Goal: Task Accomplishment & Management: Use online tool/utility

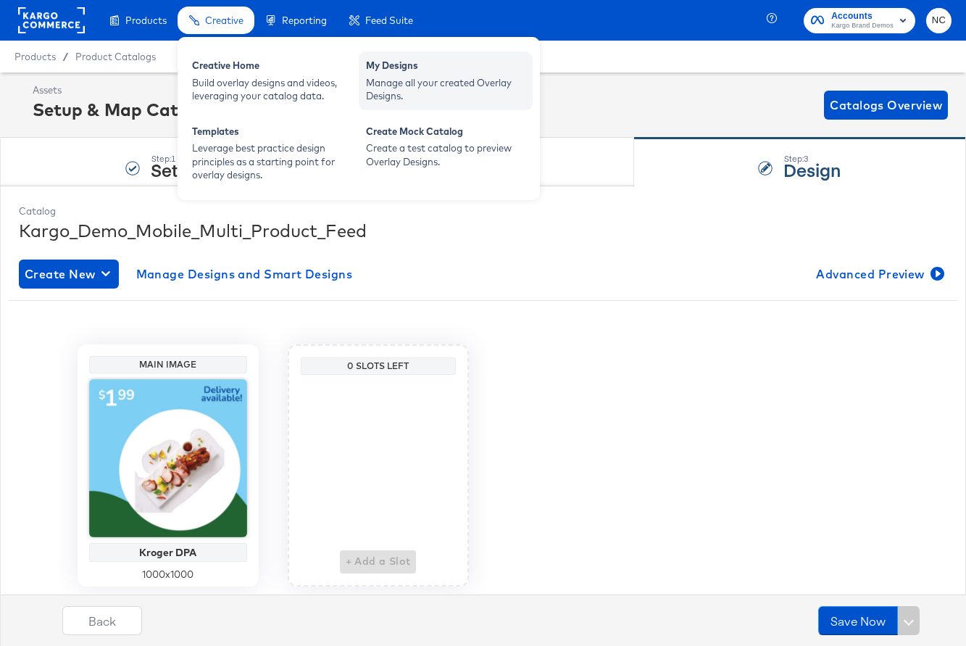
click at [392, 87] on div "Manage all your created Overlay Designs." at bounding box center [445, 89] width 159 height 27
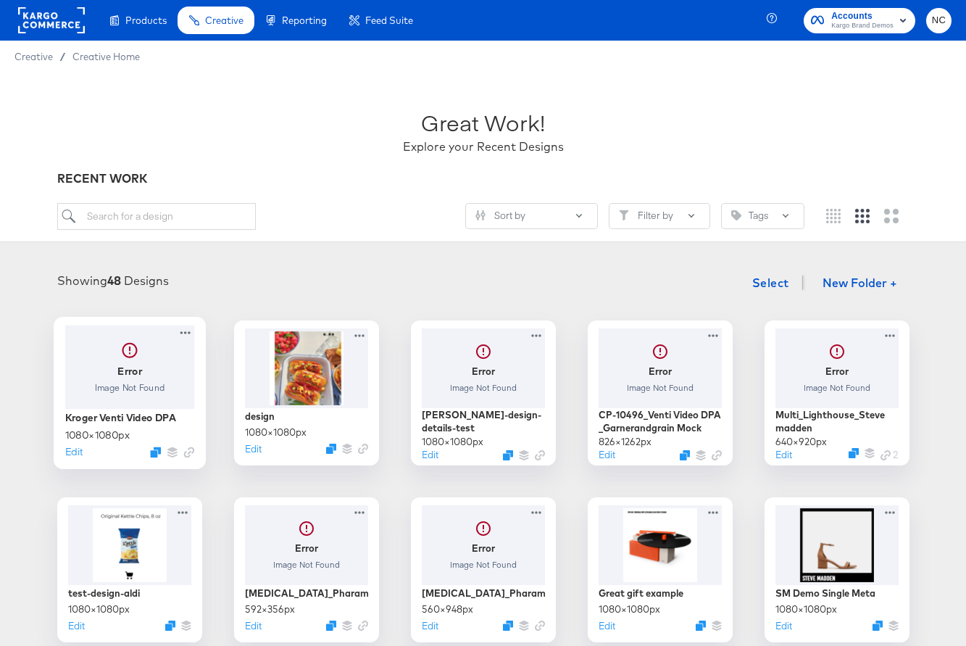
click at [117, 380] on div at bounding box center [129, 366] width 130 height 83
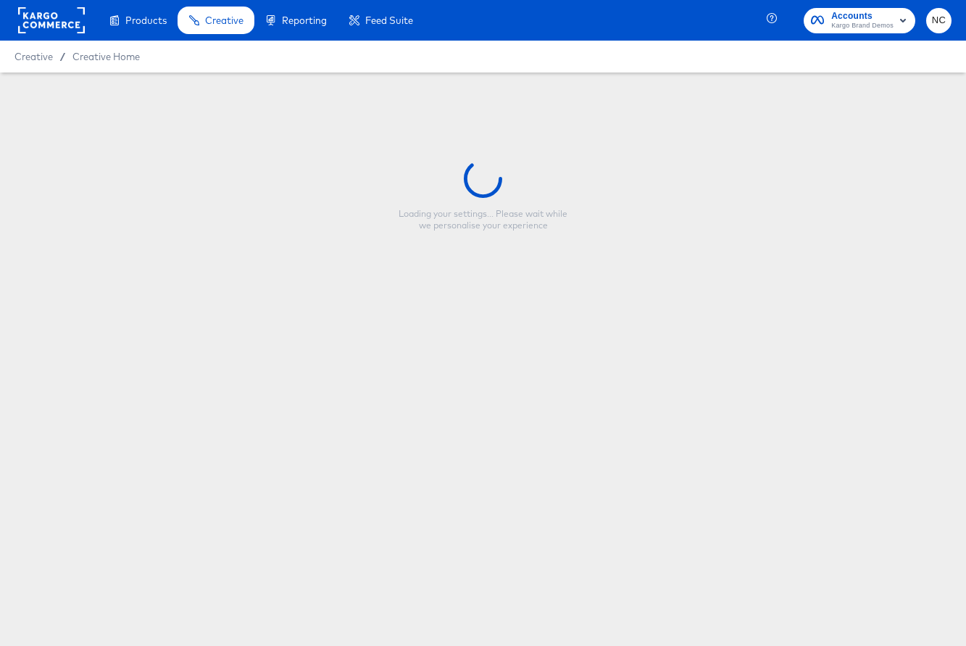
type input "Kroger Venti Video DPA"
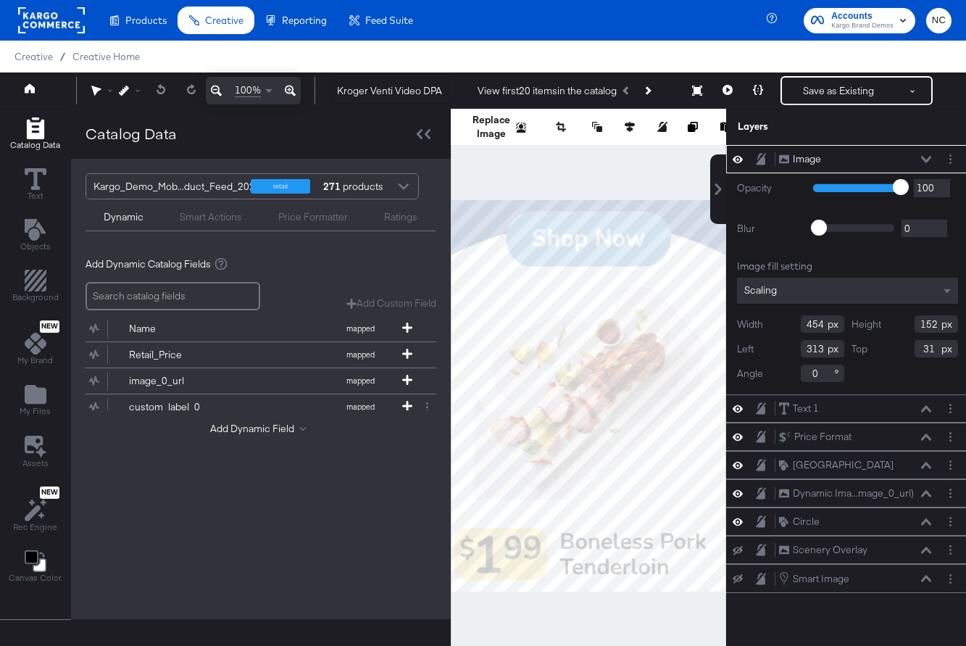
click at [401, 183] on div at bounding box center [404, 187] width 22 height 25
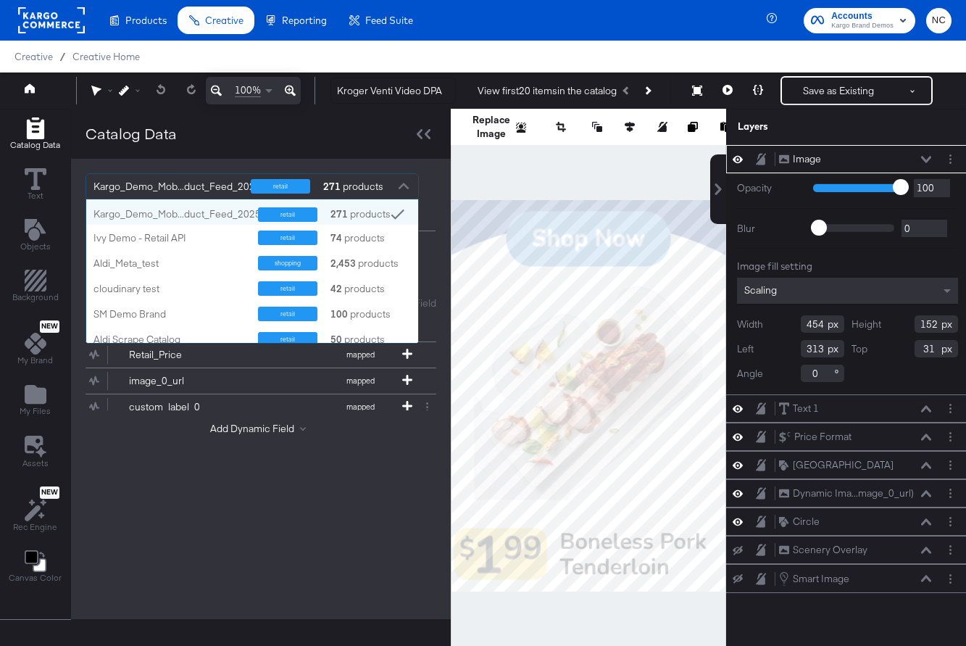
scroll to position [143, 332]
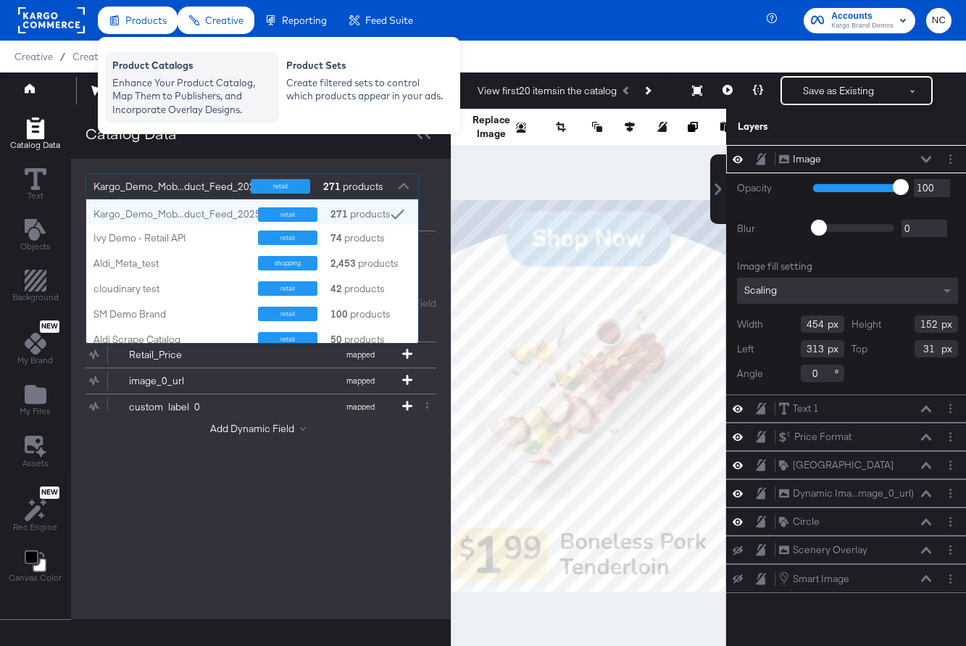
click at [139, 74] on div "Product Catalogs" at bounding box center [191, 67] width 159 height 17
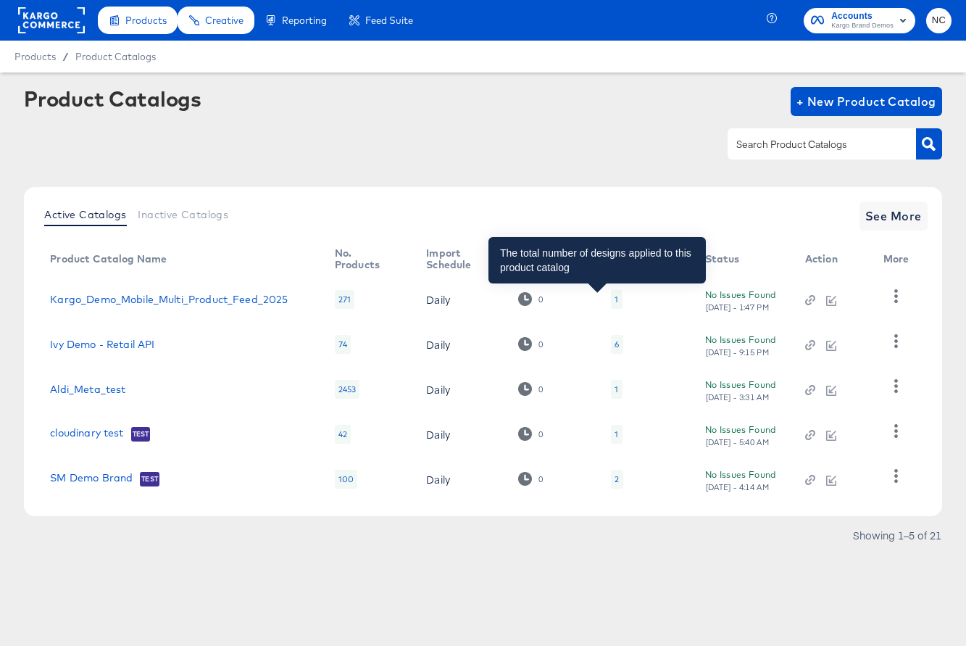
click at [615, 301] on div "1" at bounding box center [617, 300] width 4 height 12
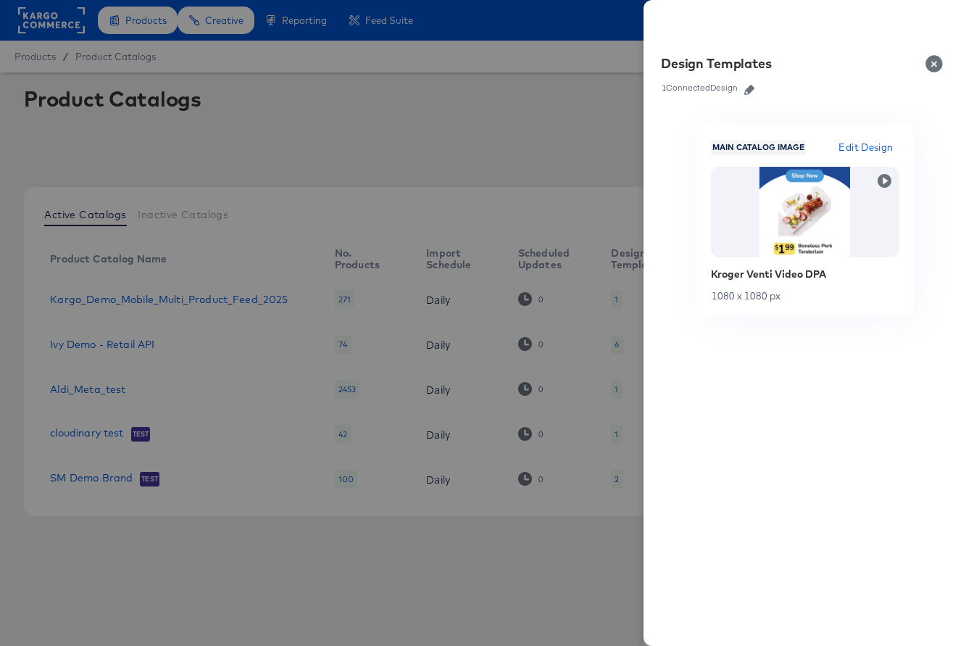
click at [749, 87] on icon "button" at bounding box center [749, 90] width 10 height 10
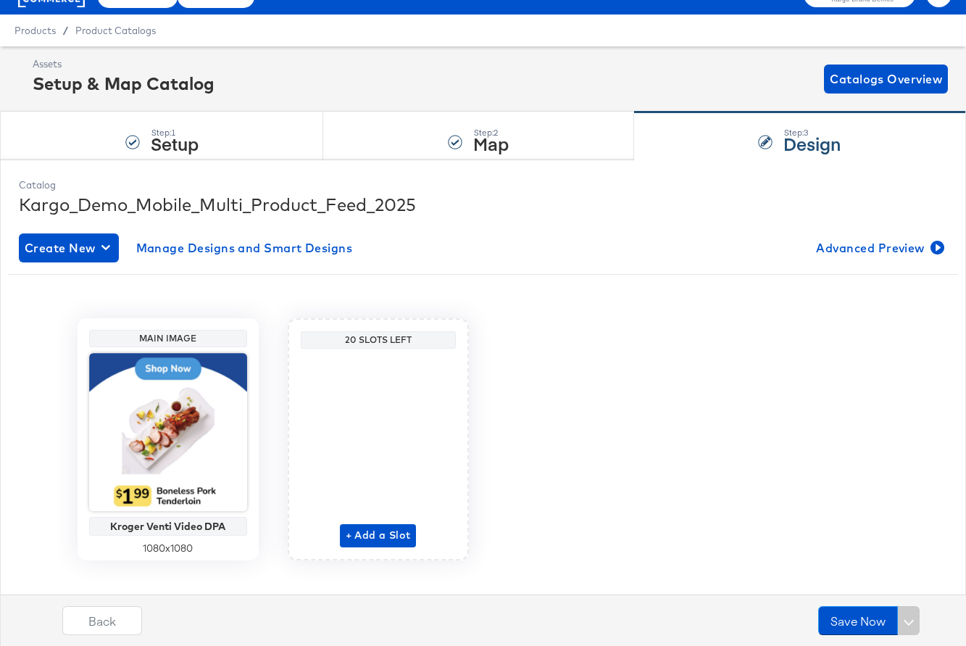
scroll to position [45, 0]
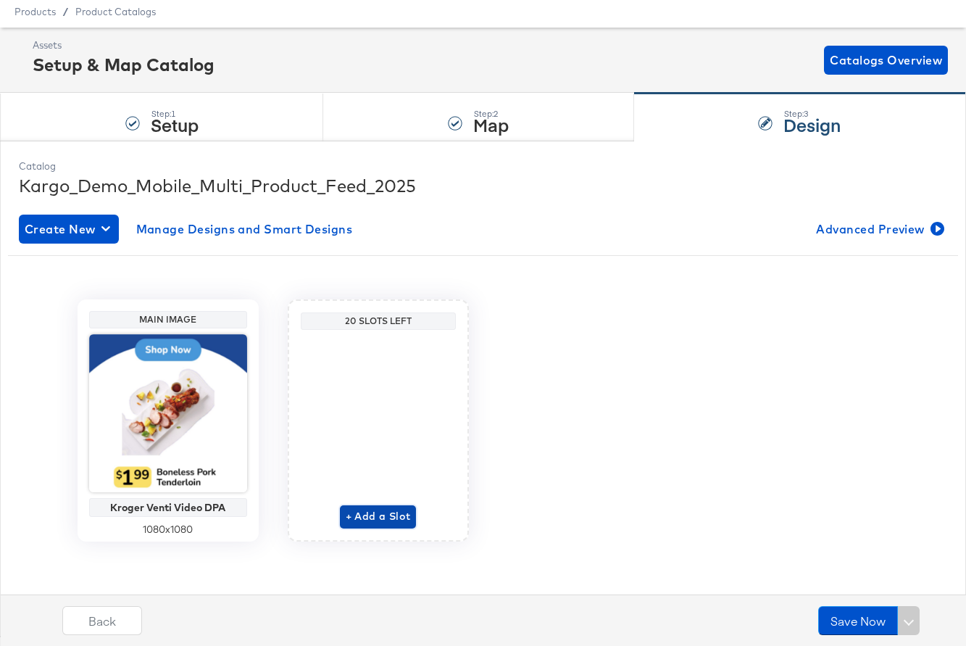
click at [388, 520] on span "+ Add a Slot" at bounding box center [378, 516] width 65 height 18
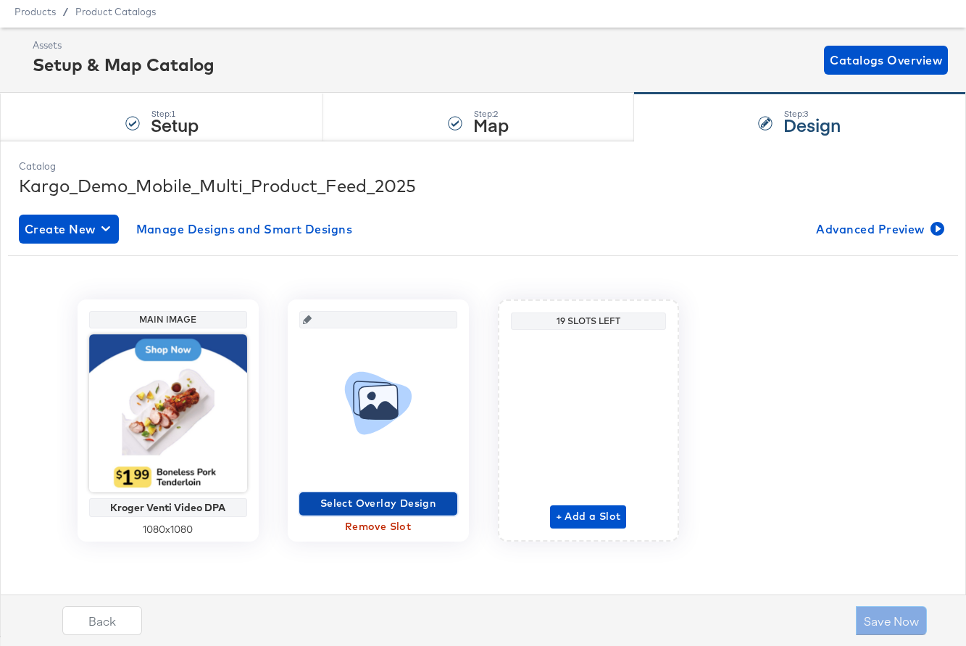
click at [394, 508] on span "Select Overlay Design" at bounding box center [378, 503] width 146 height 18
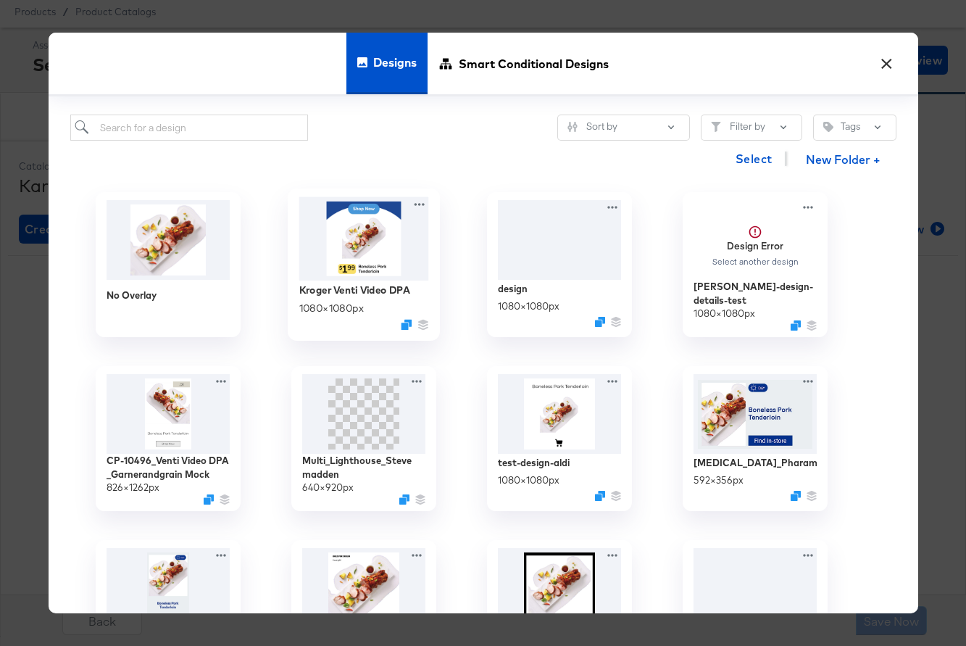
click at [428, 286] on div "Kroger Venti Video DPA 1080 × 1080 px" at bounding box center [364, 264] width 152 height 152
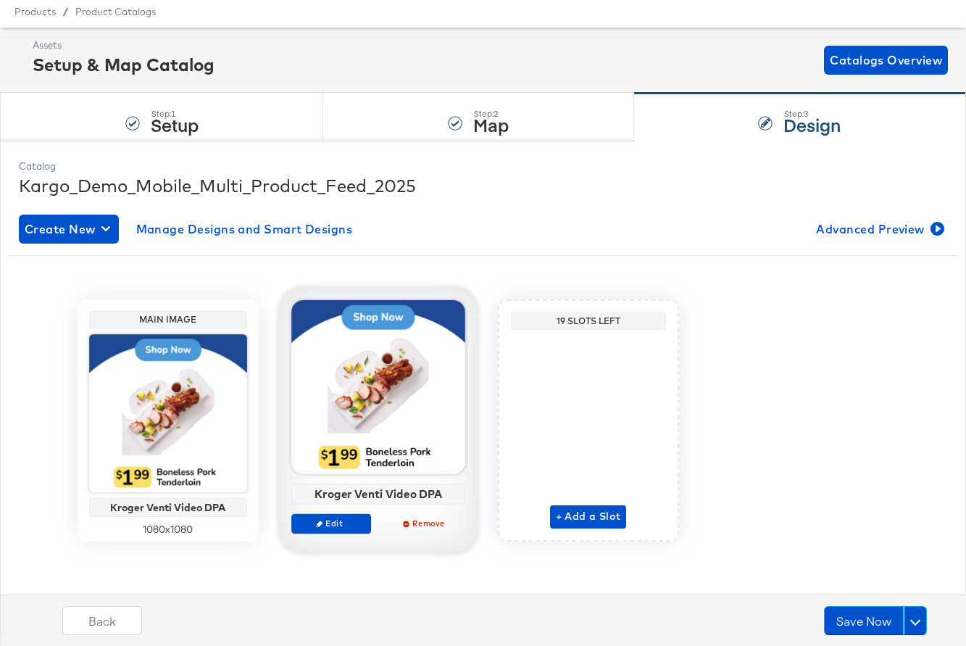
click at [403, 494] on div "Kroger Venti Video DPA" at bounding box center [378, 493] width 166 height 13
copy div "Kroger Venti Video DPA Edit Remove"
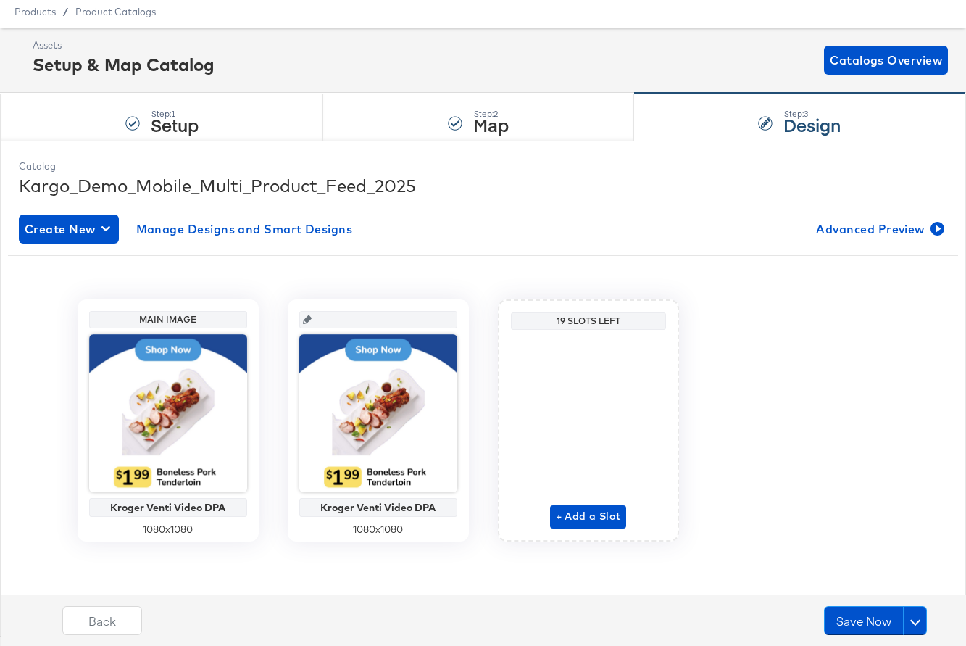
click at [388, 319] on input "text" at bounding box center [383, 313] width 142 height 39
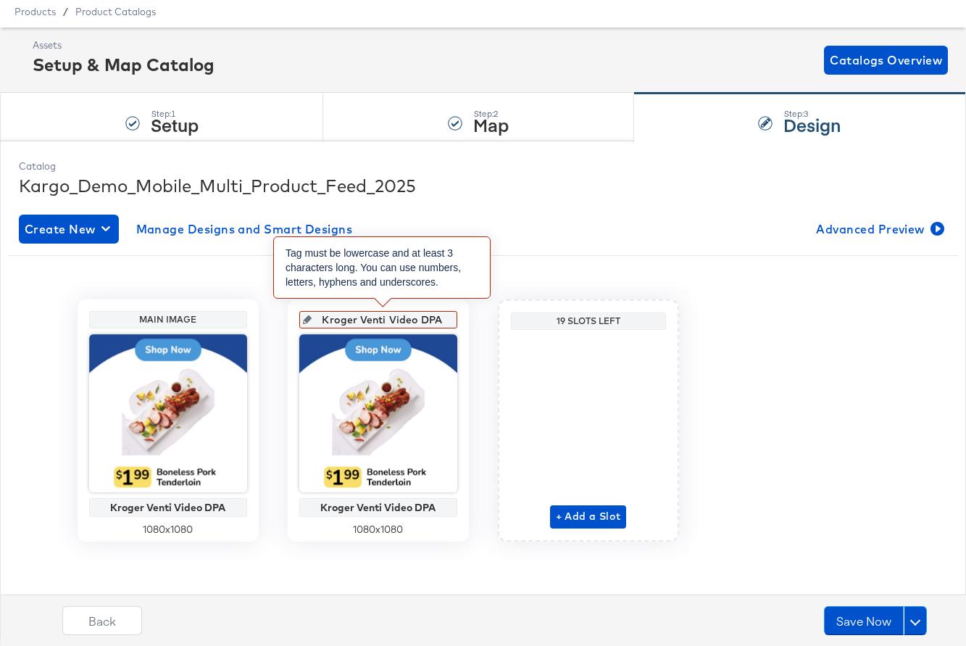
scroll to position [0, 5]
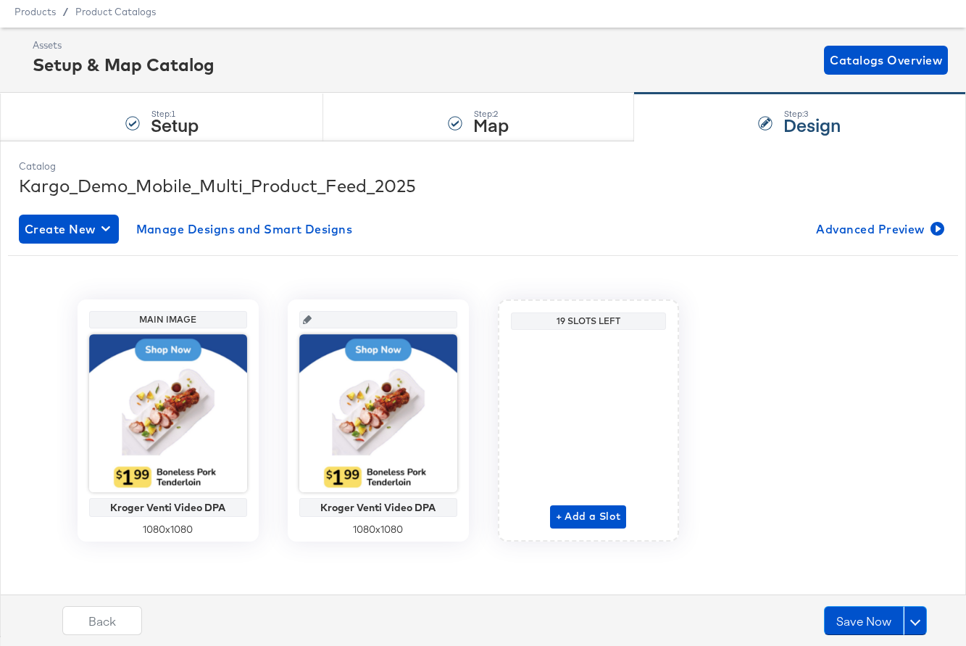
drag, startPoint x: 448, startPoint y: 320, endPoint x: 396, endPoint y: 318, distance: 51.5
click at [397, 319] on div at bounding box center [378, 319] width 158 height 17
click at [396, 318] on input "text" at bounding box center [383, 313] width 142 height 39
type input "krg"
click at [364, 322] on input "krogerventivideodpa" at bounding box center [383, 313] width 142 height 39
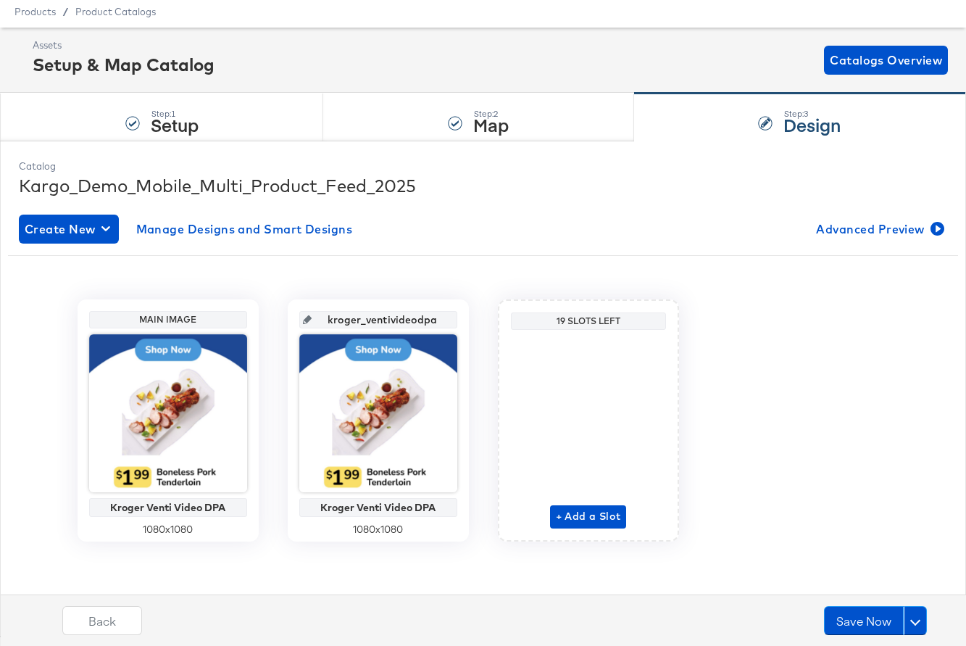
type input "kroger_ventivideo_dpa"
click at [355, 318] on input "kroger_ventivideo_dpa" at bounding box center [383, 313] width 142 height 39
click at [393, 306] on input "kroger_ventivideo_dpa" at bounding box center [383, 313] width 142 height 39
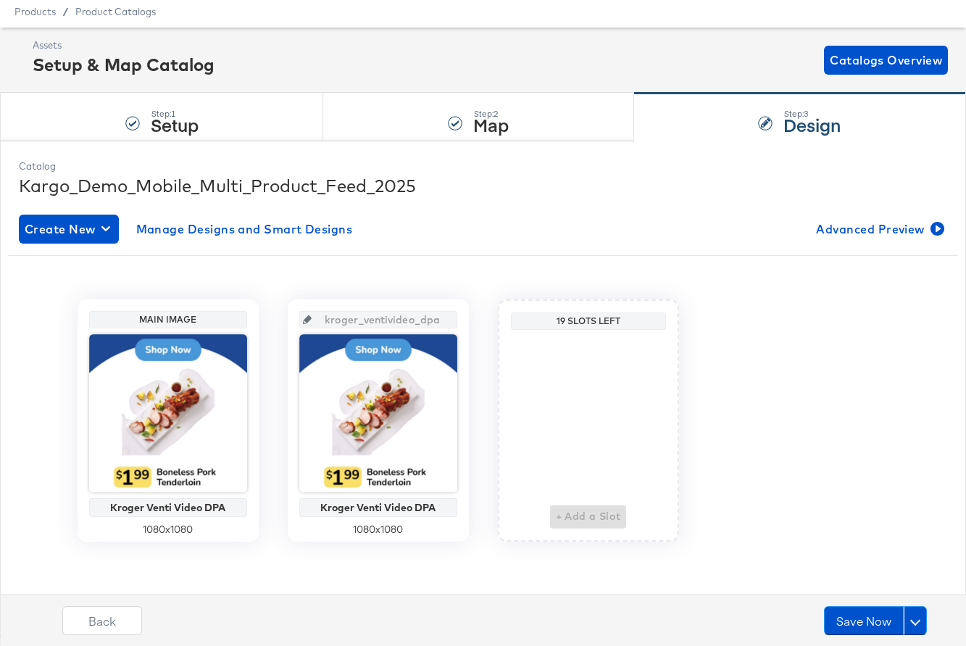
click at [465, 259] on div "Main Image Kroger Venti Video DPA 1080 x 1080 kroger_ventivideo_dpa Kroger Vent…" at bounding box center [483, 414] width 950 height 319
click at [833, 617] on button "Save Now" at bounding box center [864, 620] width 80 height 29
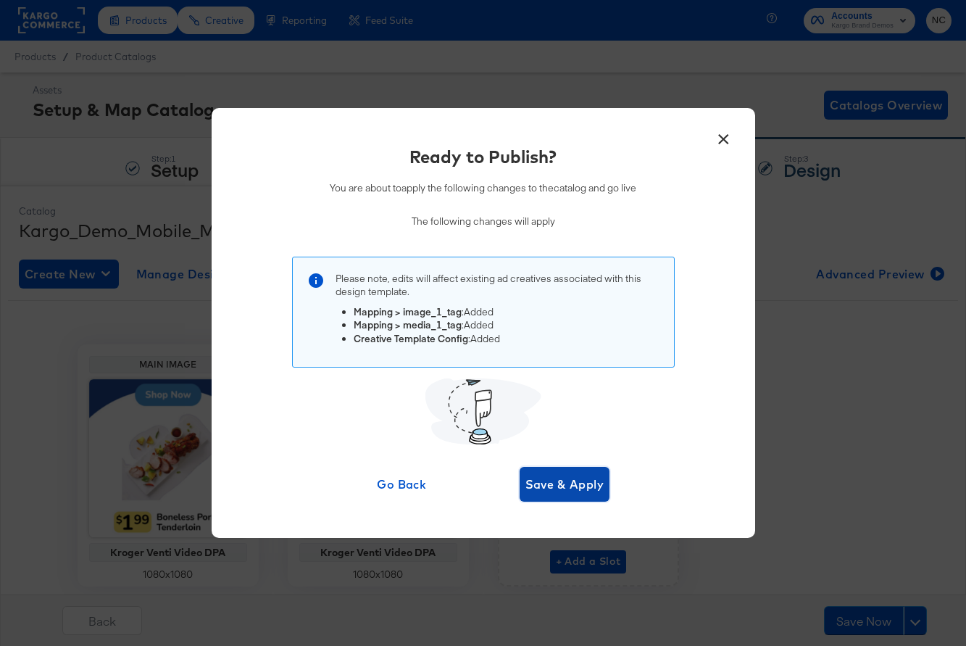
click at [572, 481] on span "Save & Apply" at bounding box center [564, 484] width 79 height 20
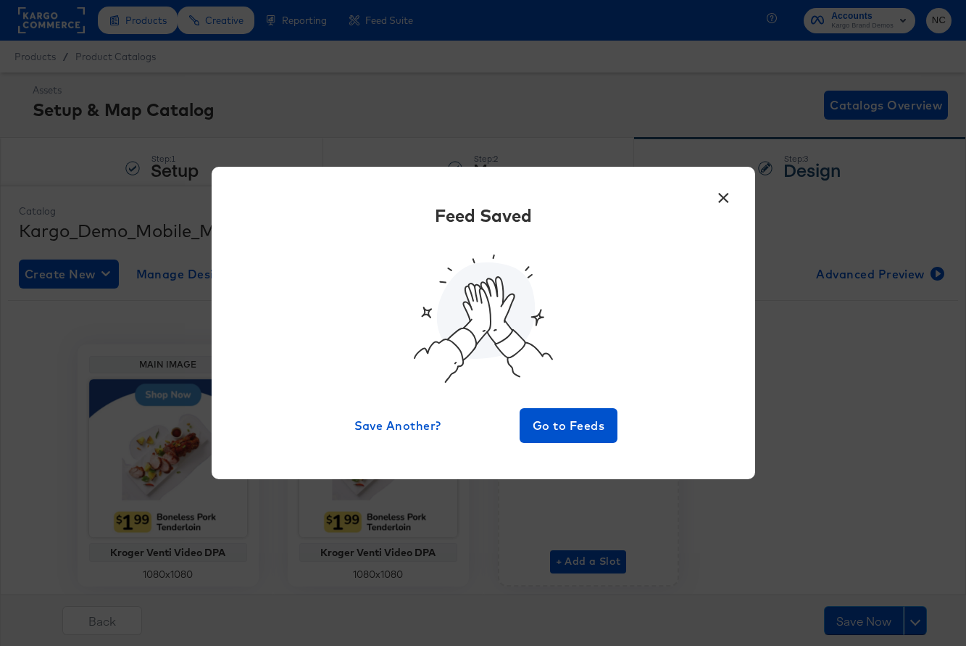
click at [723, 195] on button "×" at bounding box center [724, 194] width 26 height 26
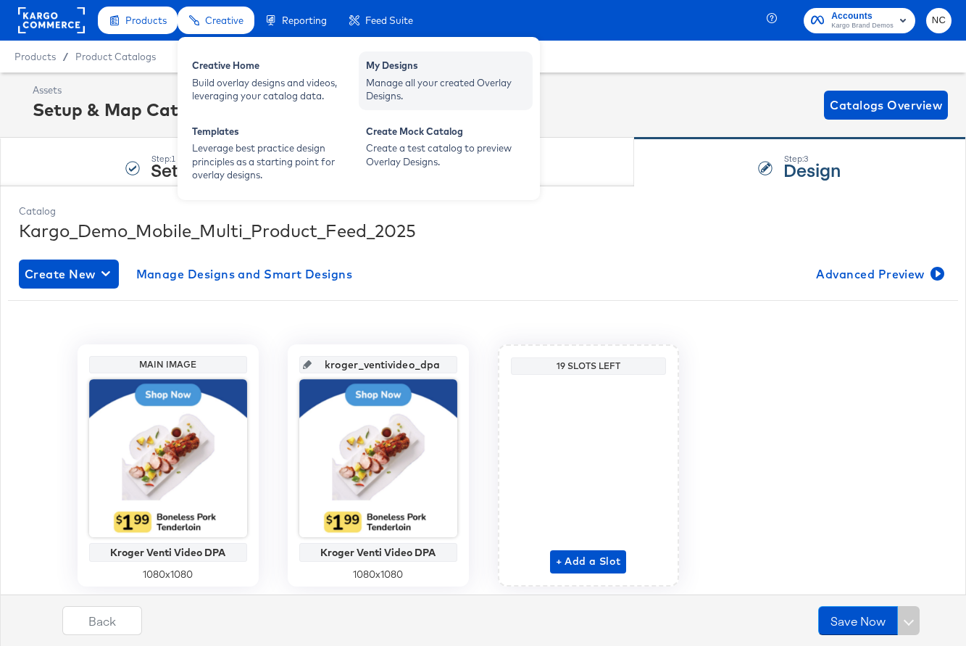
click at [409, 69] on div "My Designs" at bounding box center [445, 67] width 159 height 17
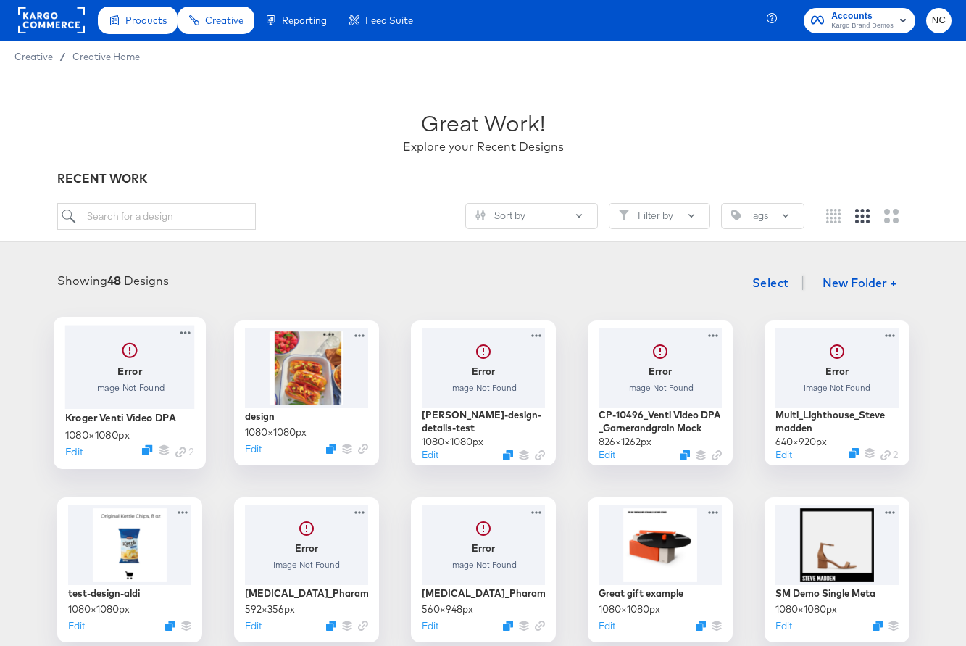
click at [103, 396] on div at bounding box center [129, 366] width 130 height 83
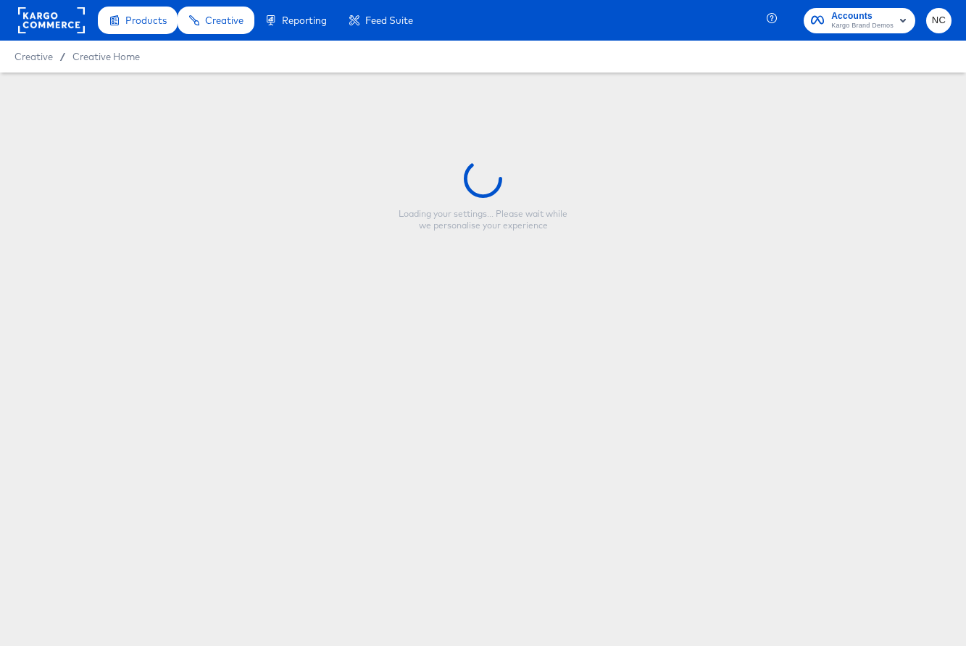
type input "Kroger Venti Video DPA"
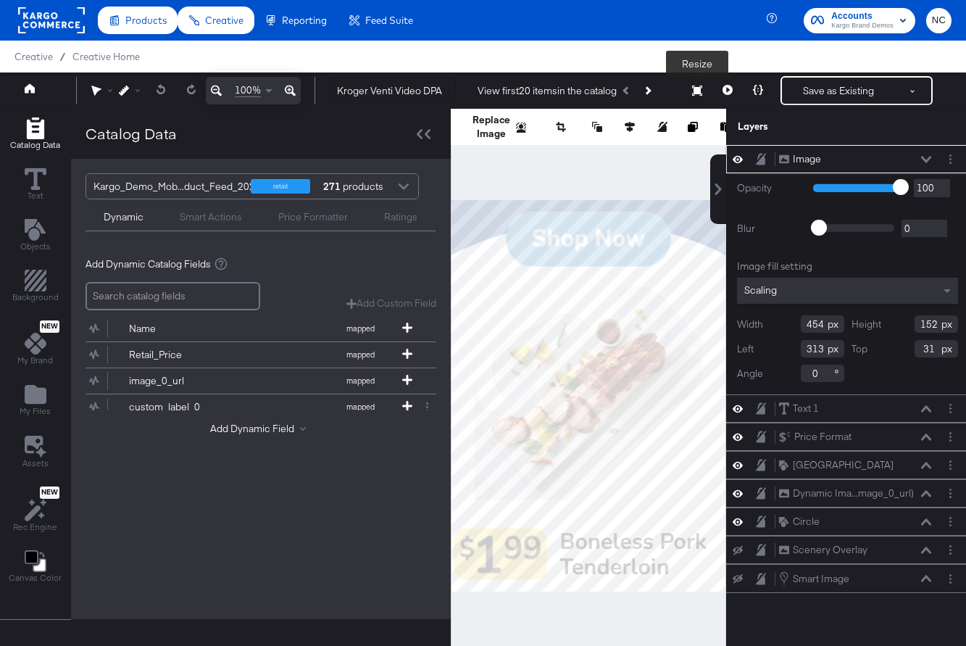
click at [698, 91] on icon at bounding box center [697, 91] width 10 height 10
click at [735, 91] on button at bounding box center [727, 90] width 30 height 29
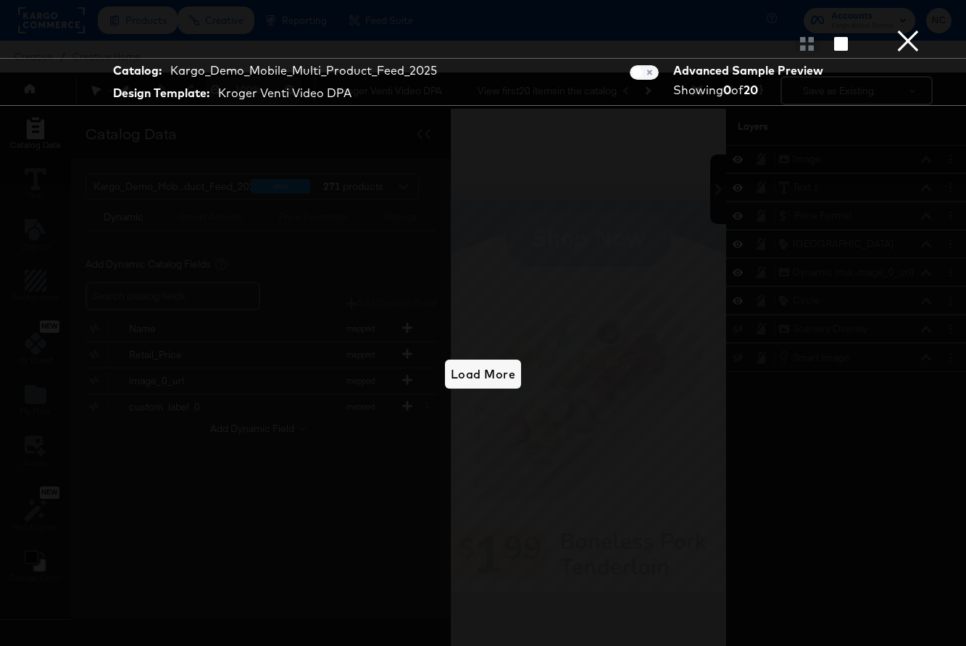
click at [460, 394] on div "Load More" at bounding box center [482, 374] width 821 height 501
click at [472, 383] on span "Load More" at bounding box center [483, 374] width 64 height 20
click at [483, 374] on span "Load More" at bounding box center [483, 374] width 64 height 20
click at [809, 48] on div at bounding box center [806, 43] width 25 height 14
click at [802, 51] on div "Product View" at bounding box center [483, 43] width 966 height 29
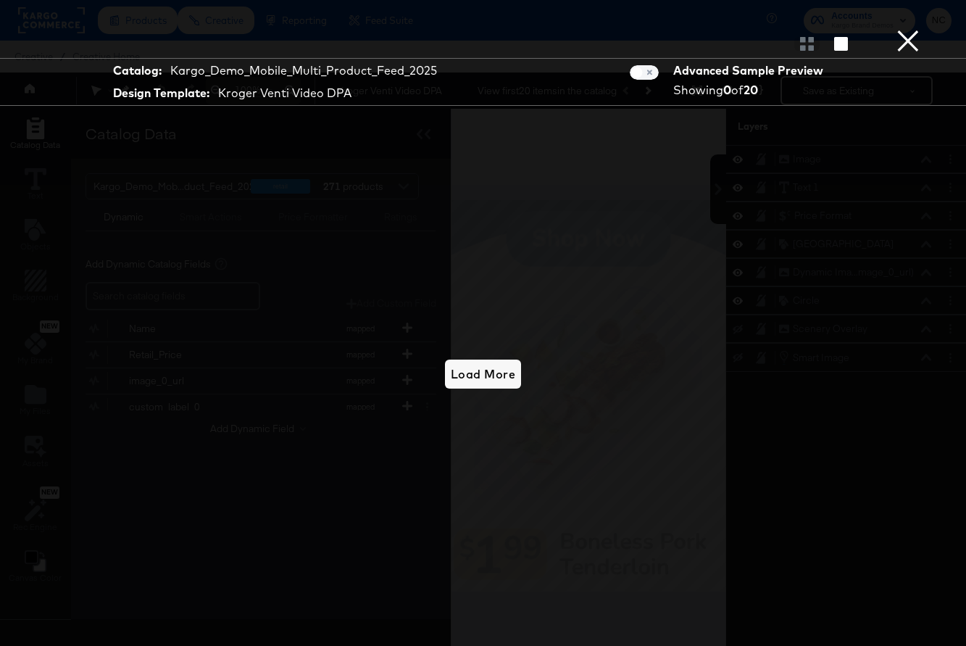
click at [906, 29] on button "×" at bounding box center [908, 14] width 29 height 29
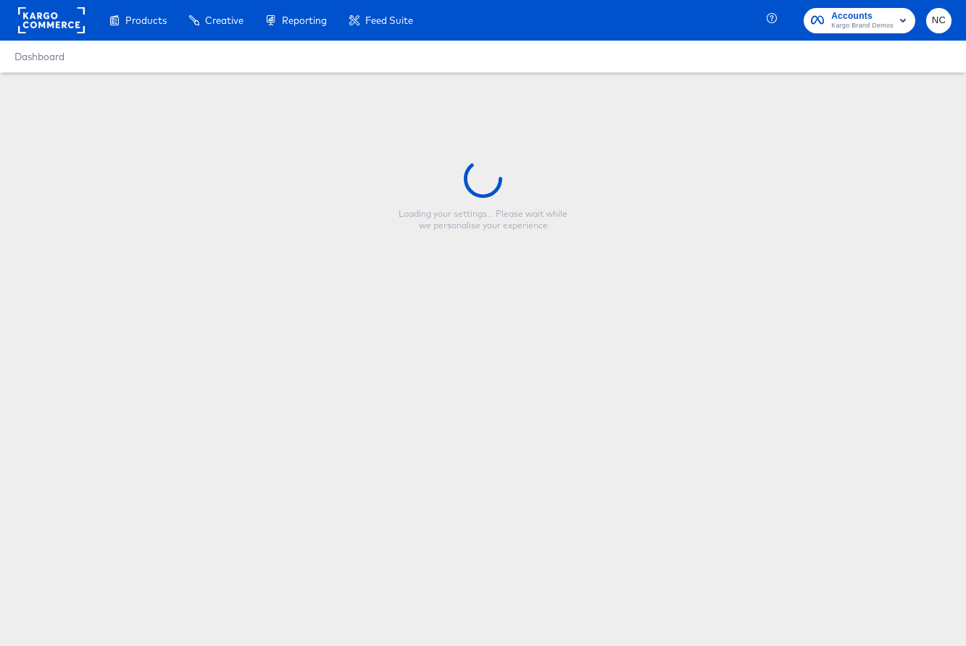
type input "Kroger Venti Video DPA"
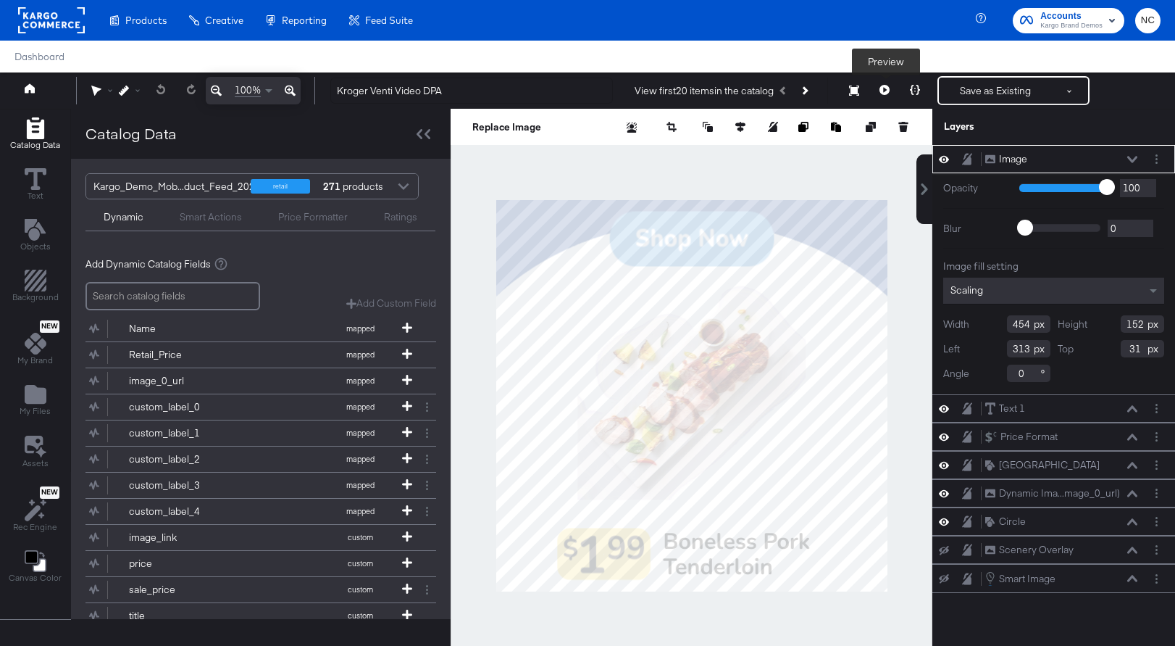
click at [886, 92] on icon at bounding box center [885, 90] width 10 height 10
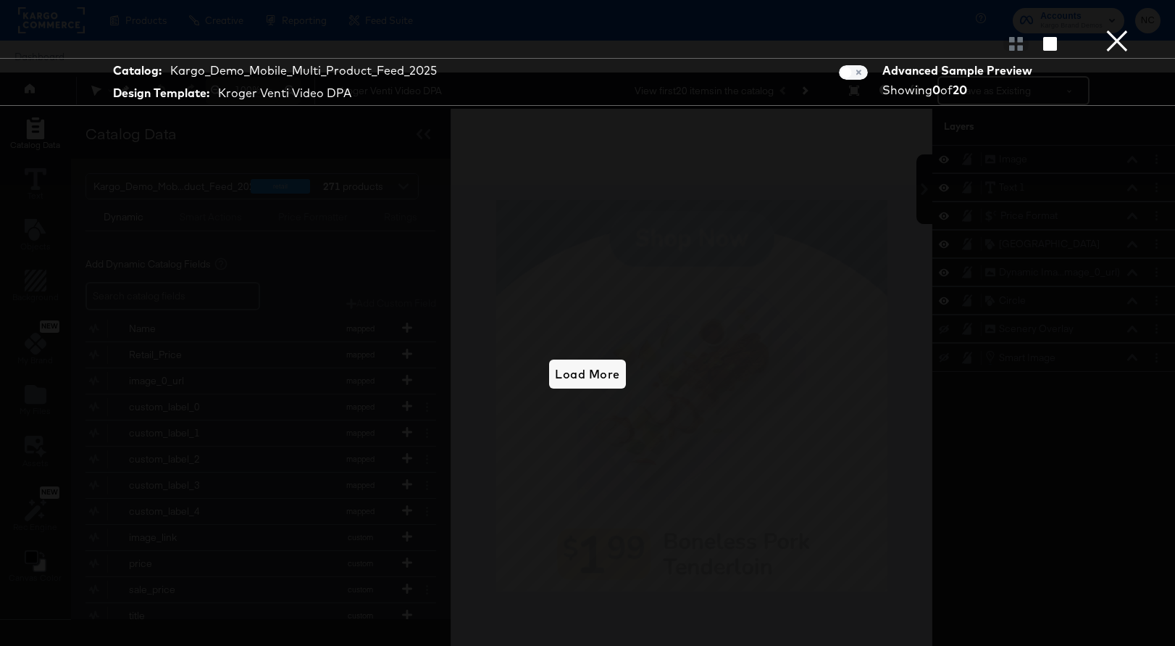
click at [965, 29] on button "×" at bounding box center [1117, 14] width 29 height 29
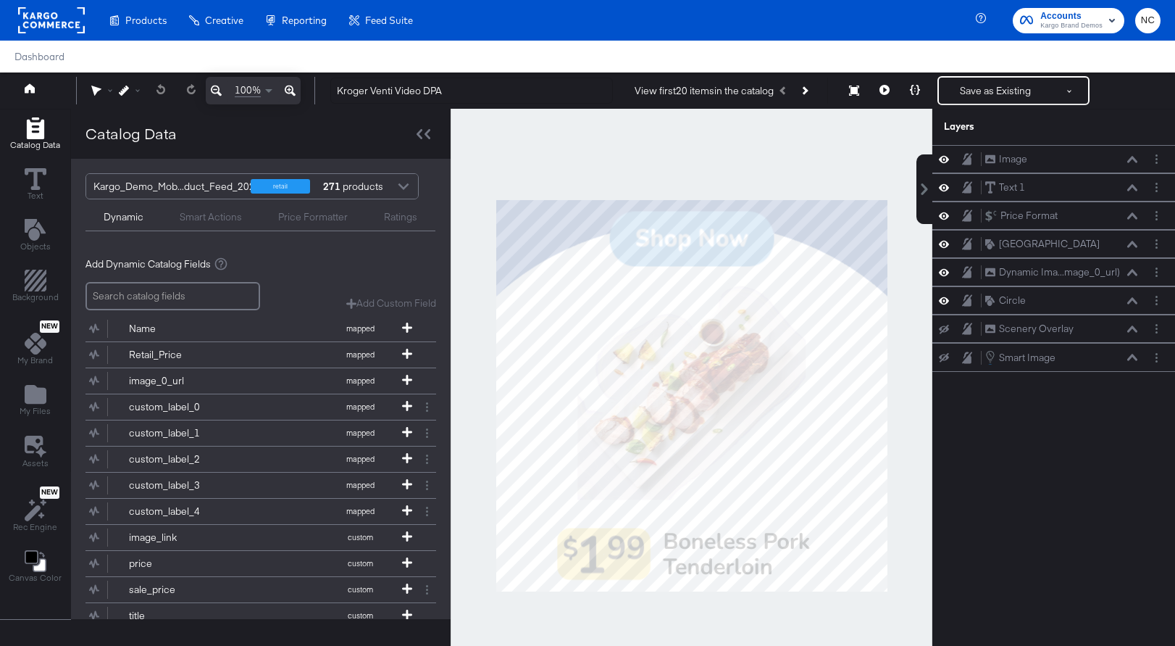
click at [831, 156] on div at bounding box center [692, 396] width 482 height 574
click at [35, 233] on icon "Add Text" at bounding box center [34, 230] width 21 height 22
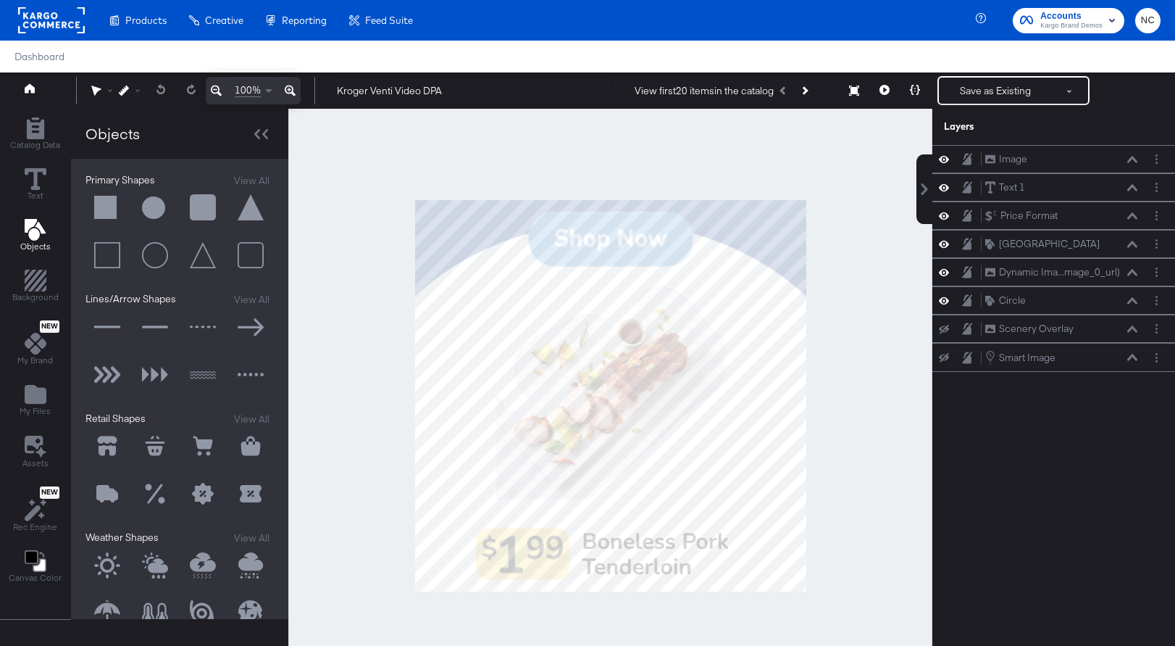
click at [512, 145] on div "Catalog Data Text Objects Background New My Brand My Files Assets New Rec Engin…" at bounding box center [587, 127] width 1175 height 36
click at [210, 201] on button at bounding box center [202, 207] width 43 height 43
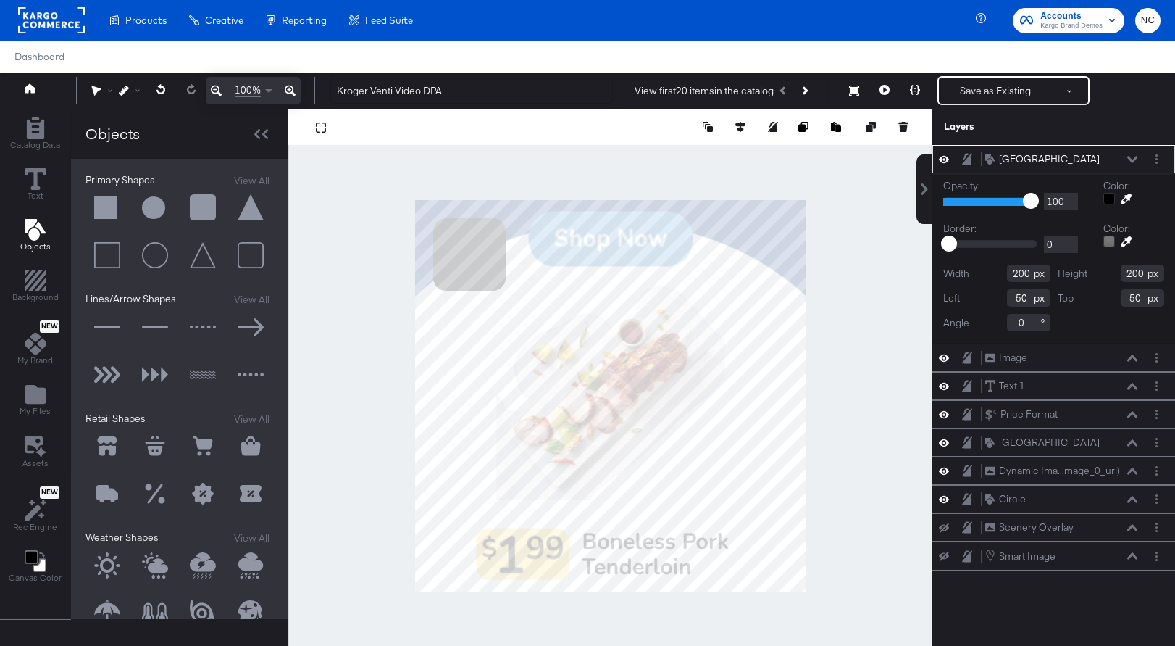
drag, startPoint x: 1031, startPoint y: 298, endPoint x: 1013, endPoint y: 299, distance: 17.4
click at [965, 299] on input "50" at bounding box center [1028, 297] width 43 height 17
type input "100"
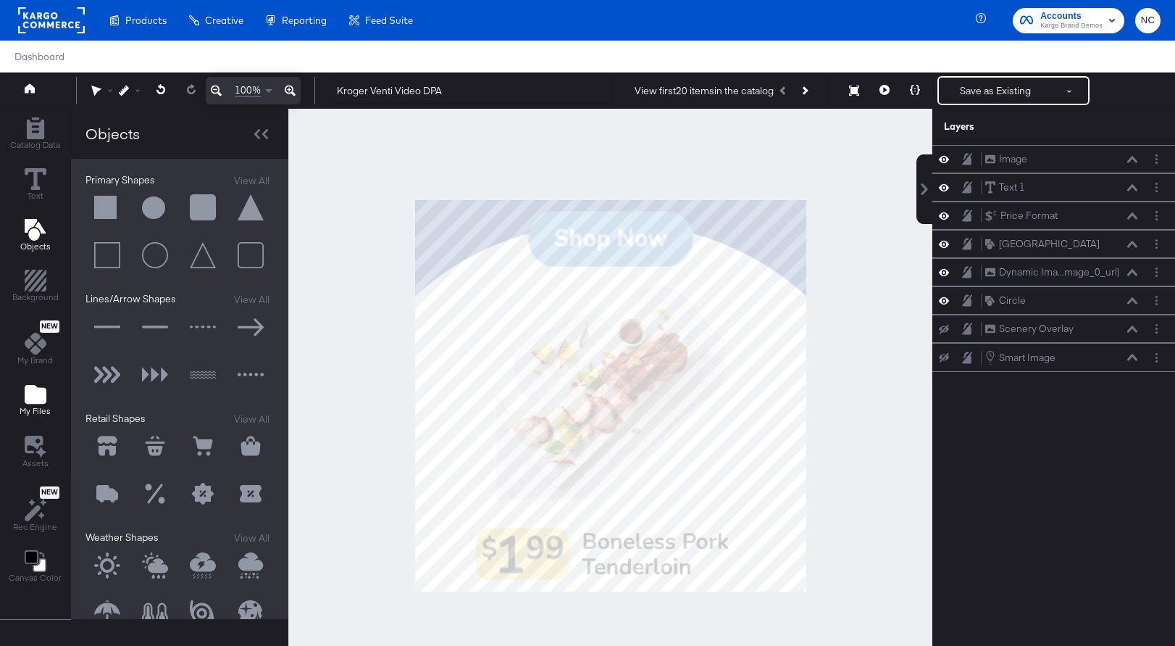
click at [33, 417] on button "My Files" at bounding box center [35, 400] width 49 height 41
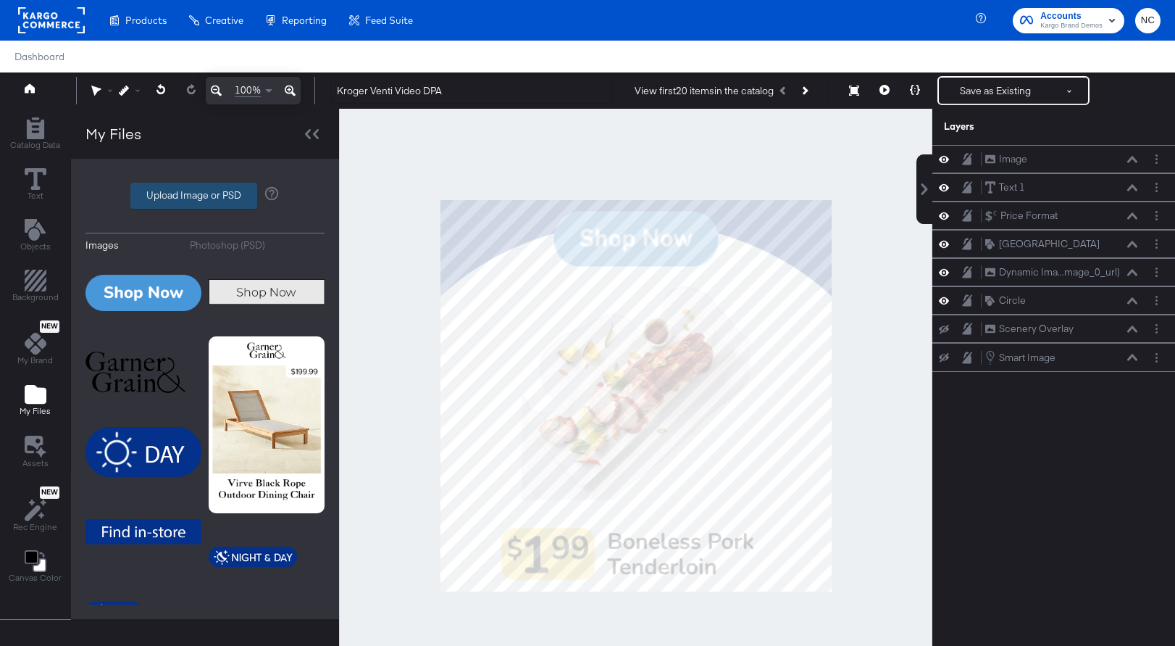
click at [201, 196] on label "Upload Image or PSD" at bounding box center [193, 195] width 125 height 25
click at [205, 196] on input "Upload Image or PSD" at bounding box center [205, 196] width 0 height 0
type input "C:\fakepath\Group 1.png"
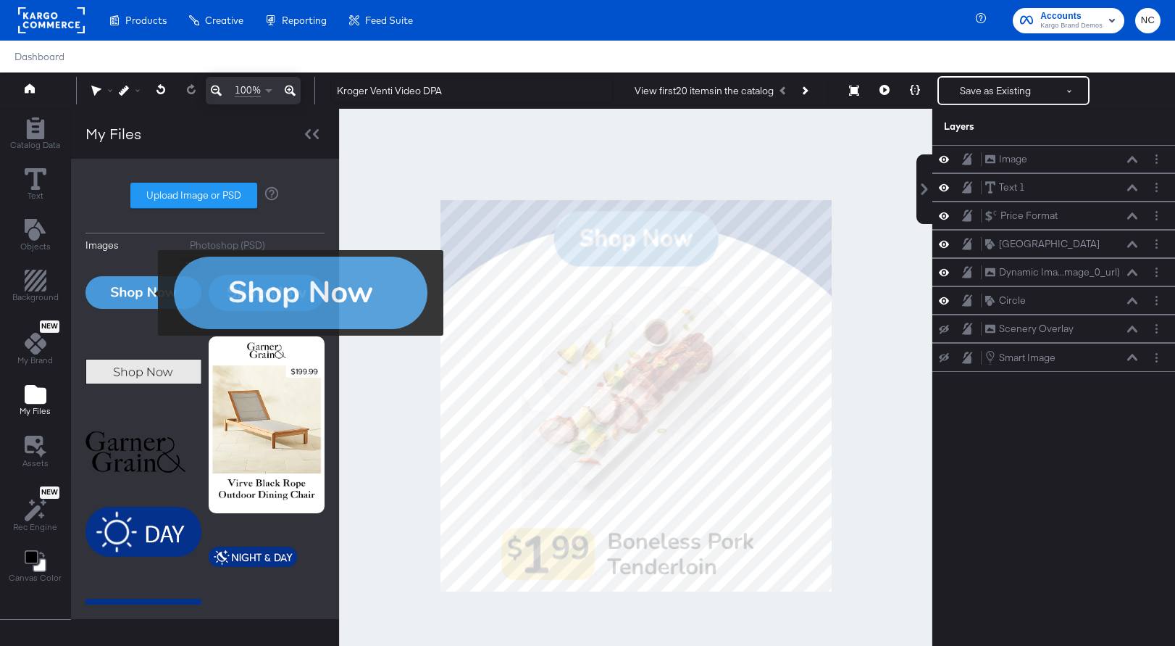
click at [149, 293] on img at bounding box center [144, 293] width 116 height 72
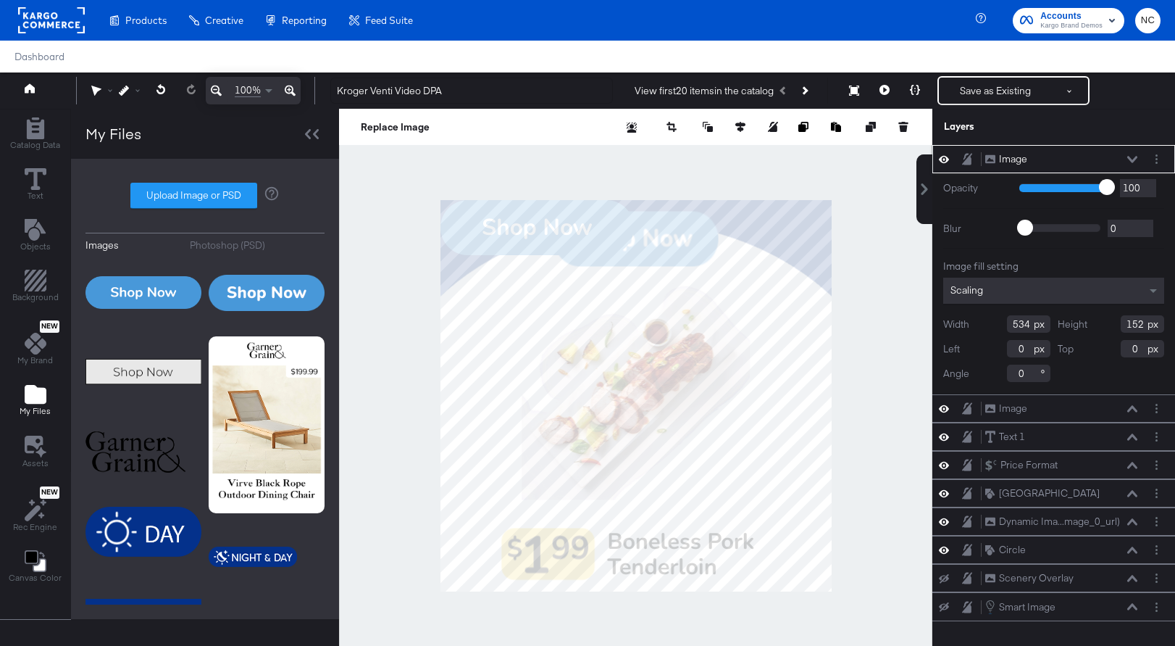
type input "313"
type input "31"
type input "454"
type input "129"
click at [965, 157] on icon at bounding box center [1133, 159] width 10 height 7
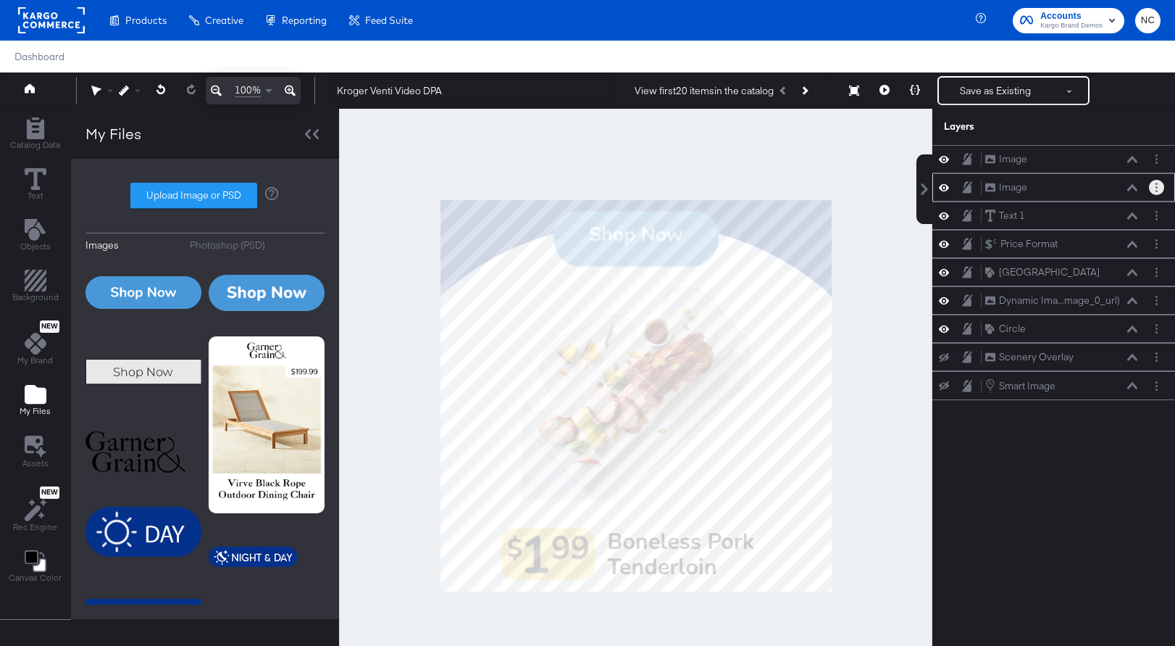
click at [965, 188] on button "Layer Options" at bounding box center [1156, 187] width 15 height 15
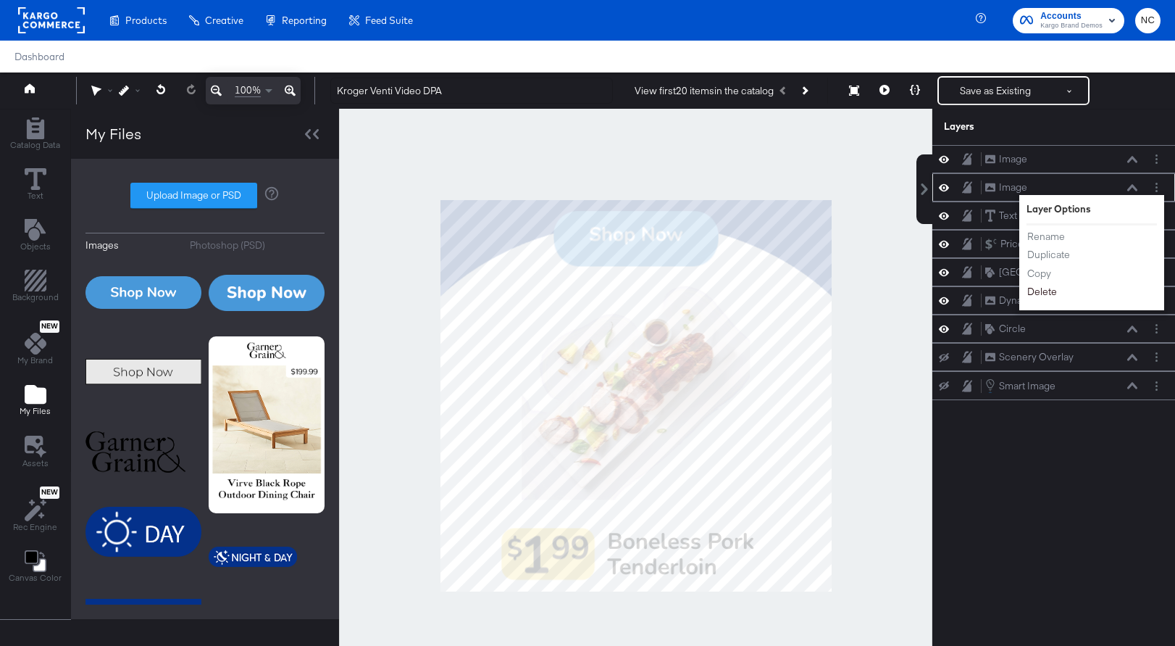
click at [965, 297] on button "Delete" at bounding box center [1042, 291] width 31 height 15
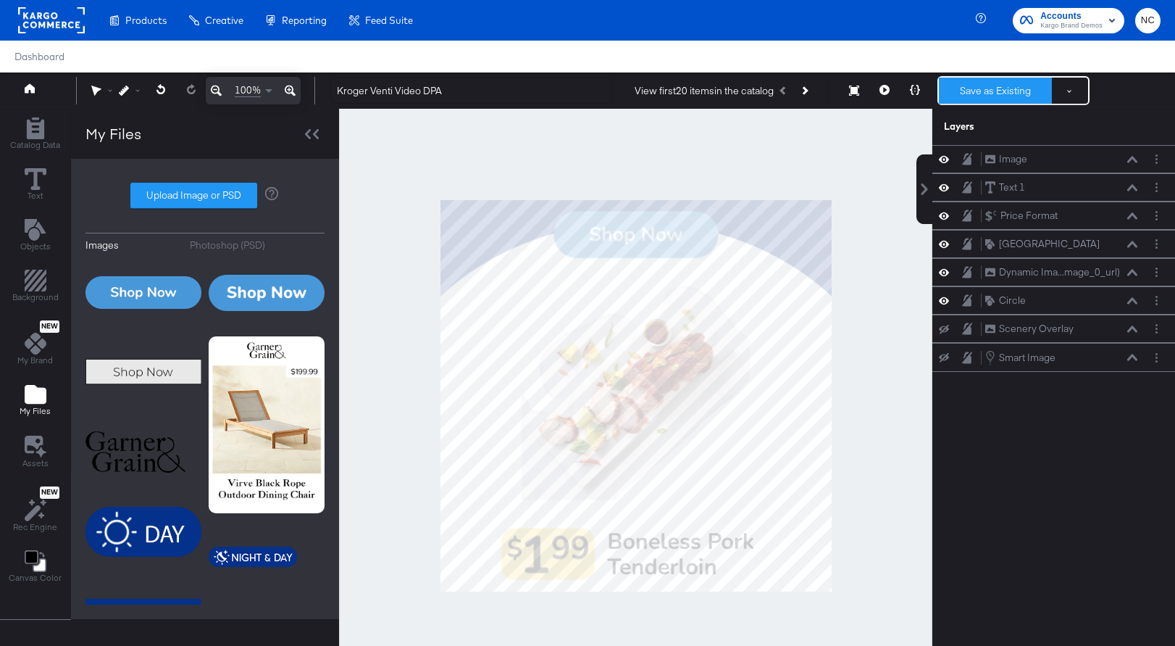
click at [965, 82] on button "Save as Existing" at bounding box center [995, 91] width 113 height 26
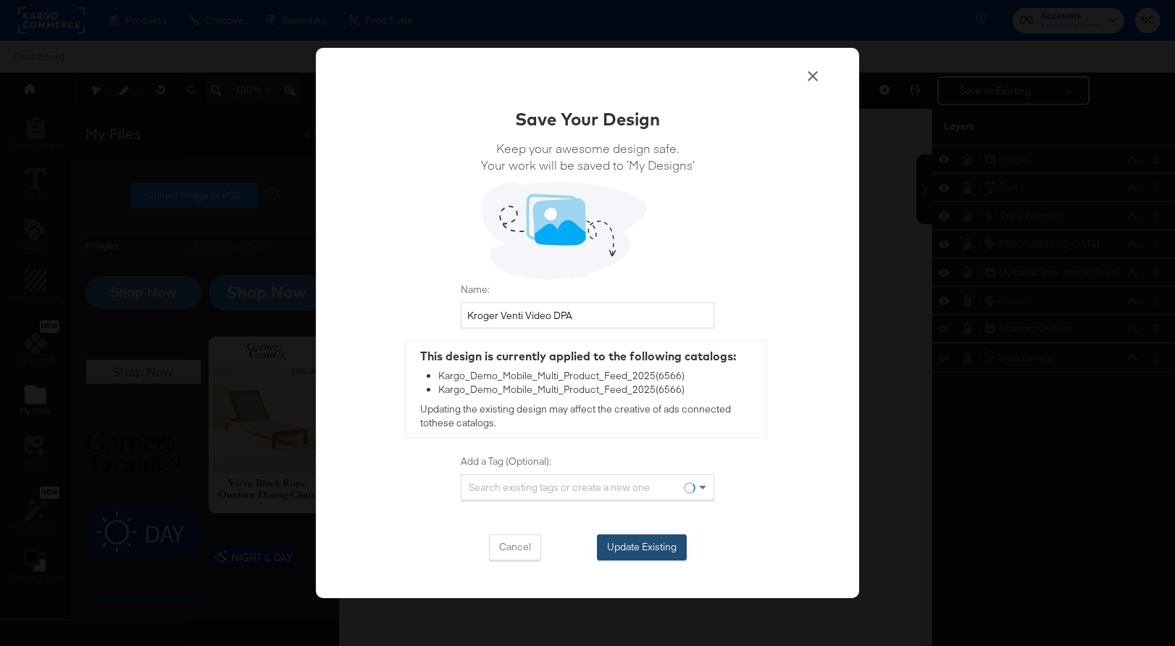
click at [642, 549] on button "Update Existing" at bounding box center [642, 547] width 90 height 26
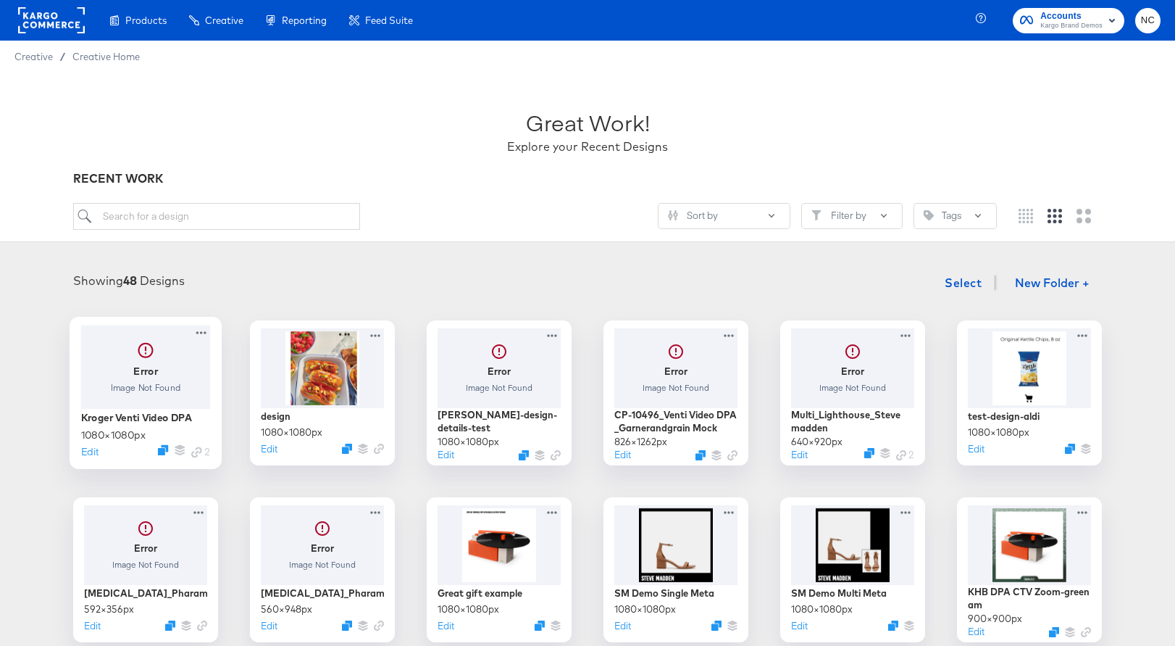
click at [107, 396] on div at bounding box center [146, 366] width 130 height 83
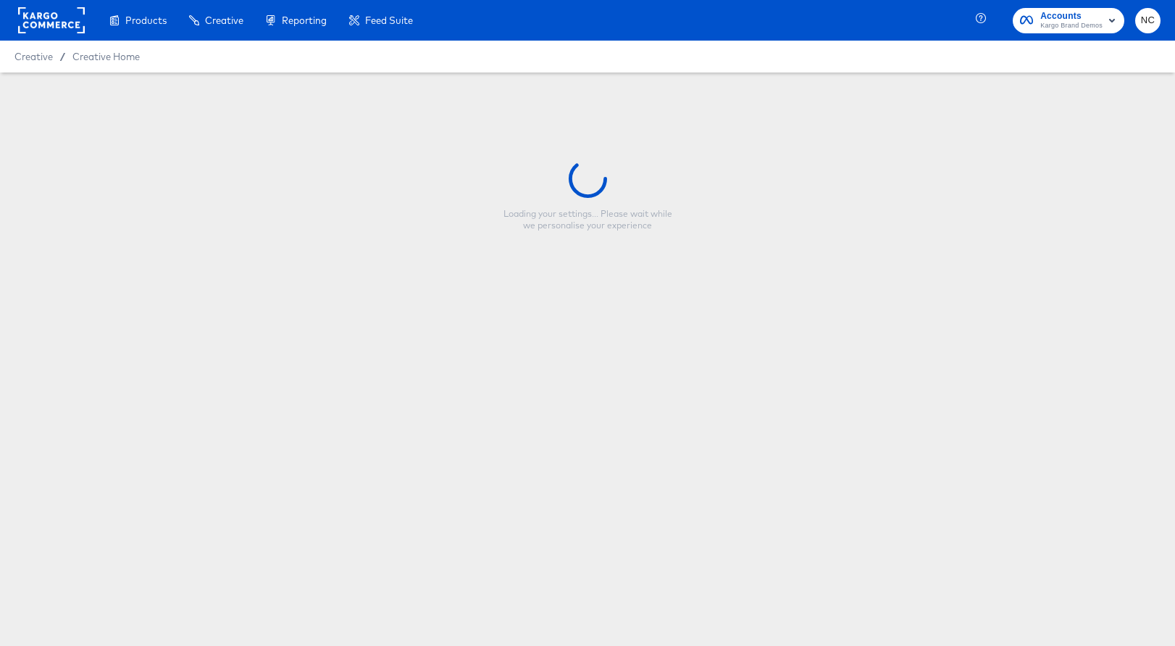
type input "Kroger Venti Video DPA"
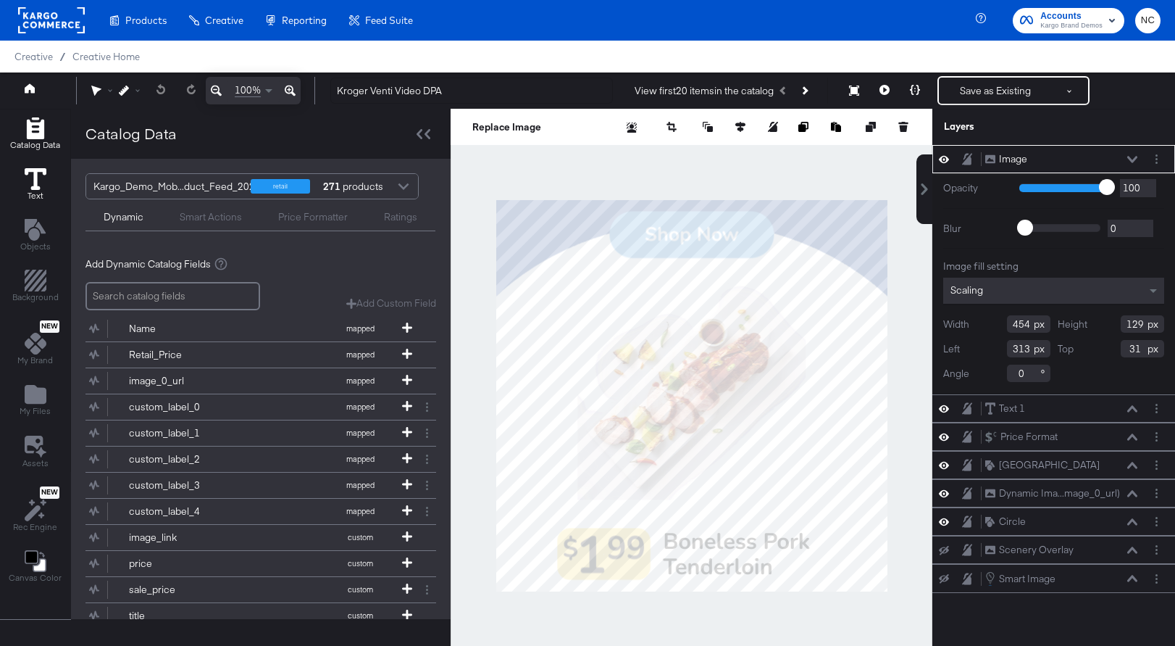
click at [27, 180] on icon at bounding box center [36, 179] width 22 height 22
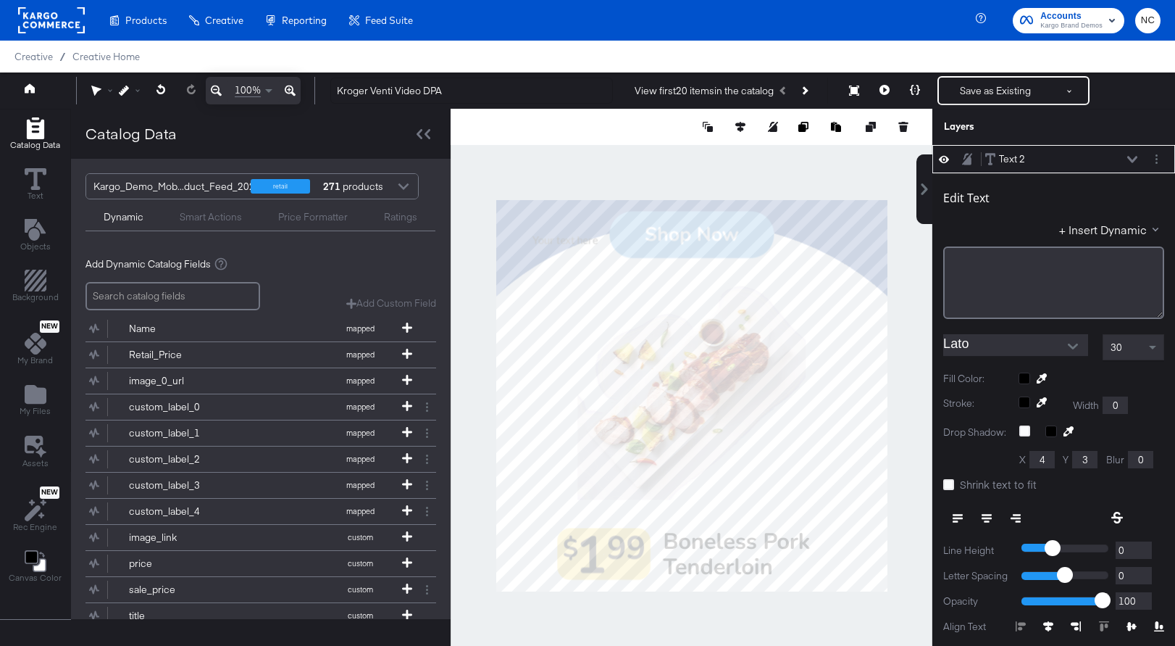
type input "160"
type input "821"
type input "186"
type input "834"
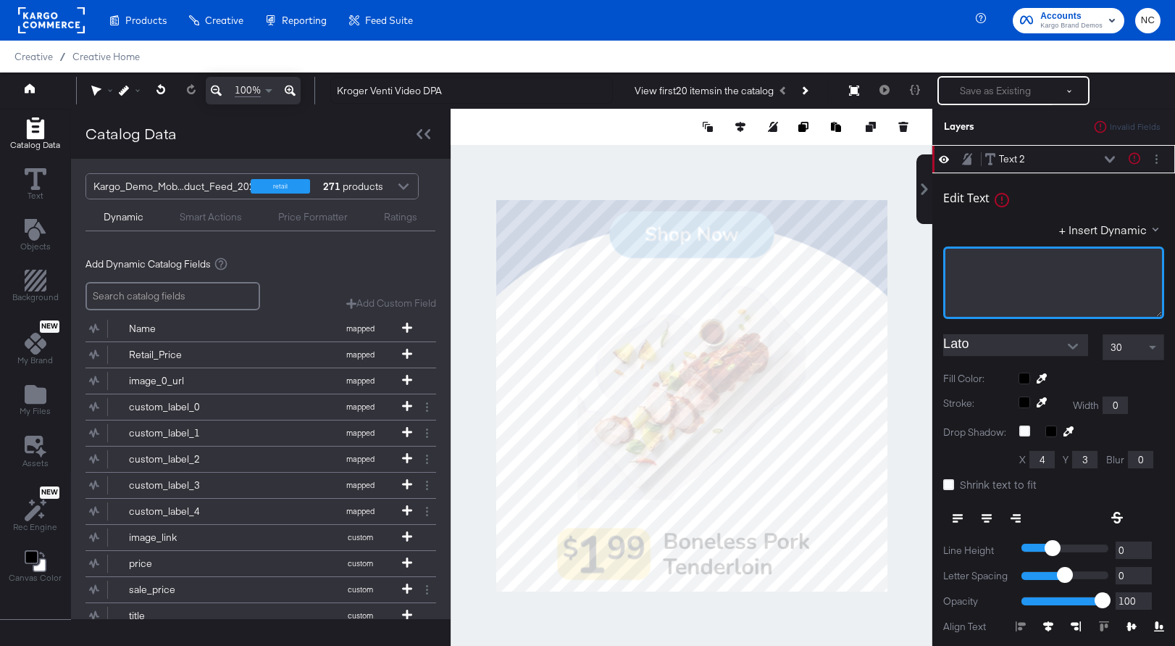
click at [965, 254] on div "﻿" at bounding box center [1054, 282] width 221 height 72
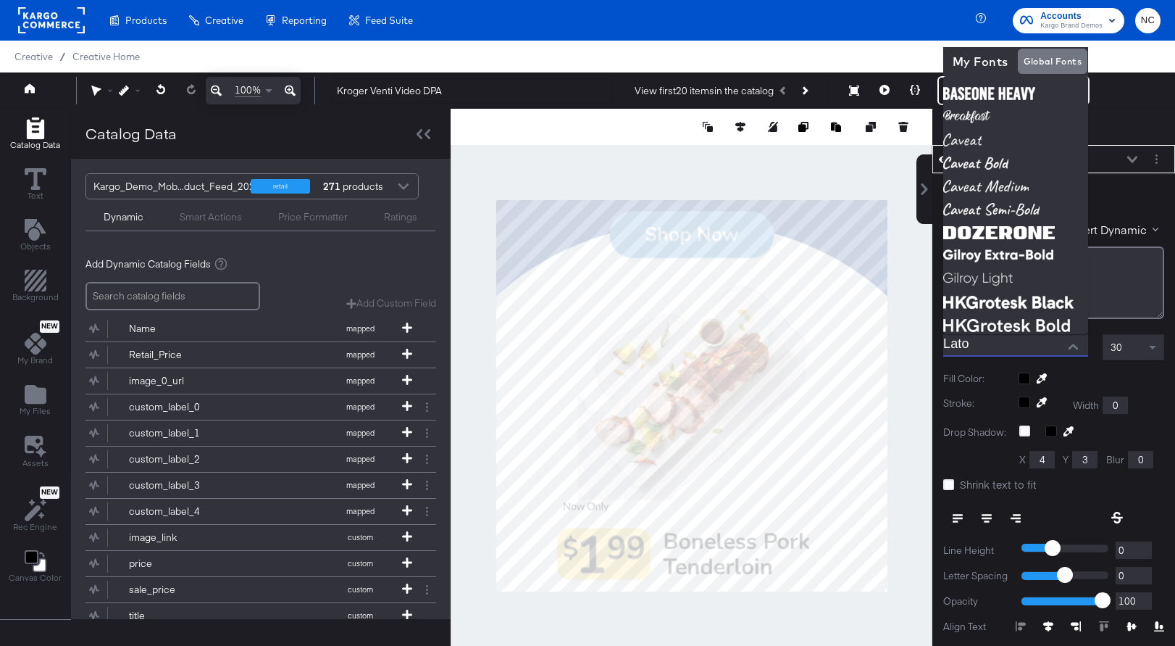
click at [965, 347] on input "Lato" at bounding box center [1005, 345] width 123 height 22
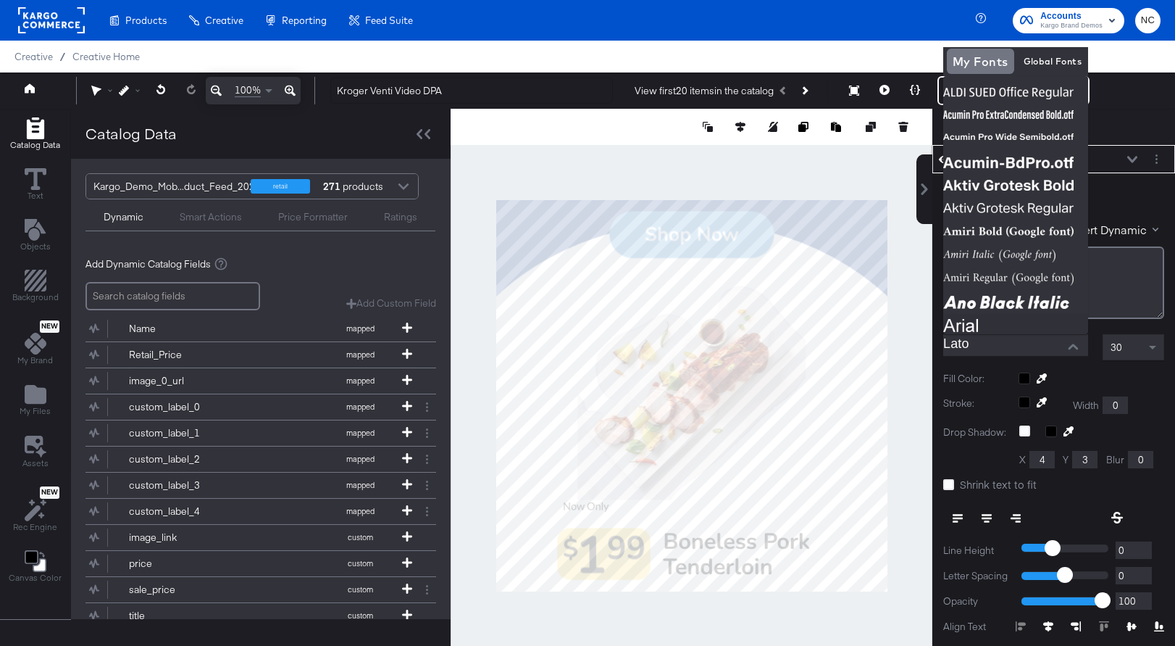
click at [965, 352] on input "Lato" at bounding box center [1005, 345] width 123 height 22
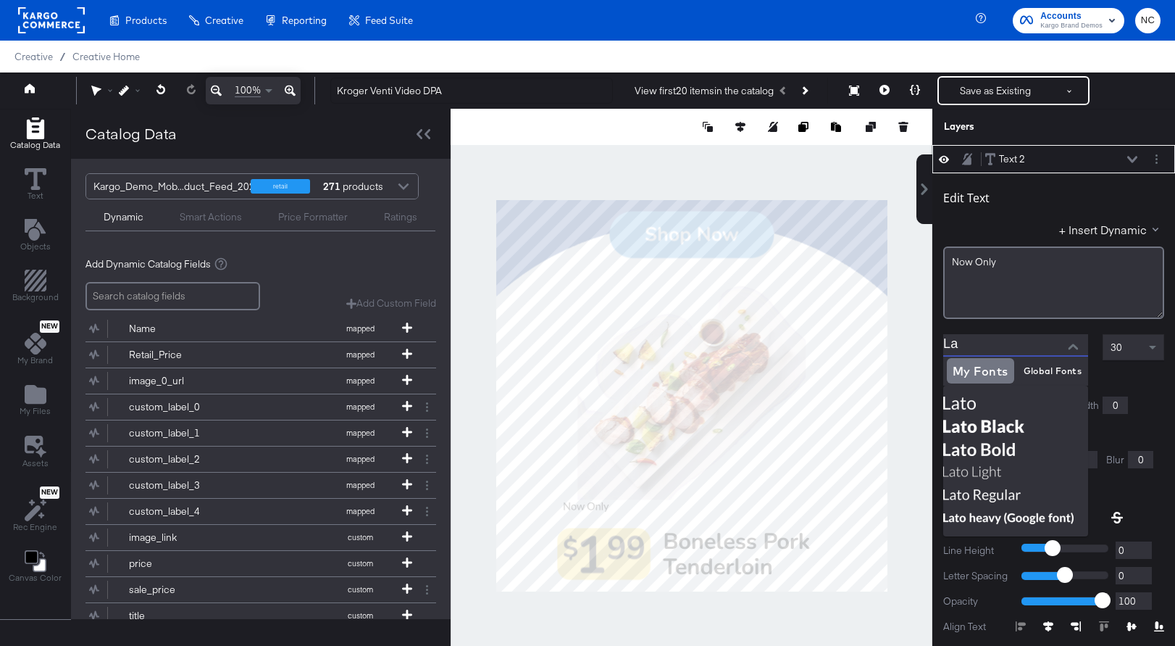
type input "L"
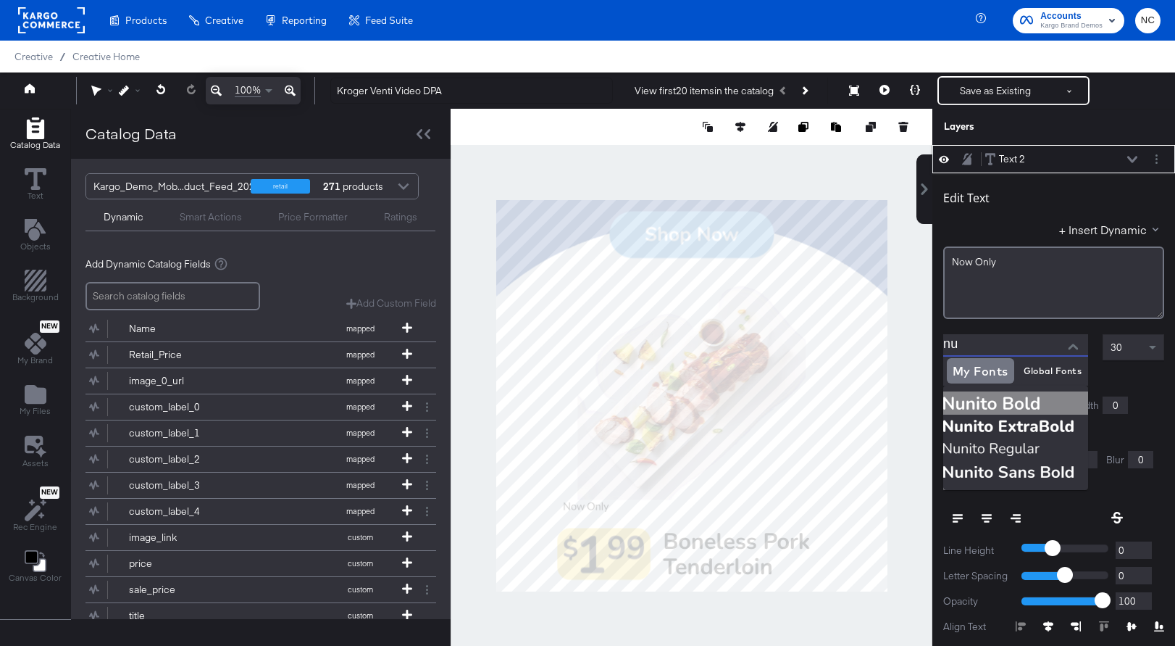
click at [965, 404] on img at bounding box center [1016, 402] width 145 height 23
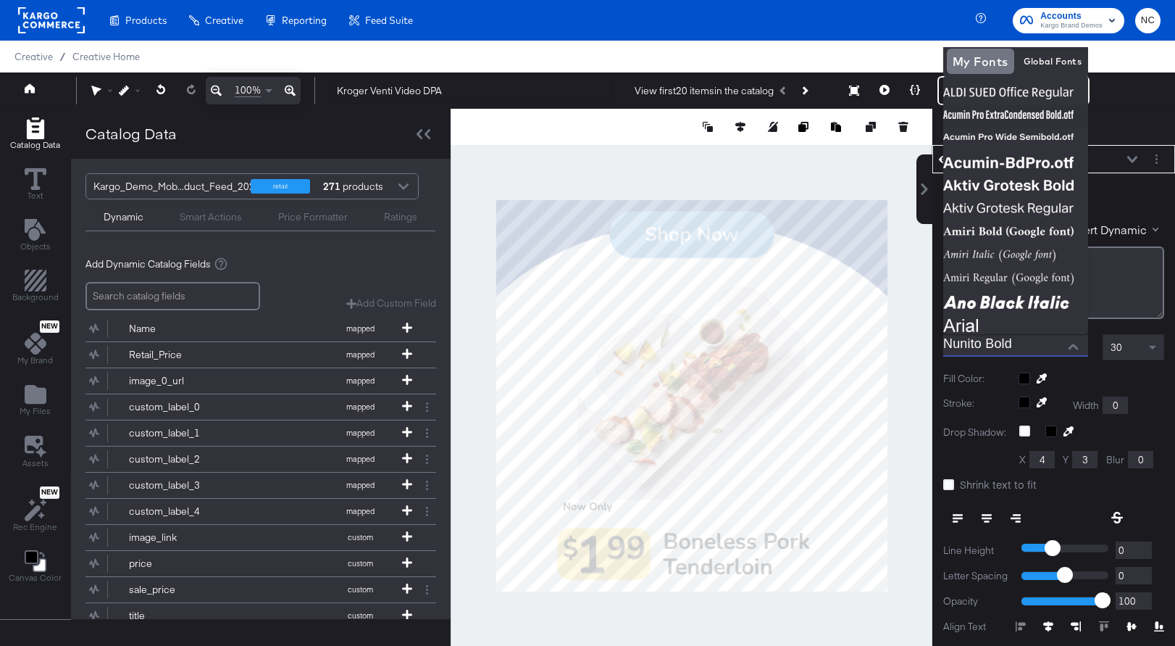
type input "Nunito Bold"
click at [965, 337] on div "30" at bounding box center [1134, 347] width 60 height 25
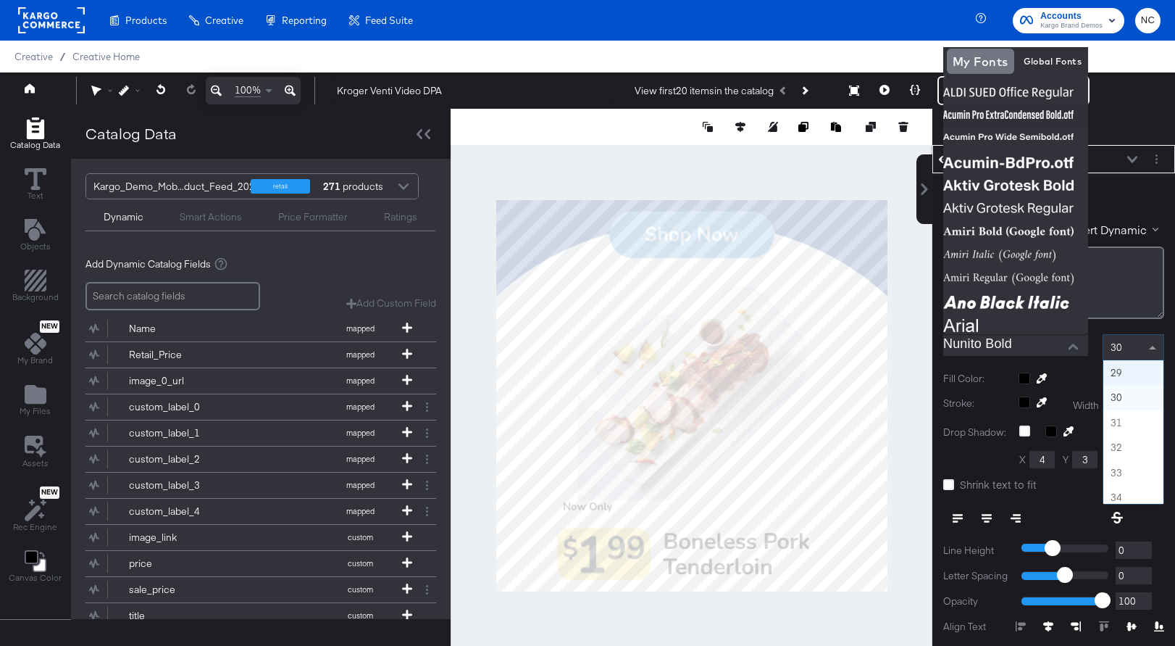
scroll to position [676, 0]
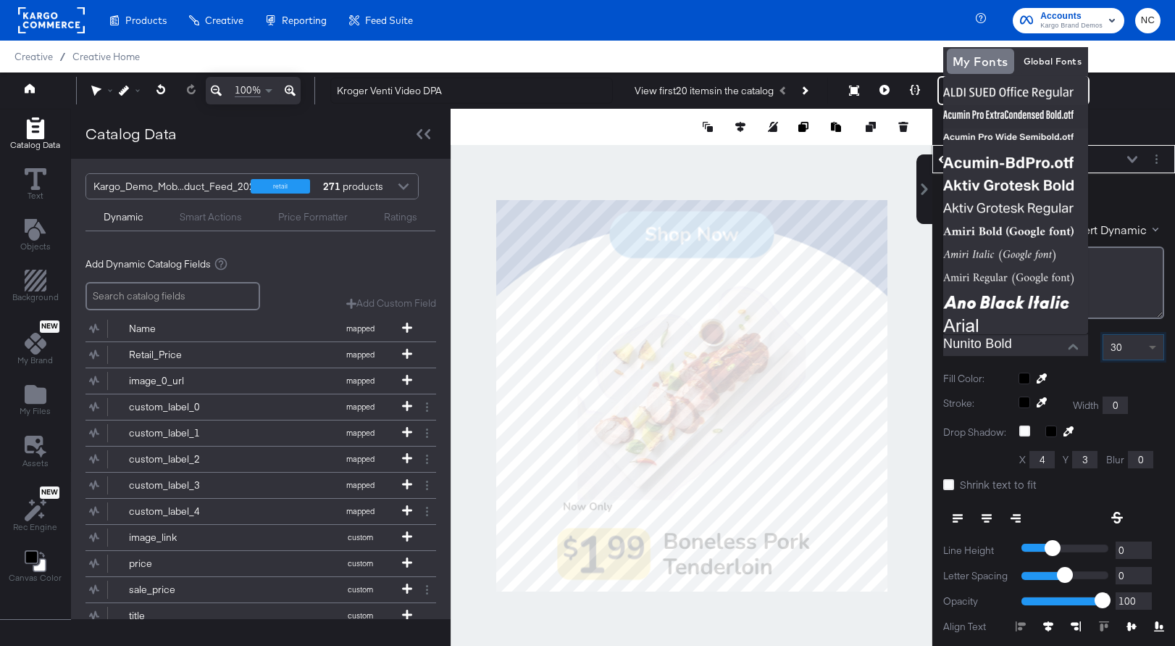
click at [965, 349] on span at bounding box center [1155, 347] width 18 height 25
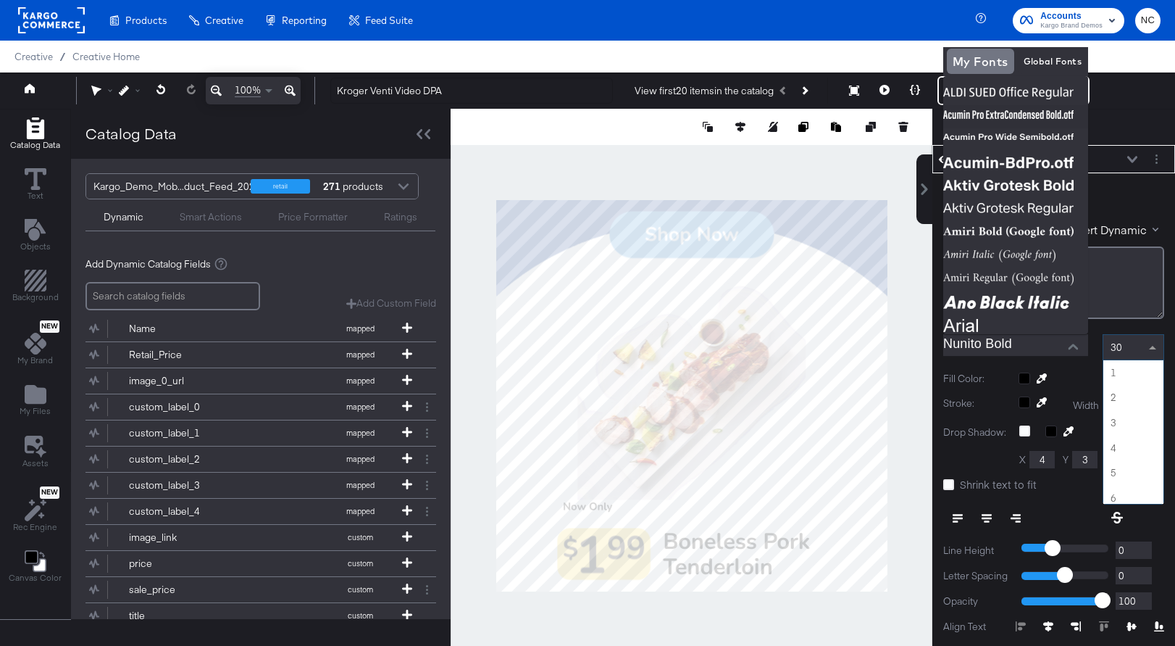
scroll to position [652, 0]
click at [965, 346] on div "30" at bounding box center [1134, 347] width 60 height 25
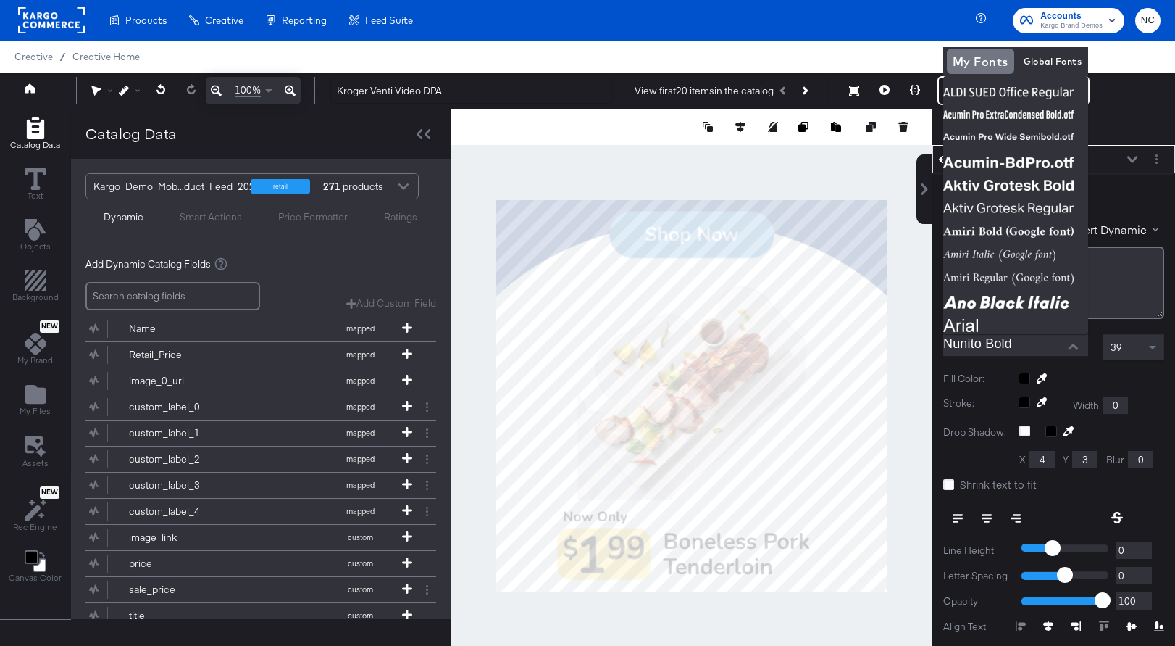
type input "169"
type input "860"
click at [648, 604] on div at bounding box center [692, 396] width 482 height 574
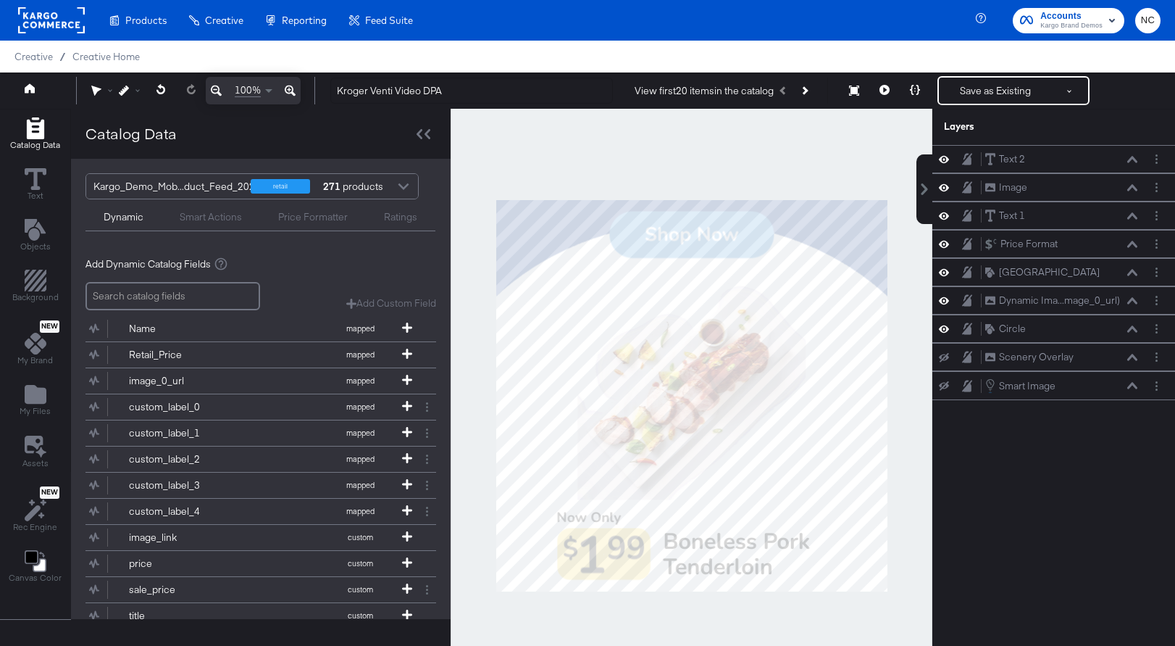
scroll to position [14, 0]
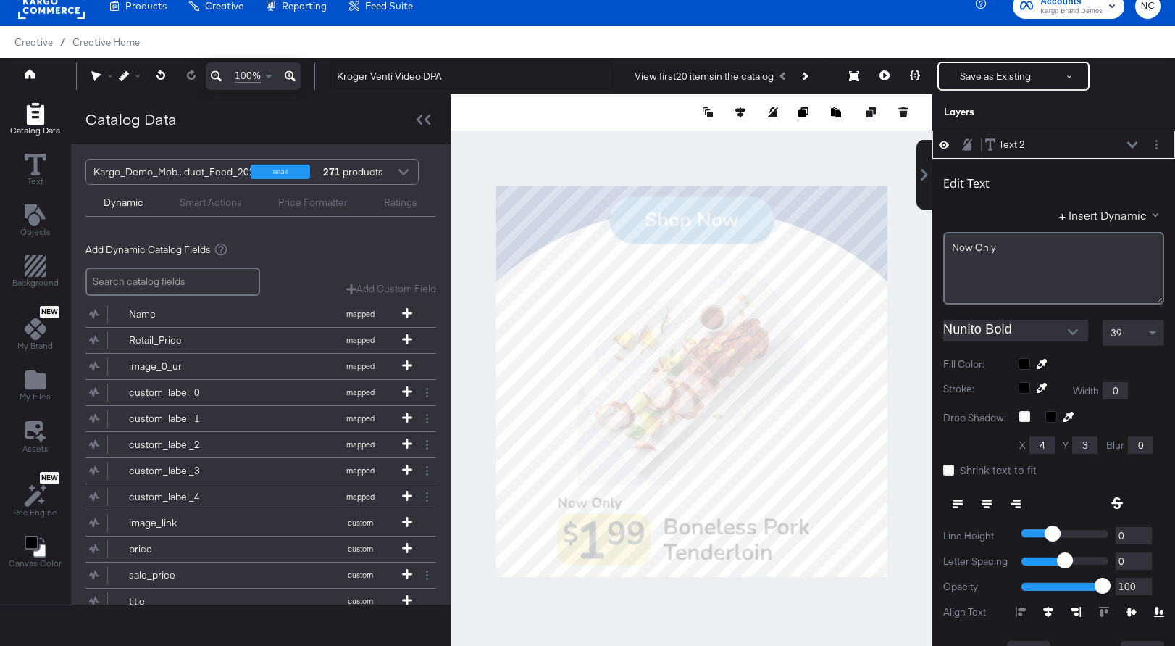
type input "172"
type input "257"
type input "169"
type input "45"
click at [965, 141] on button "Layer Options" at bounding box center [1156, 144] width 15 height 15
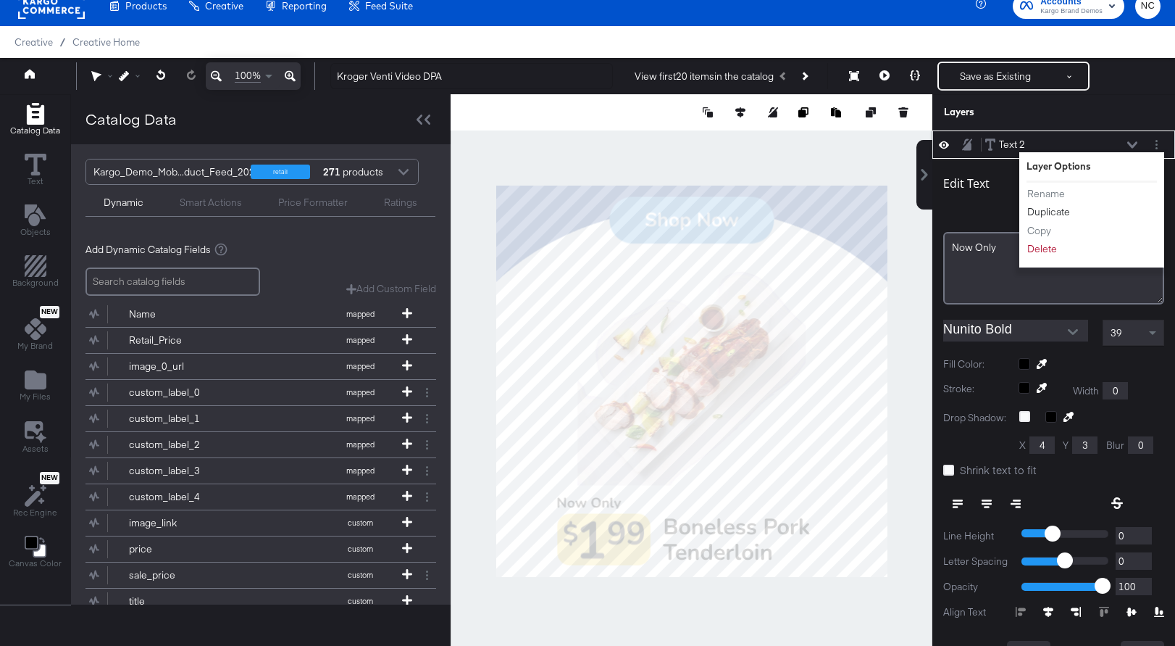
click at [965, 210] on button "Duplicate" at bounding box center [1049, 211] width 44 height 15
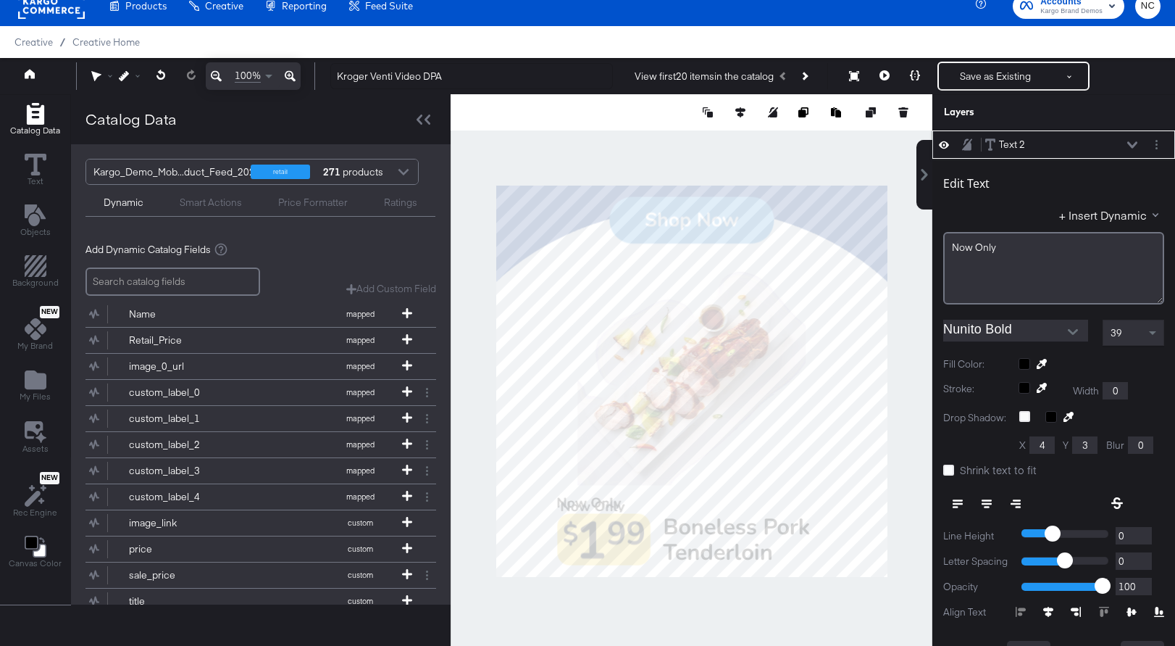
type input "293"
type input "987"
type input "42"
type input "990"
drag, startPoint x: 1007, startPoint y: 252, endPoint x: 933, endPoint y: 251, distance: 73.9
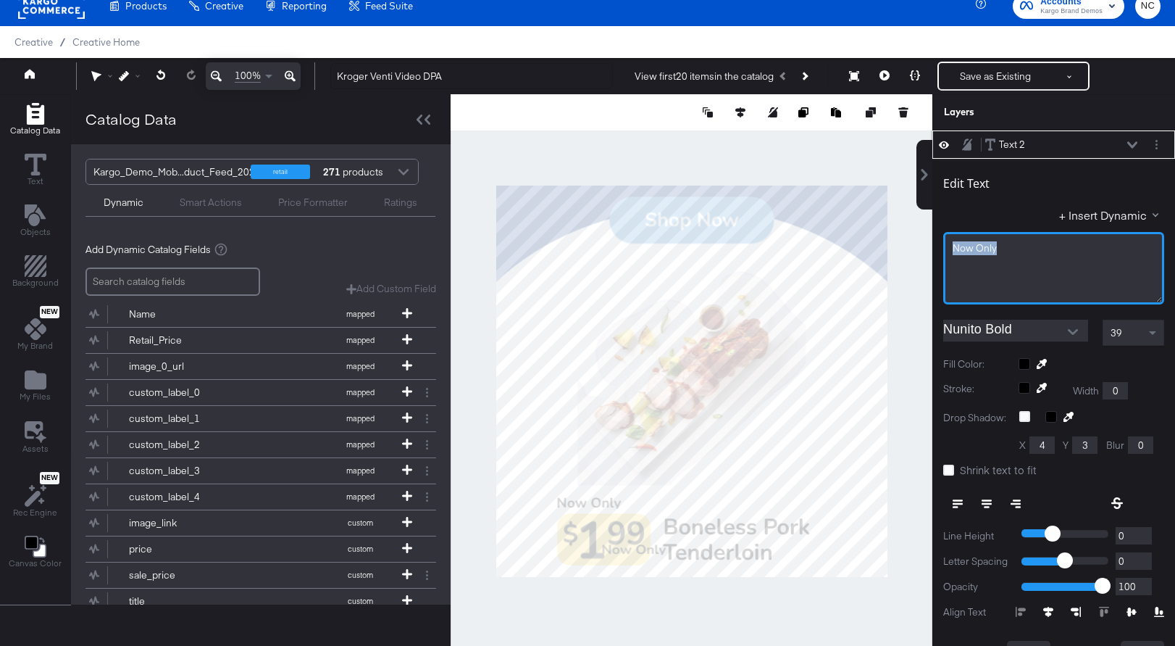
click at [934, 251] on div "Edit Text + Insert Dynamic Now ﻿Only Nunito Bold 39 Fill Color: Stroke: Width 0…" at bounding box center [1054, 439] width 243 height 561
type input "113"
click at [965, 615] on icon at bounding box center [1076, 612] width 10 height 10
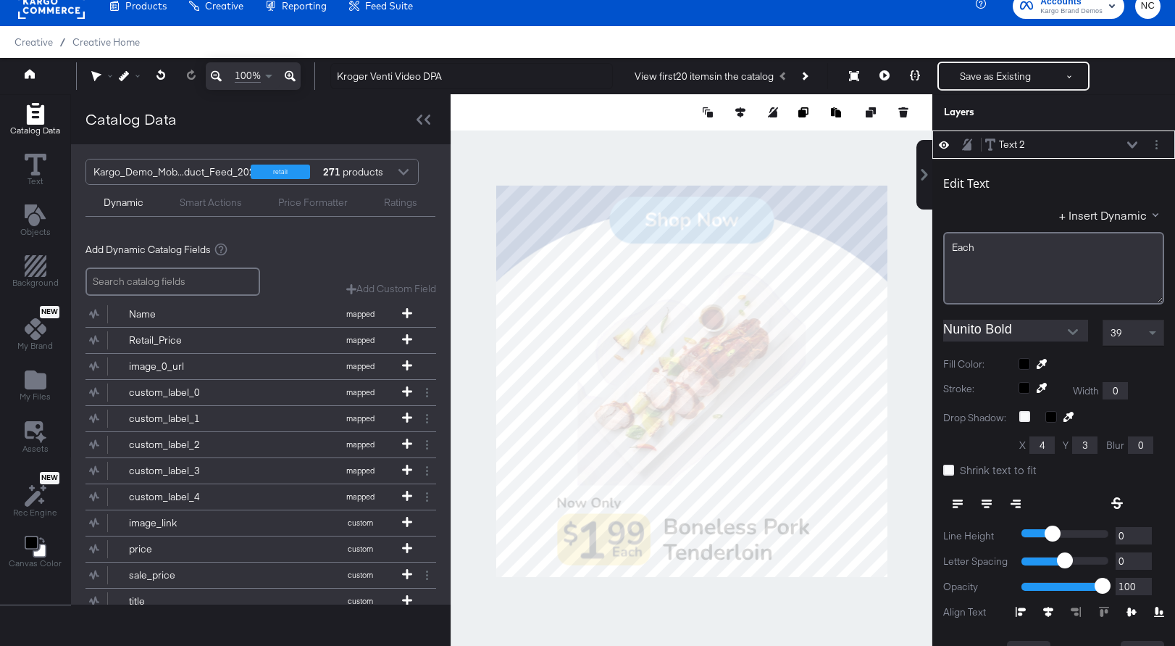
type input "997"
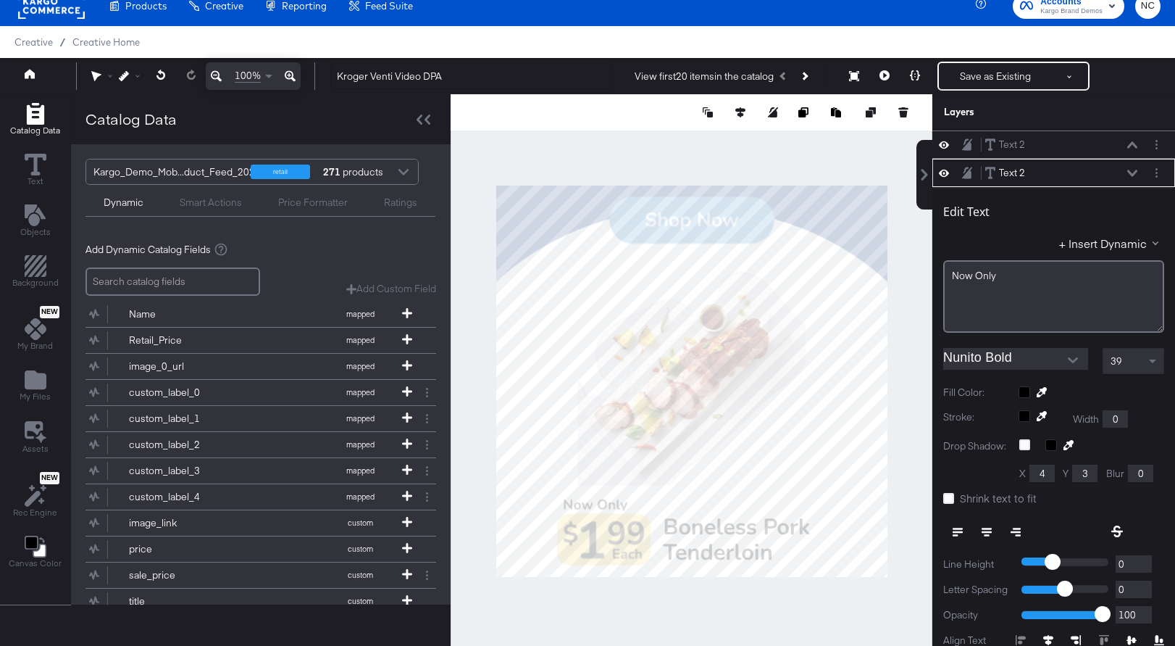
scroll to position [28, 0]
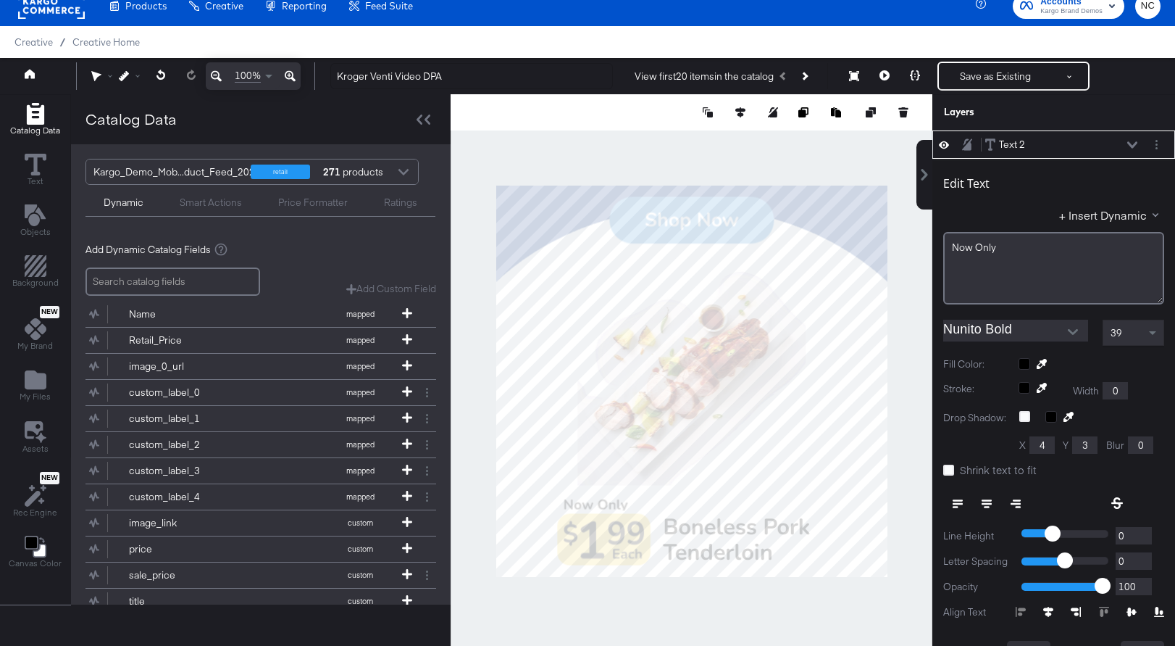
type input "864"
click at [645, 619] on div at bounding box center [692, 381] width 482 height 574
type input "1003"
click at [960, 249] on span "Each" at bounding box center [964, 247] width 22 height 13
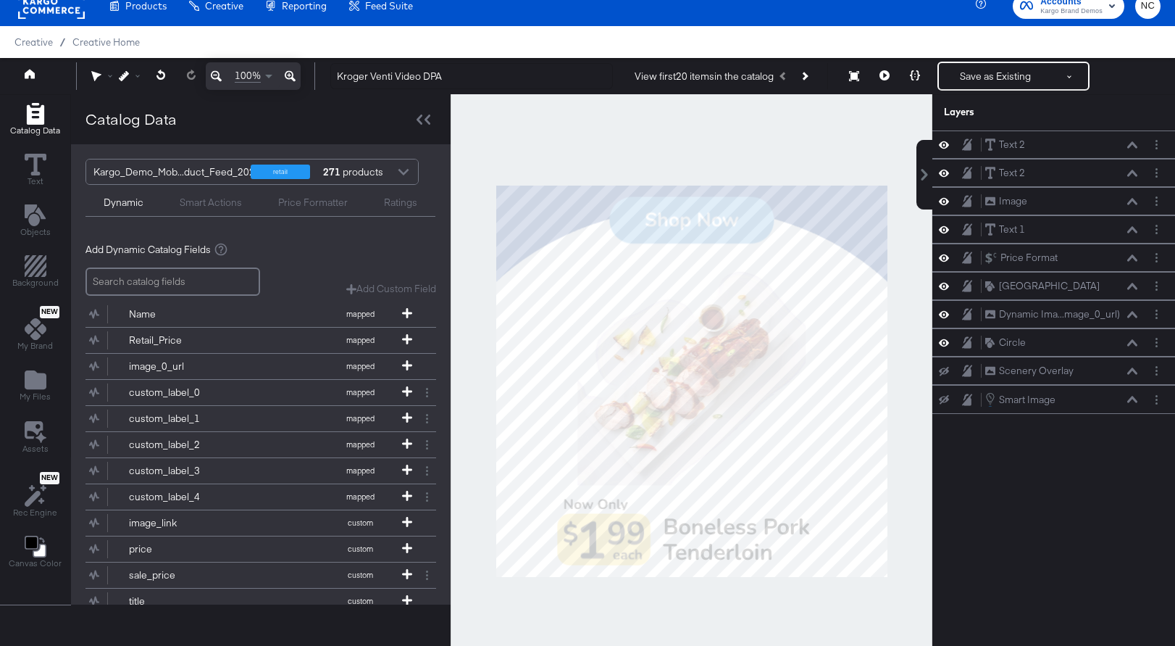
click at [686, 615] on div at bounding box center [692, 381] width 482 height 574
click at [992, 75] on button "Save as Existing" at bounding box center [995, 76] width 113 height 26
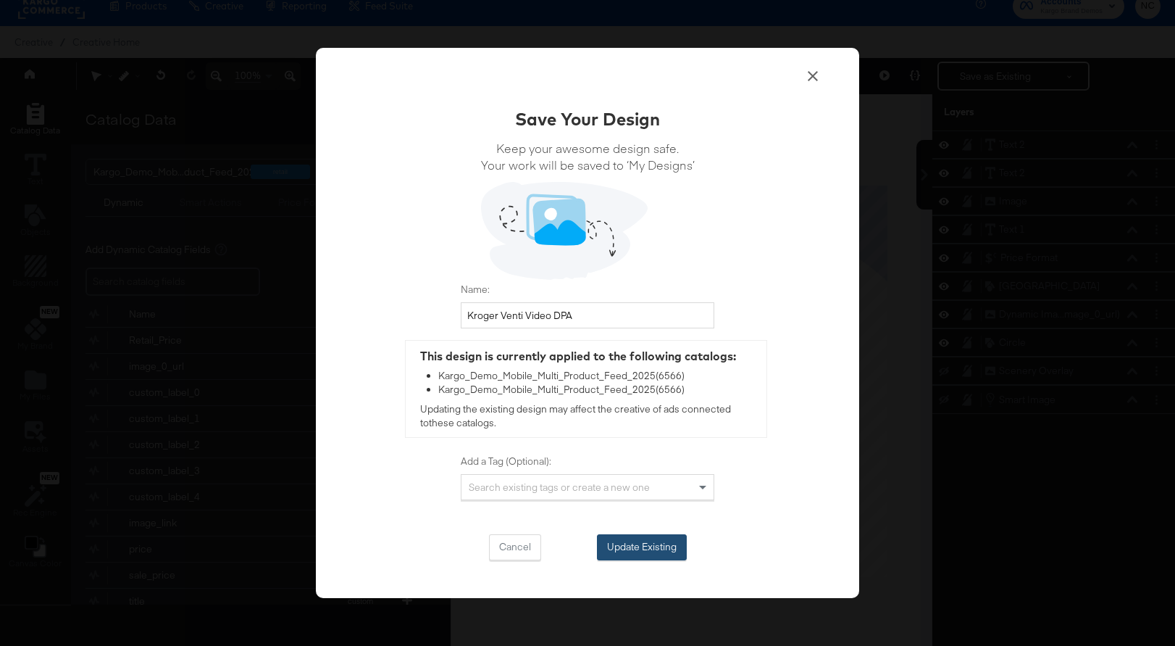
click at [644, 543] on button "Update Existing" at bounding box center [642, 547] width 90 height 26
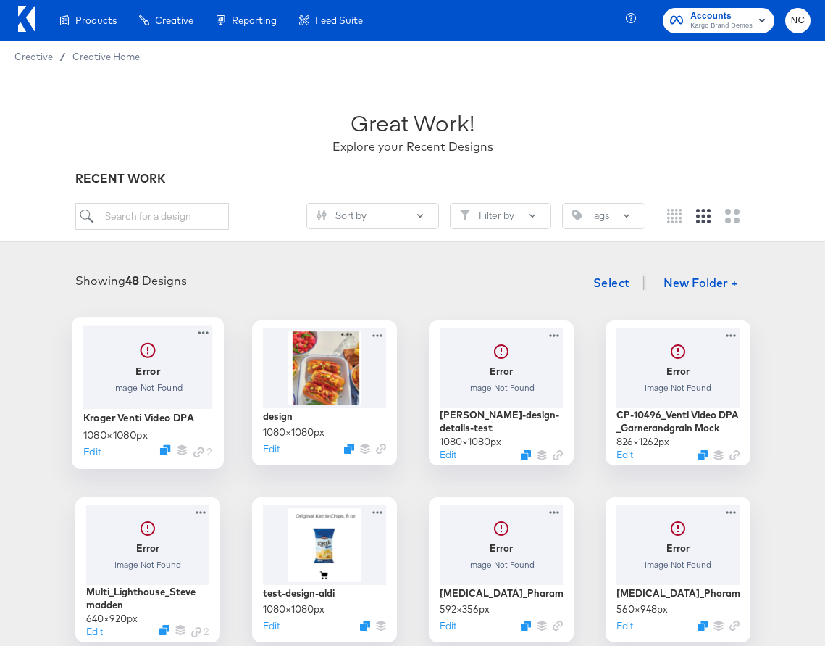
click at [137, 368] on div at bounding box center [148, 366] width 130 height 83
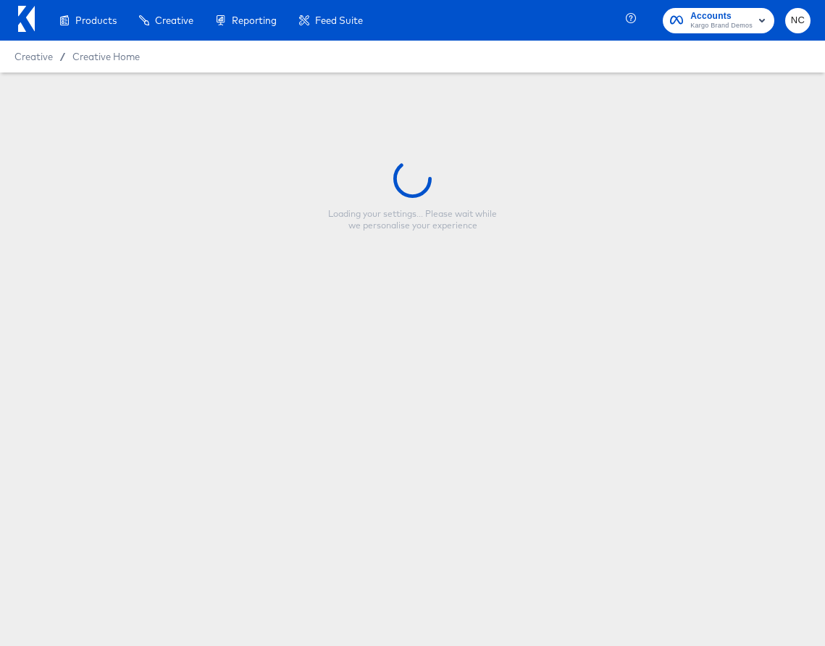
type input "Kroger Venti Video DPA"
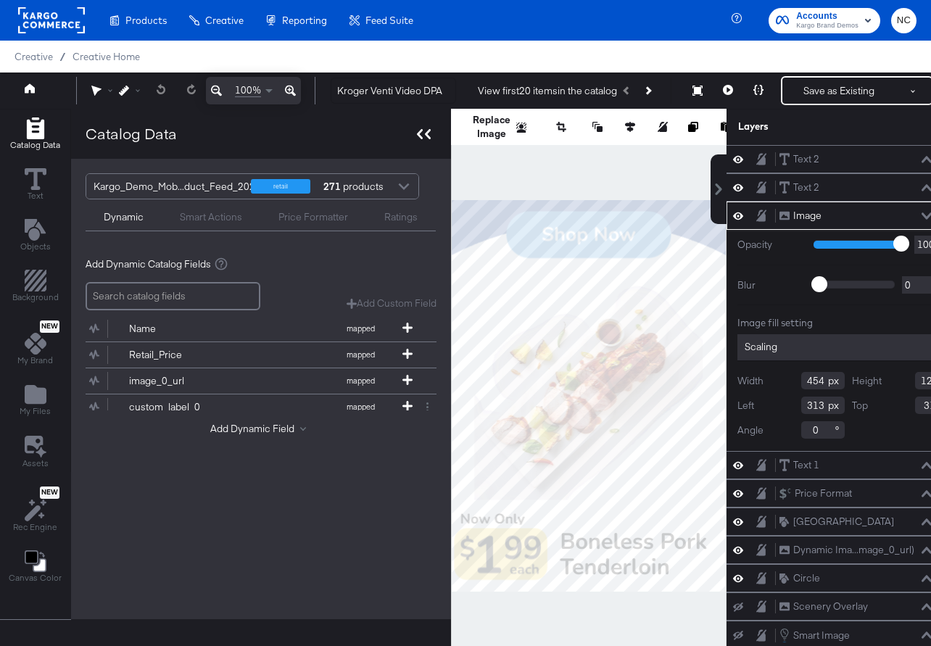
click at [422, 138] on icon at bounding box center [424, 134] width 14 height 10
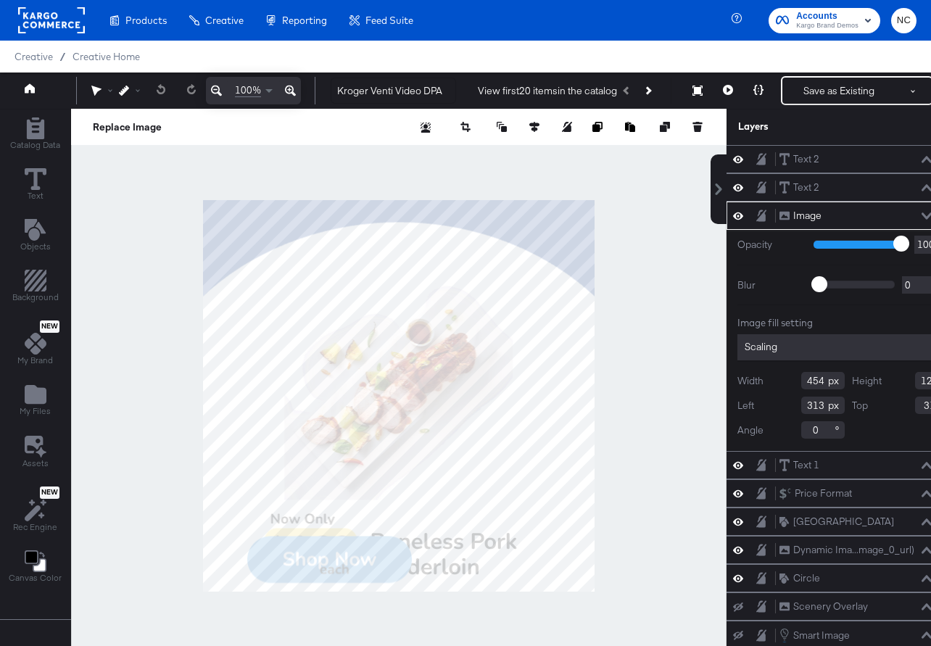
type input "122"
type input "927"
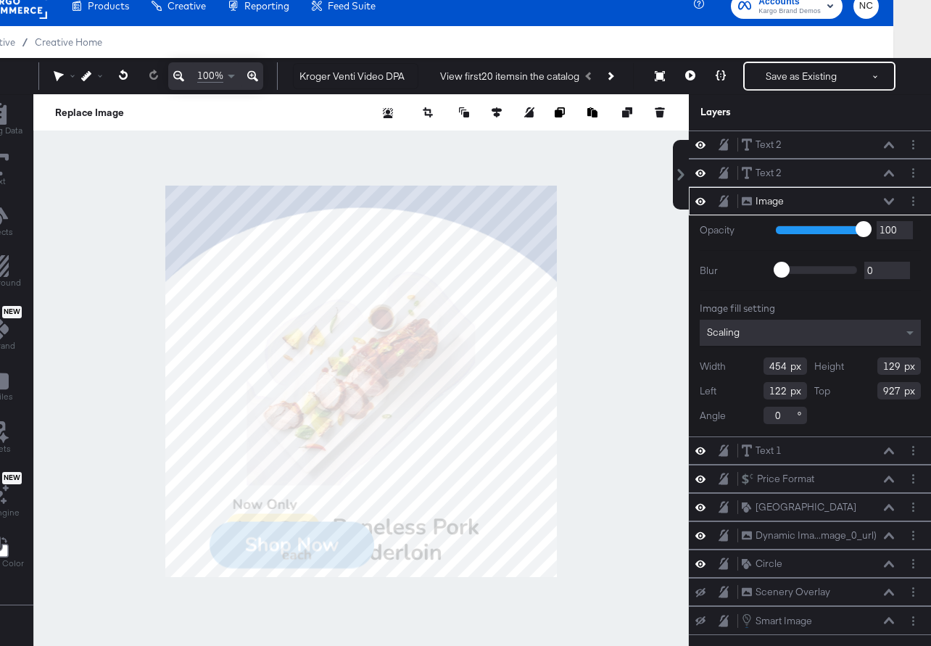
type input "666"
type input "846"
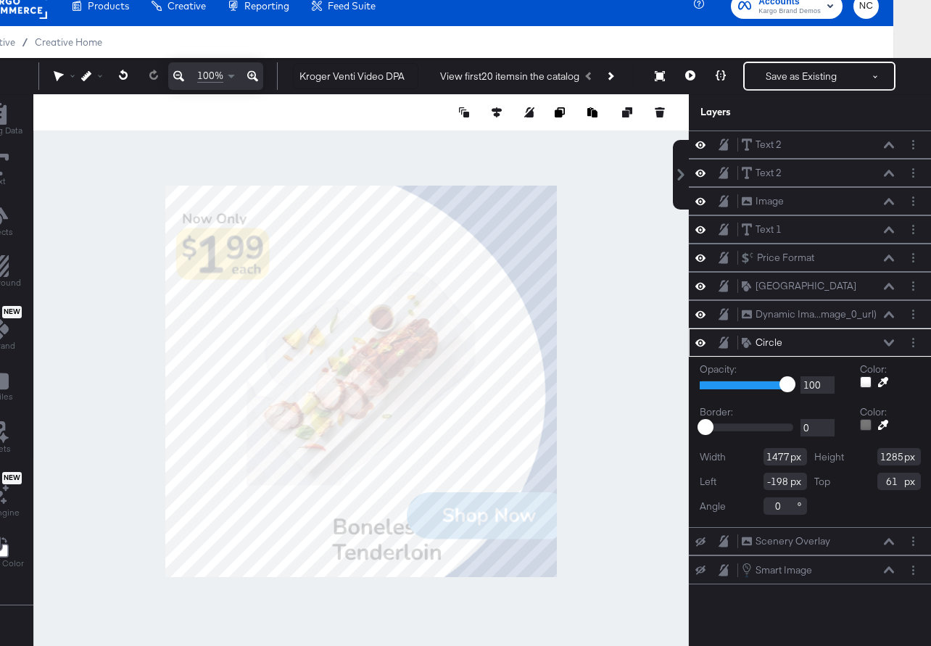
type input "-460"
type input "-101"
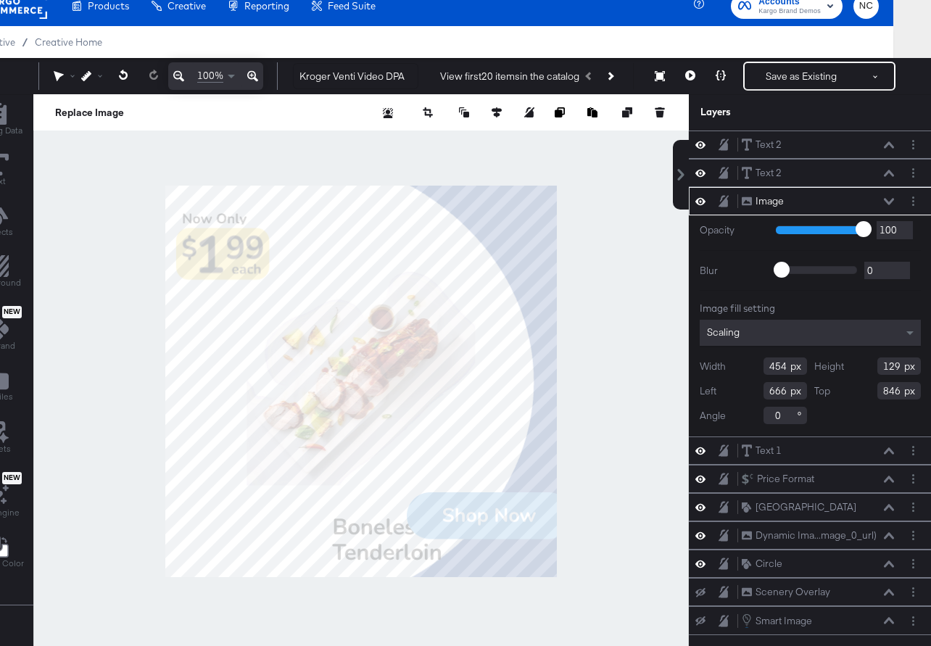
type input "600"
type input "912"
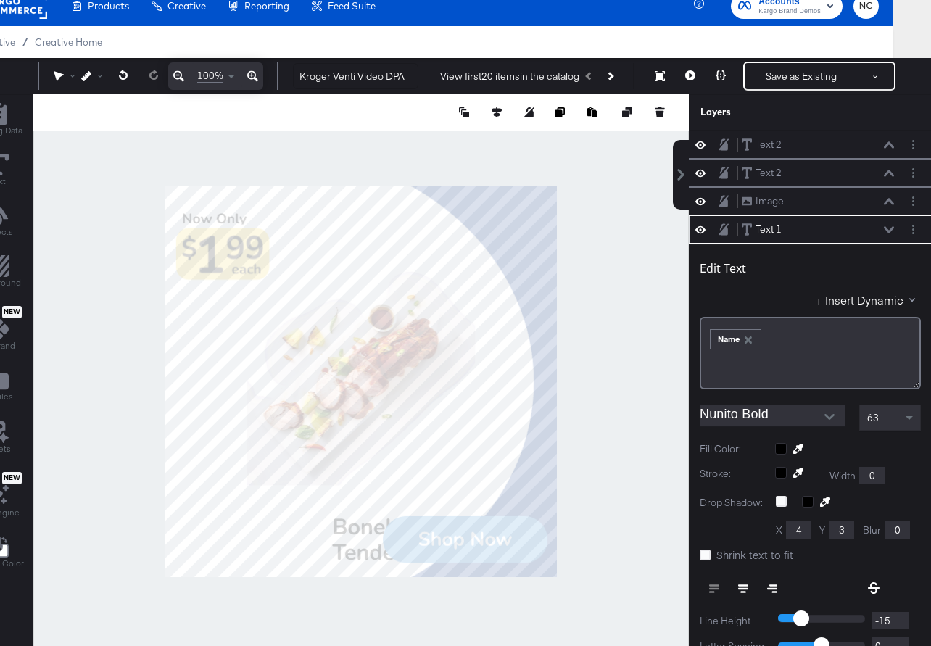
scroll to position [85, 0]
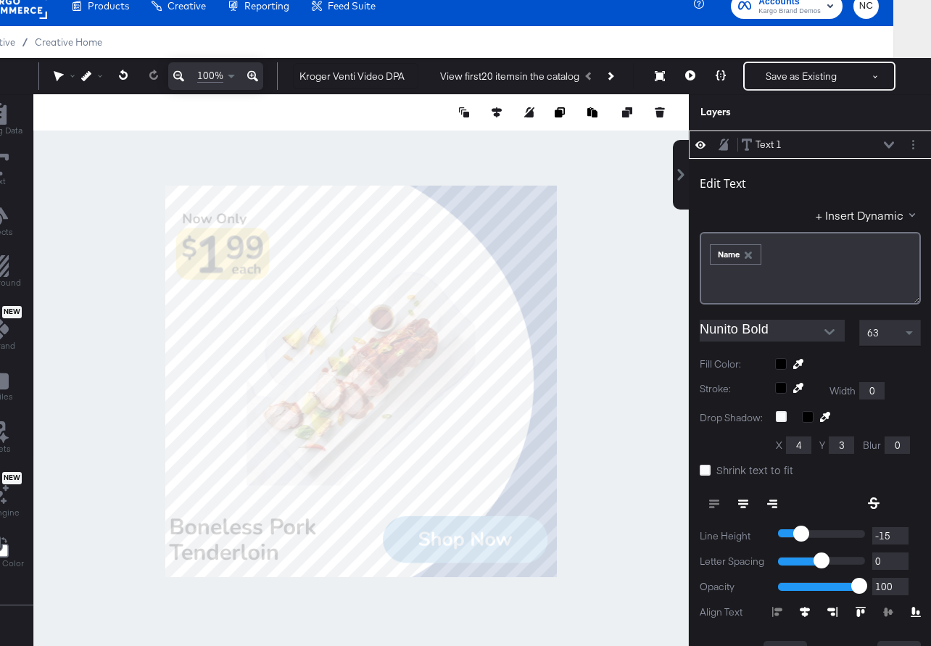
type input "16"
type input "559"
type input "174"
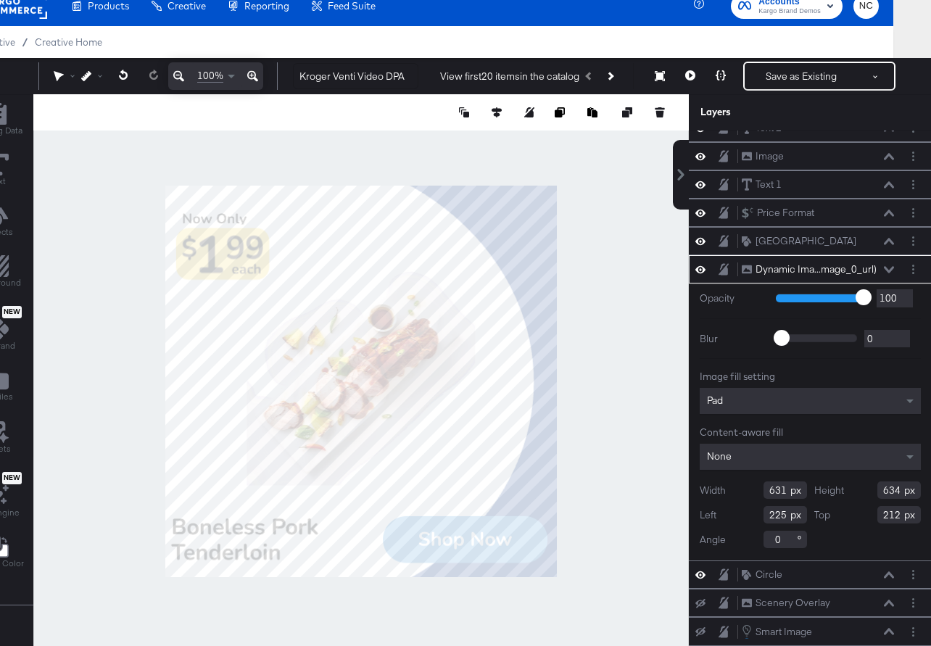
scroll to position [0, 0]
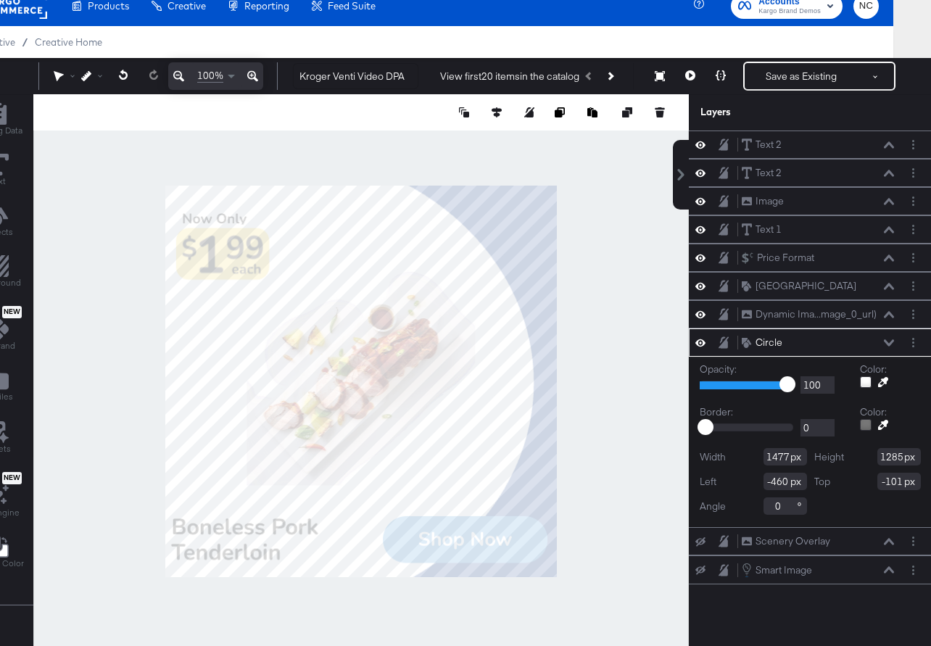
type input "-514"
type input "-113"
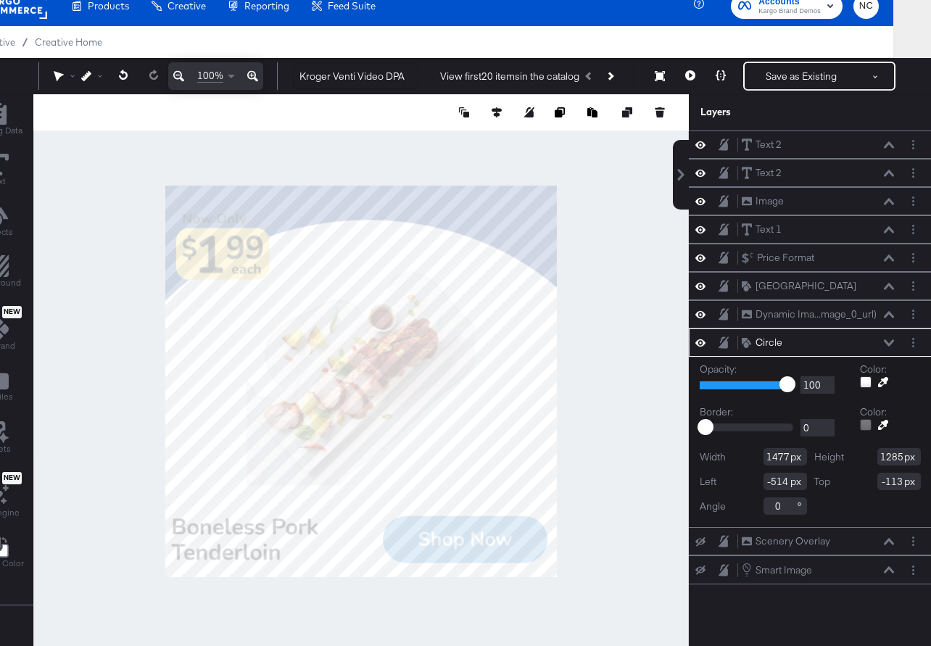
type input "-182"
type input "121"
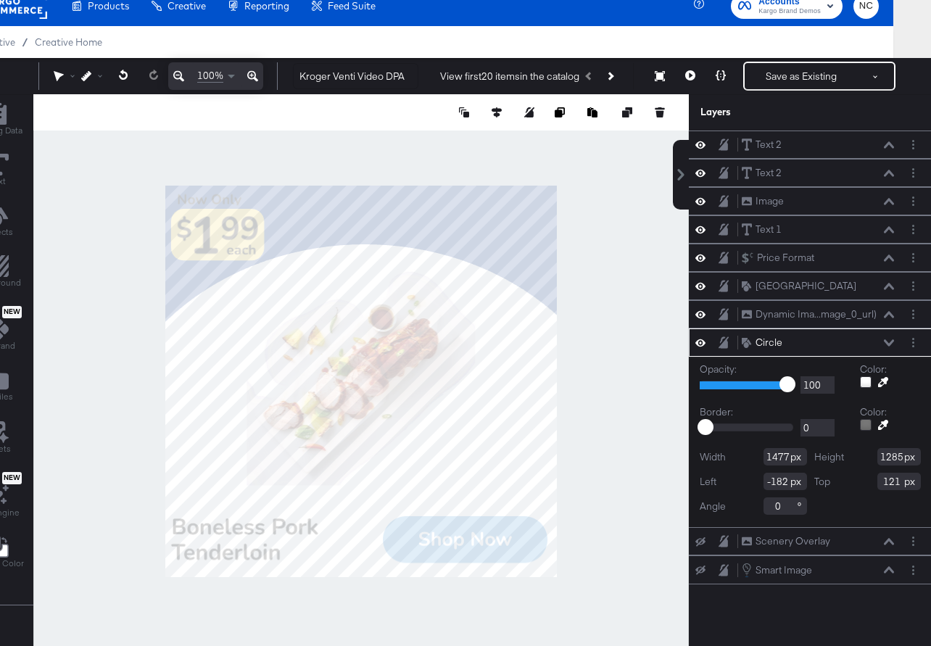
type input "-188"
type input "162"
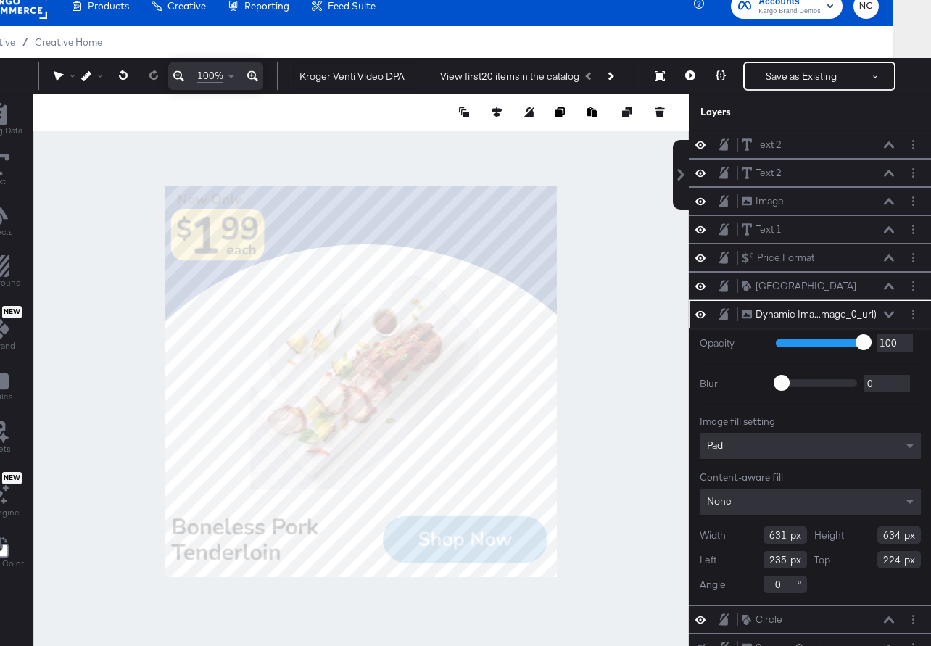
type input "235"
type input "224"
click at [607, 419] on div at bounding box center [360, 381] width 655 height 574
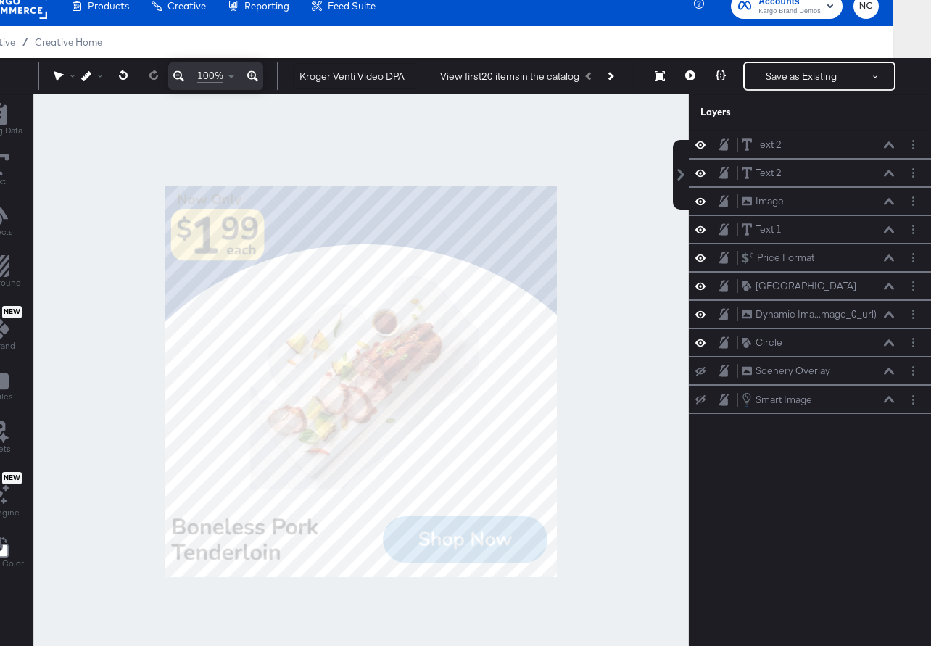
scroll to position [85, 0]
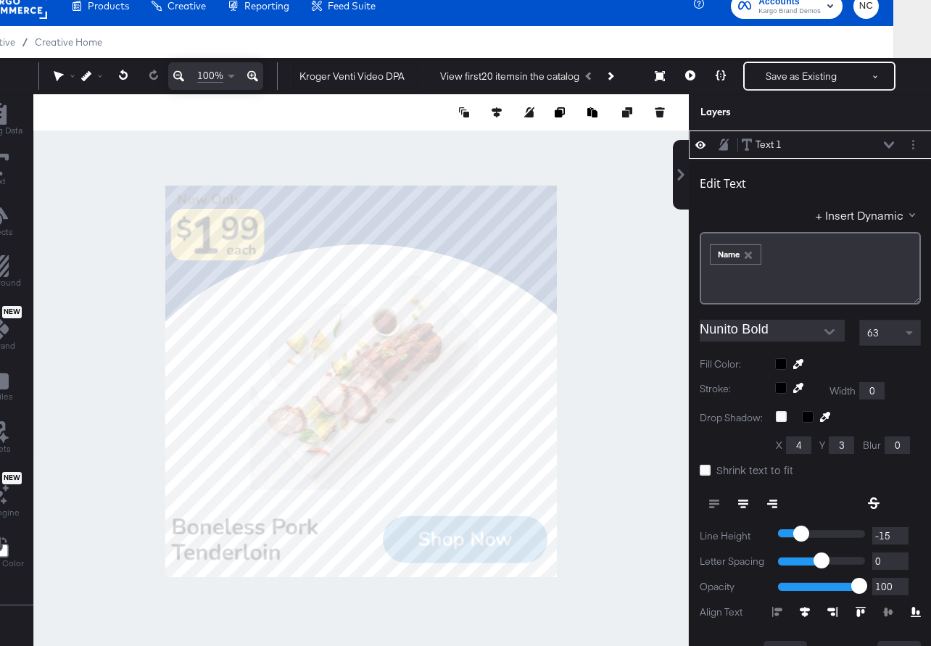
type input "34"
type input "892"
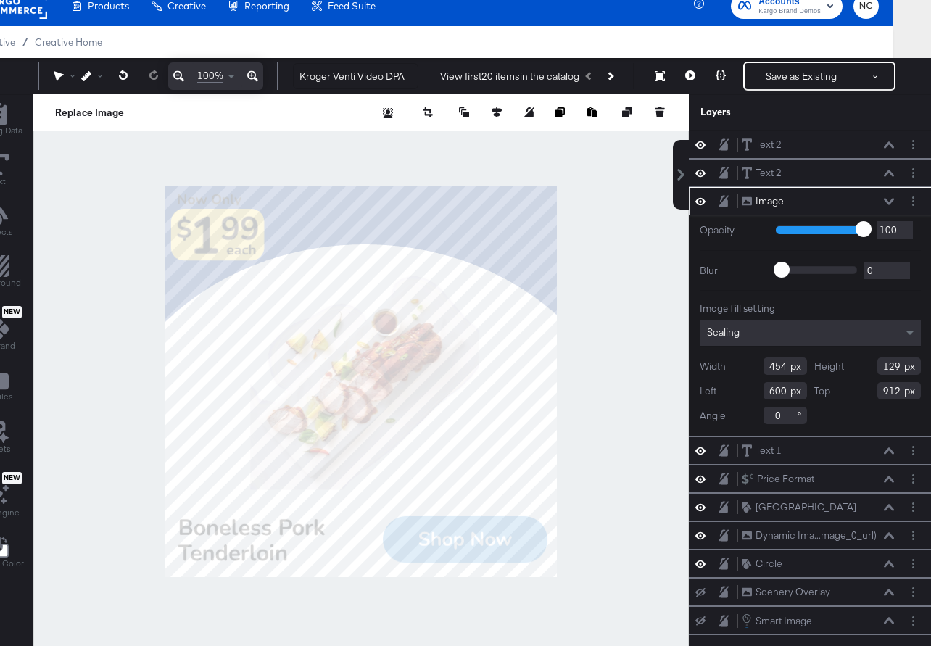
scroll to position [0, 0]
type input "576"
type input "914"
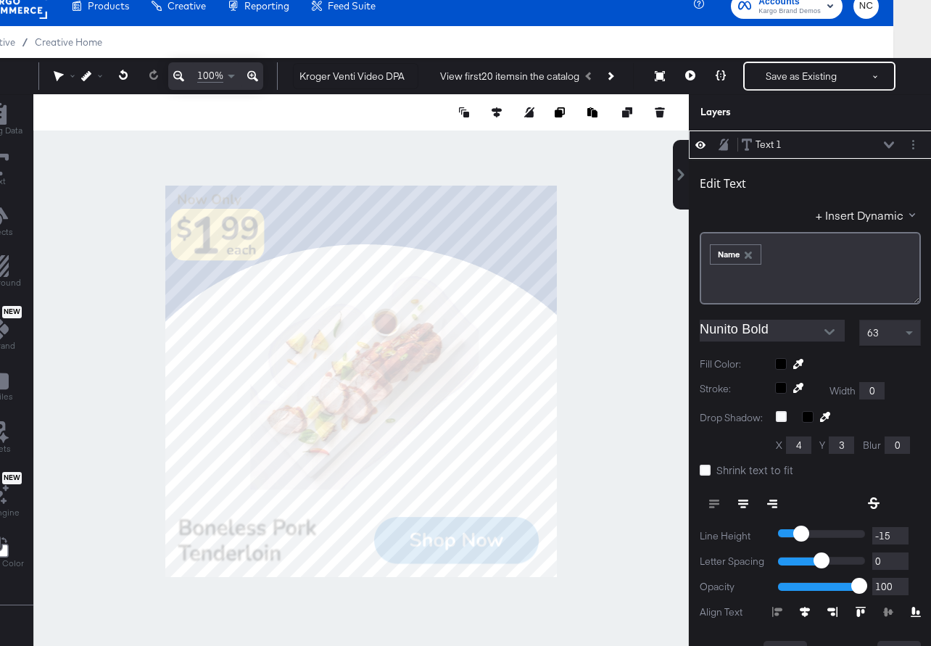
type input "526"
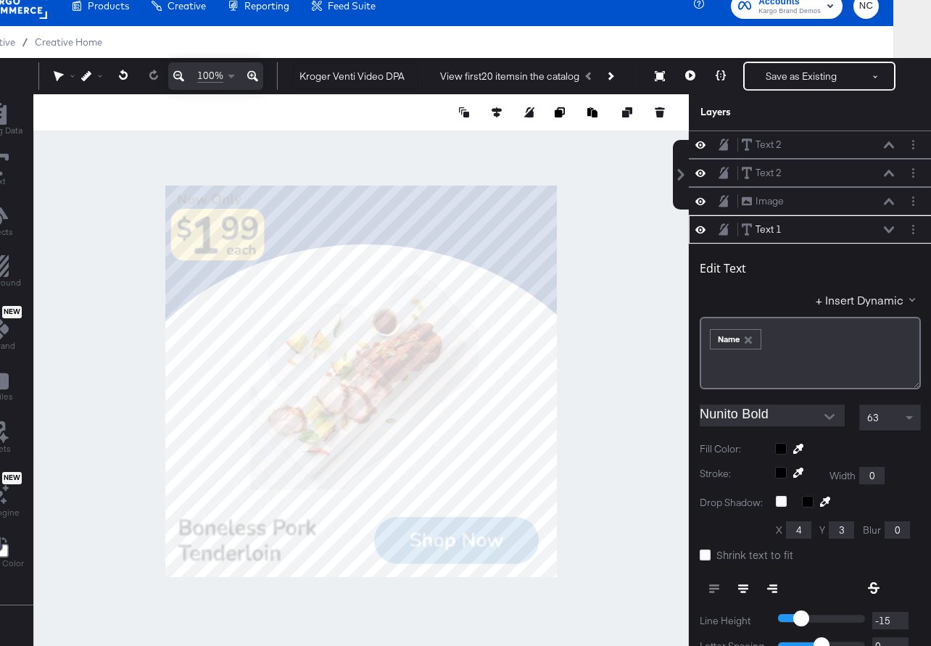
click at [599, 477] on div at bounding box center [360, 381] width 655 height 574
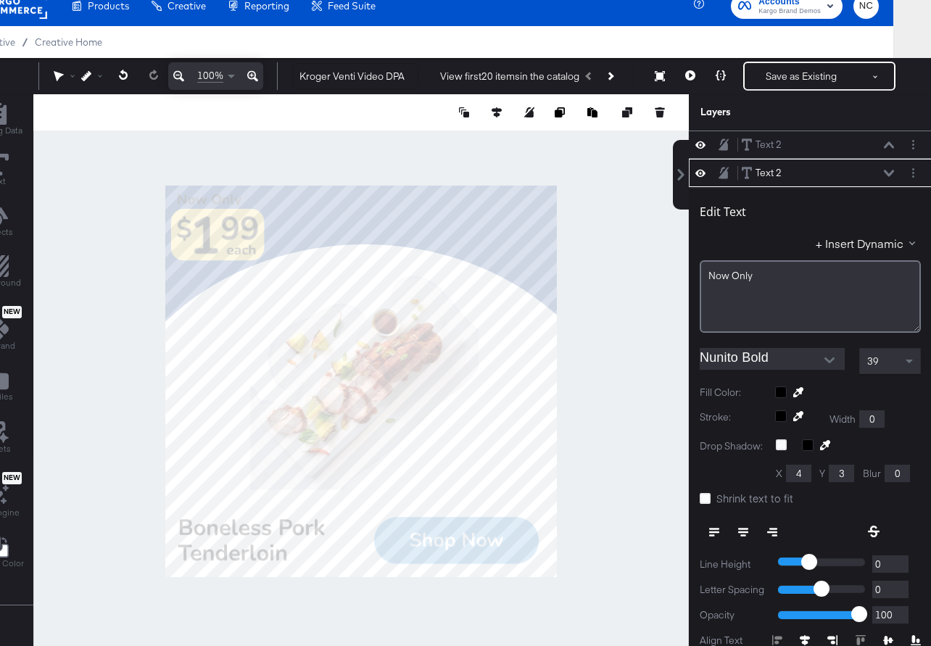
scroll to position [28, 0]
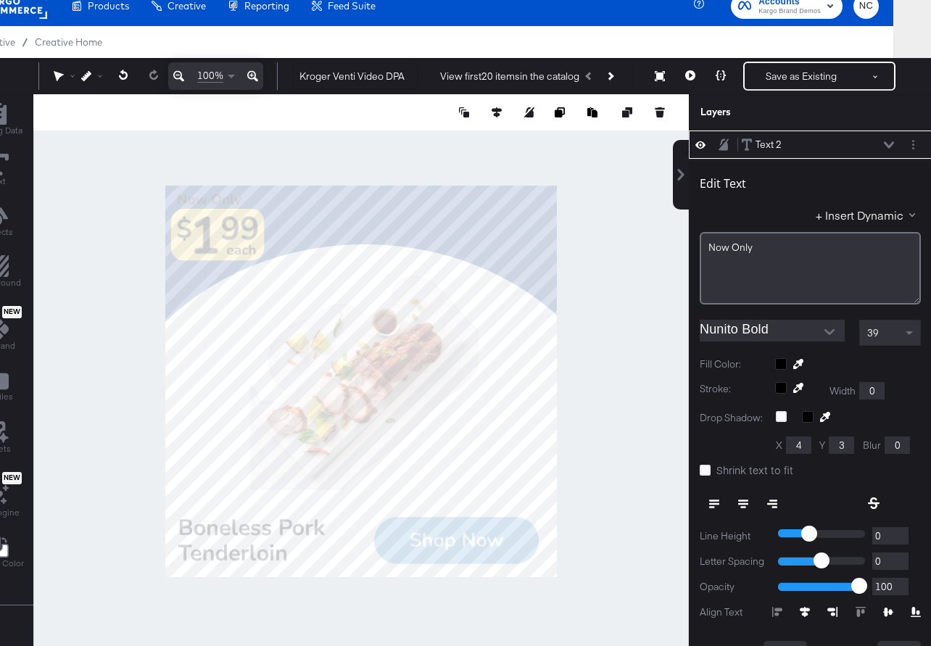
click at [782, 366] on div at bounding box center [848, 364] width 146 height 12
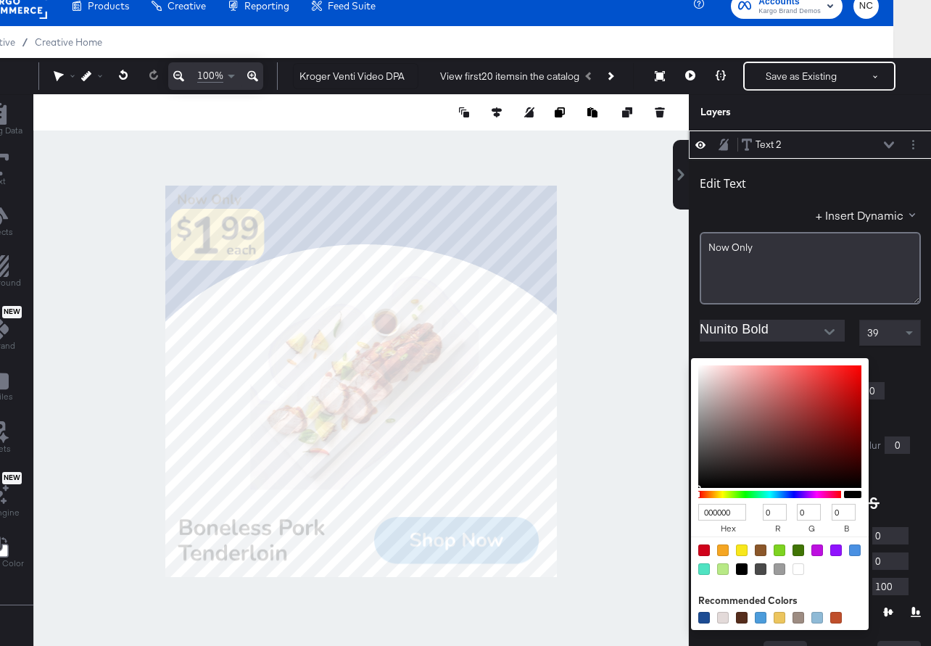
click at [743, 551] on div at bounding box center [742, 550] width 12 height 12
type input "F8E71C"
type input "248"
type input "231"
type input "28"
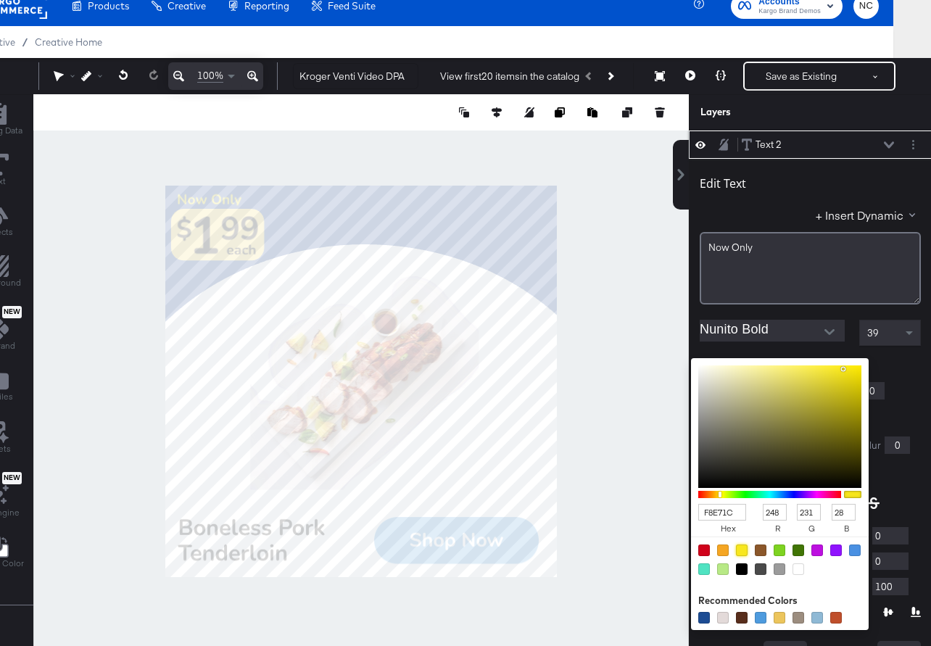
click at [796, 571] on div at bounding box center [798, 569] width 12 height 12
type input "FFFFFF"
type input "255"
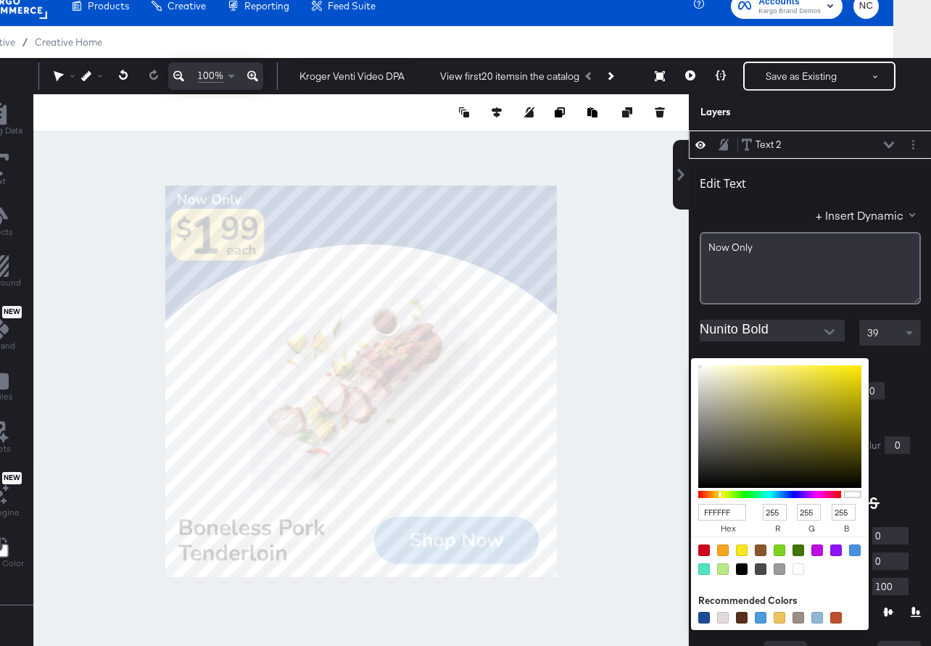
type input "EDF0F2"
type input "237"
type input "240"
type input "242"
click at [357, 158] on div at bounding box center [361, 381] width 654 height 574
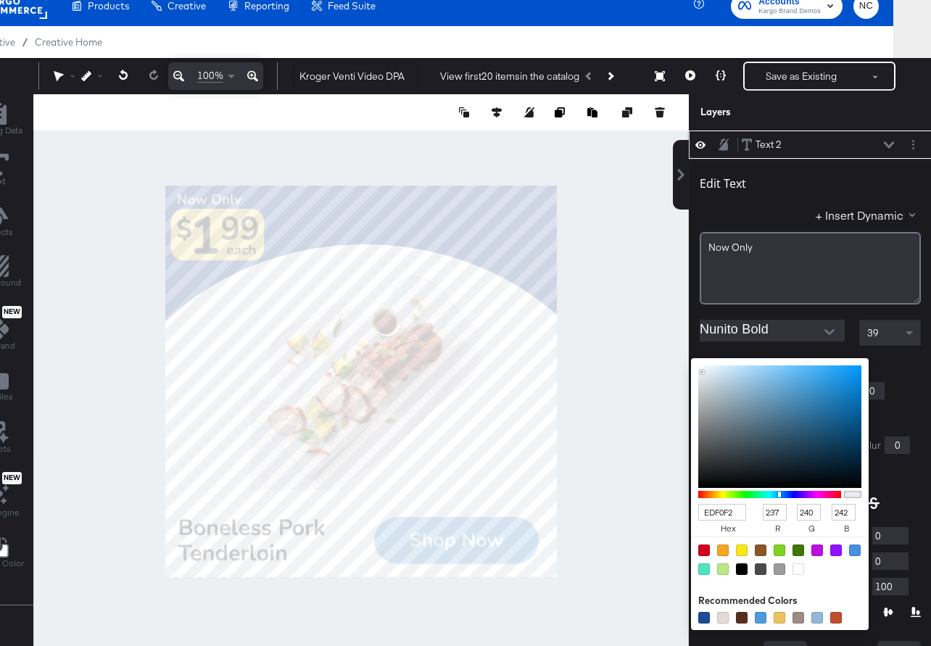
click at [357, 158] on div at bounding box center [361, 381] width 654 height 574
click at [796, 569] on div at bounding box center [798, 569] width 12 height 12
type input "FFFFFF"
type input "255"
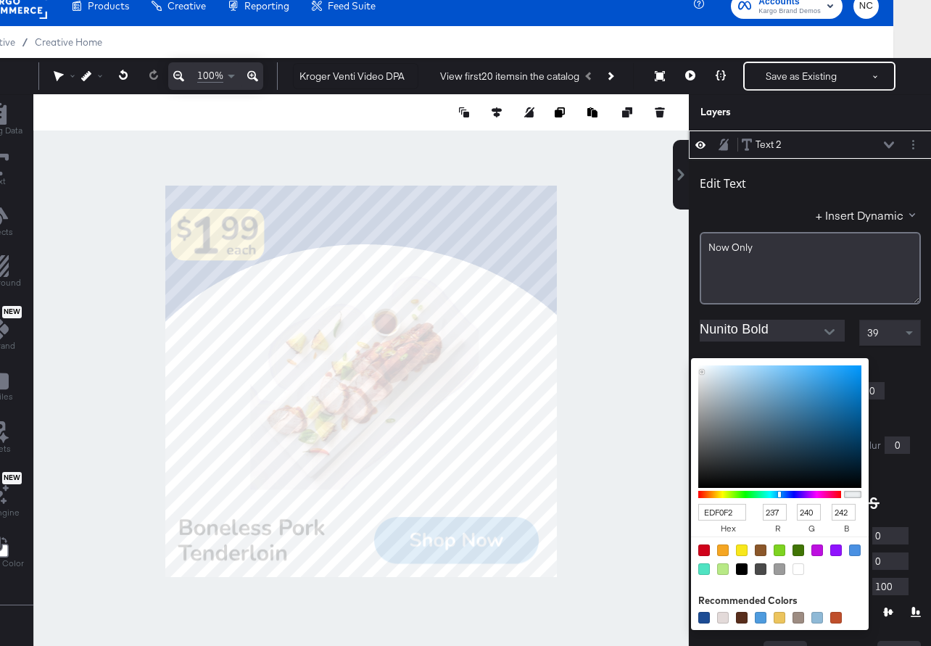
type input "255"
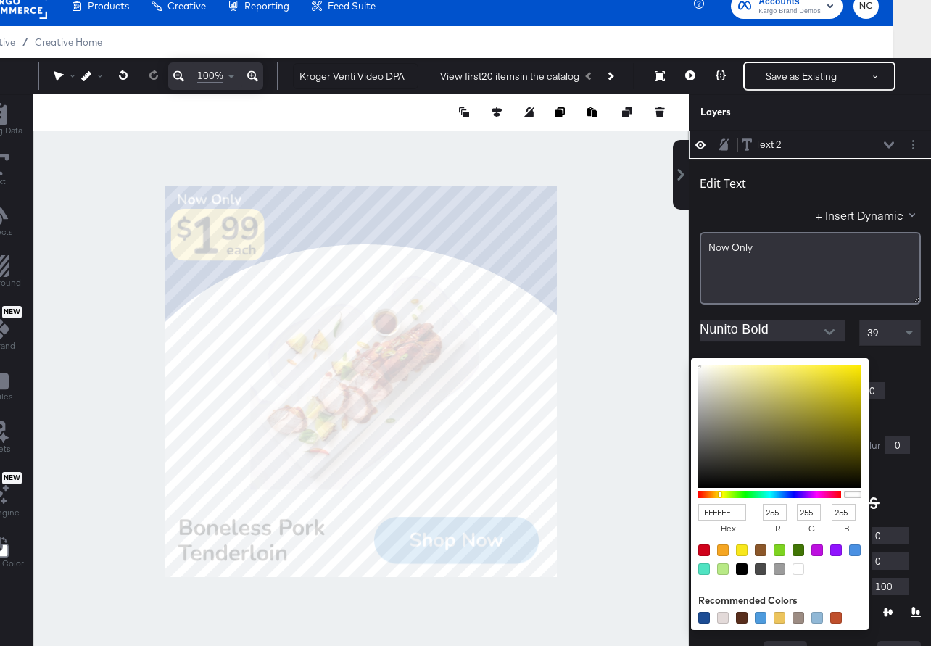
type input "4898D9"
type input "72"
type input "152"
type input "217"
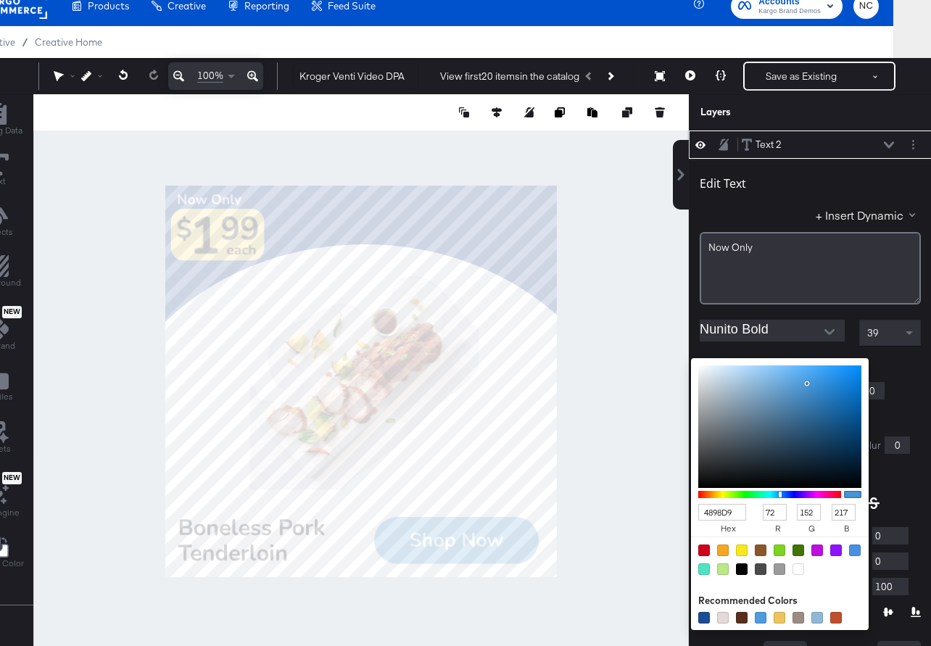
click at [519, 536] on div at bounding box center [361, 381] width 654 height 574
click at [798, 568] on div at bounding box center [798, 569] width 12 height 12
type input "FFFFFF"
type input "255"
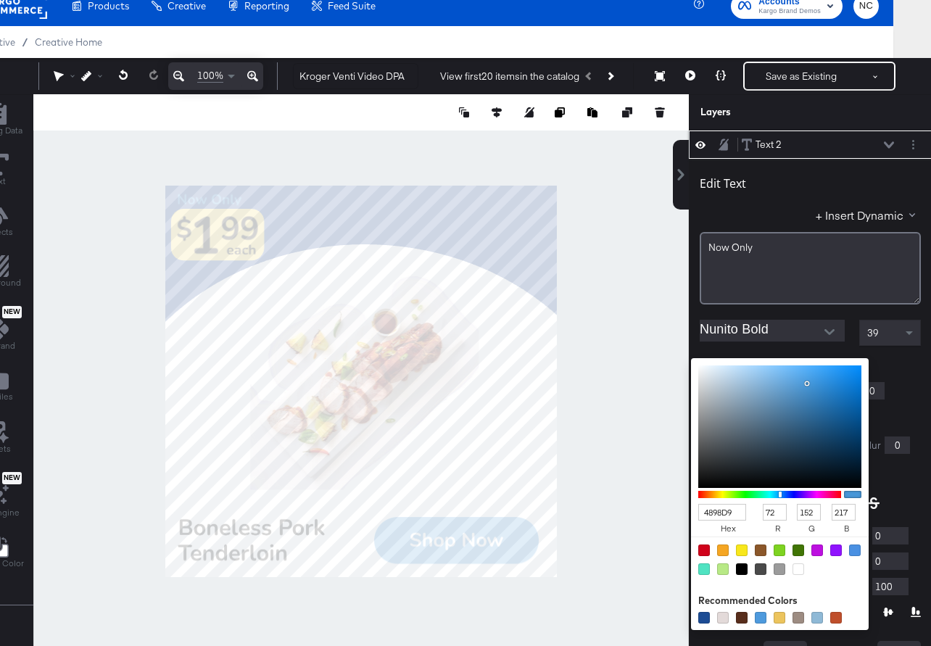
type input "255"
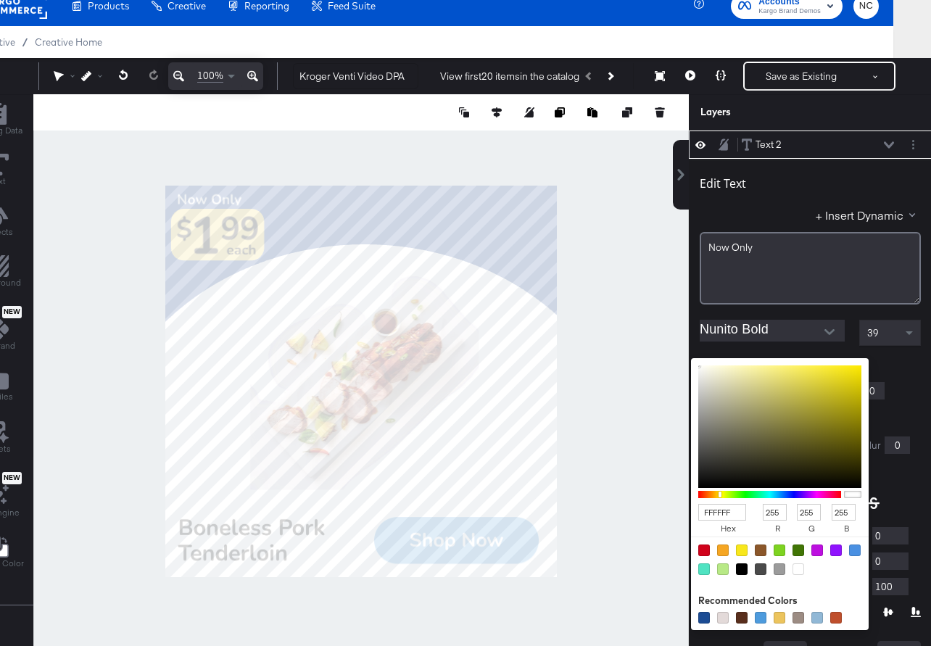
click at [910, 370] on div at bounding box center [809, 370] width 221 height 1
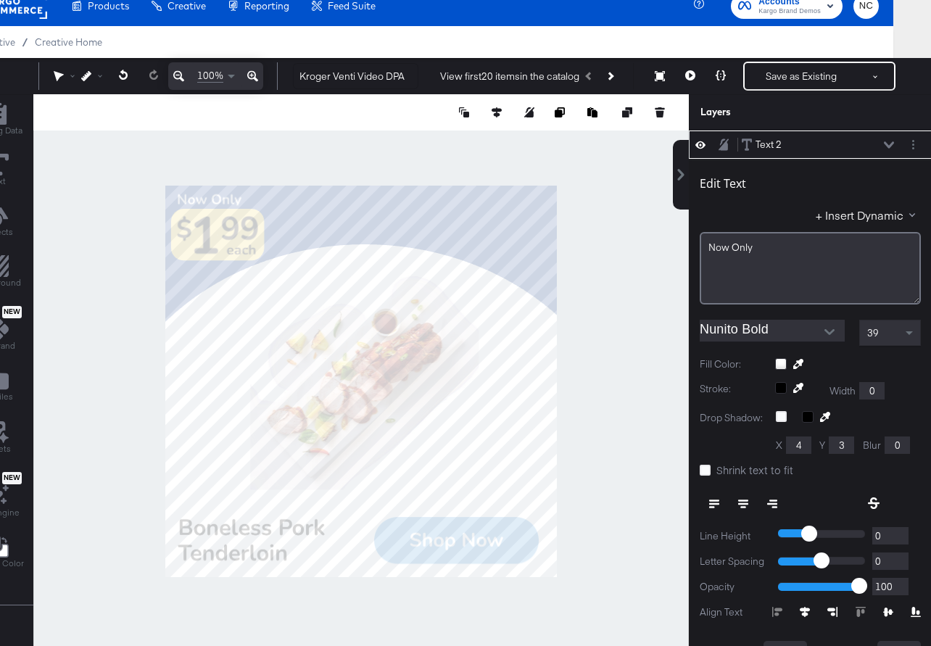
click at [677, 301] on div at bounding box center [360, 381] width 655 height 574
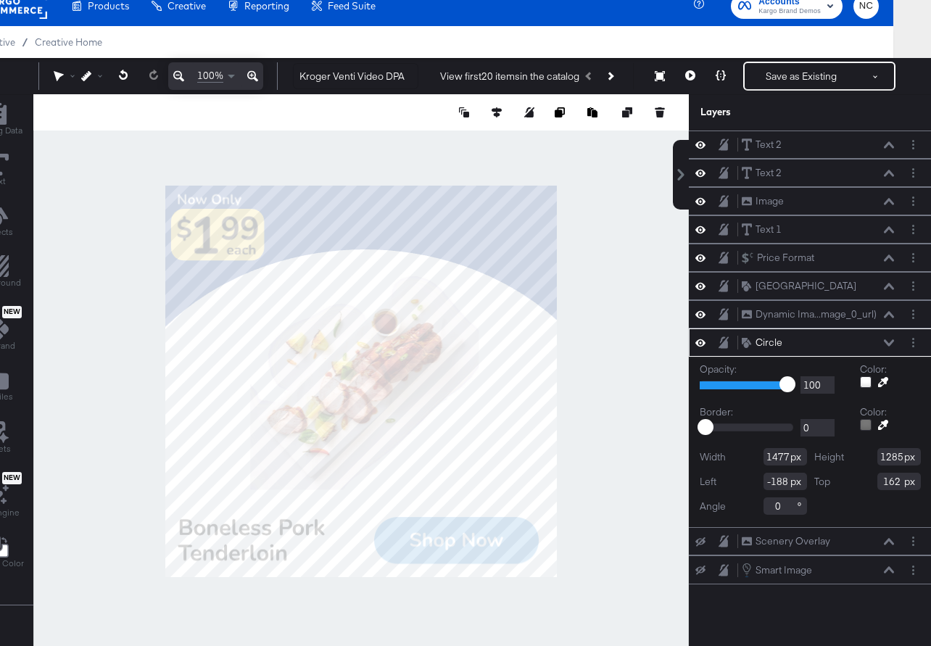
type input "176"
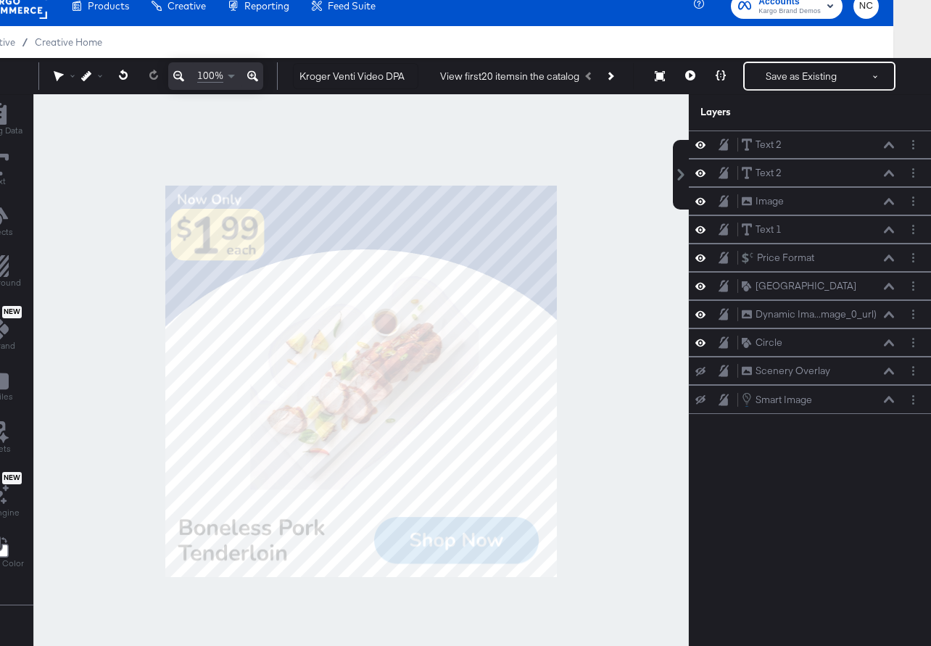
click at [607, 262] on div at bounding box center [360, 381] width 655 height 574
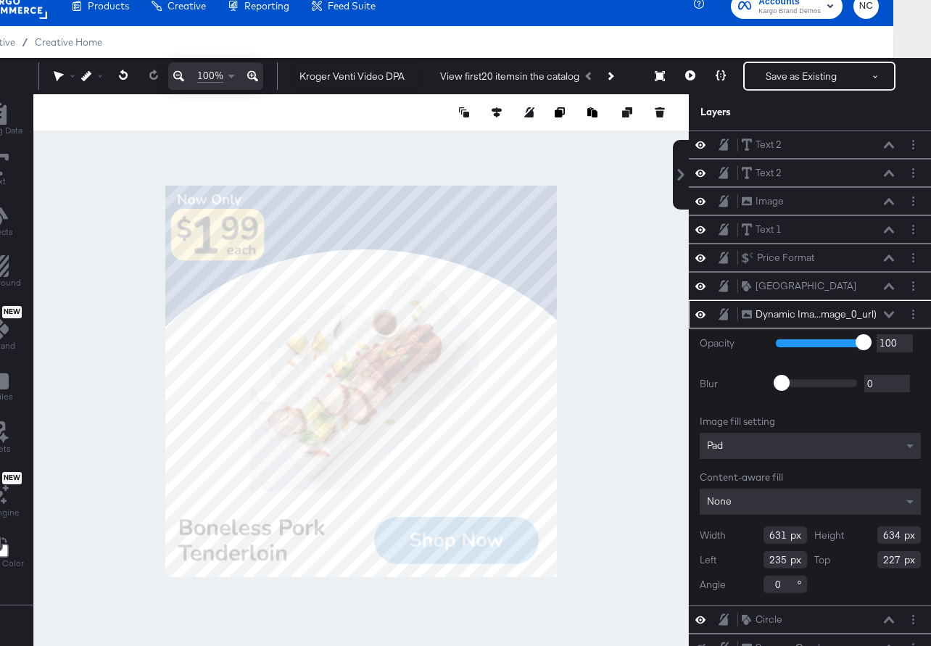
type input "228"
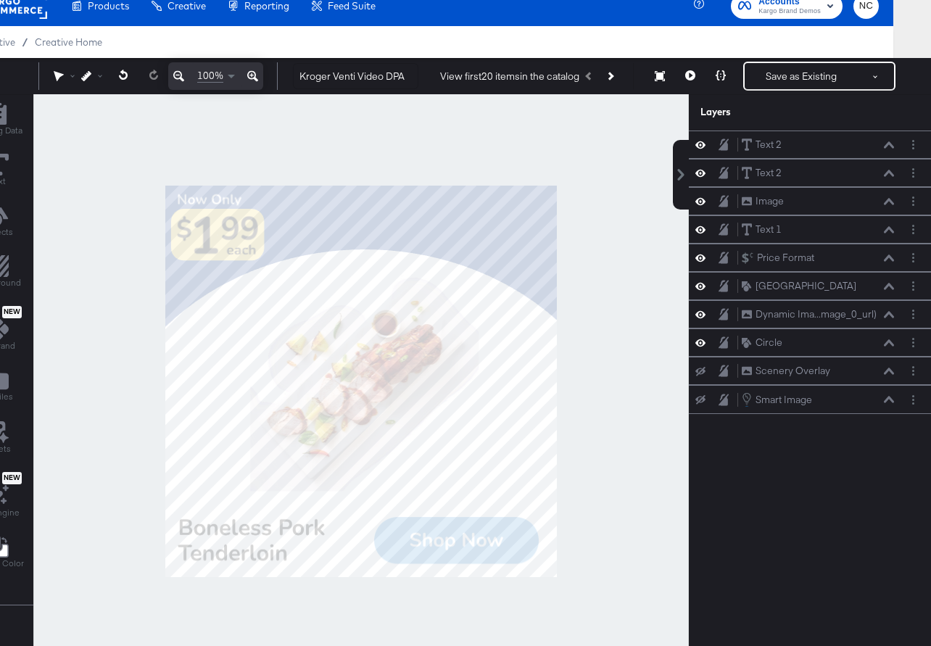
click at [634, 346] on div at bounding box center [360, 381] width 655 height 574
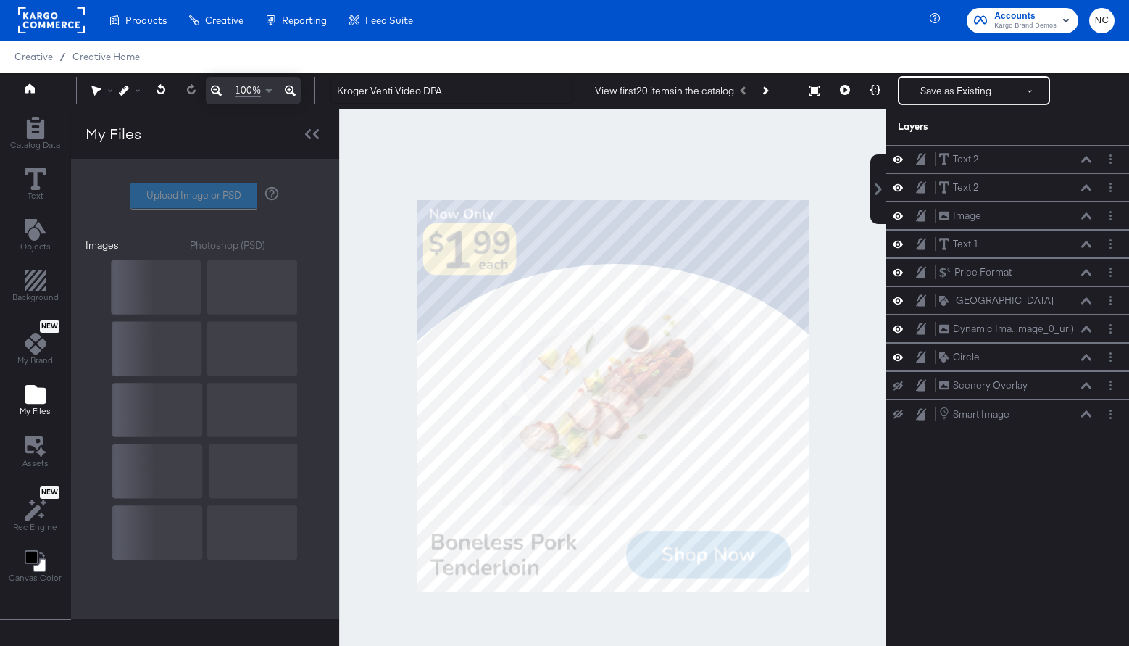
scroll to position [14, 0]
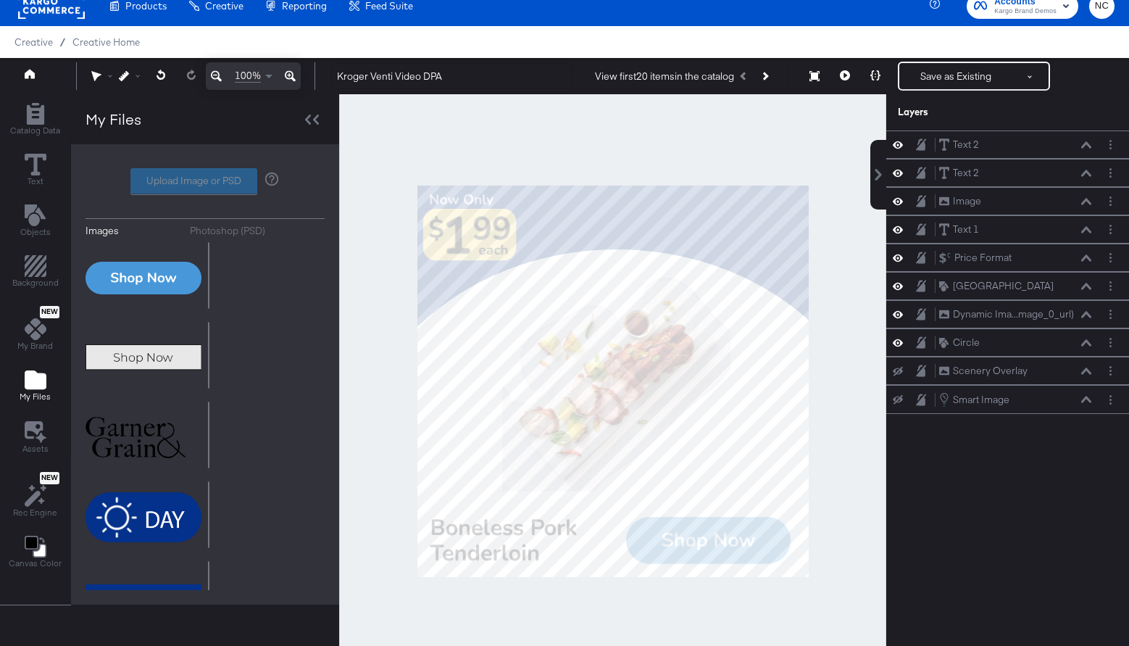
click at [181, 186] on div "Upload Image or PSD" at bounding box center [205, 181] width 239 height 26
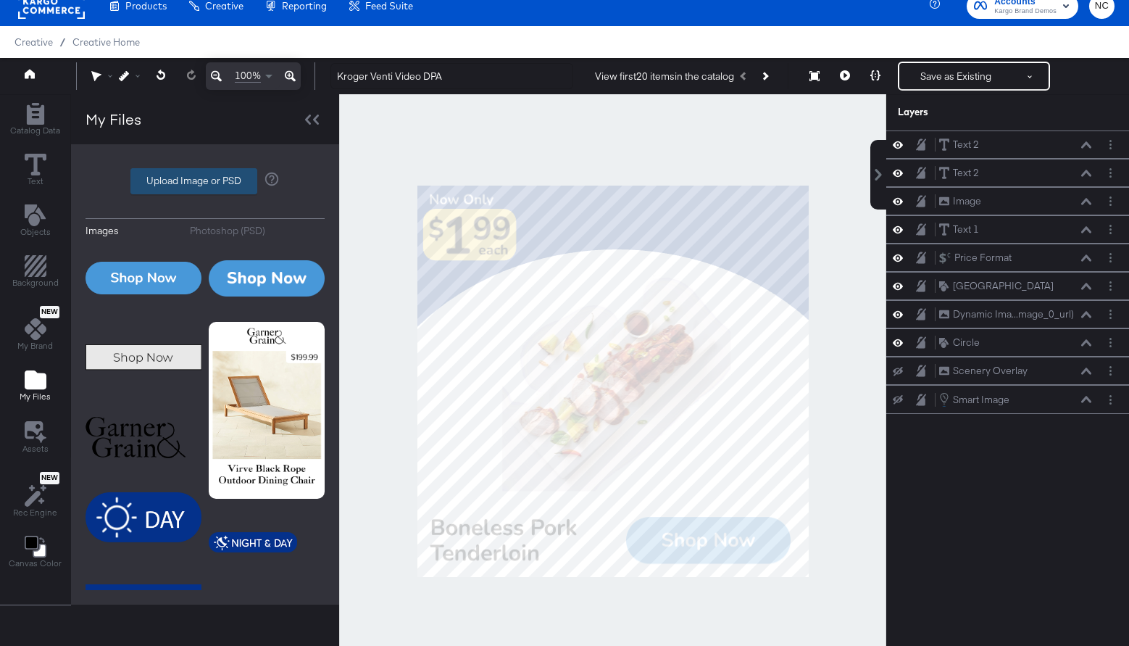
click at [185, 179] on label "Upload Image or PSD" at bounding box center [193, 181] width 125 height 25
click at [205, 181] on input "Upload Image or PSD" at bounding box center [205, 181] width 0 height 0
type input "C:\fakepath\Loraine_Groceries_PriceCutTag_ENT.png"
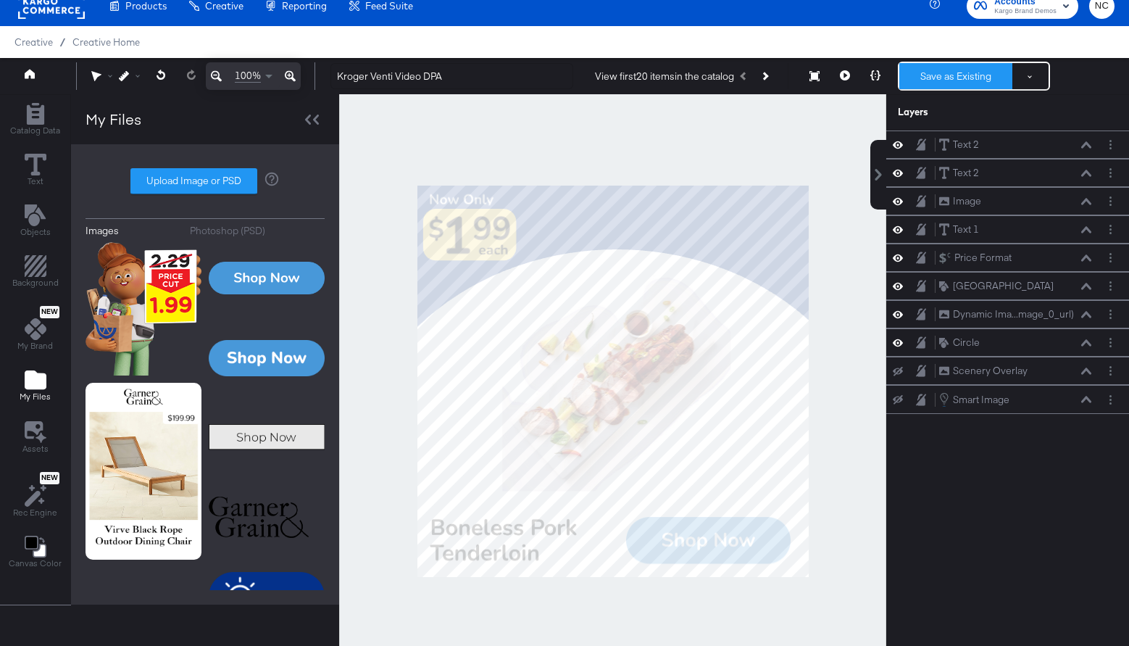
click at [948, 82] on button "Save as Existing" at bounding box center [955, 76] width 113 height 26
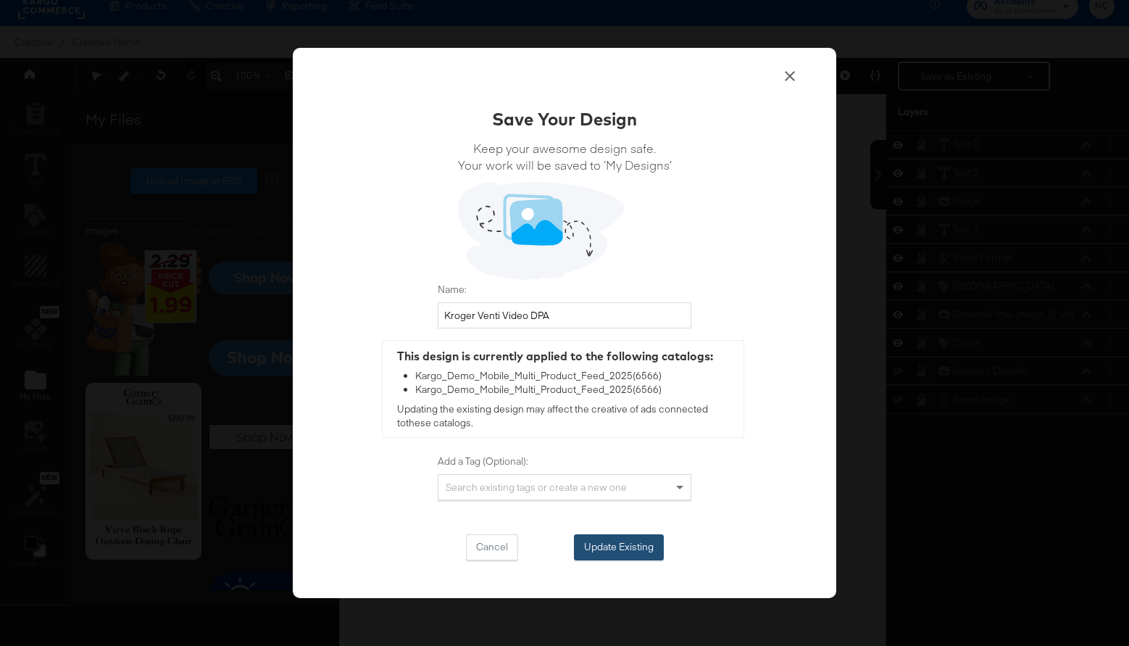
click at [622, 551] on button "Update Existing" at bounding box center [619, 547] width 90 height 26
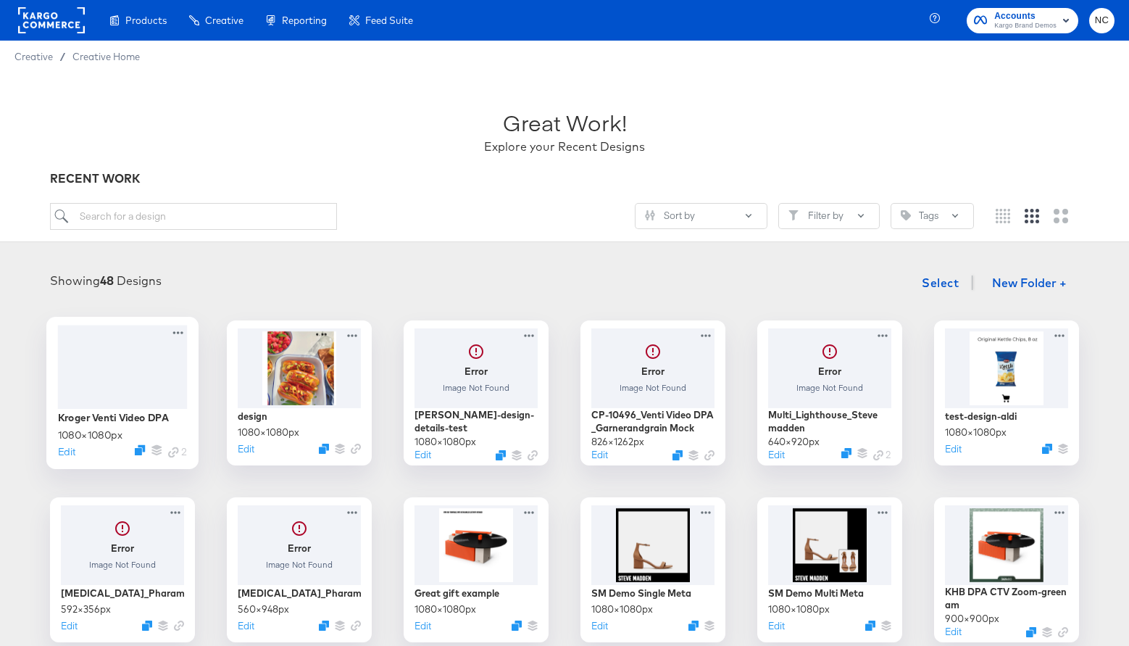
click at [92, 344] on div at bounding box center [123, 366] width 130 height 83
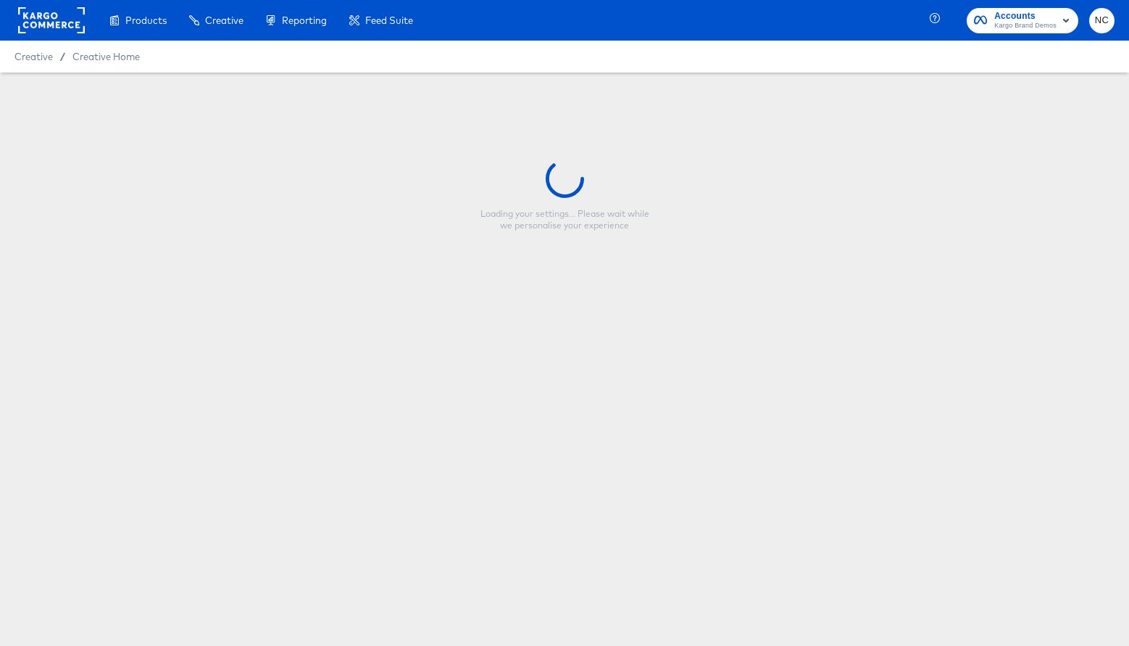
type input "Kroger Venti Video DPA"
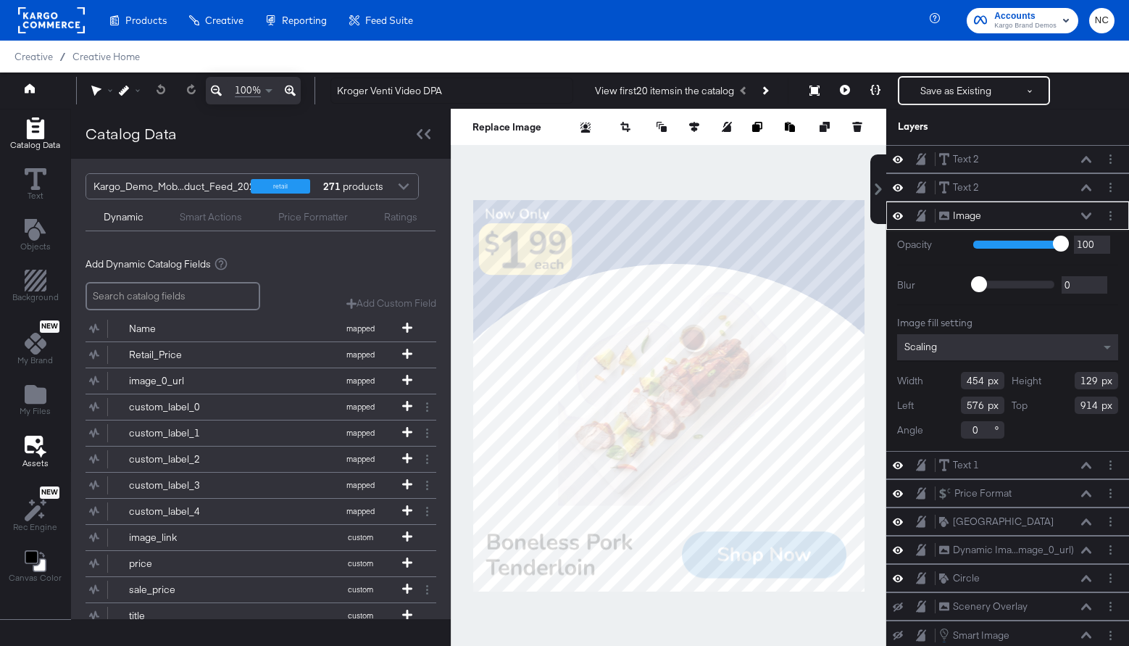
click at [32, 433] on button "Assets" at bounding box center [35, 452] width 43 height 42
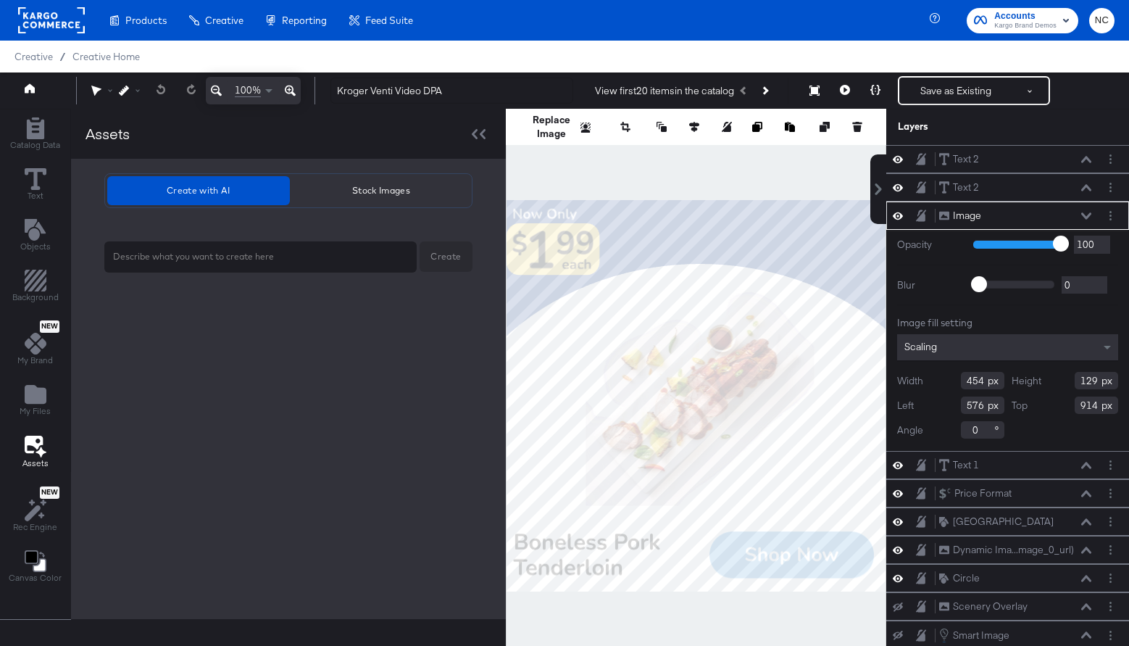
click at [22, 388] on div "My Files" at bounding box center [35, 399] width 31 height 33
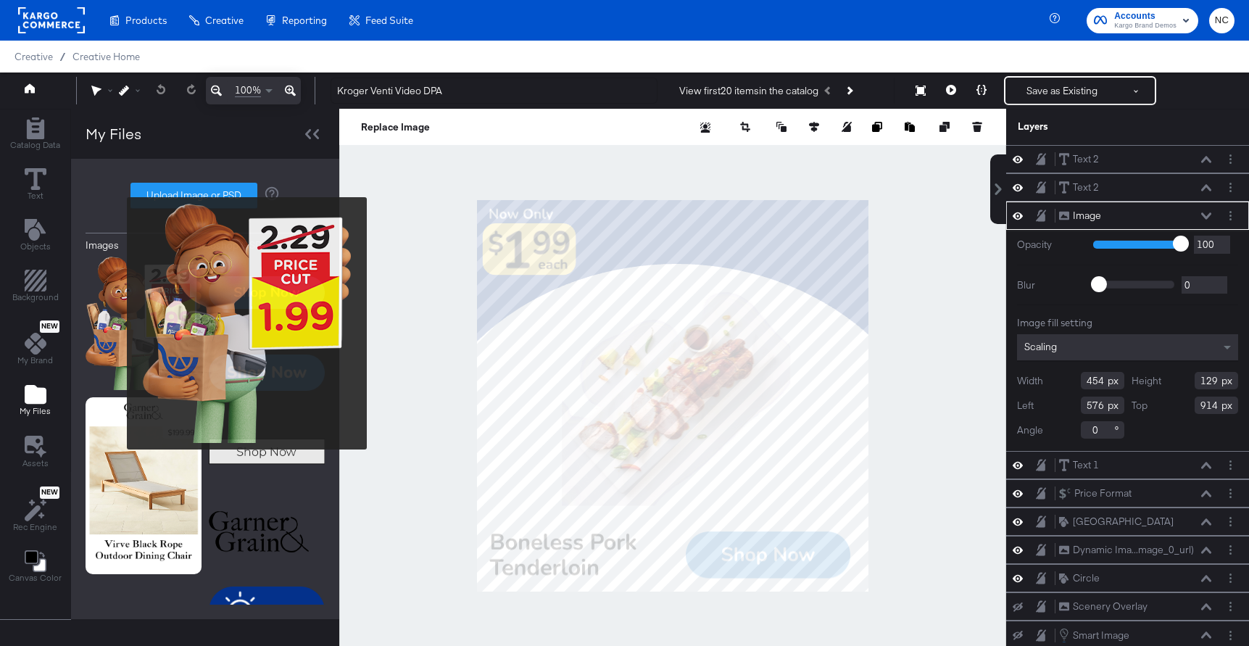
click at [117, 323] on img at bounding box center [144, 323] width 116 height 133
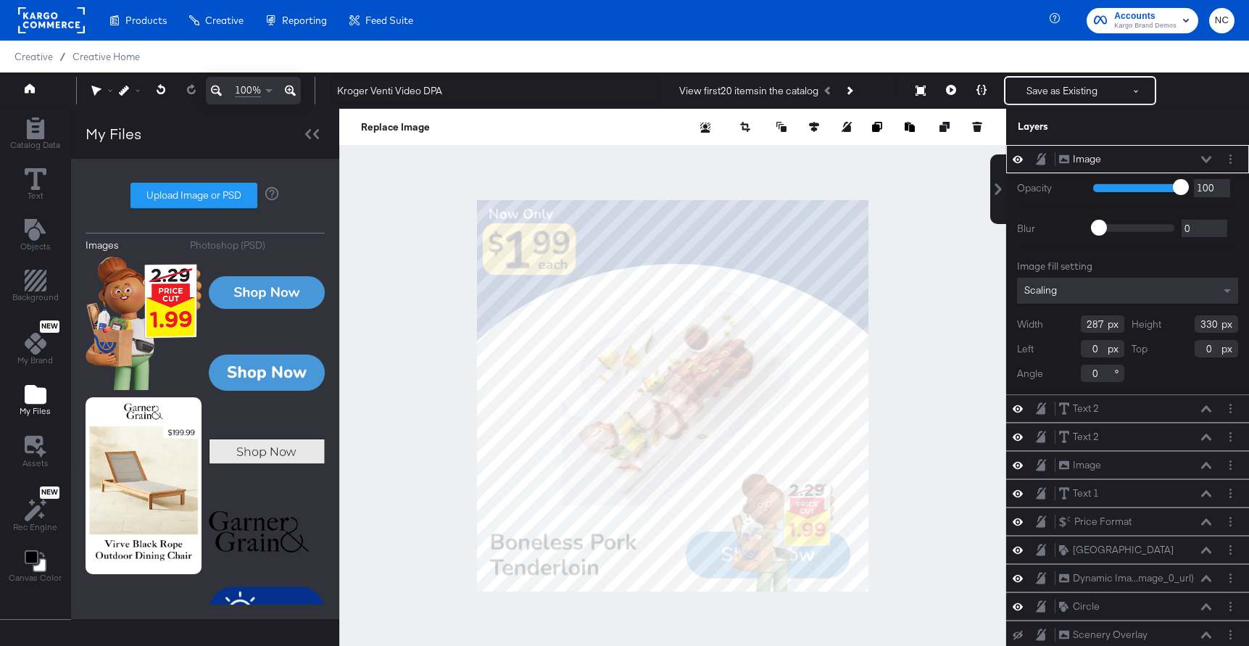
type input "698"
type input "748"
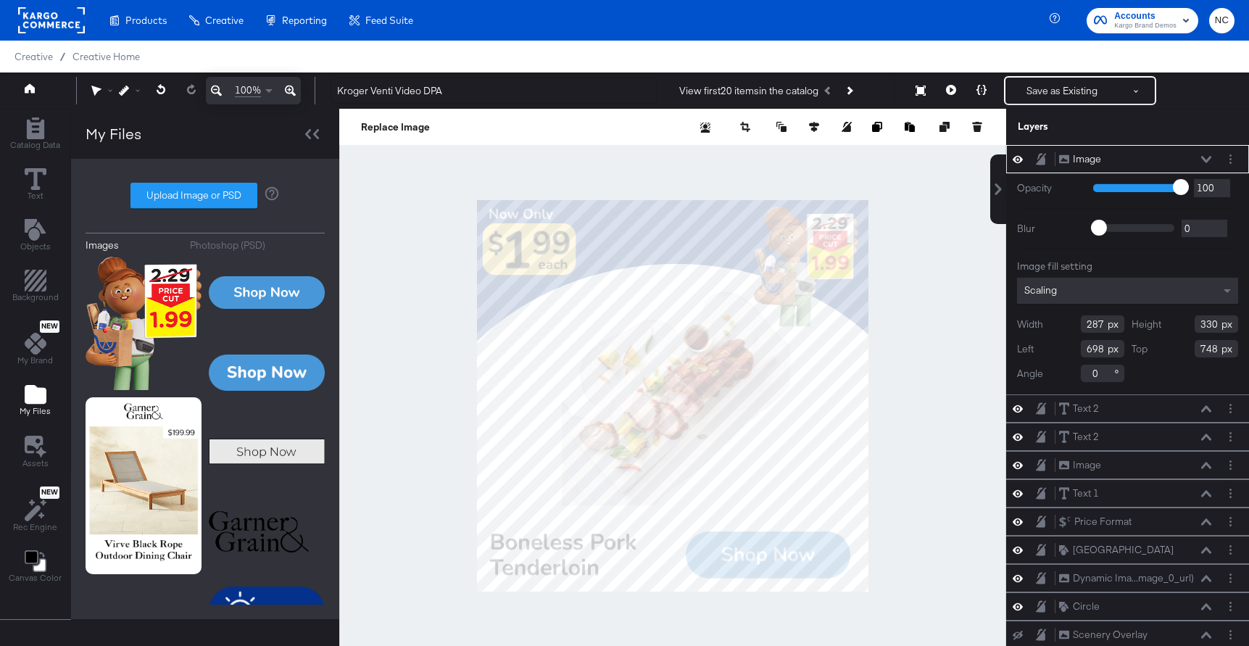
type input "764"
type input "18"
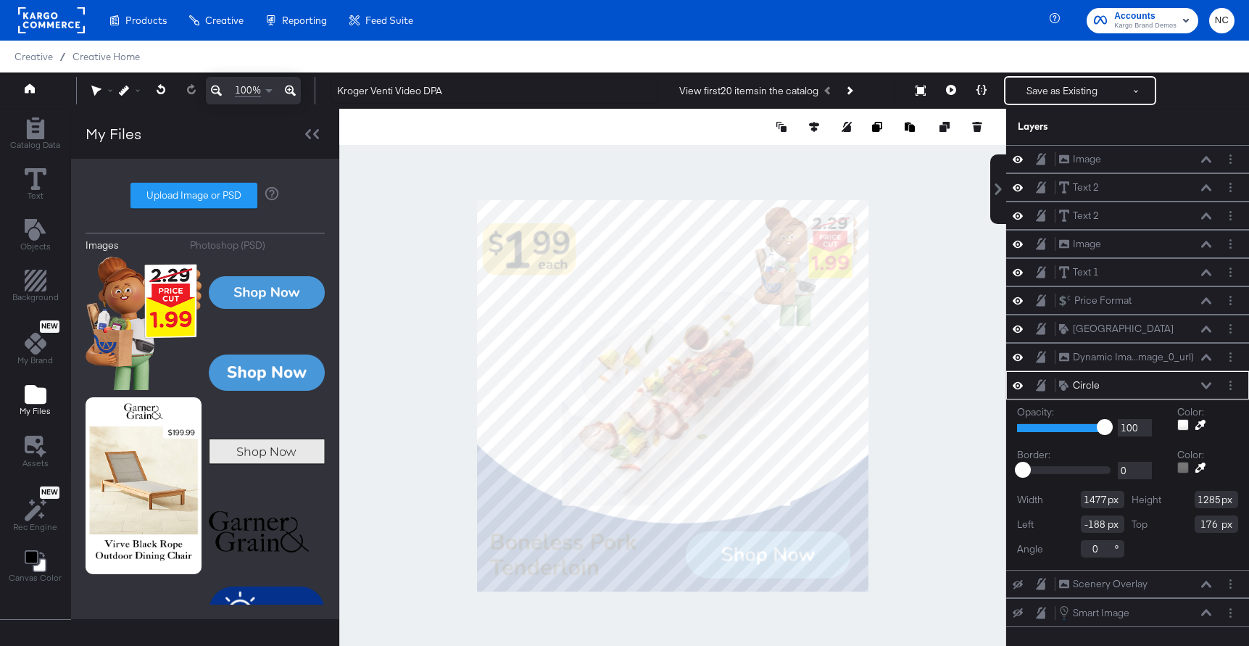
type input "-184"
type input "-393"
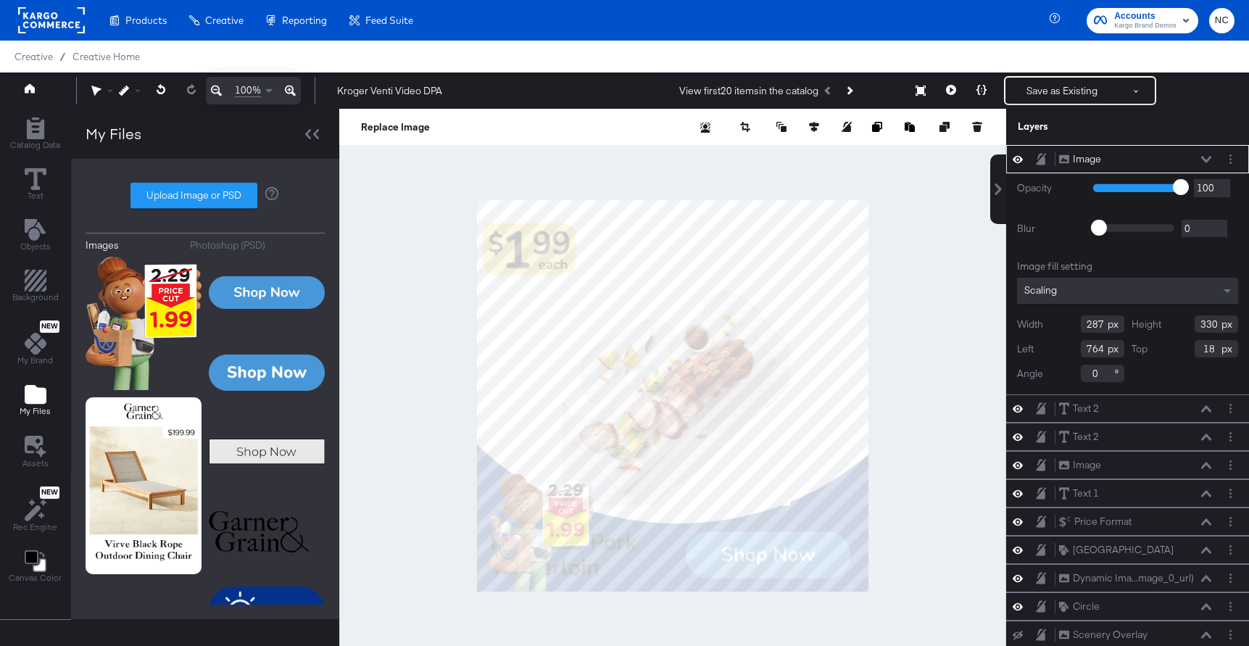
type input "34"
type input "754"
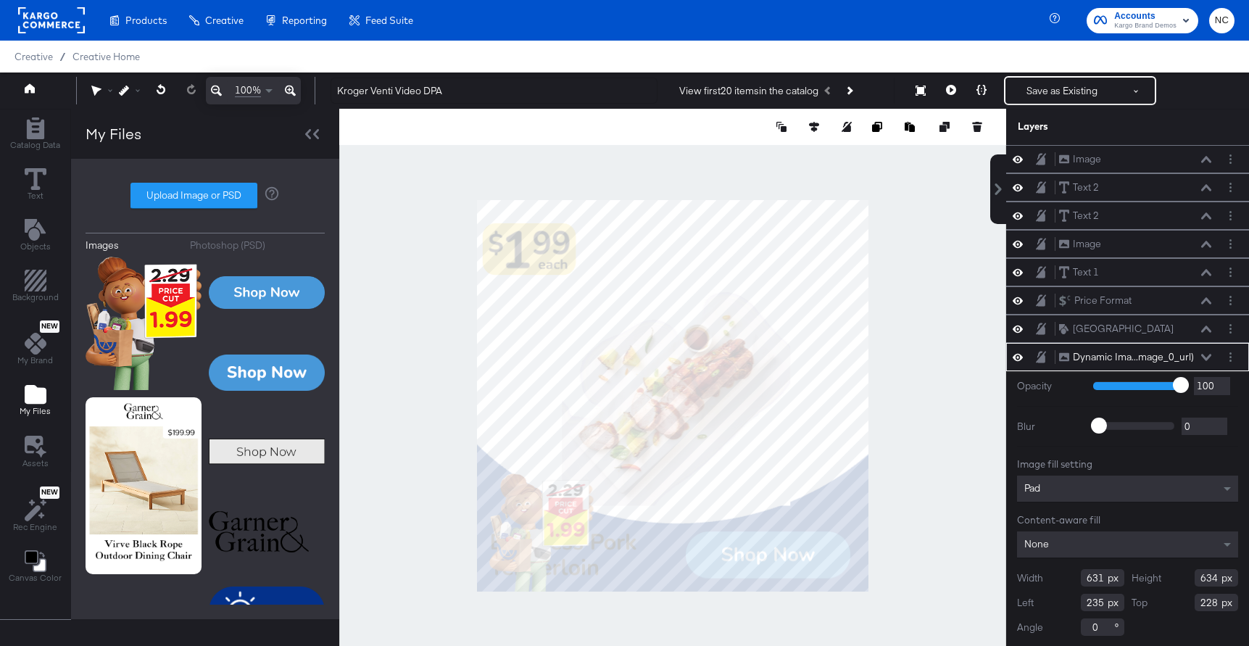
scroll to position [2, 0]
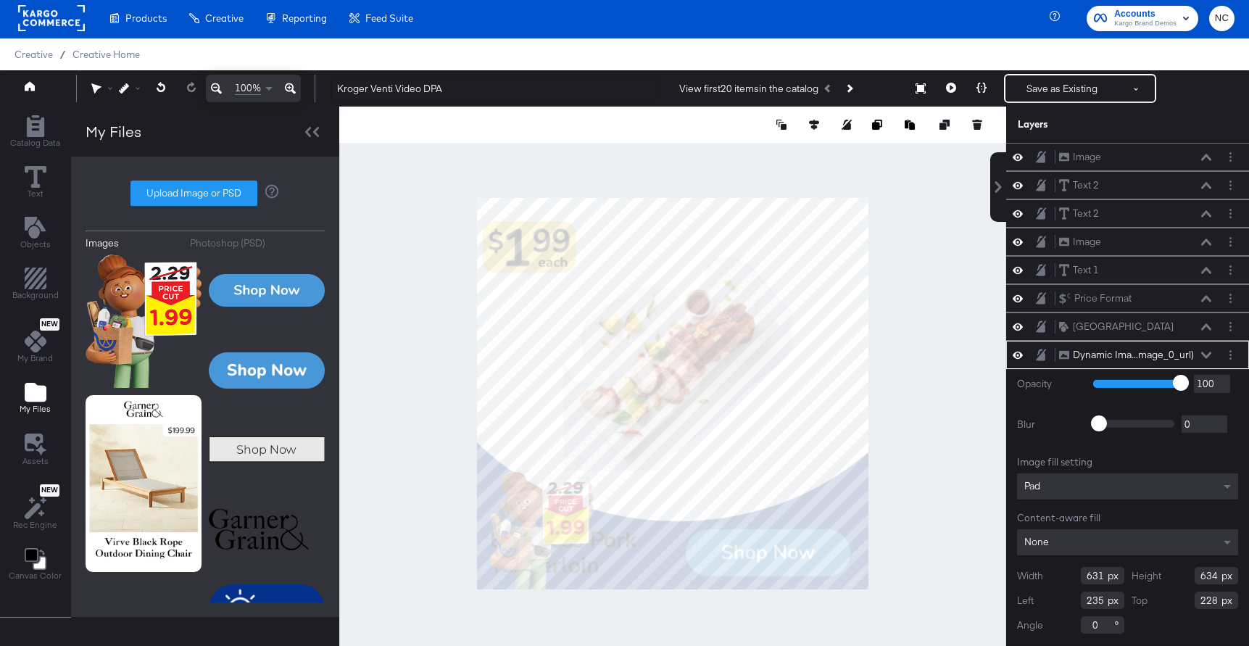
type input "239"
type input "145"
type input "235"
type input "0"
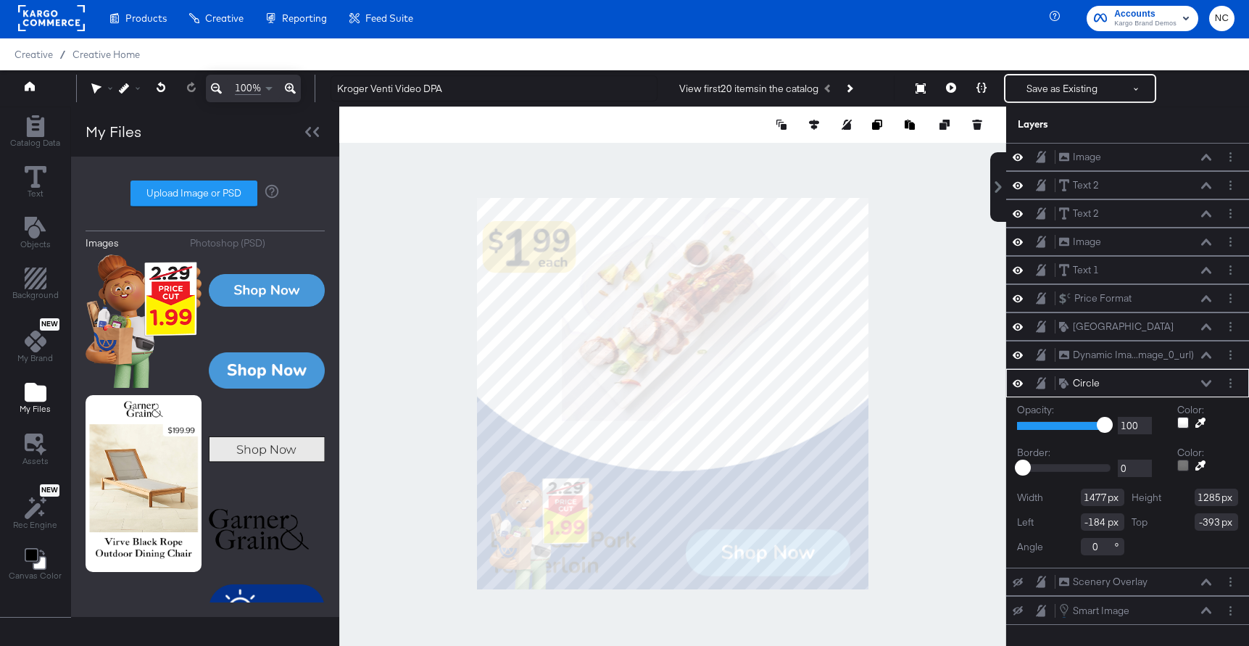
type input "-196"
type input "-531"
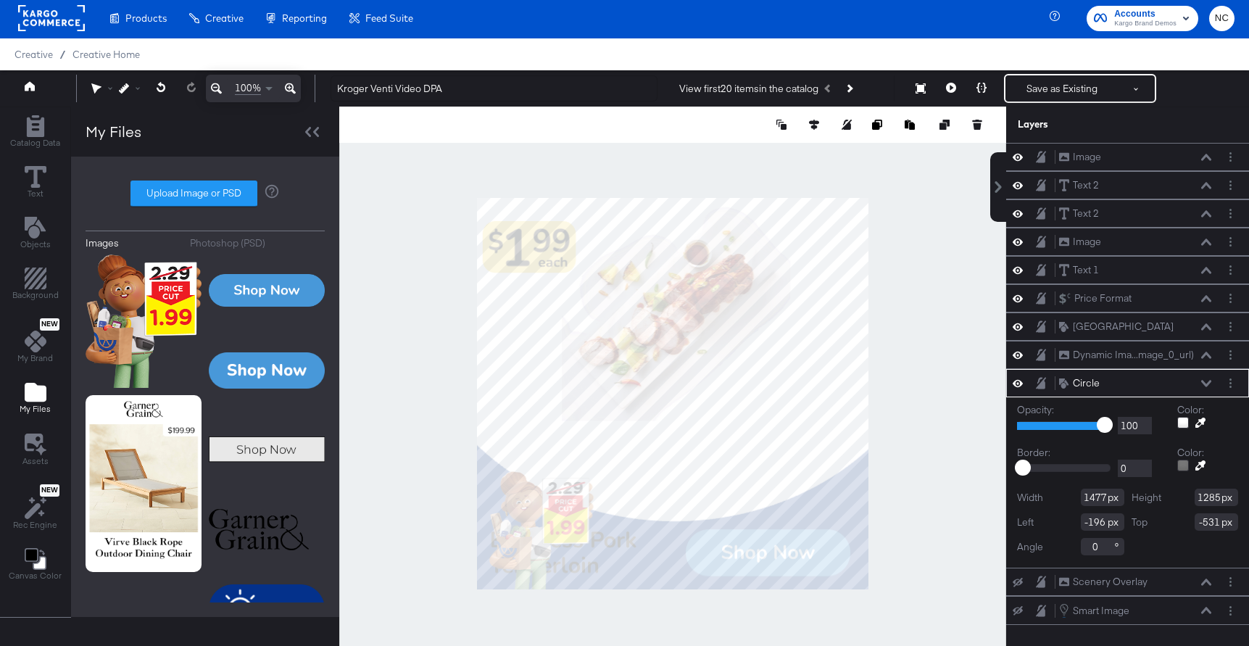
type input "-192"
type input "-393"
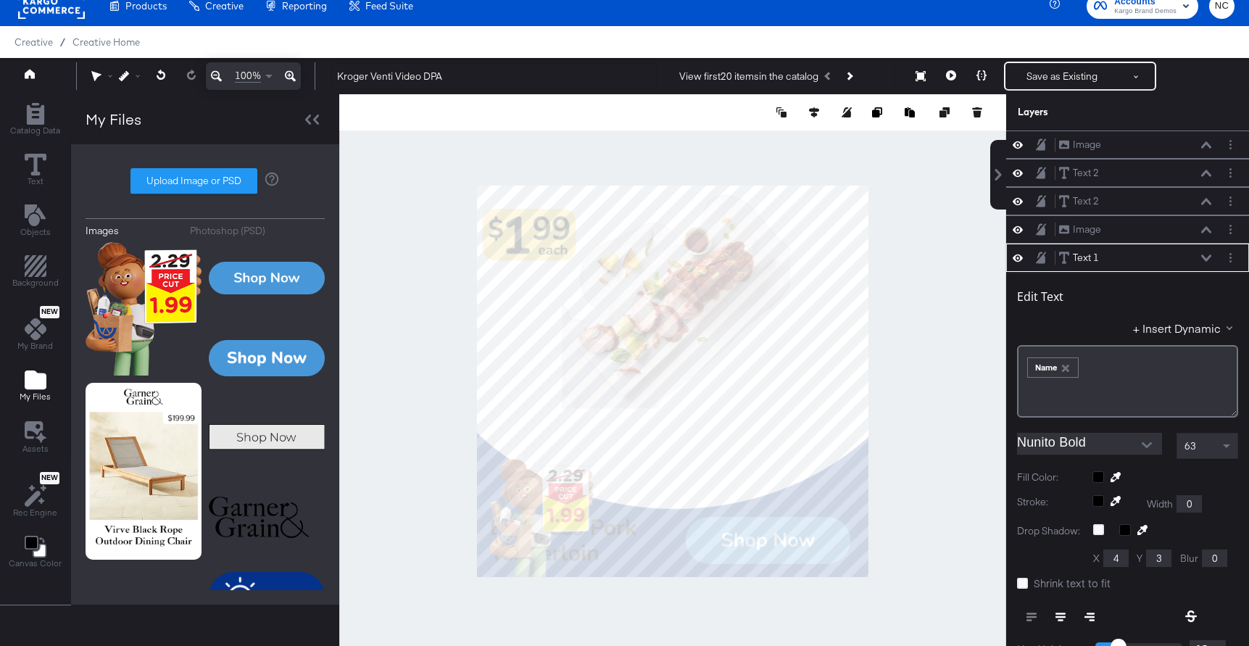
scroll to position [113, 0]
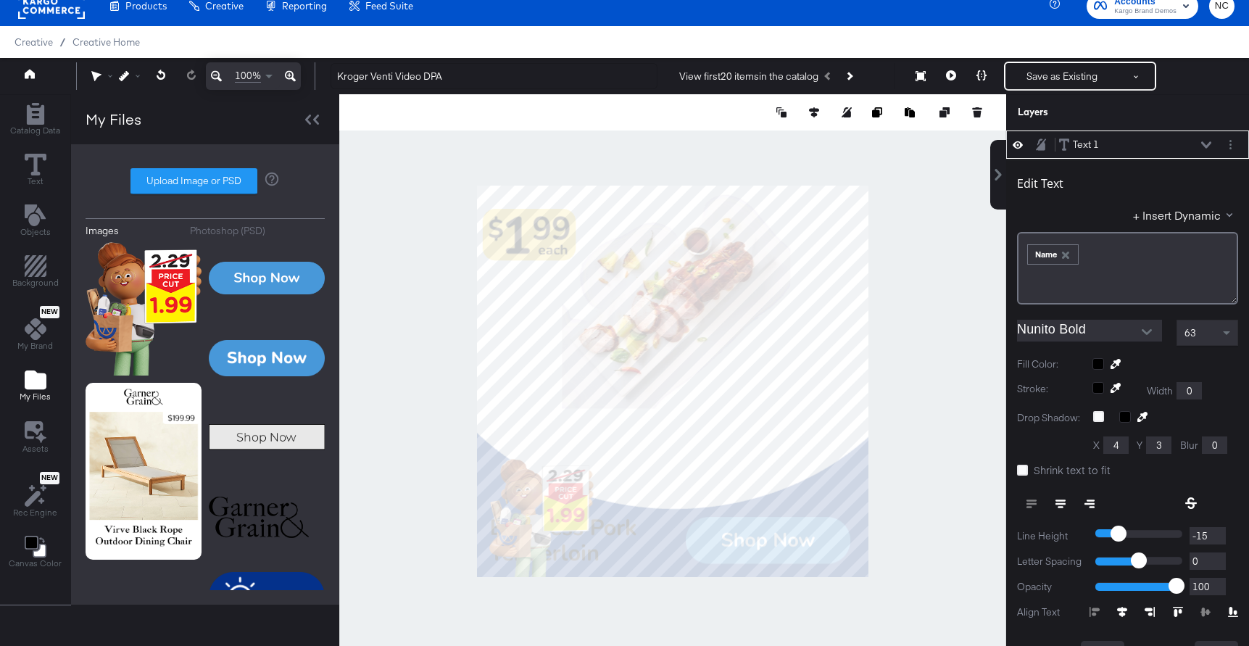
type input "182"
type input "634"
type input "793"
click at [1124, 612] on icon at bounding box center [1122, 612] width 10 height 10
type input "140"
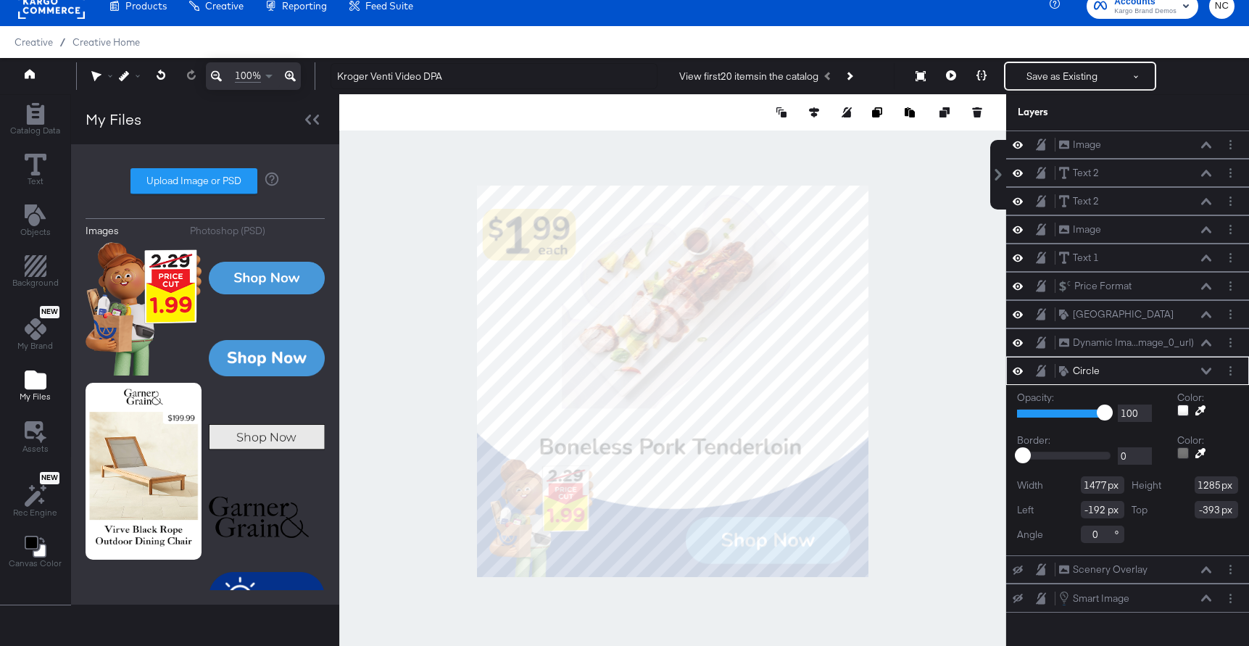
scroll to position [0, 0]
type input "-162"
type input "-370"
click at [812, 117] on button at bounding box center [814, 112] width 14 height 14
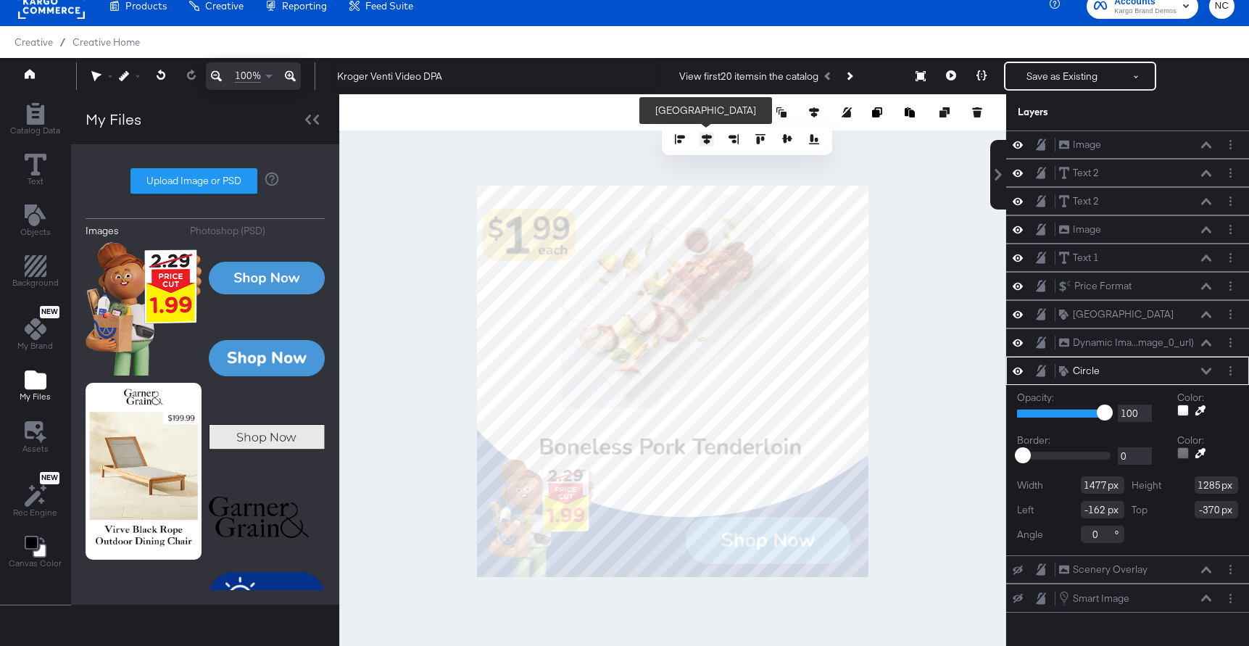
click at [712, 138] on button at bounding box center [706, 139] width 14 height 14
type input "-198"
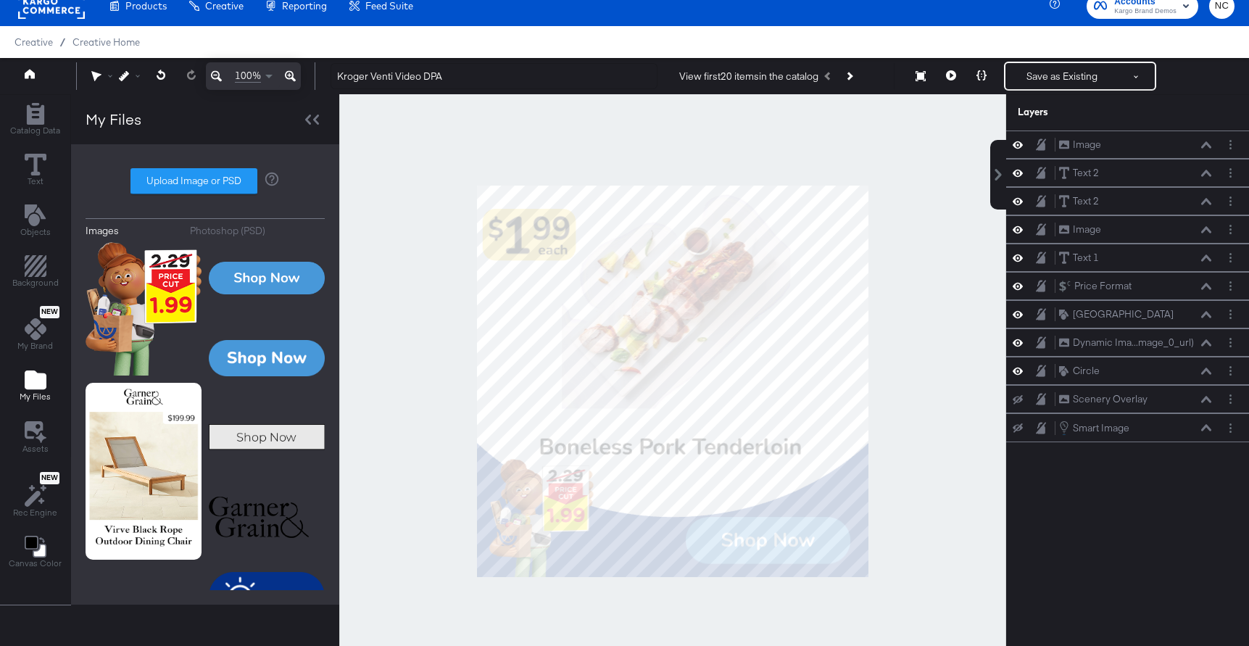
click at [889, 286] on div at bounding box center [672, 381] width 667 height 574
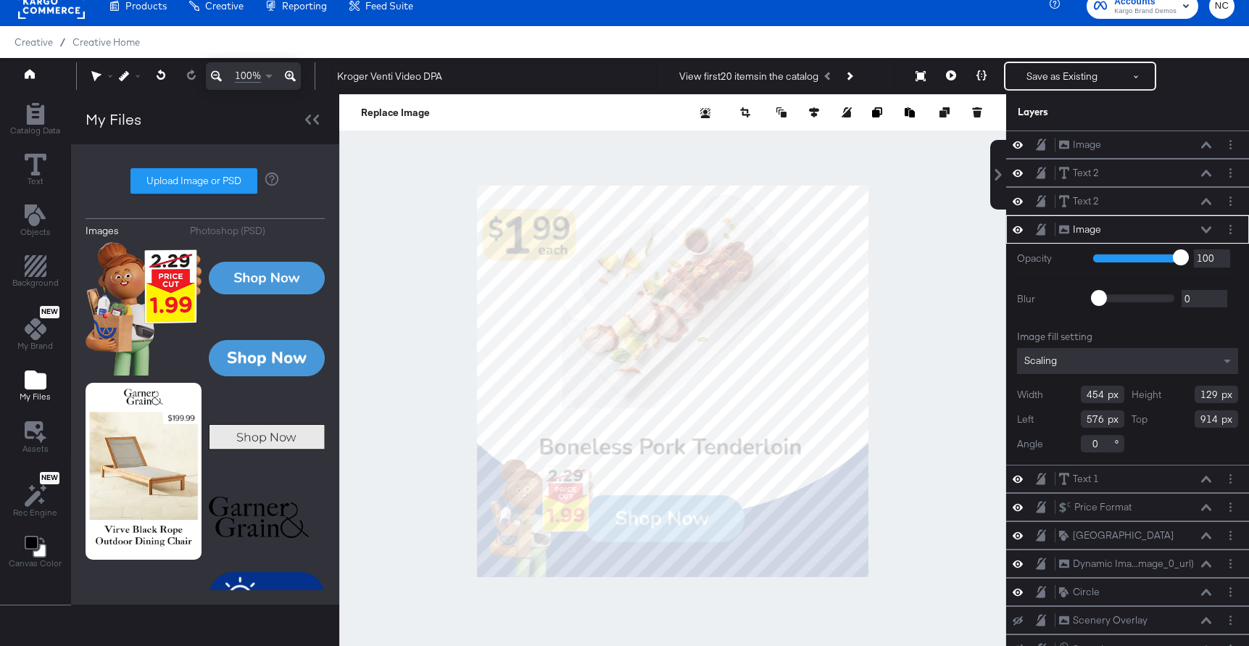
type input "286"
type input "854"
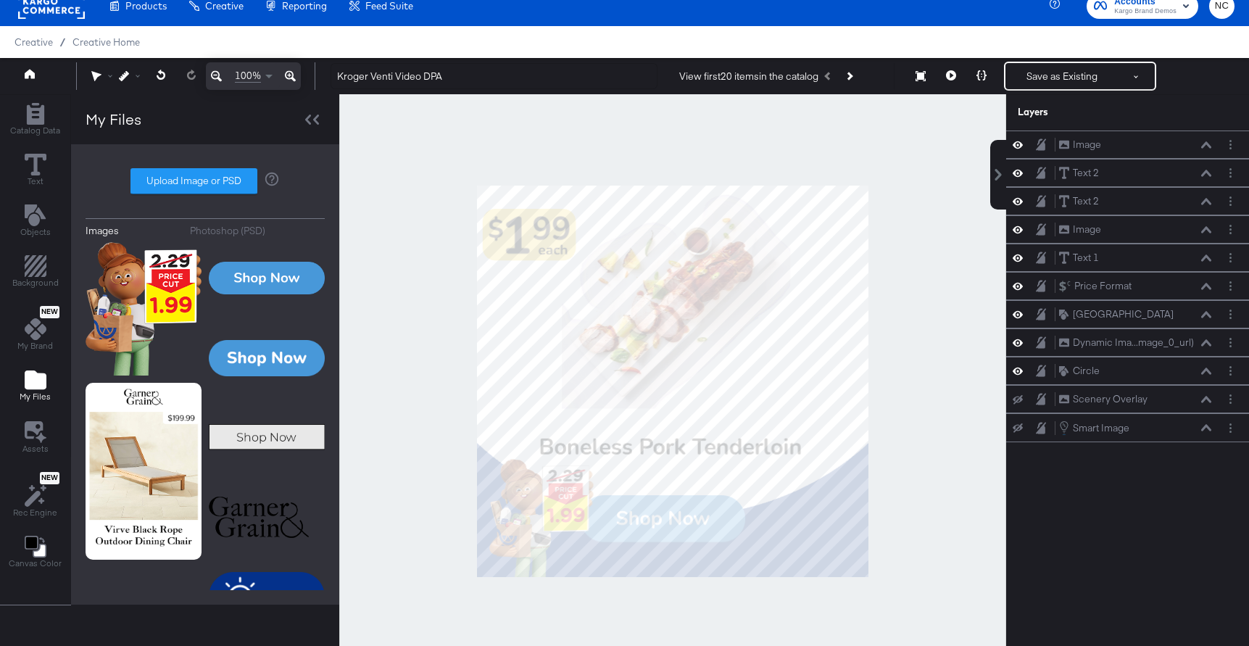
click at [904, 528] on div at bounding box center [672, 381] width 667 height 574
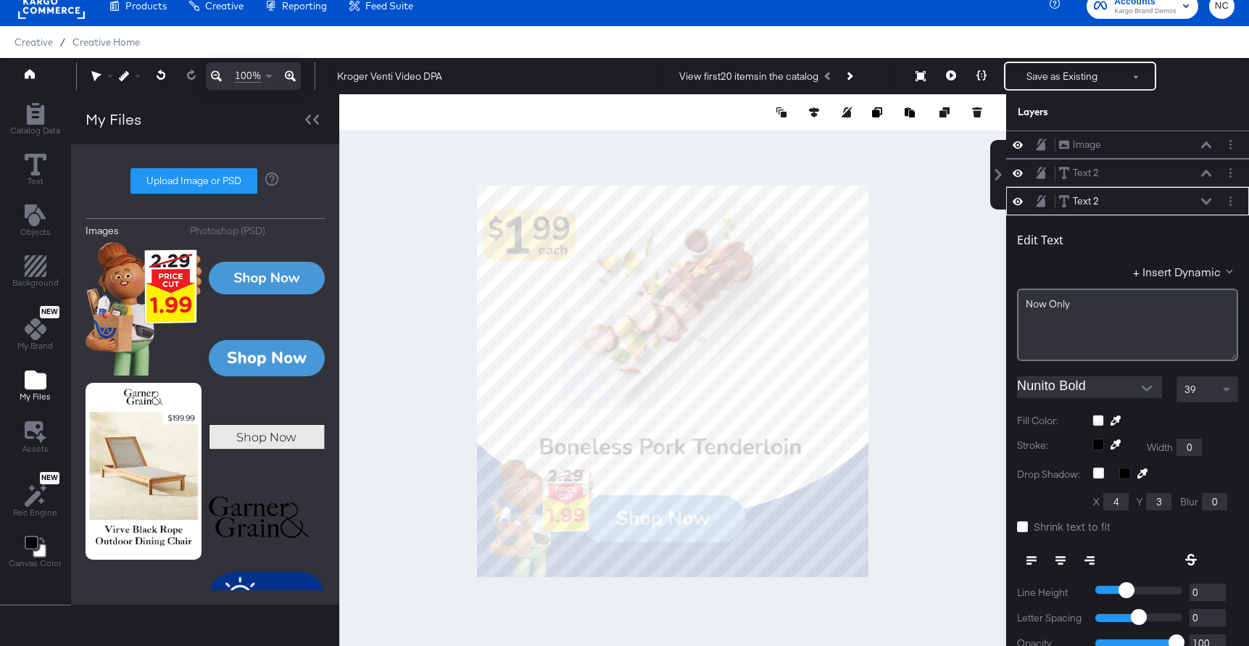
scroll to position [57, 0]
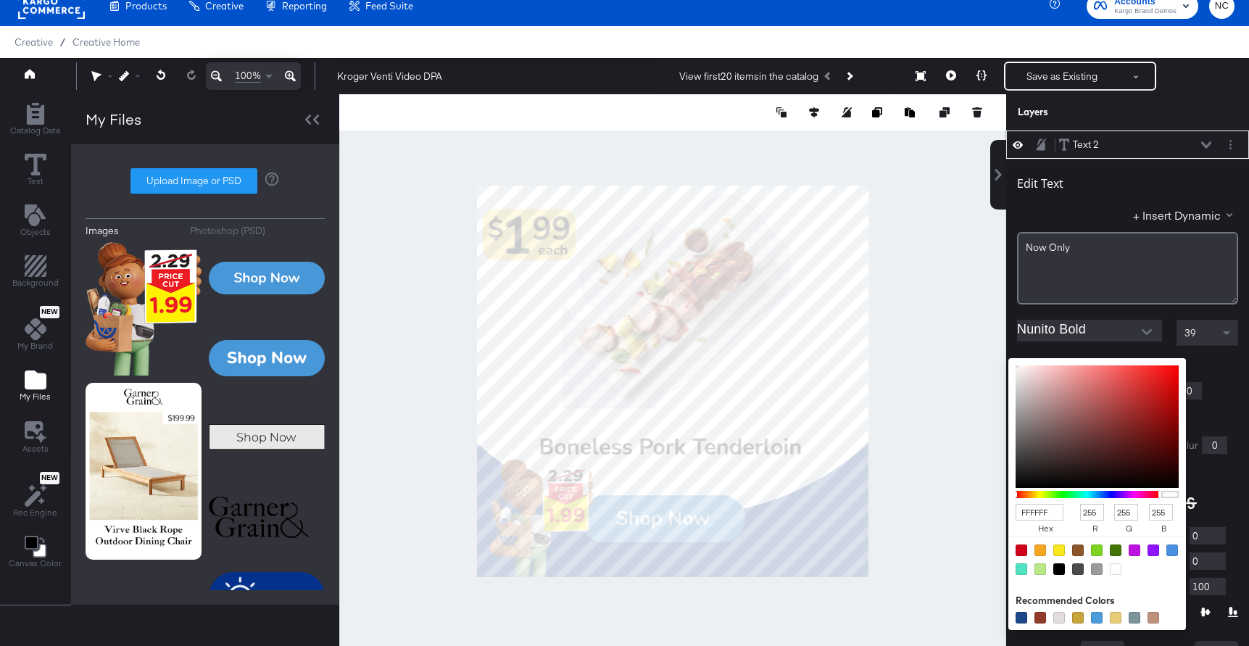
click at [1096, 366] on div "FFFFFF hex 255 r 255 g 255 b 100 a Recommended Colors" at bounding box center [1165, 364] width 146 height 12
click at [1055, 571] on div at bounding box center [1059, 569] width 12 height 12
type input "000000"
type input "0"
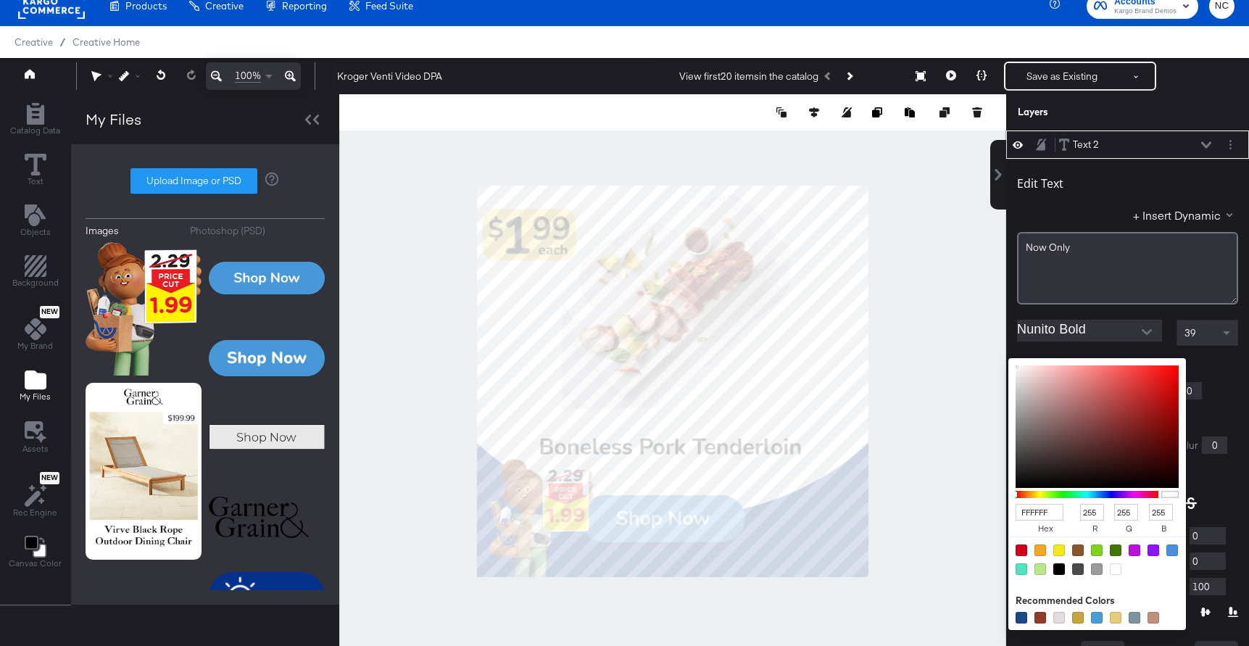
type input "0"
type input "EDF0F2"
type input "237"
type input "240"
type input "242"
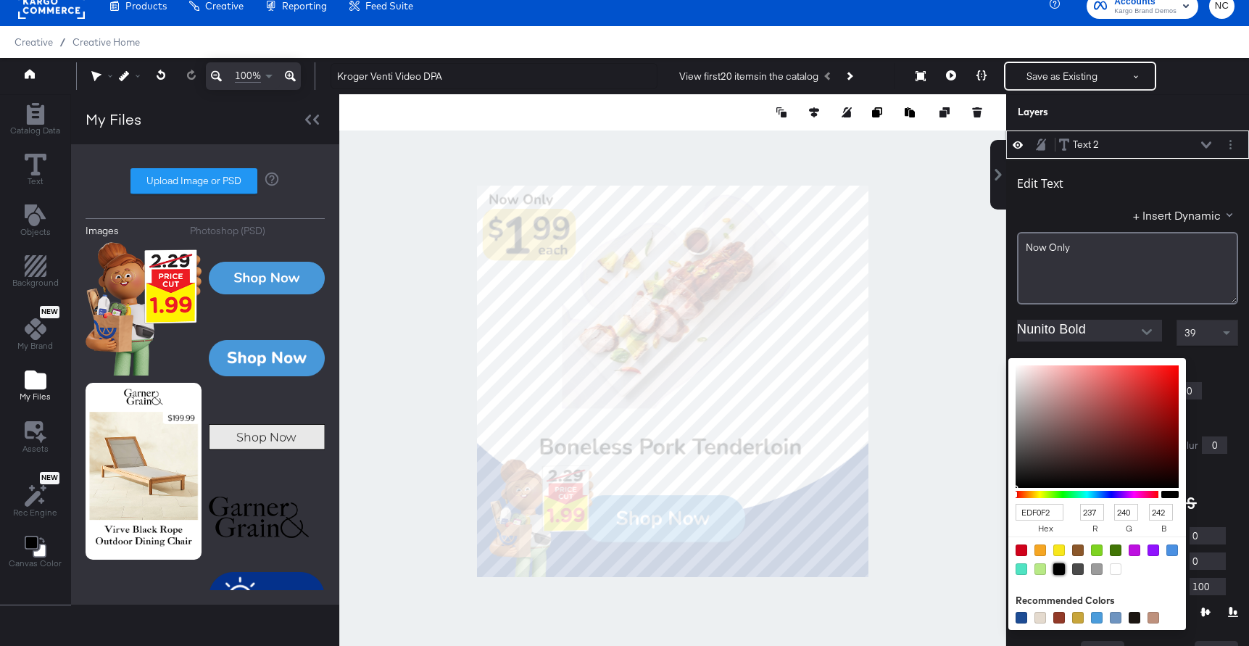
click at [946, 278] on div at bounding box center [672, 381] width 665 height 574
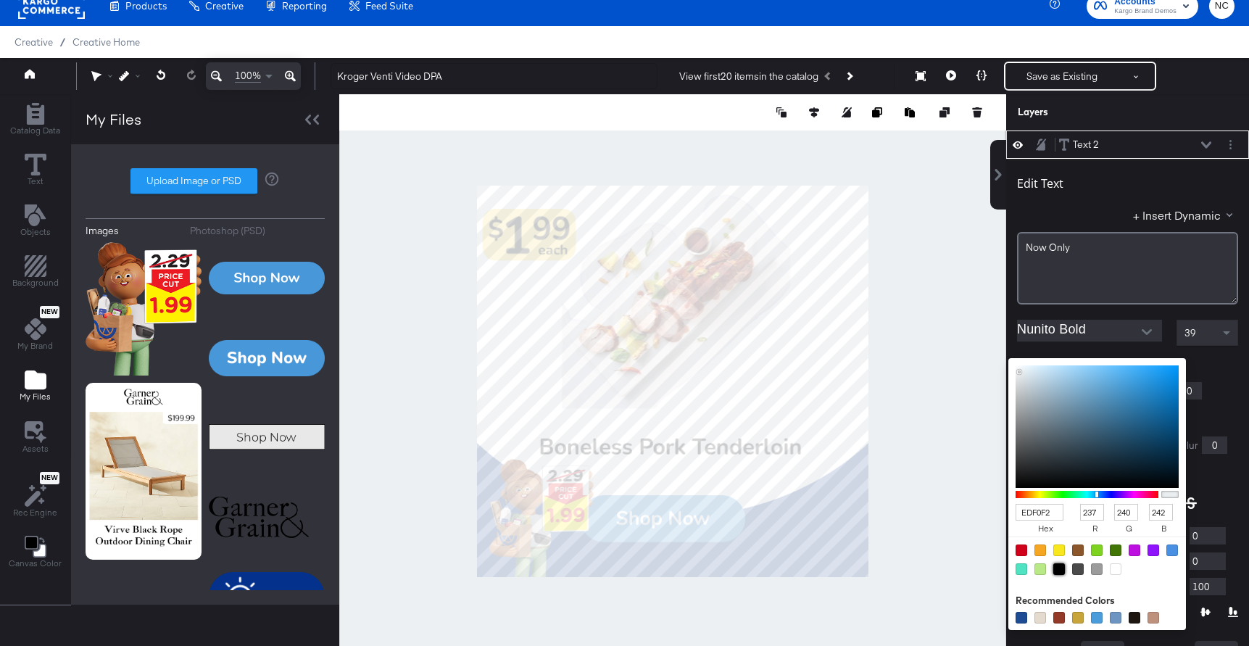
click at [1061, 567] on div at bounding box center [1059, 569] width 12 height 12
type input "000000"
type input "0"
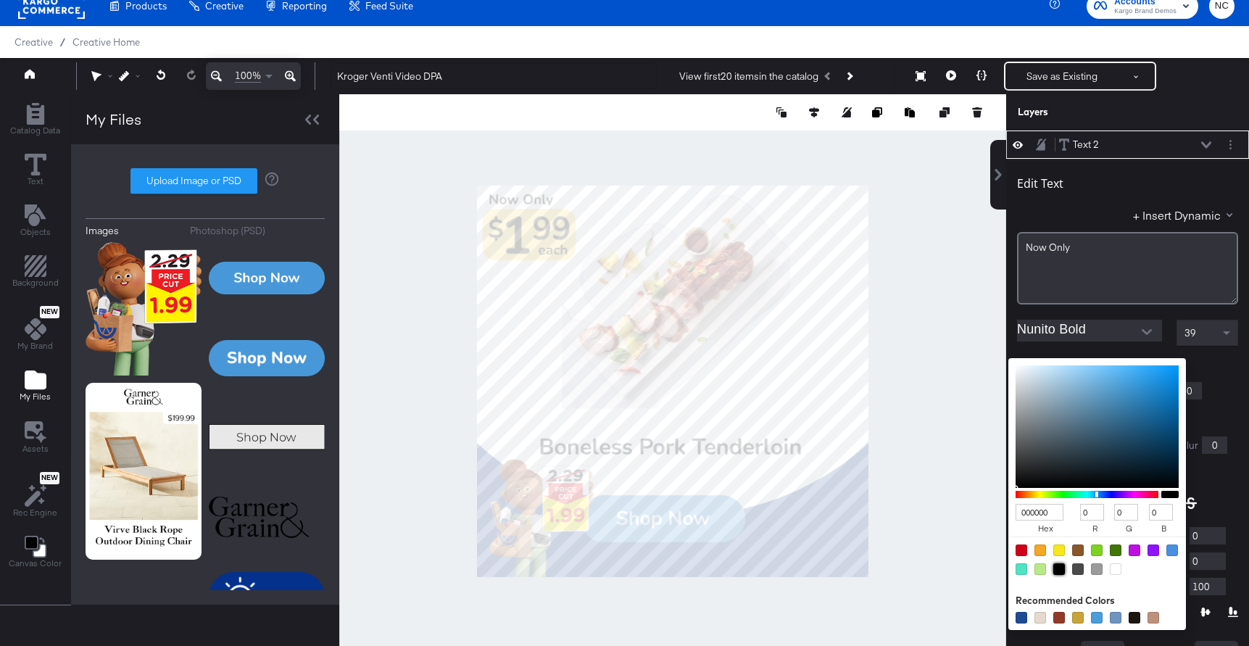
click at [1128, 377] on div "Edit Text + Insert Dynamic Now ﻿Only Nunito Bold 39 Fill Color: 000000 hex 0 r …" at bounding box center [1127, 439] width 243 height 561
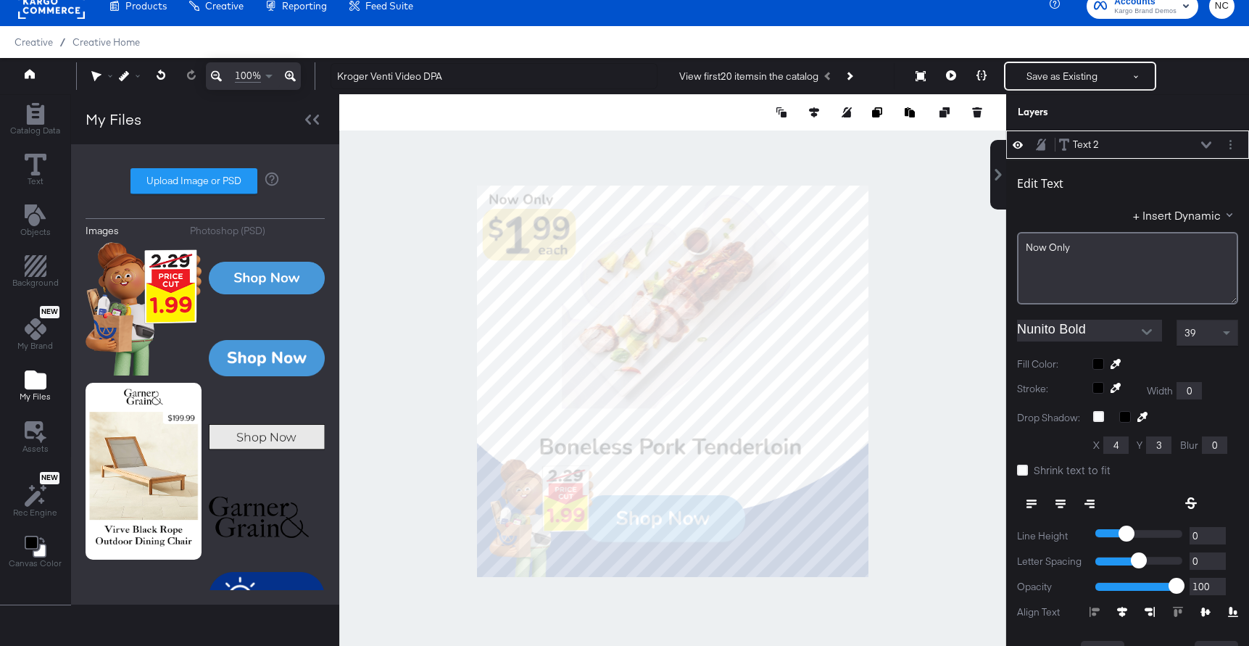
click at [1128, 377] on div "Edit Text + Insert Dynamic Now ﻿Only Nunito Bold 39 Fill Color: Stroke: Width 0…" at bounding box center [1127, 439] width 243 height 561
click at [947, 375] on div at bounding box center [672, 381] width 667 height 574
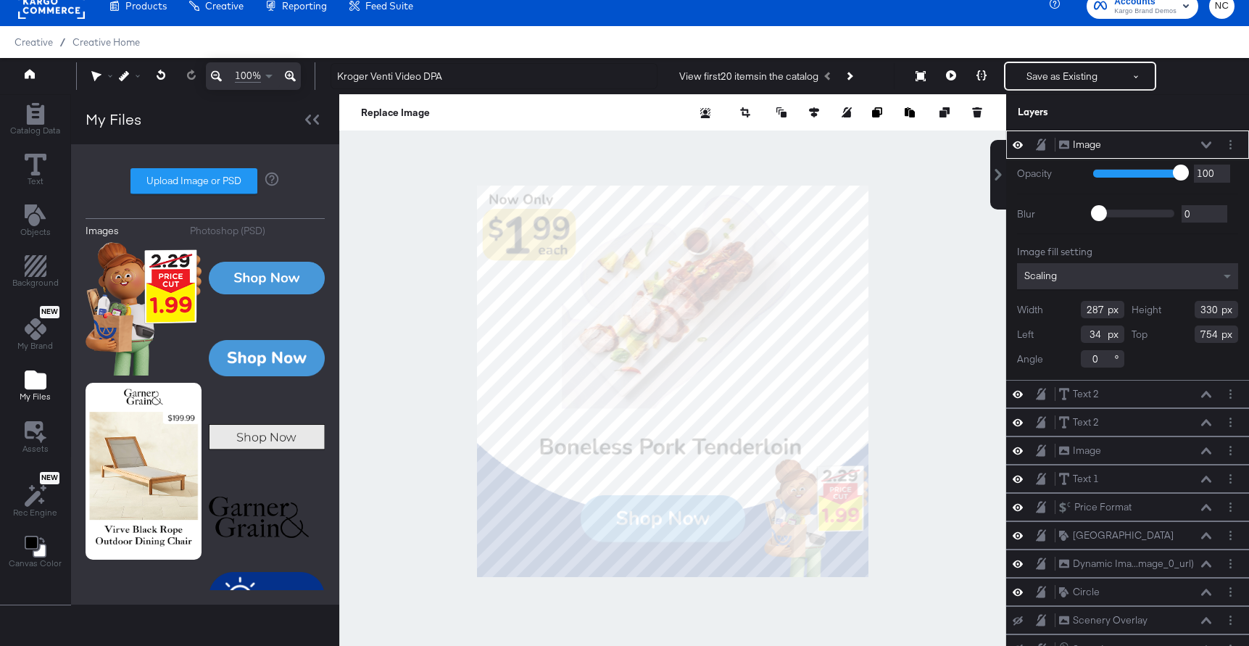
type input "794"
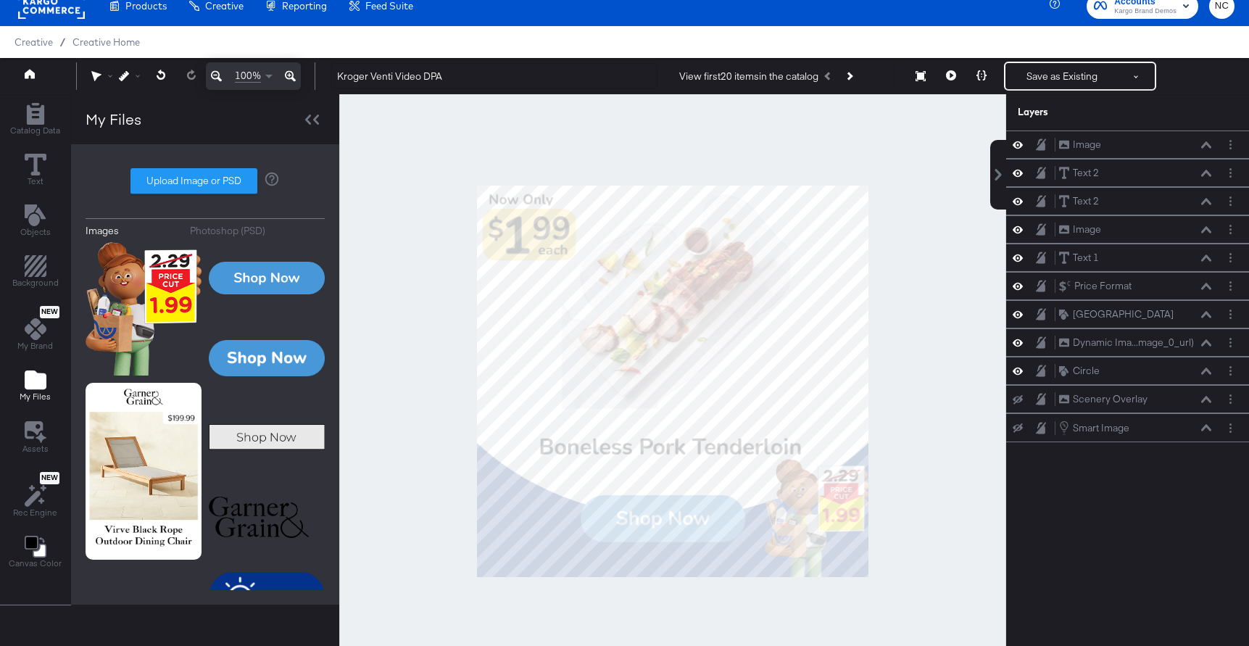
click at [931, 484] on div at bounding box center [672, 381] width 667 height 574
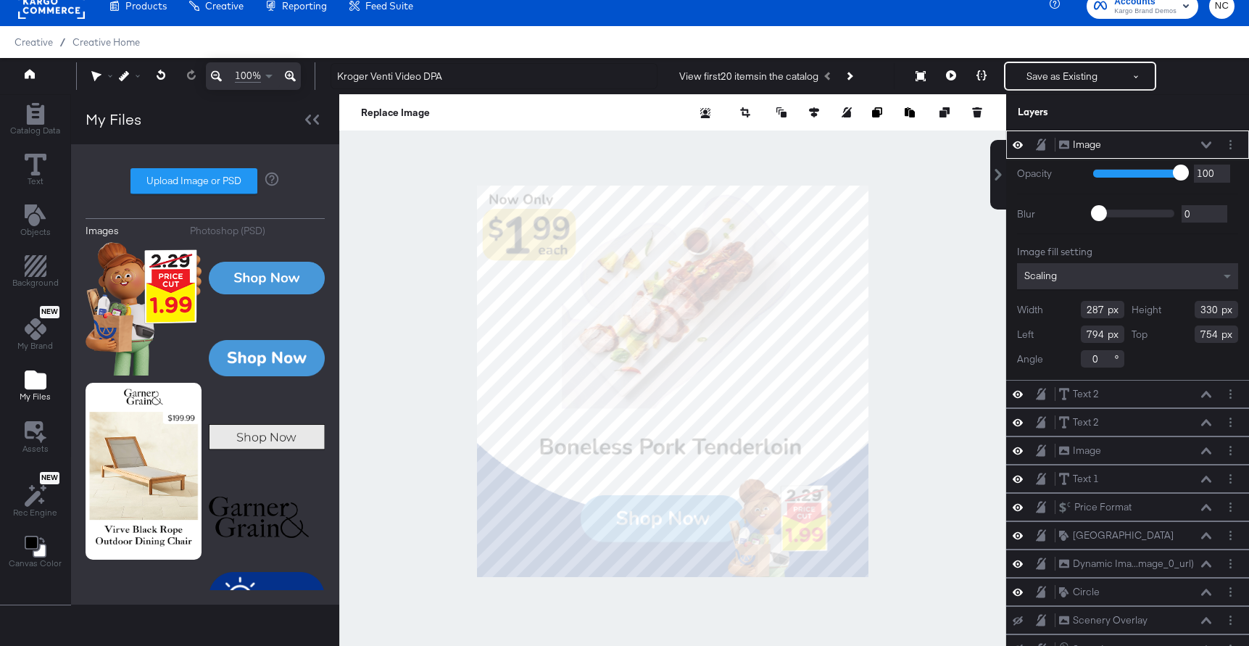
type input "692"
type input "808"
click at [939, 520] on div at bounding box center [672, 381] width 667 height 574
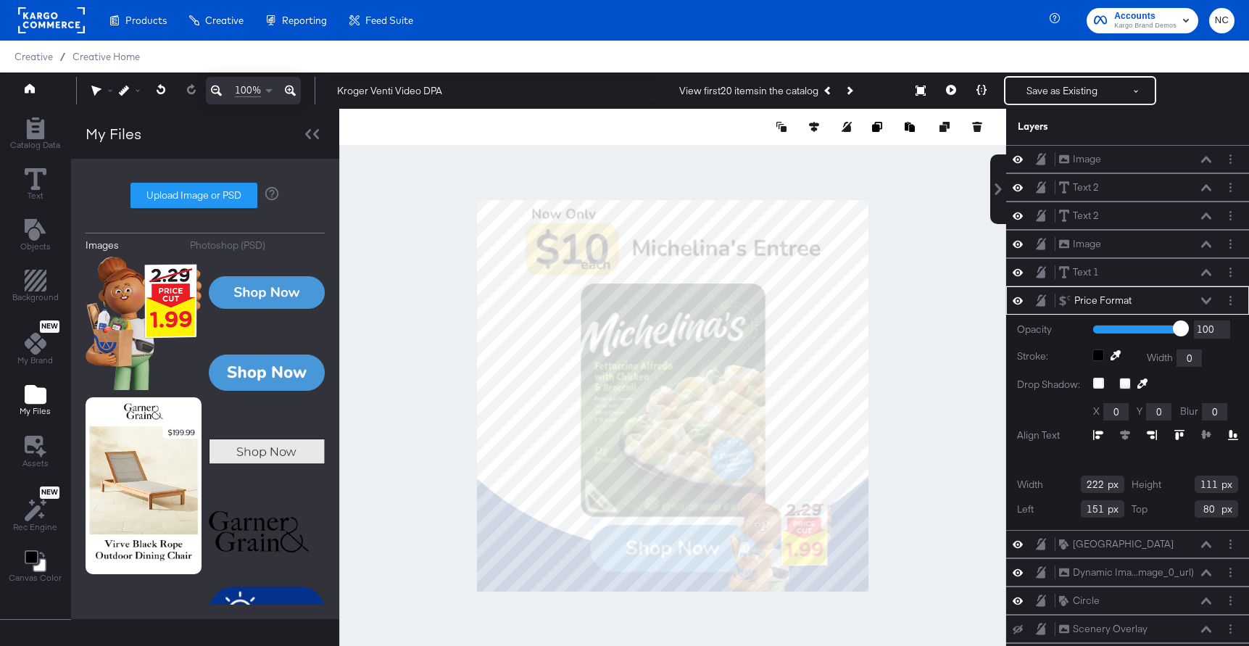
scroll to position [14, 0]
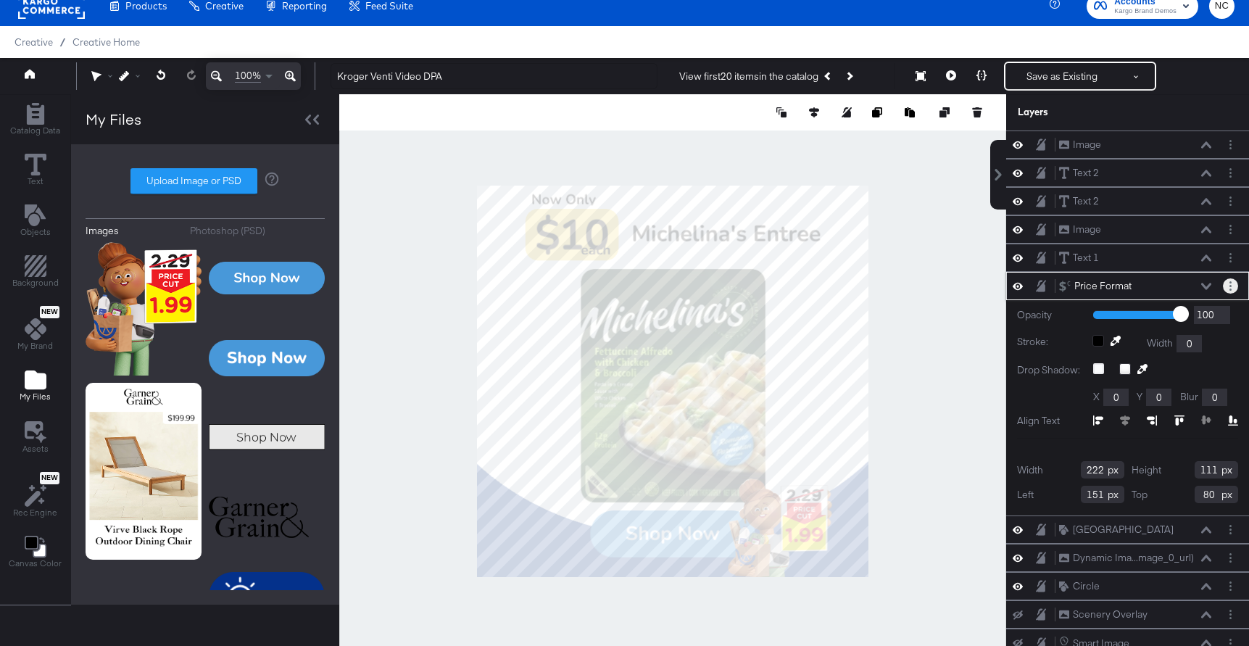
click at [1235, 285] on button "Layer Options" at bounding box center [1230, 285] width 15 height 15
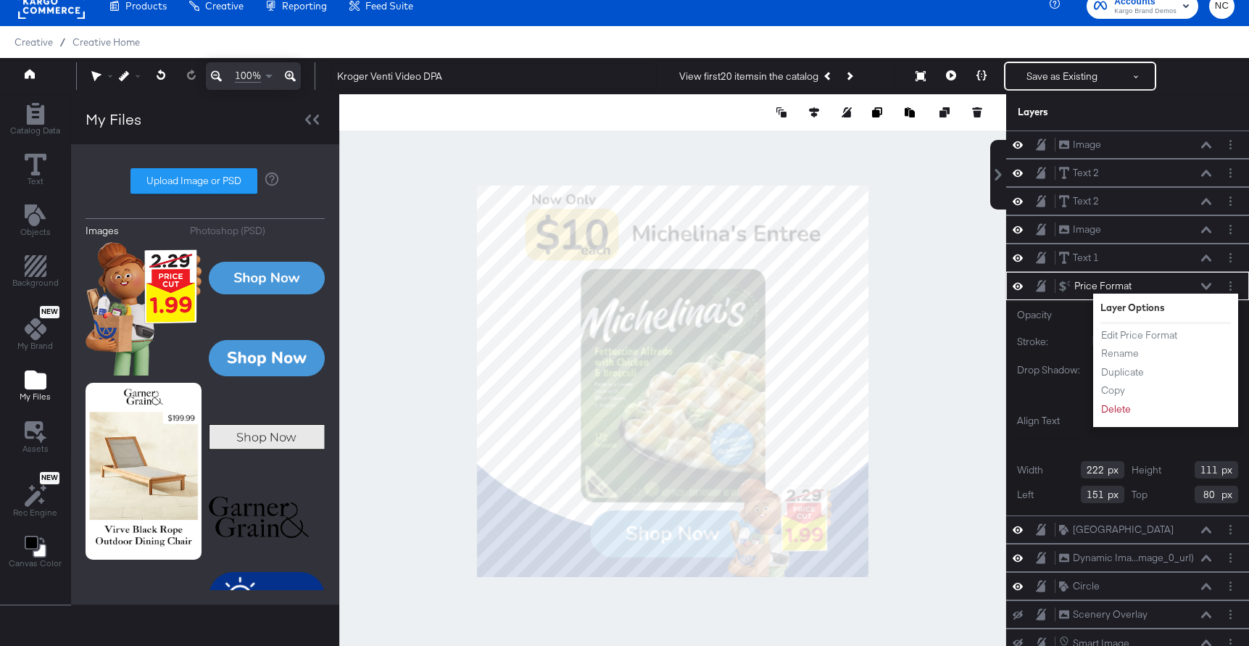
click at [965, 260] on div at bounding box center [672, 381] width 667 height 574
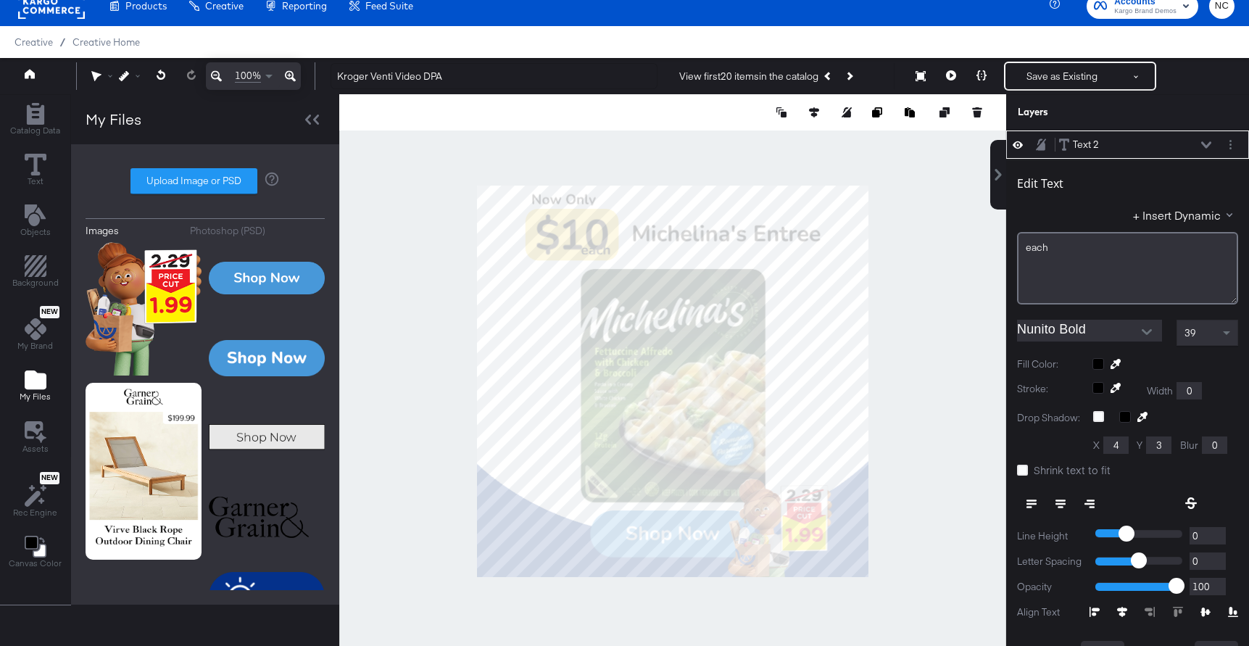
scroll to position [0, 0]
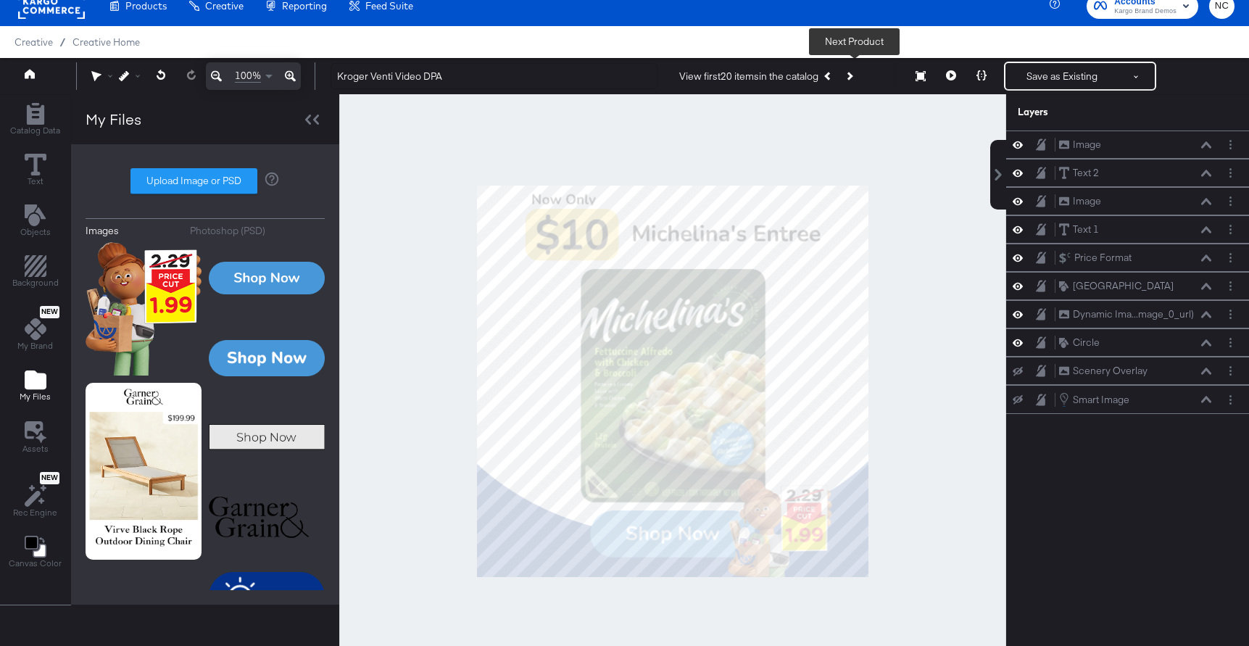
click at [856, 79] on button "Next Product" at bounding box center [848, 76] width 20 height 26
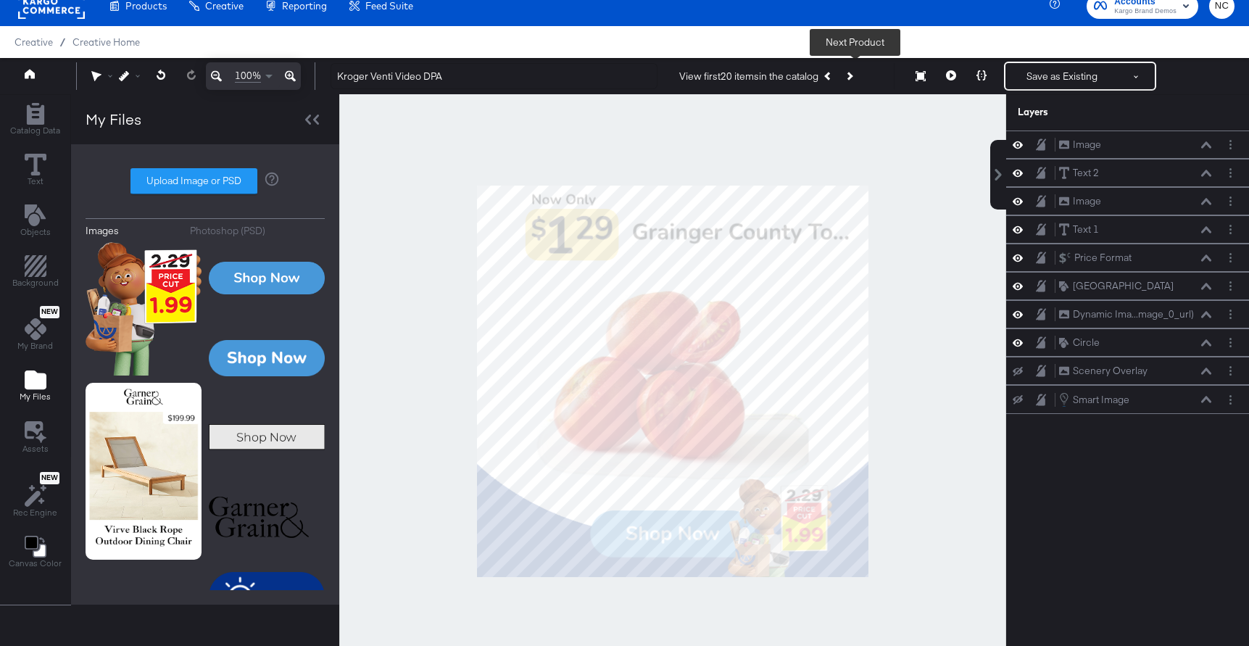
click at [857, 79] on button "Next Product" at bounding box center [848, 76] width 20 height 26
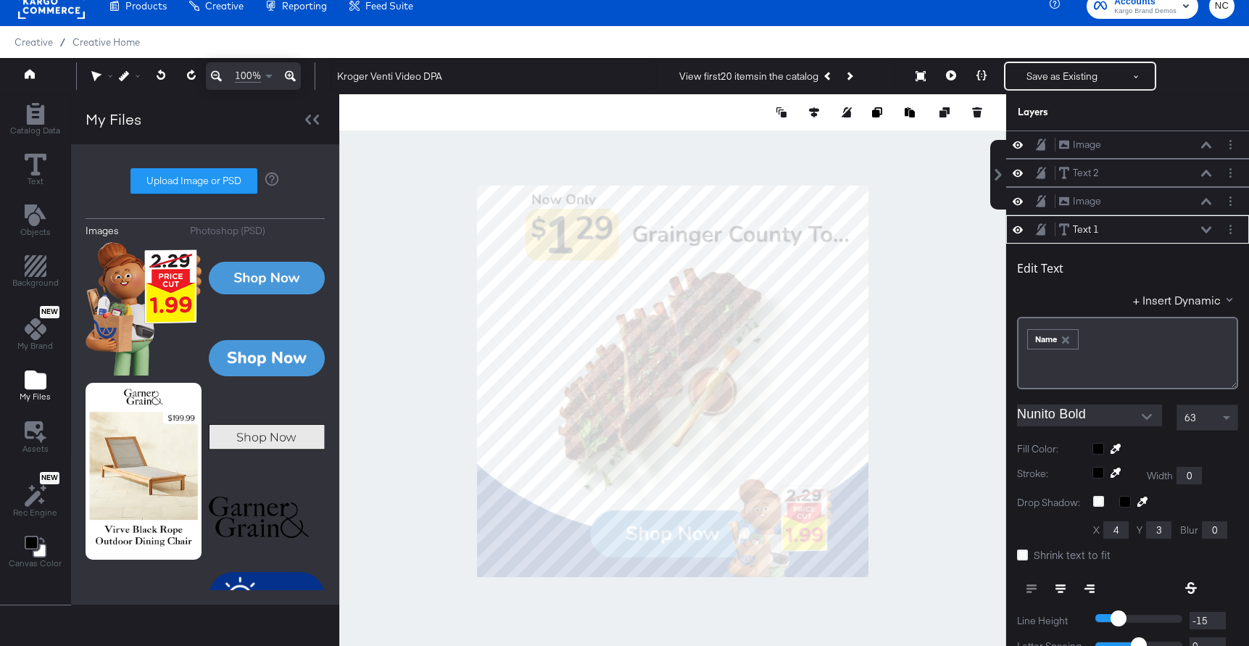
scroll to position [85, 0]
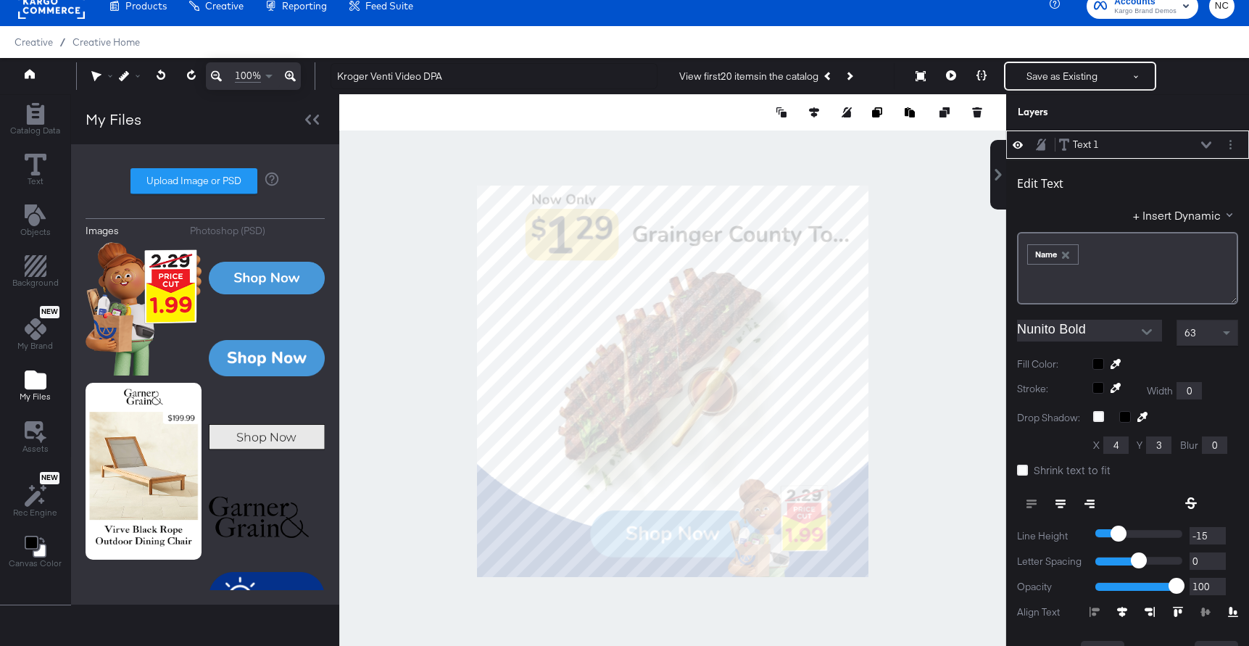
type input "184"
type input "23"
click at [795, 158] on div at bounding box center [672, 381] width 667 height 574
type input "34"
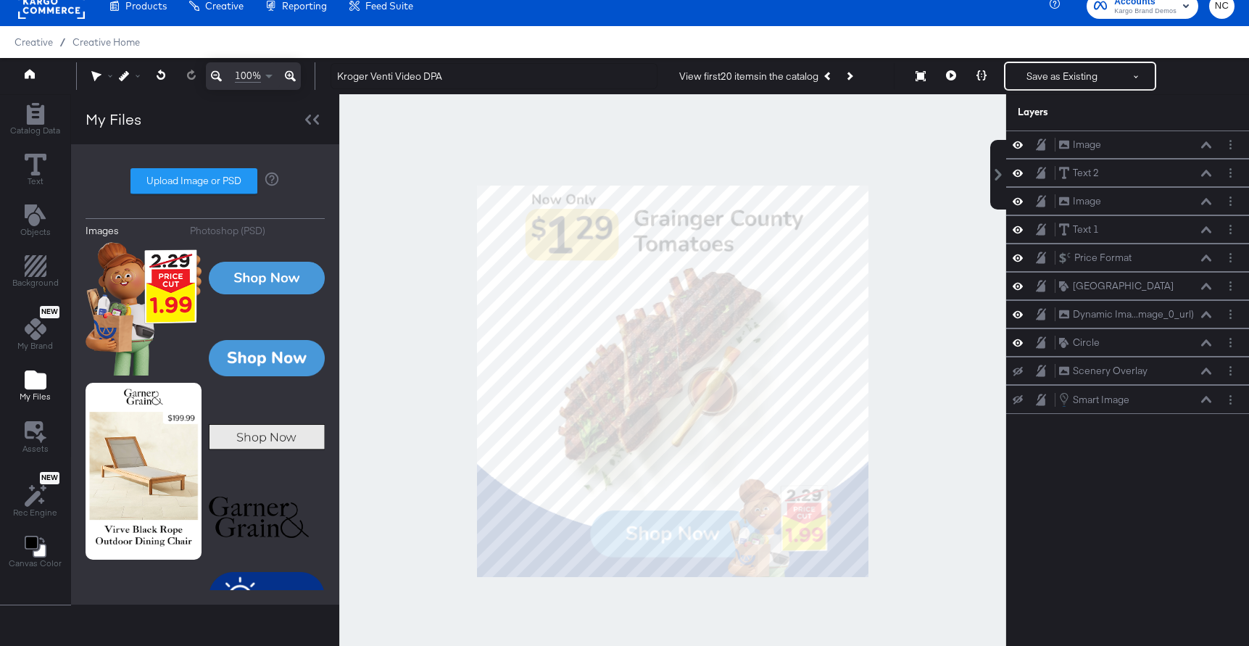
click at [908, 206] on div at bounding box center [672, 381] width 667 height 574
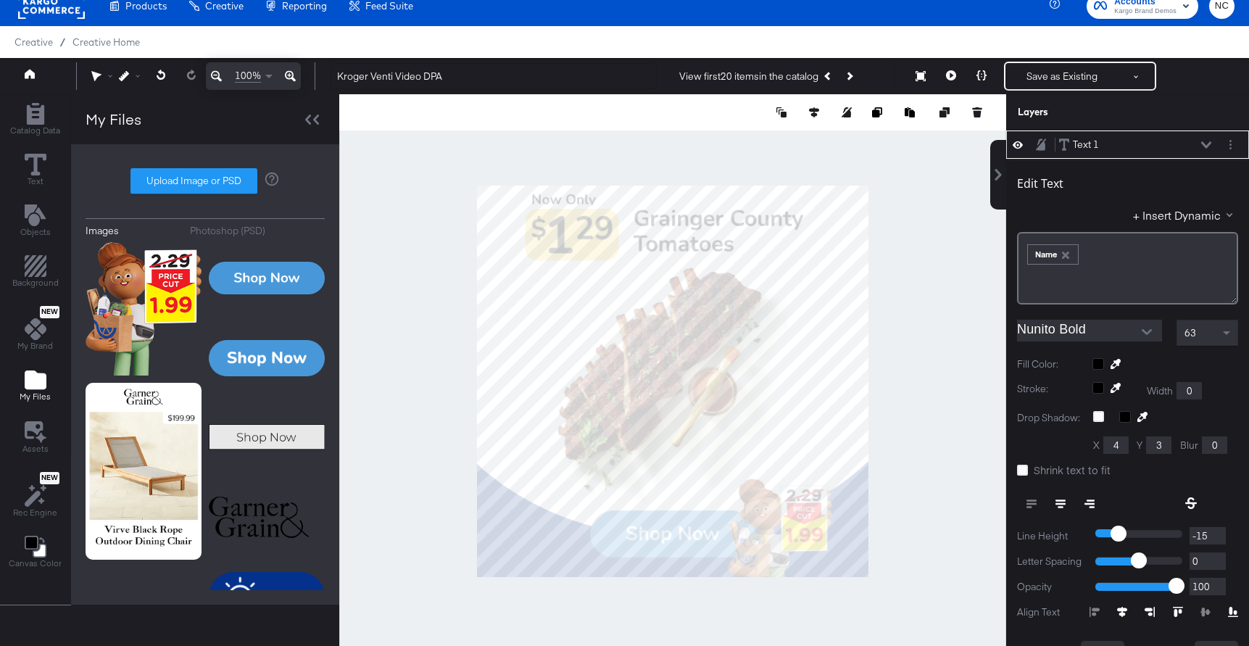
scroll to position [0, 0]
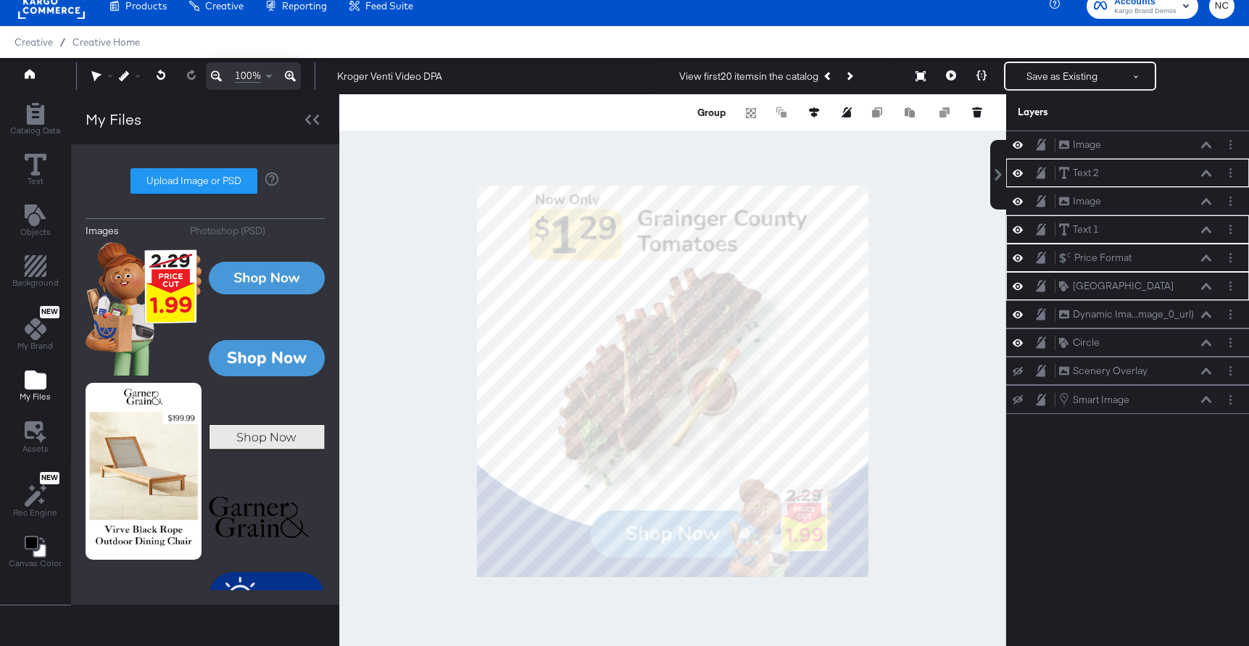
click at [885, 252] on div at bounding box center [672, 381] width 667 height 574
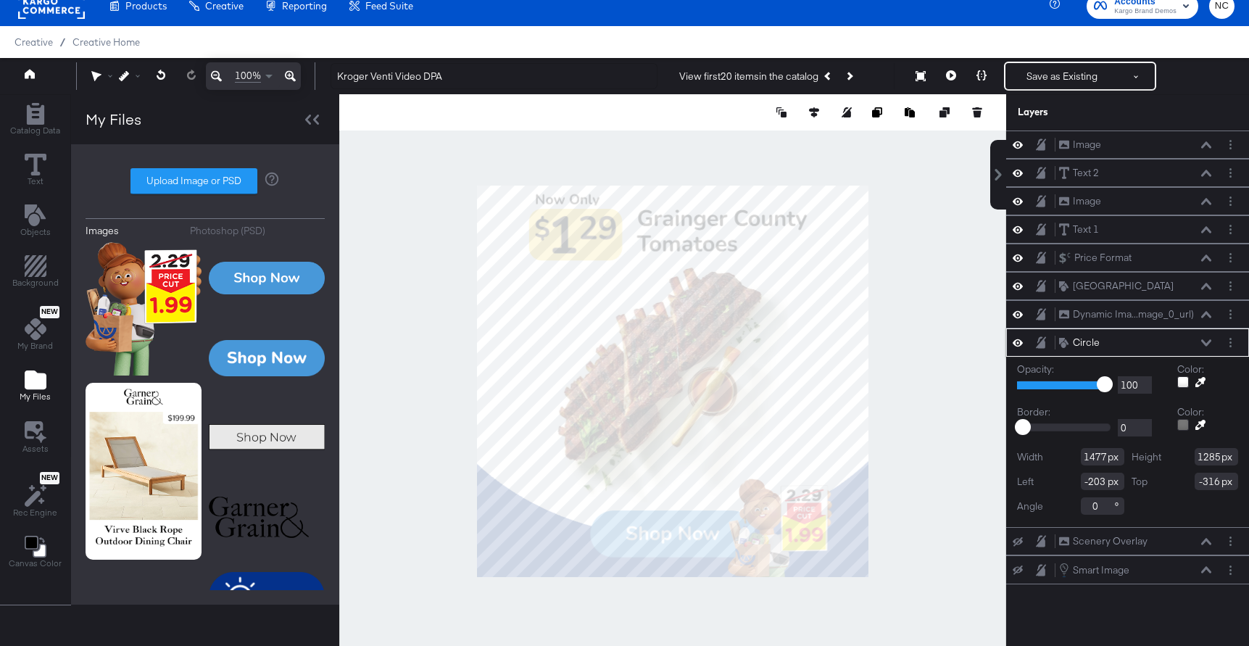
click at [1102, 459] on input "1477" at bounding box center [1102, 456] width 43 height 17
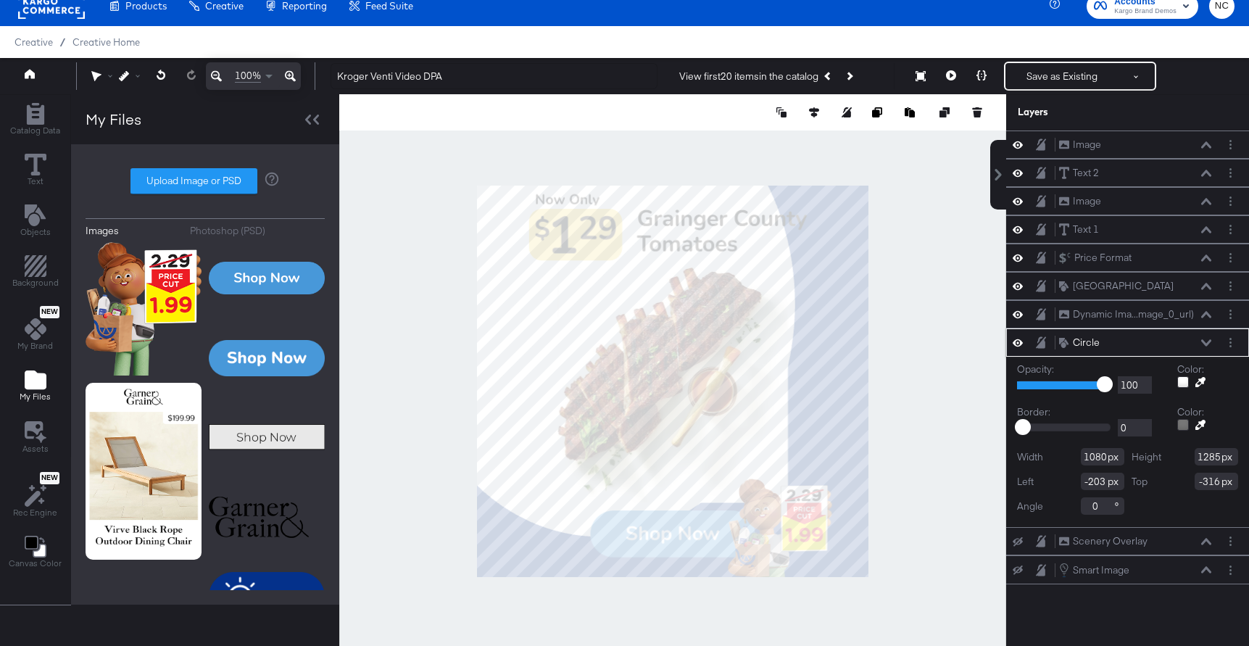
type input "1080"
click at [820, 122] on div at bounding box center [672, 112] width 667 height 36
click at [816, 112] on icon at bounding box center [814, 112] width 10 height 10
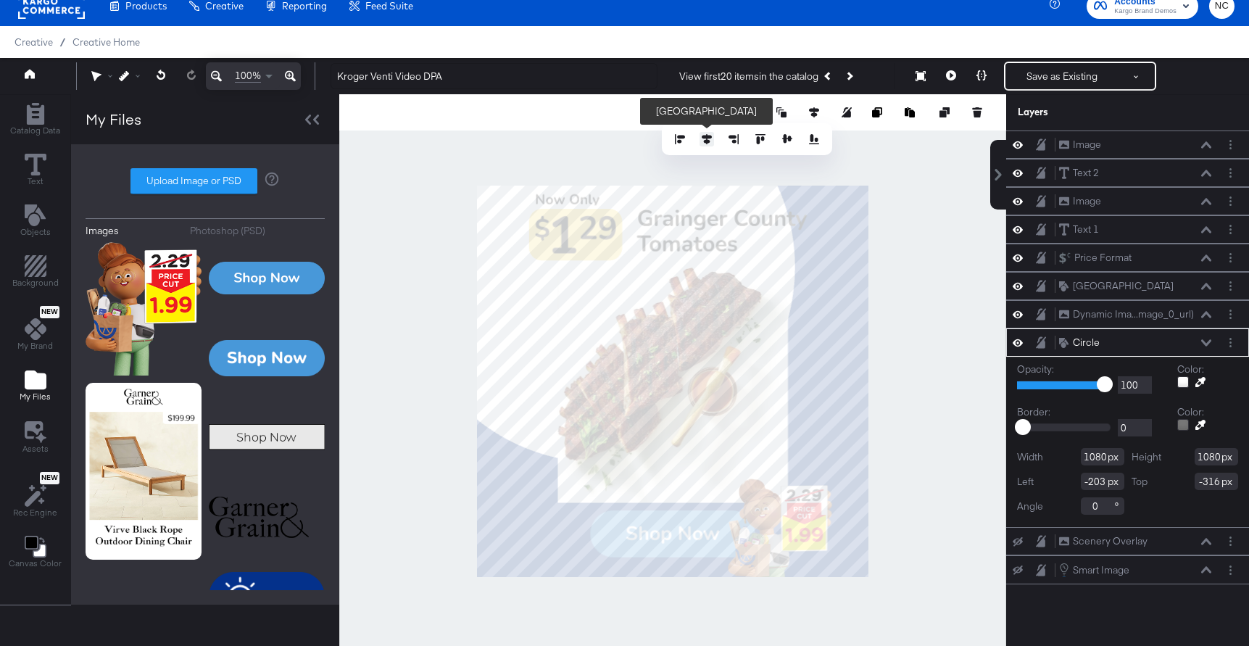
click at [708, 136] on icon at bounding box center [707, 139] width 10 height 10
type input "0"
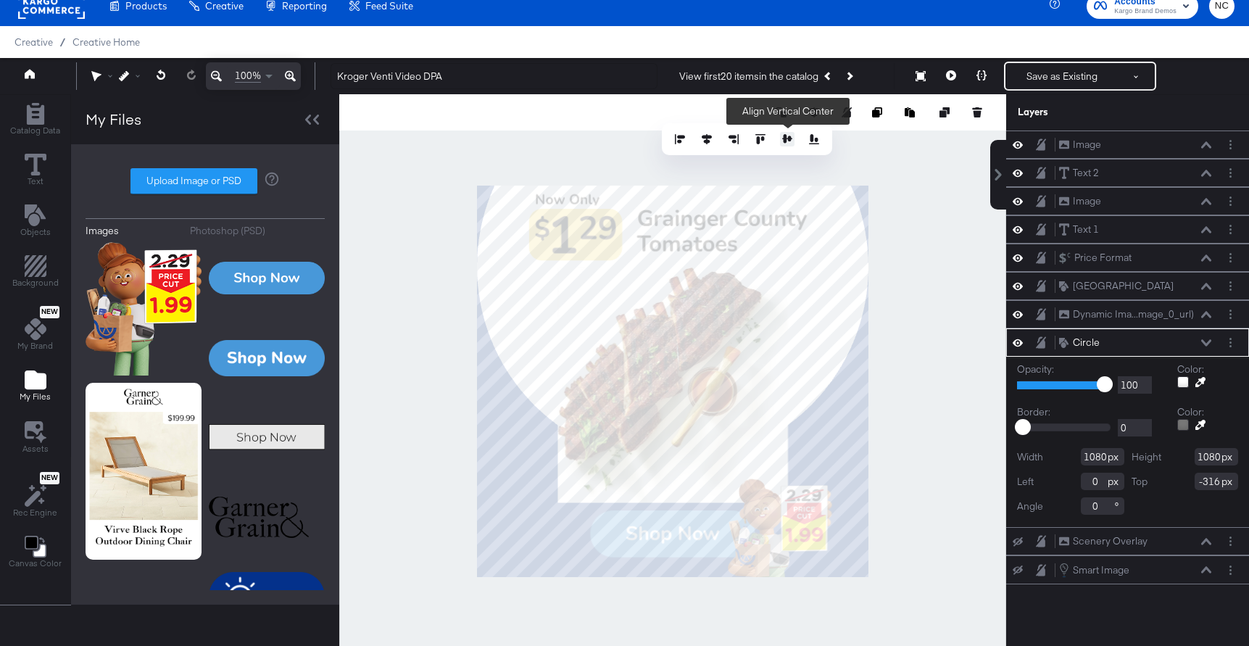
click at [790, 138] on icon at bounding box center [787, 138] width 10 height 9
type input "0"
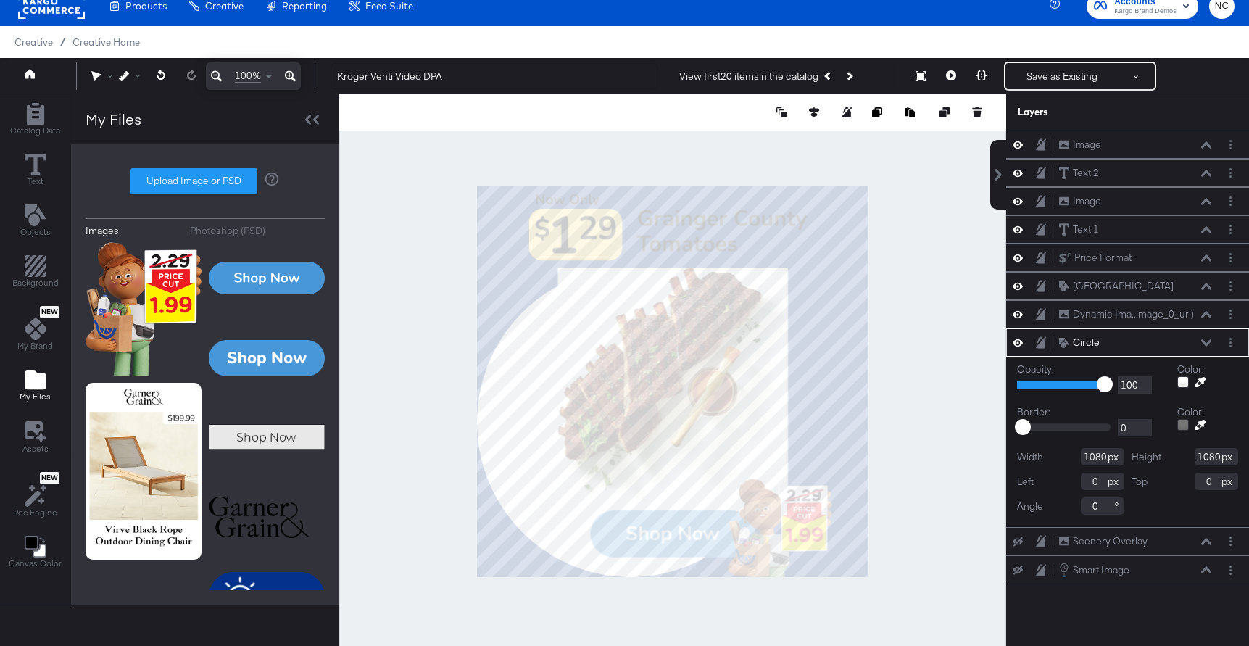
type input "226"
type input "847"
type input "854"
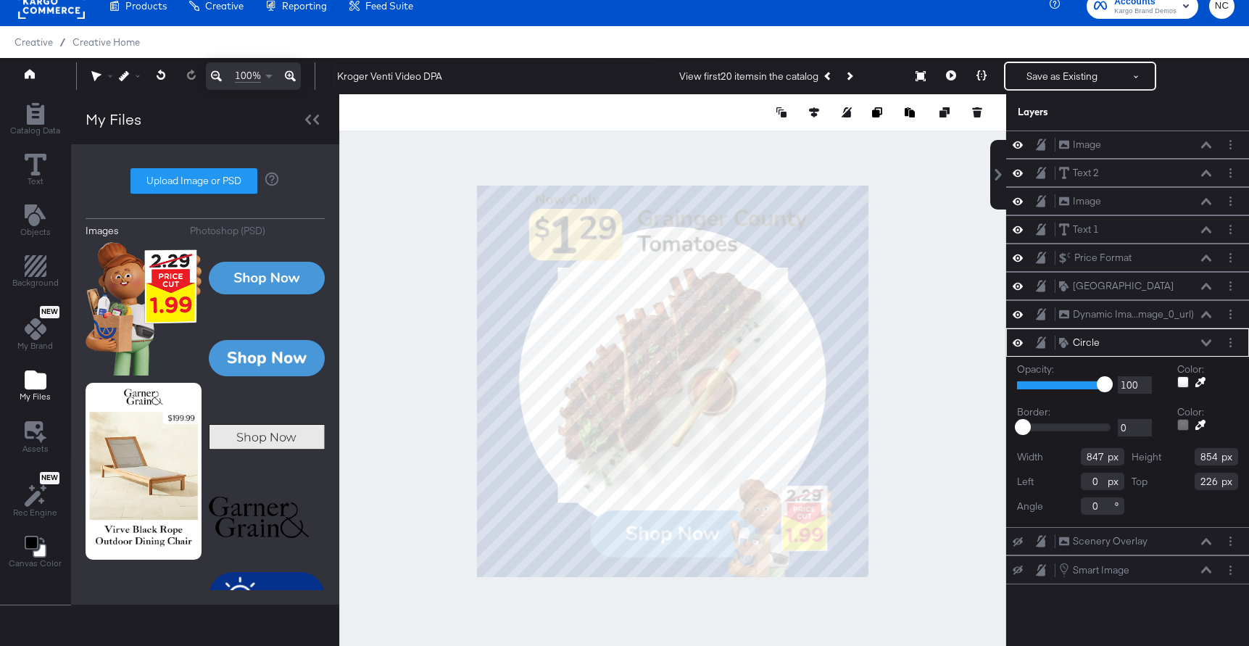
type input "117"
type input "114"
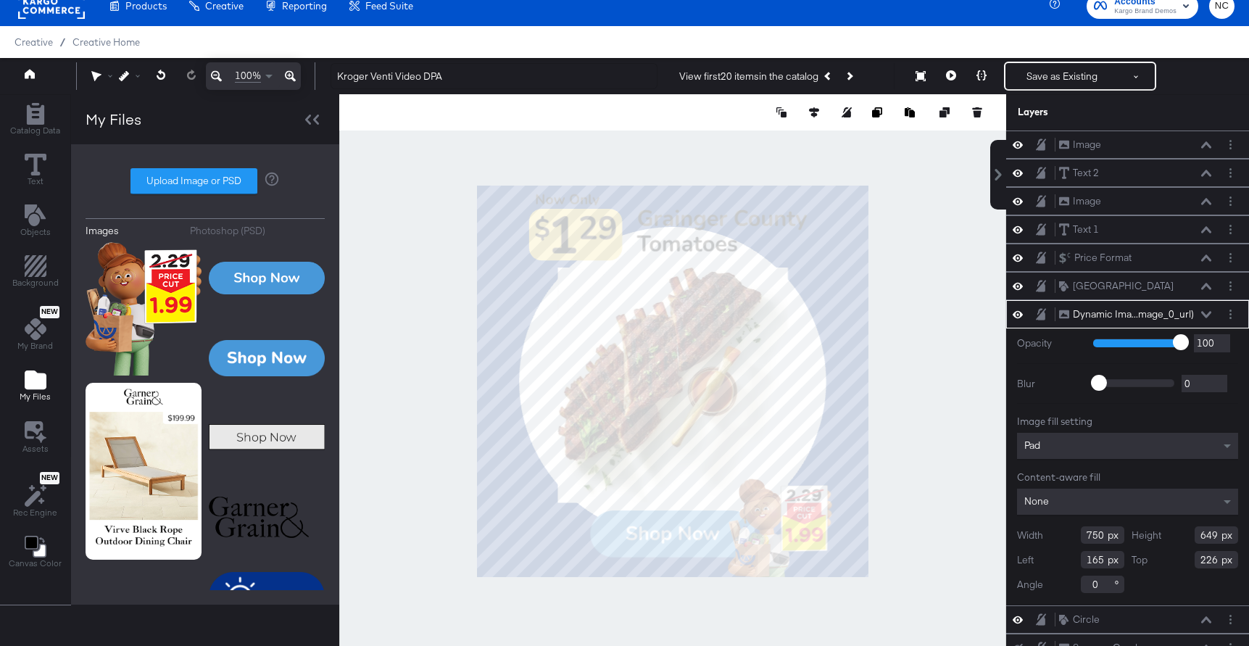
type input "685"
type input "601"
type input "162"
type input "274"
type input "198"
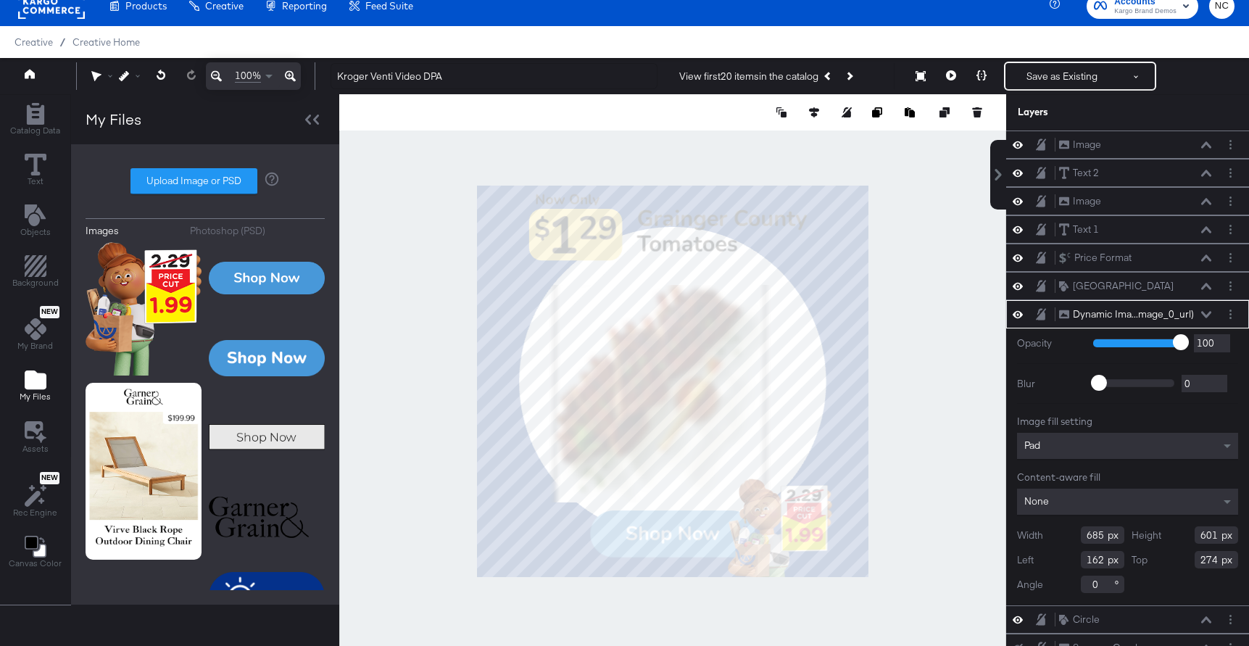
type input "242"
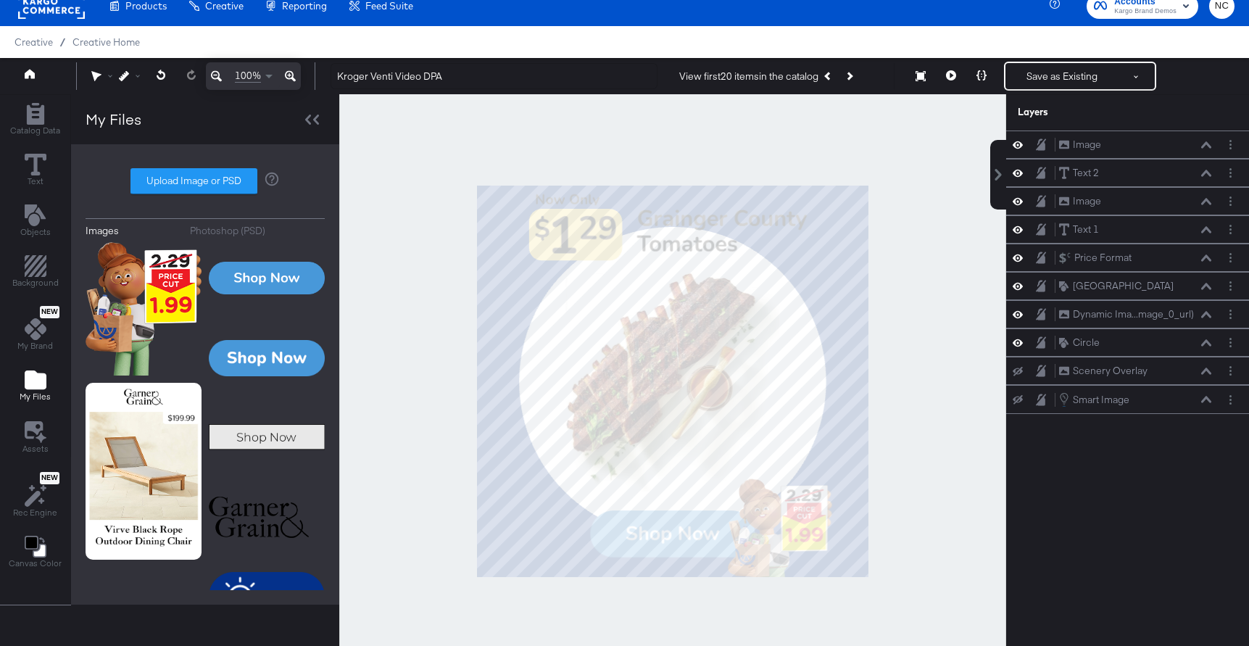
click at [934, 334] on div at bounding box center [672, 381] width 667 height 574
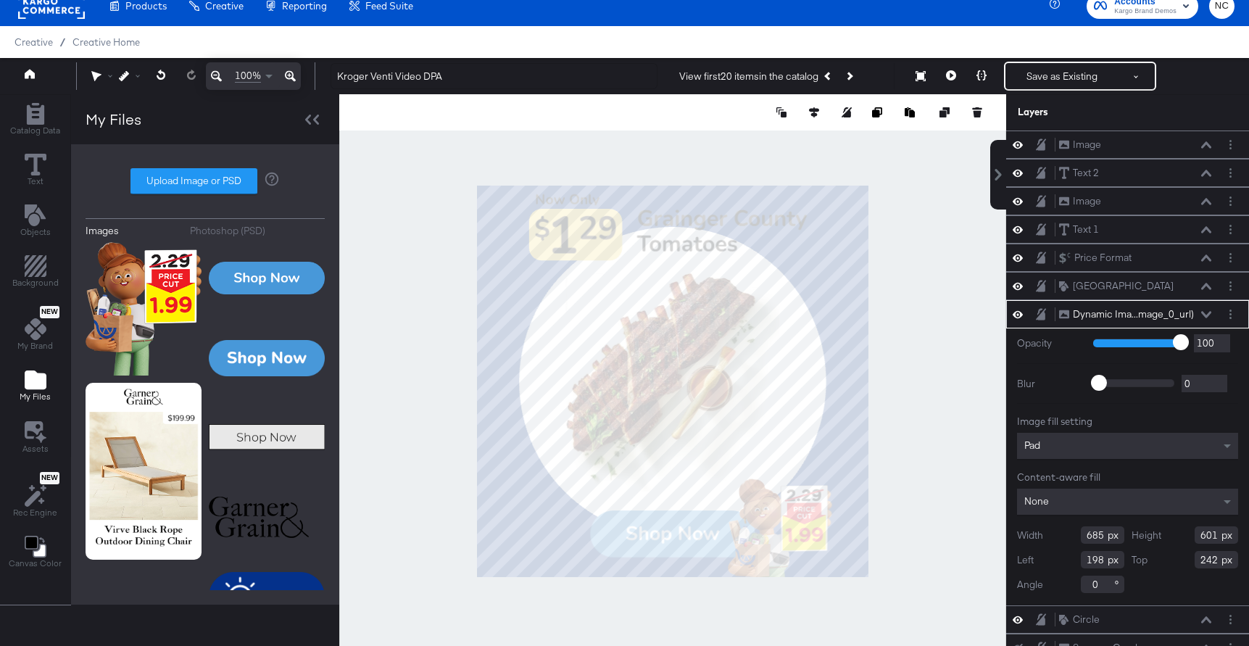
type input "248"
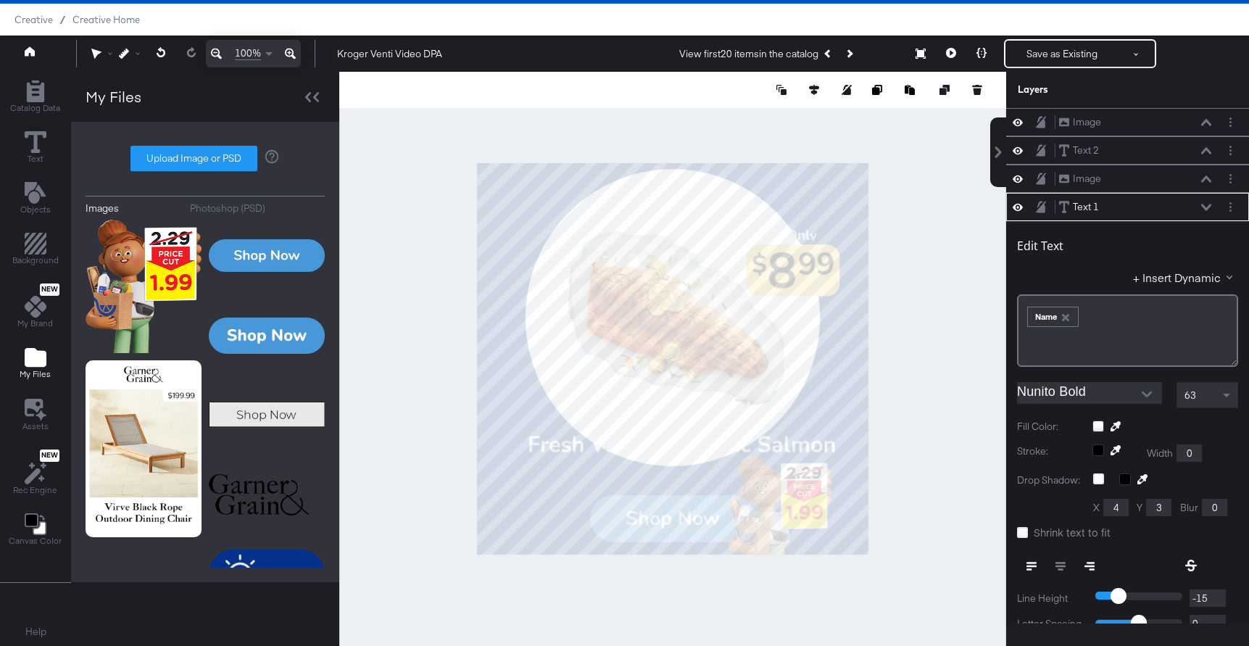
scroll to position [85, 0]
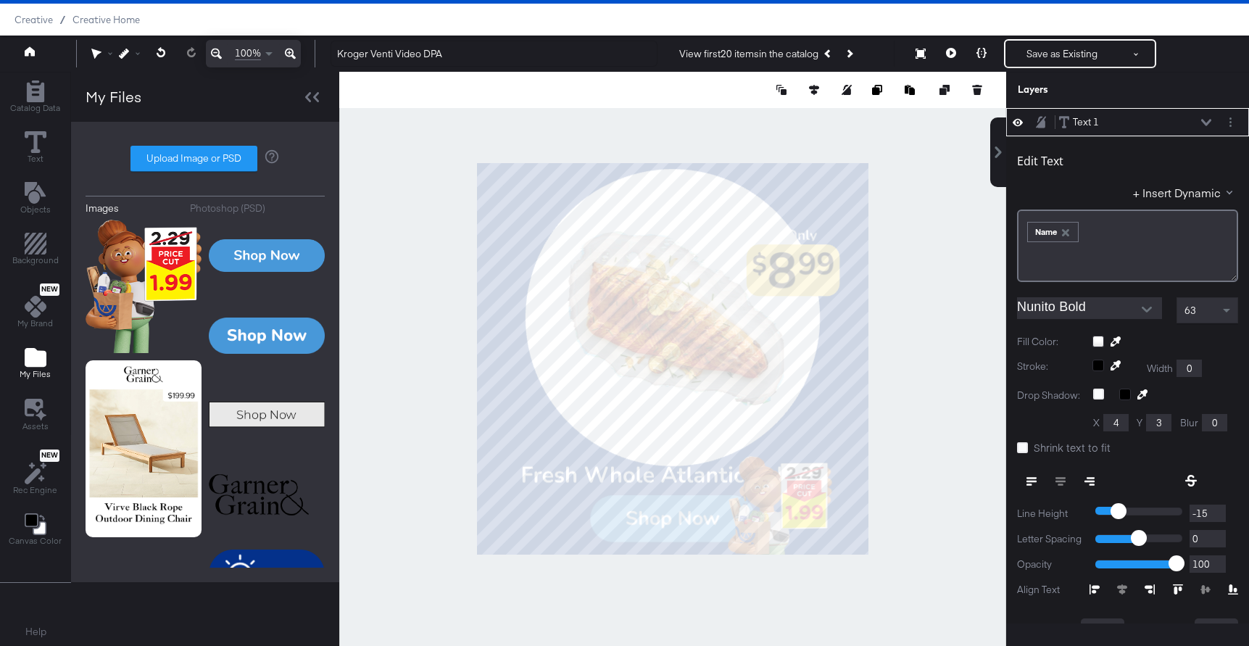
type input "38"
type input "778"
type input "1027"
type input "139"
type input "33"
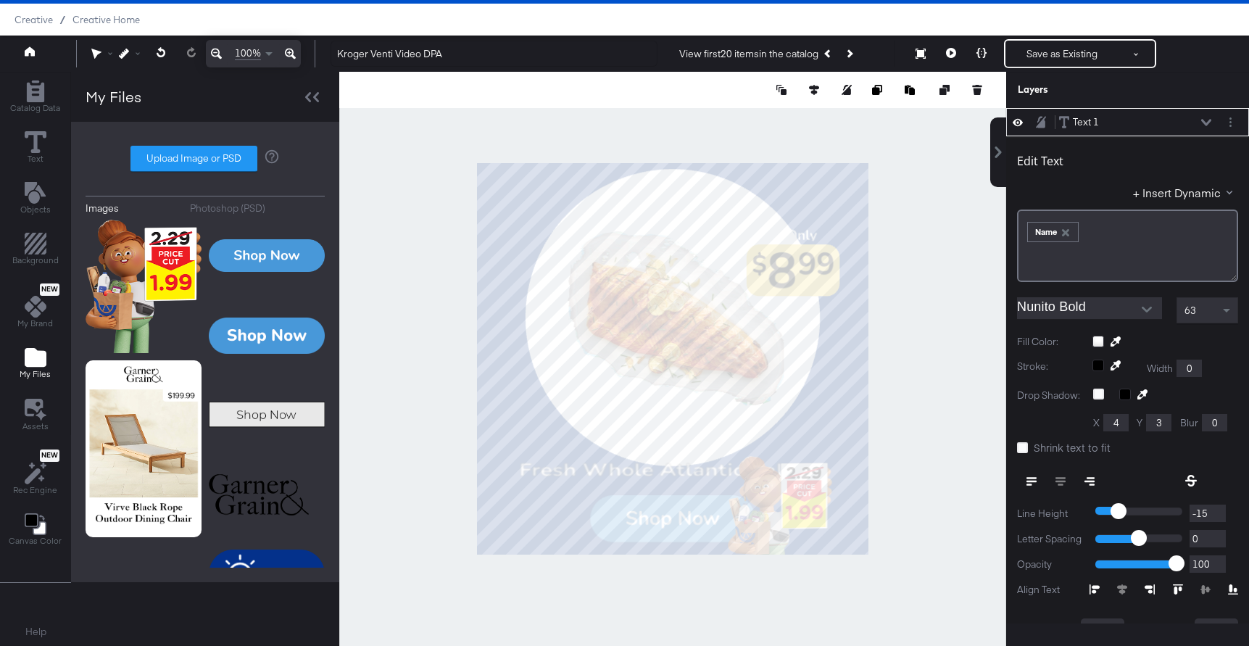
type input "122"
type input "794"
type input "108"
type input "808"
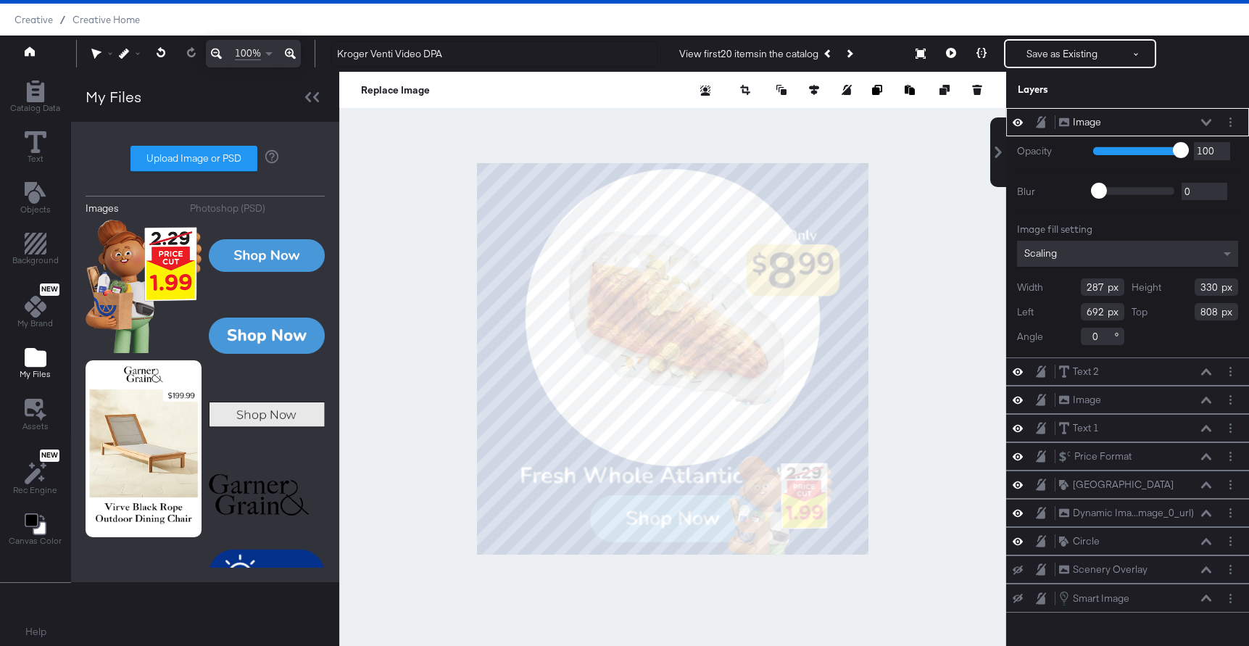
scroll to position [0, 0]
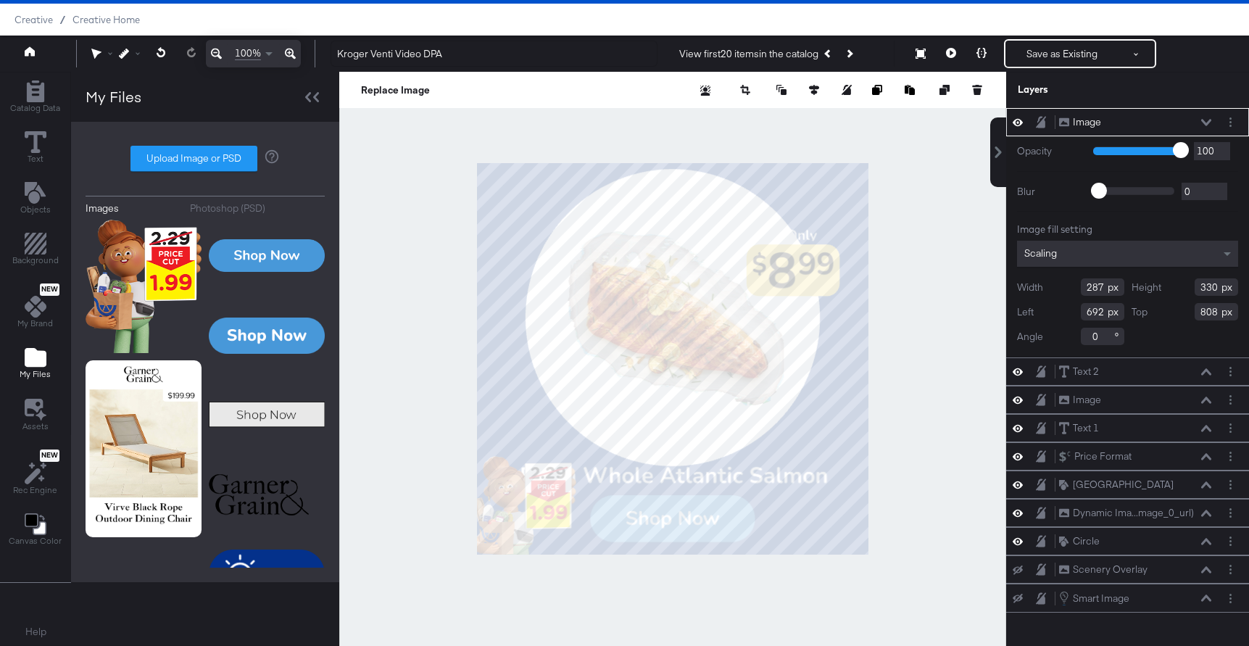
type input "0"
type input "802"
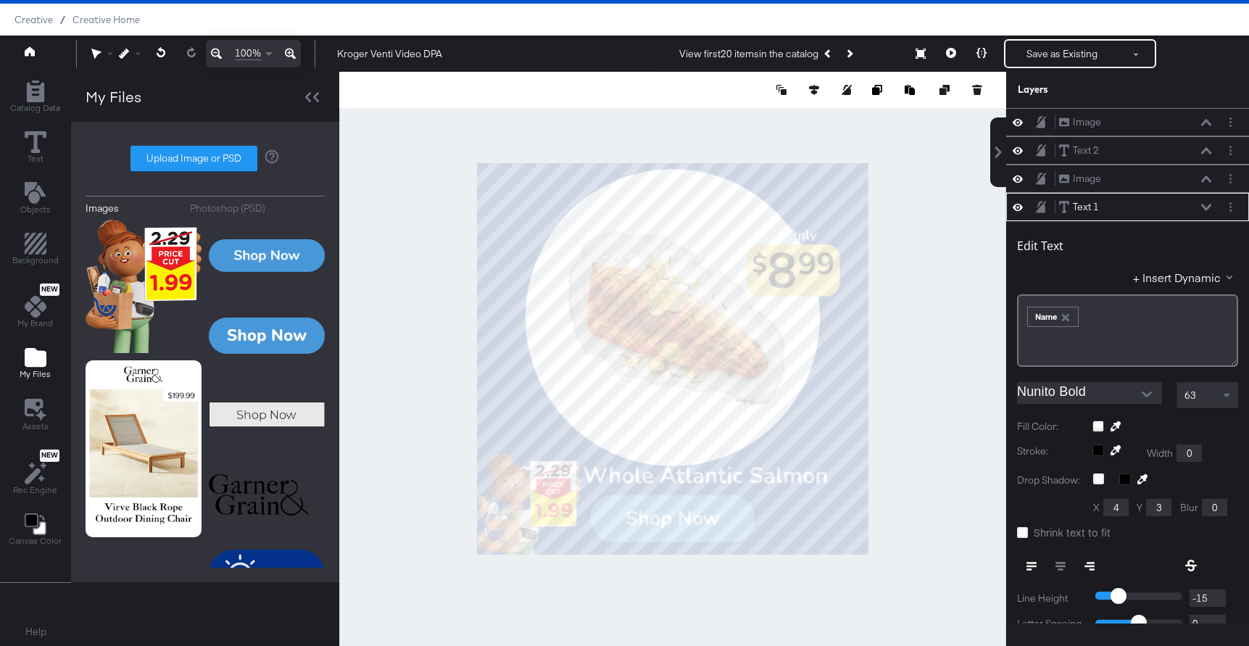
scroll to position [85, 0]
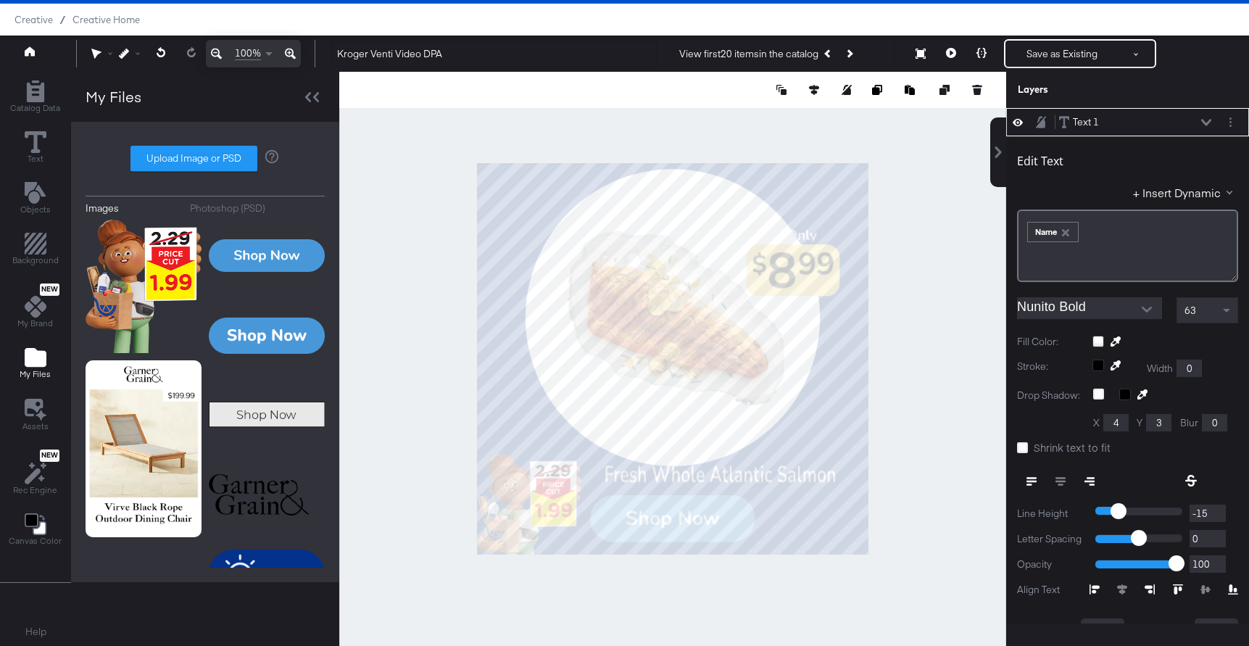
type input "773"
type input "114"
type input "287"
type input "802"
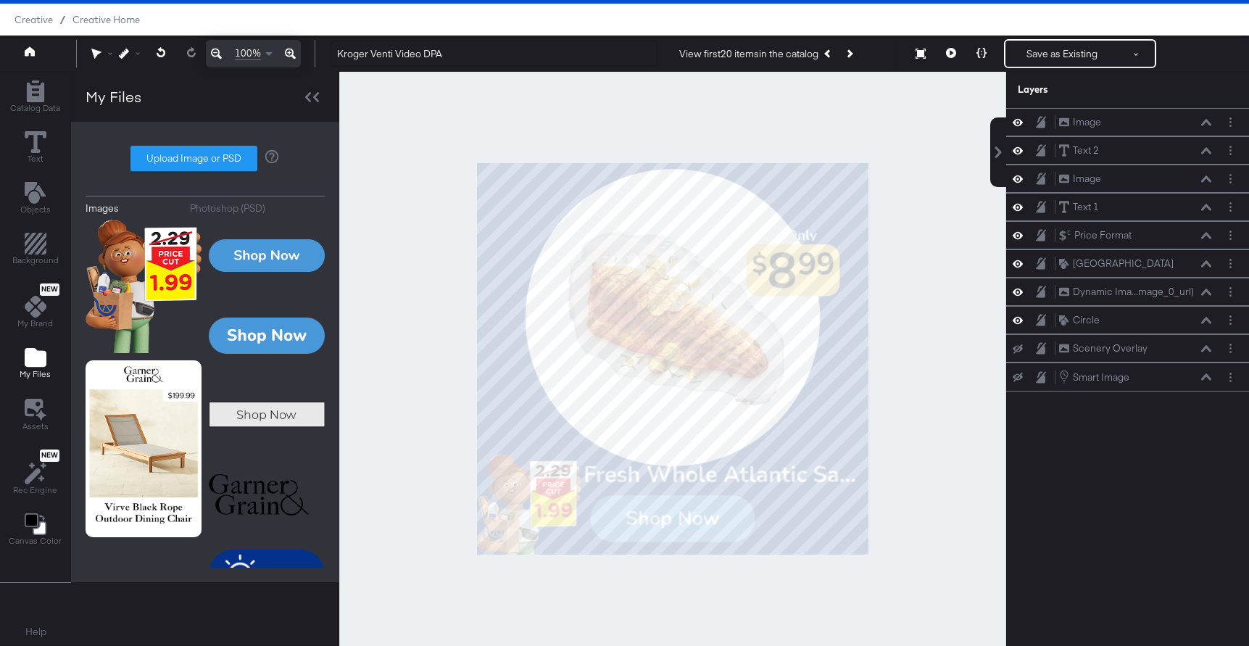
click at [907, 469] on div at bounding box center [672, 359] width 667 height 574
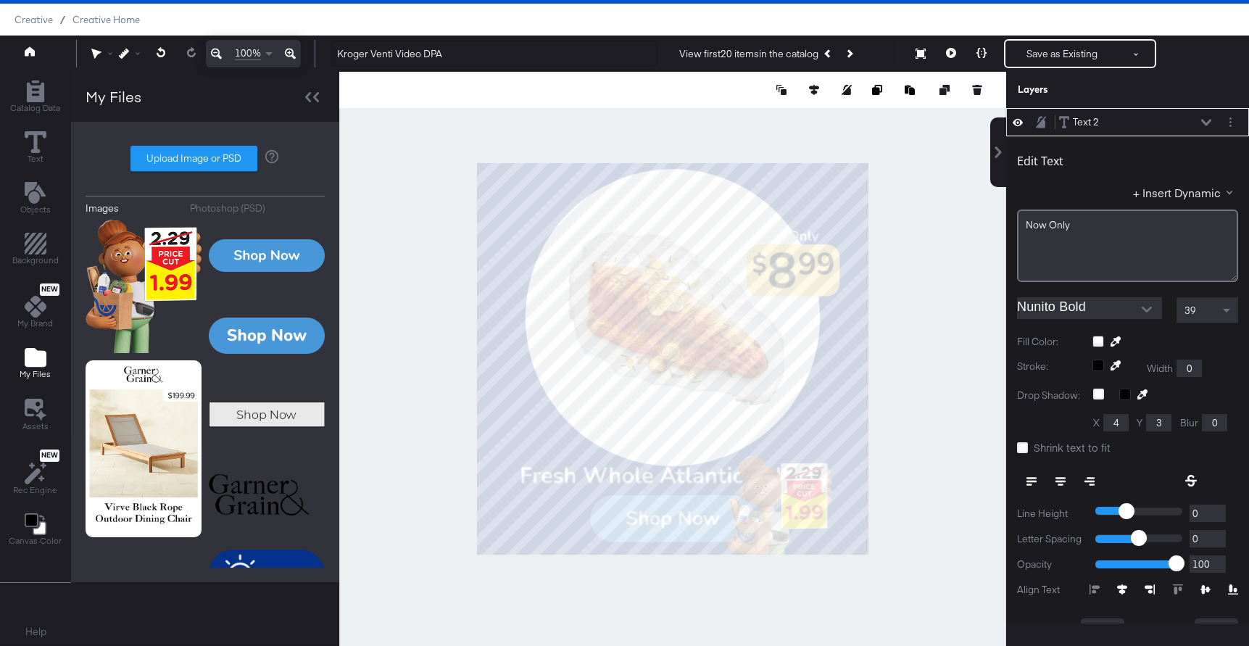
scroll to position [0, 0]
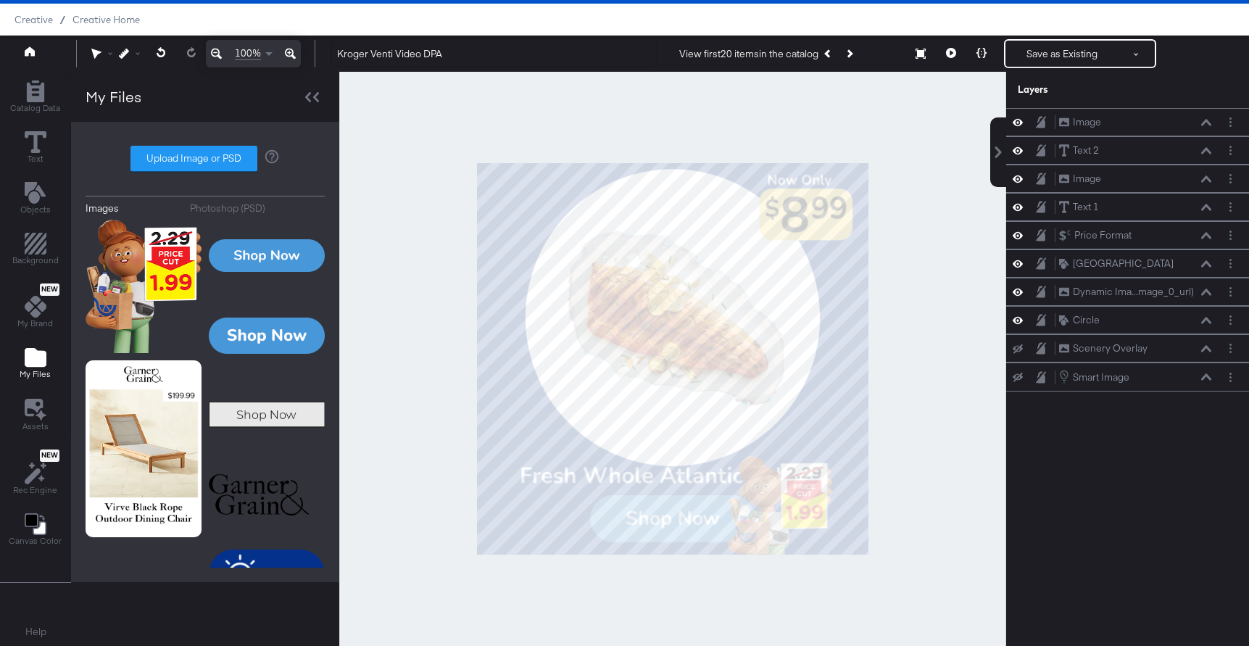
click at [937, 203] on div at bounding box center [672, 359] width 667 height 574
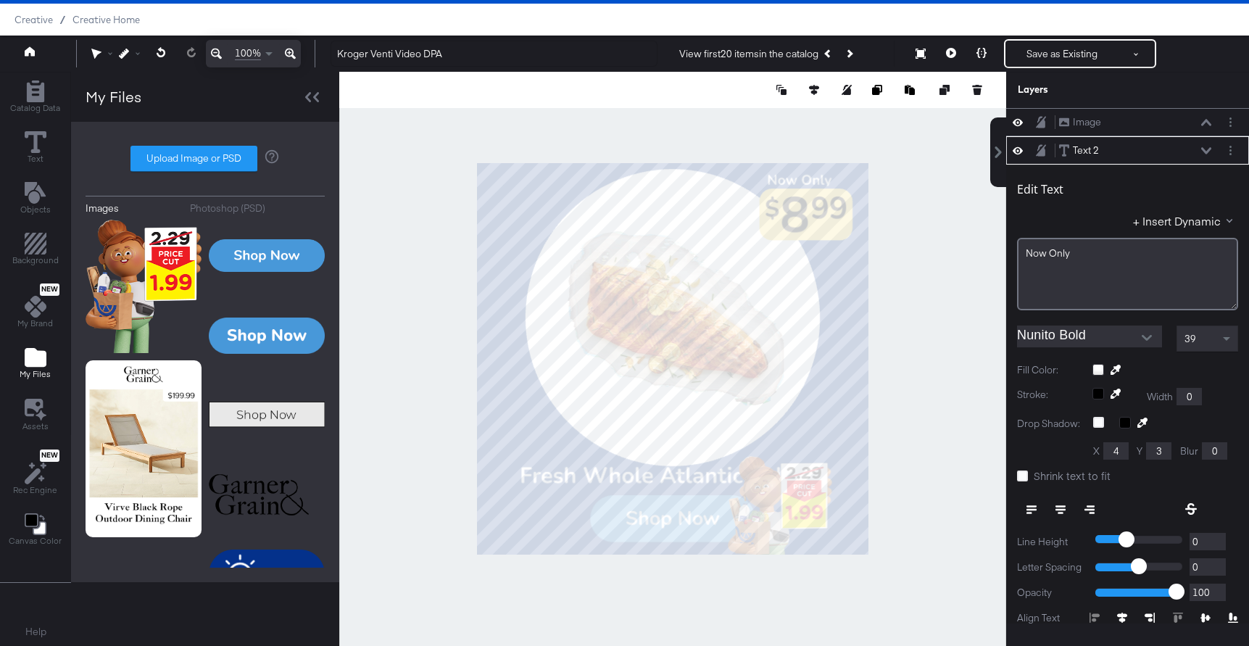
scroll to position [28, 0]
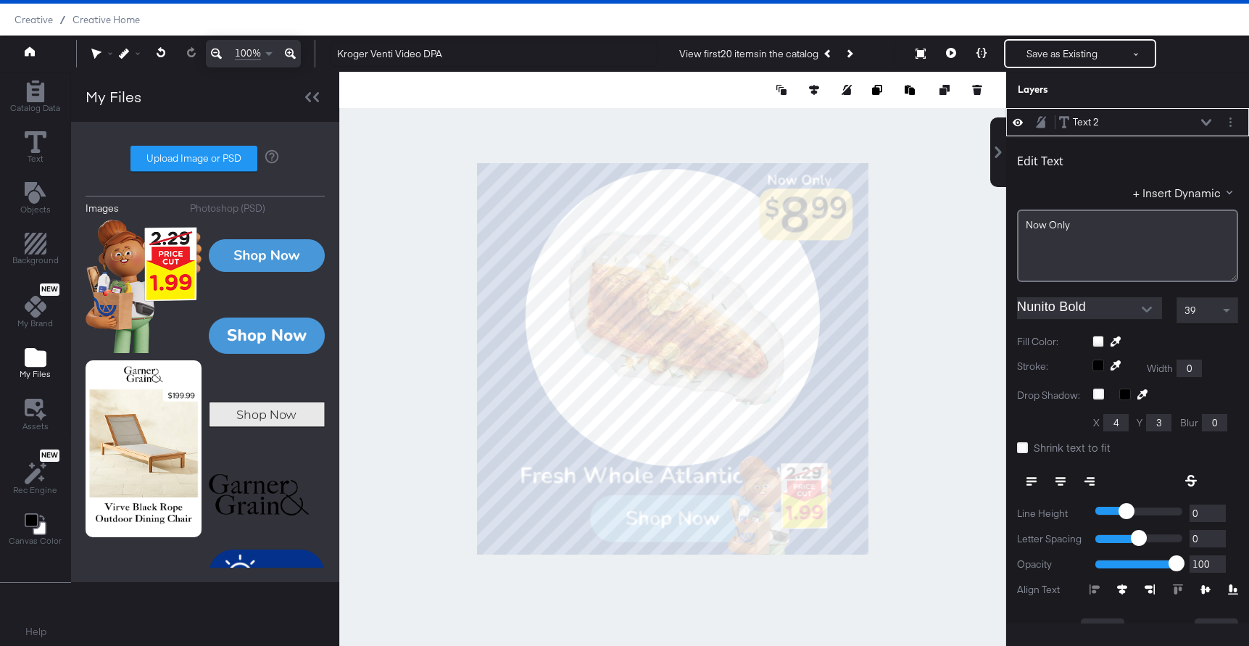
type input "805"
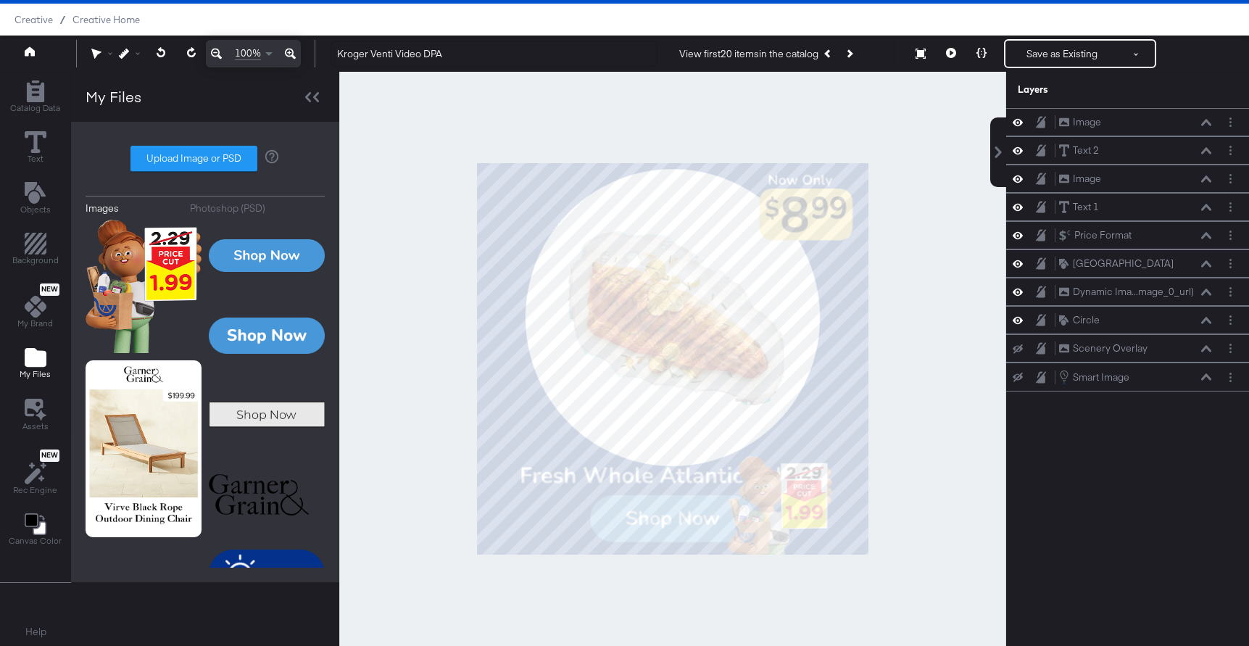
scroll to position [0, 0]
click at [902, 152] on div at bounding box center [672, 359] width 667 height 574
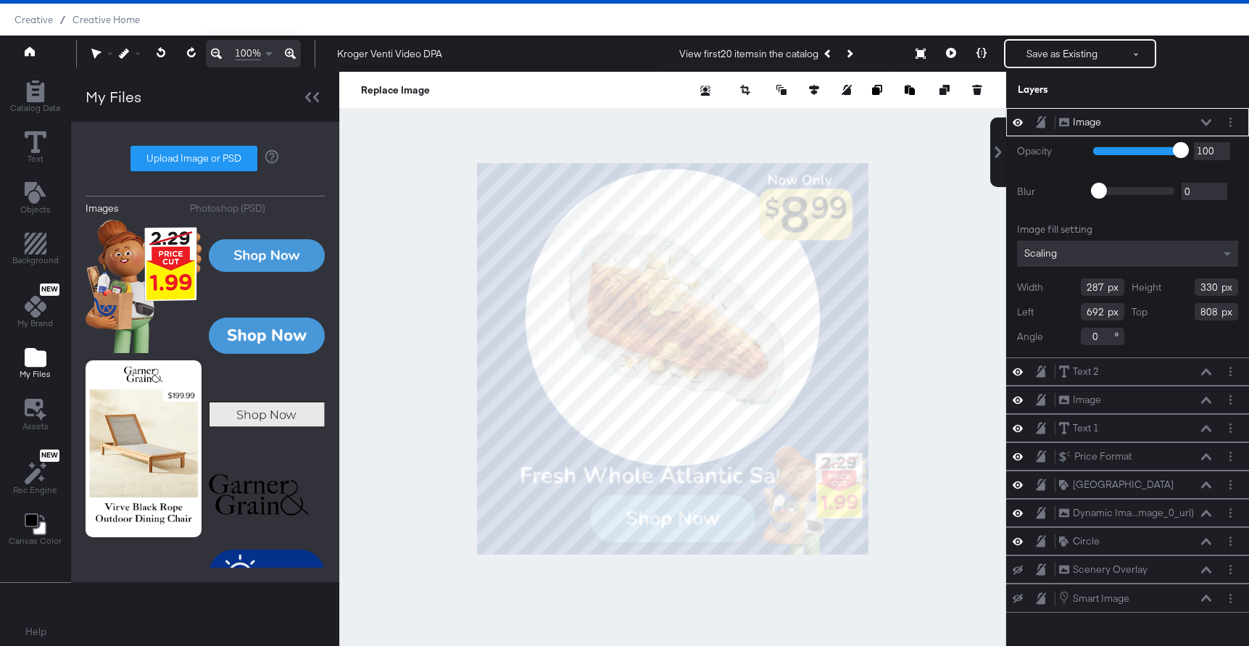
type input "789"
type input "780"
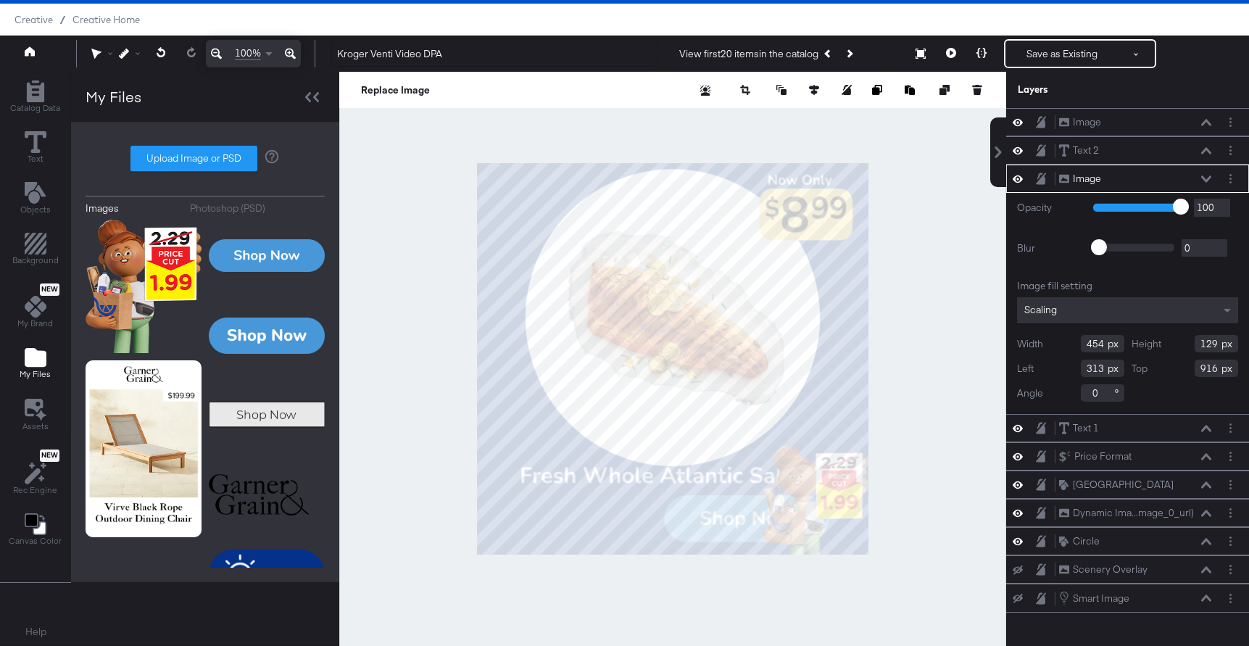
type input "517"
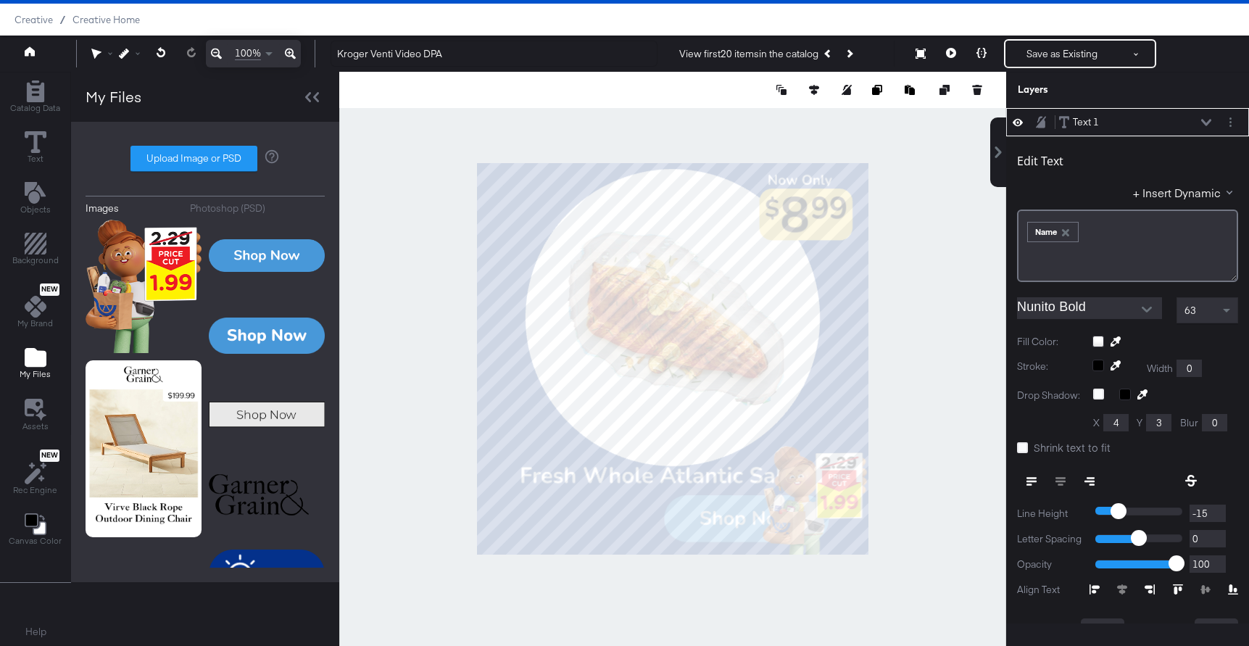
type input "484"
type input "260"
type input "25"
type input "815"
type input "204"
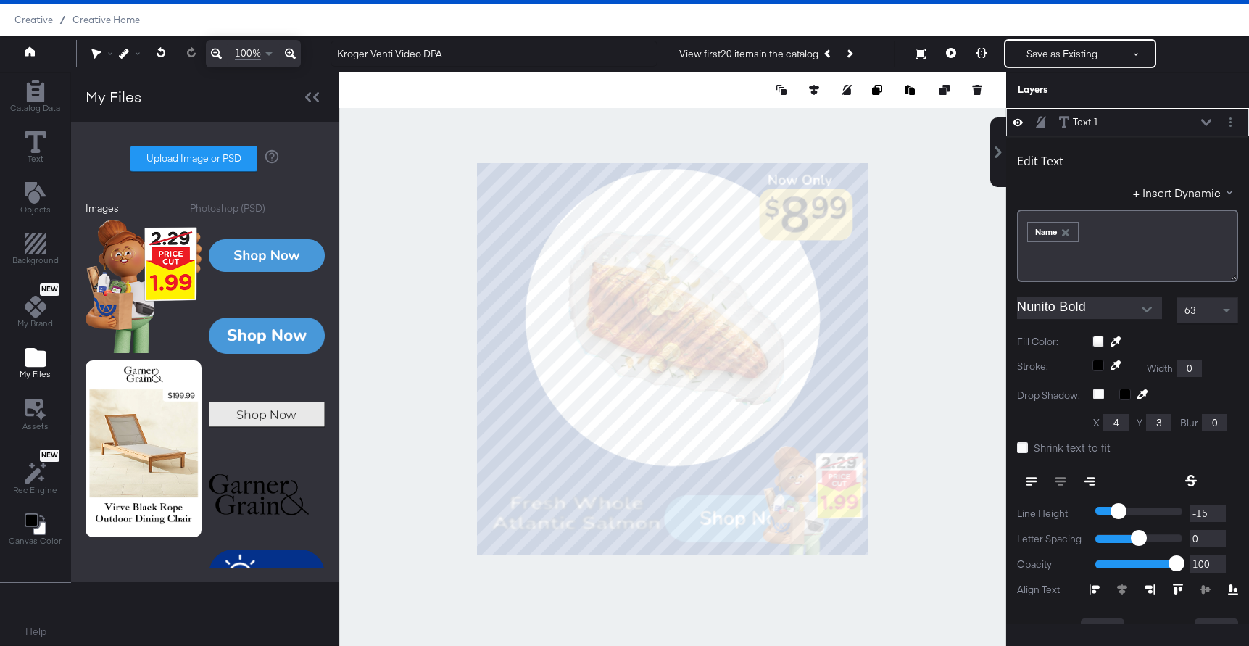
type input "33"
type input "864"
type input "15"
click at [670, 599] on div at bounding box center [672, 359] width 667 height 574
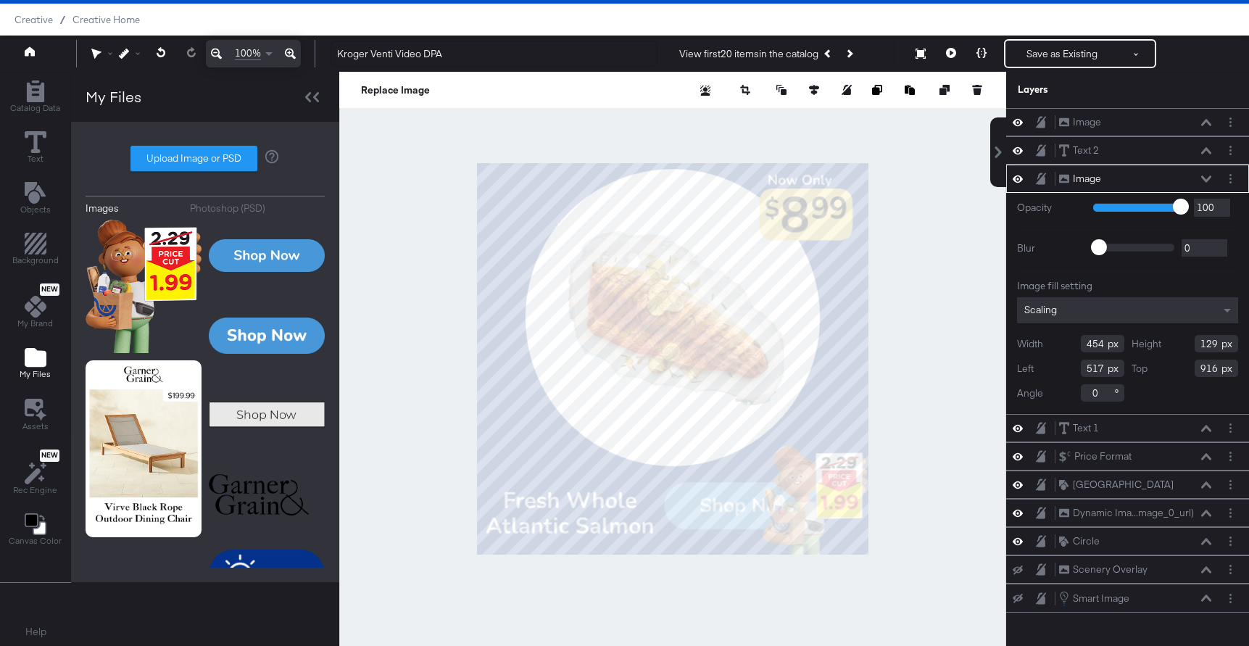
type input "881"
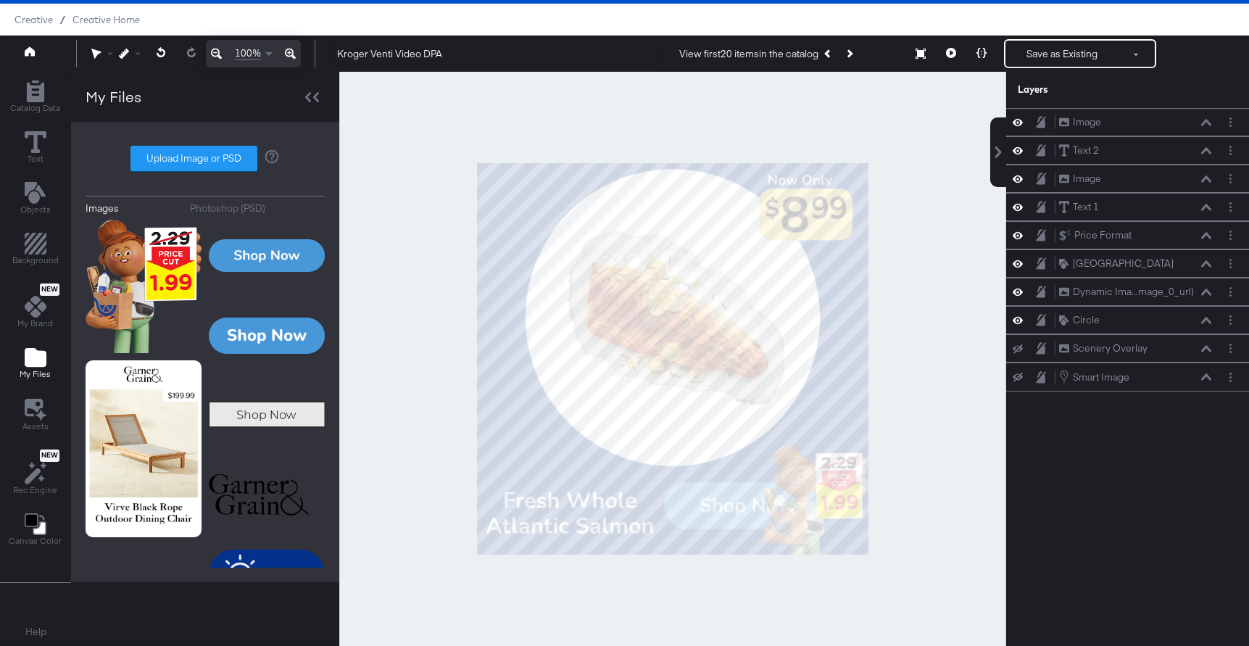
click at [888, 437] on div at bounding box center [672, 359] width 667 height 574
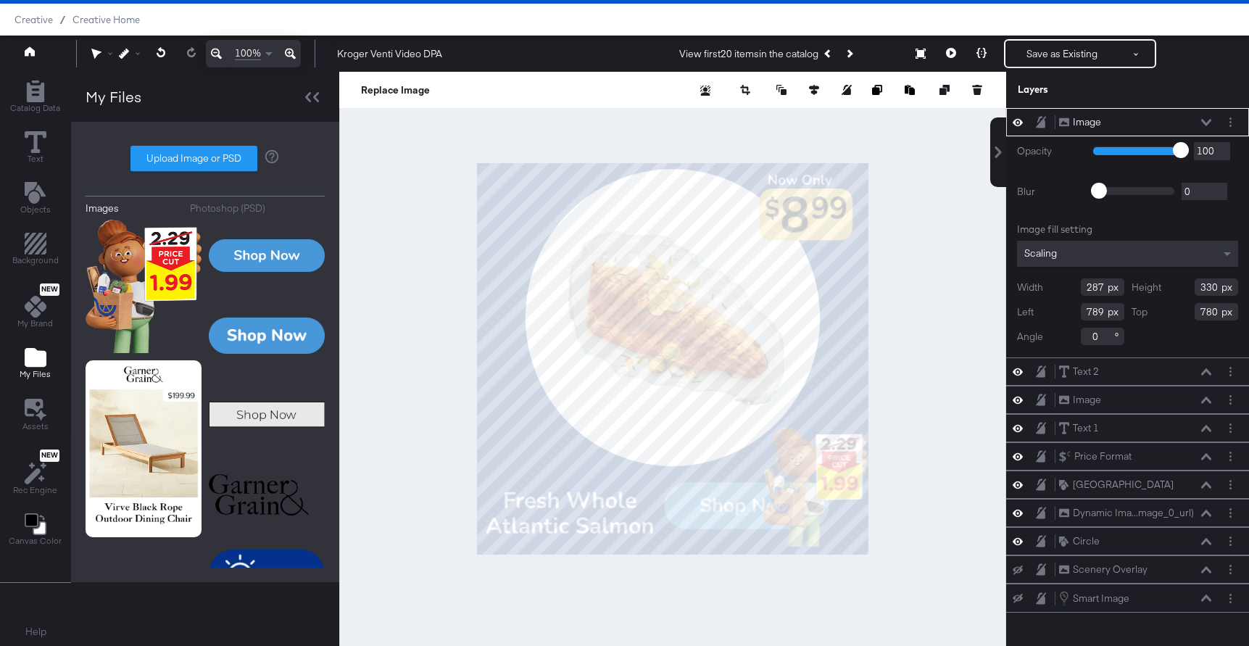
type input "748"
click at [1210, 122] on icon at bounding box center [1206, 122] width 10 height 7
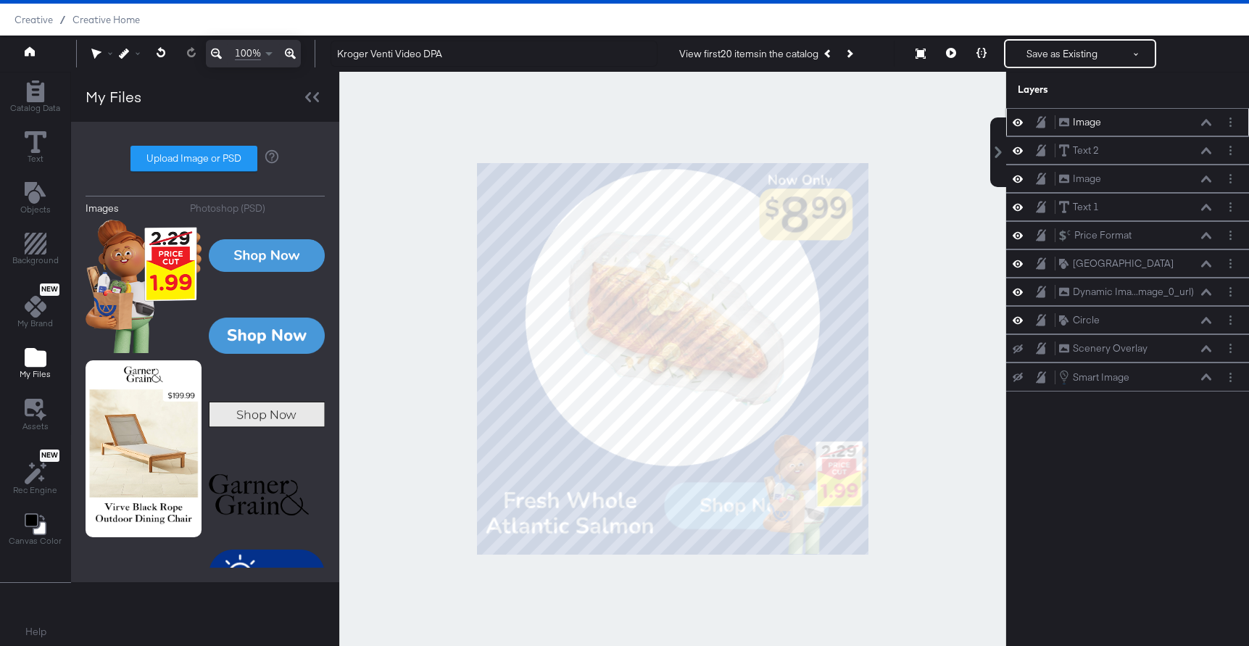
scroll to position [25, 0]
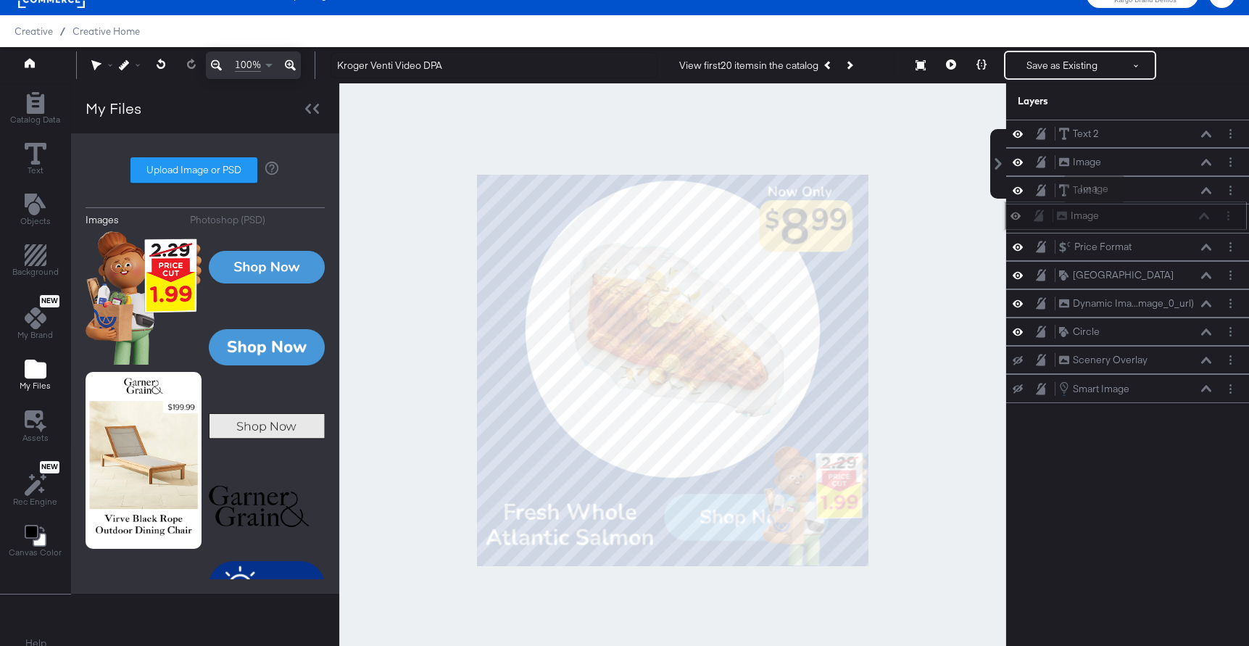
drag, startPoint x: 1096, startPoint y: 113, endPoint x: 1094, endPoint y: 211, distance: 97.9
click at [1094, 212] on div "Image Image" at bounding box center [1125, 215] width 243 height 28
click at [910, 507] on div at bounding box center [672, 370] width 667 height 574
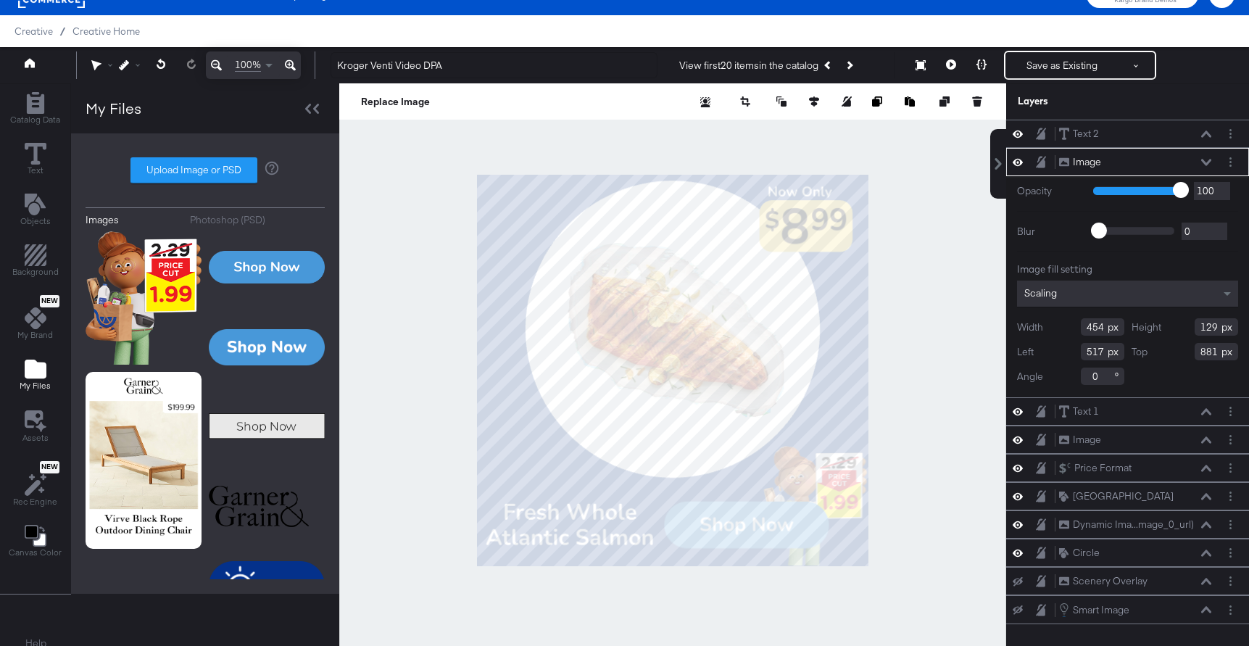
type input "915"
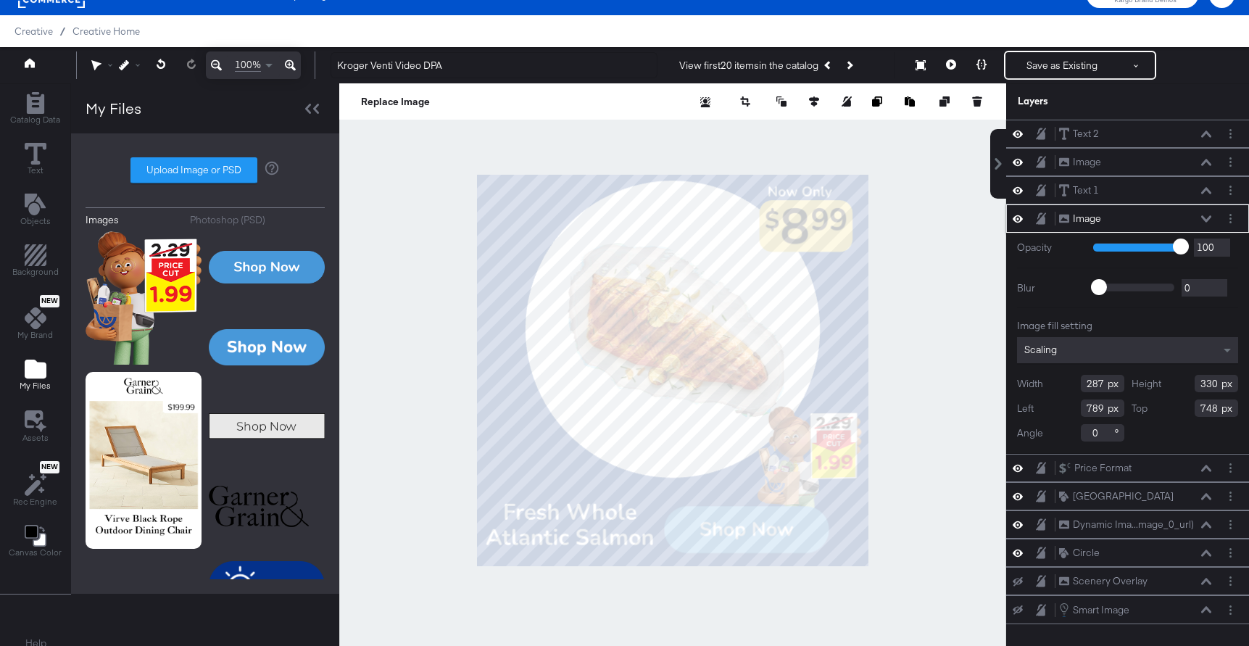
type input "774"
type input "640"
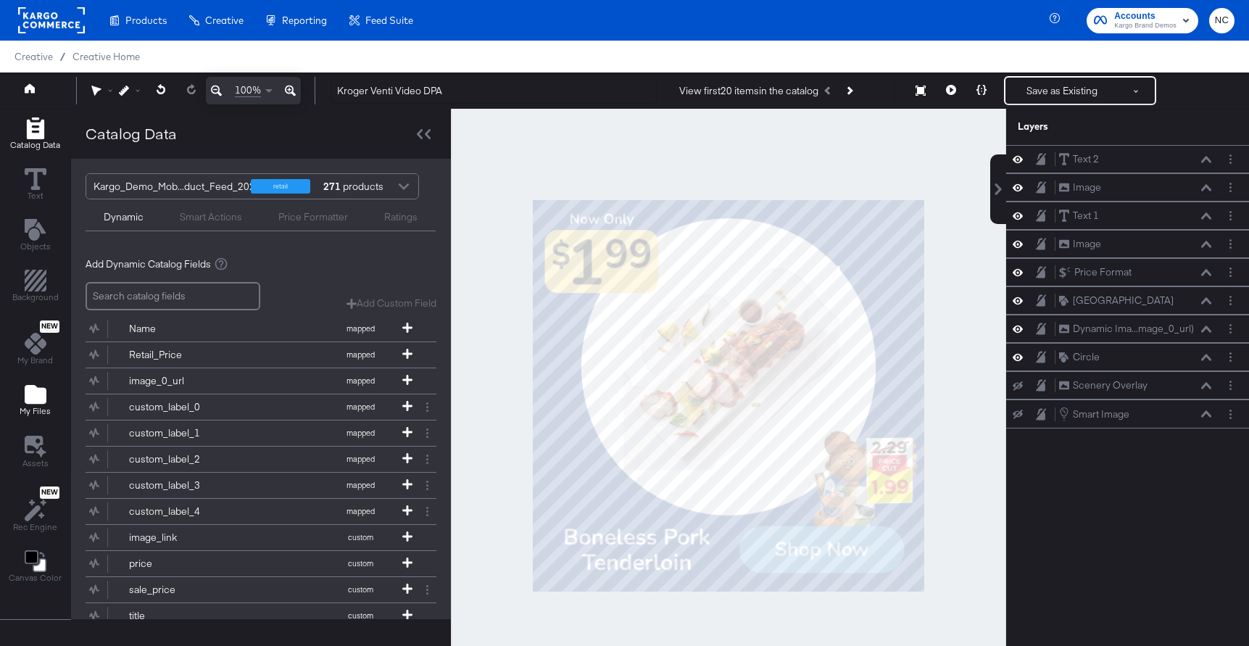
click at [36, 417] on button "My Files" at bounding box center [35, 400] width 49 height 41
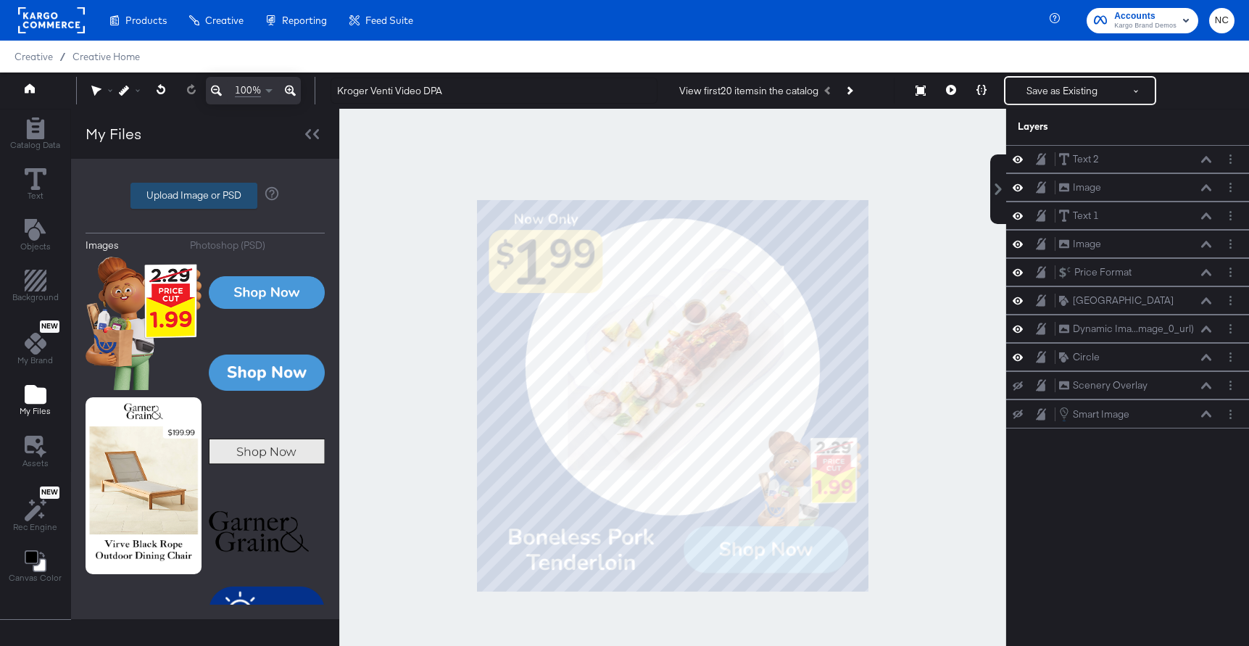
click at [193, 188] on label "Upload Image or PSD" at bounding box center [193, 195] width 125 height 25
click at [205, 196] on input "Upload Image or PSD" at bounding box center [205, 196] width 0 height 0
type input "C:\fakepath\Loraine_Groceries_PriceCutTag_ENT.png"
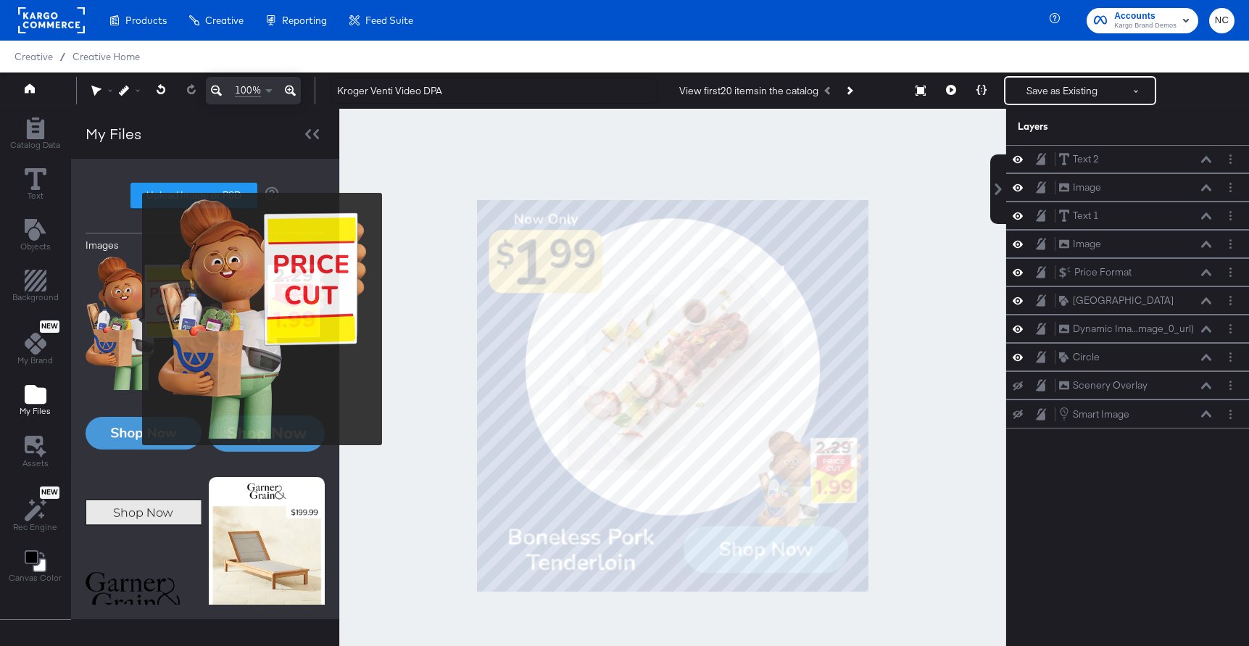
click at [133, 319] on img at bounding box center [144, 323] width 116 height 133
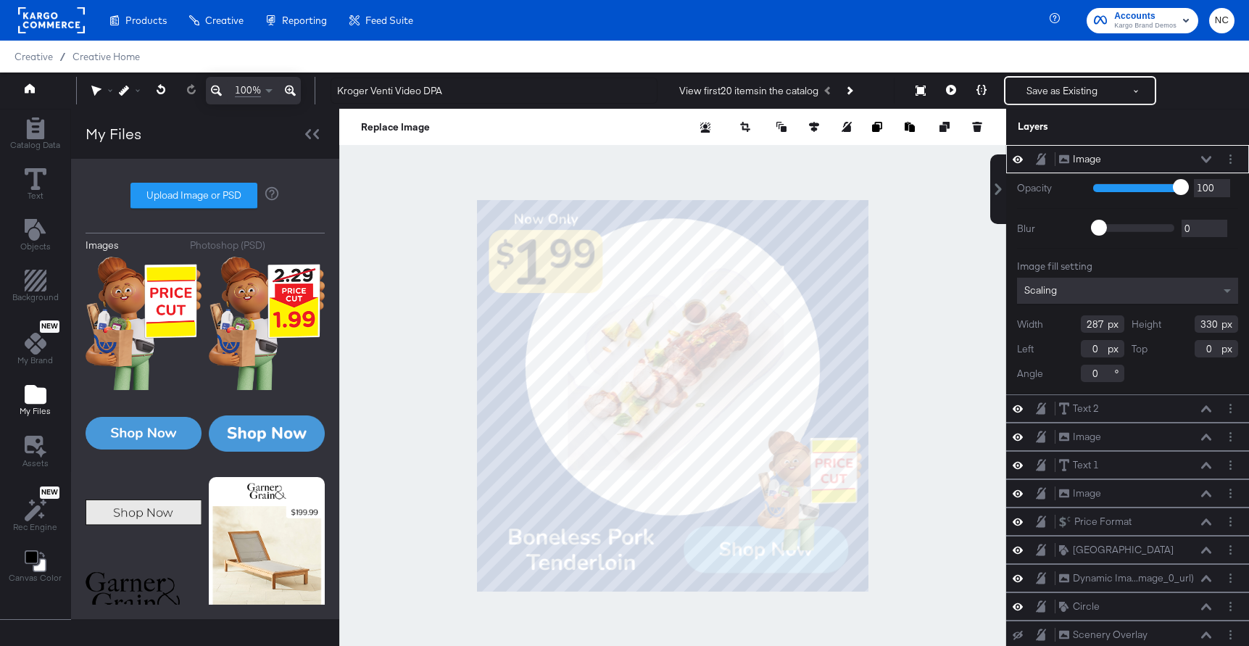
type input "774"
type input "636"
click at [1202, 162] on button at bounding box center [1206, 159] width 12 height 9
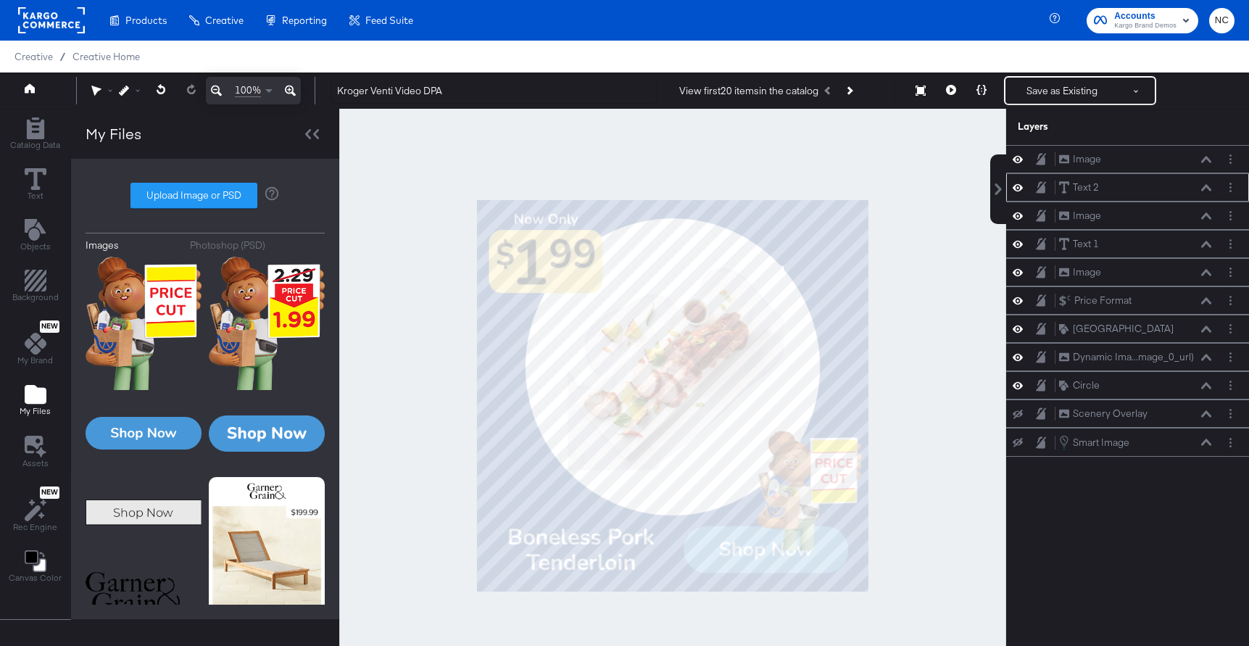
drag, startPoint x: 1089, startPoint y: 153, endPoint x: 1089, endPoint y: 197, distance: 44.2
click at [1089, 198] on div "Image Image Text 2 Text 2 Image Image Text 1 Text 1 Image Image Price Format Pr…" at bounding box center [1127, 301] width 243 height 312
drag, startPoint x: 1056, startPoint y: 155, endPoint x: 1056, endPoint y: 192, distance: 37.0
click at [1056, 192] on div "Image Image Text 2 Text 2 Image Image Text 1 Text 1 Image Image Price Format Pr…" at bounding box center [1127, 301] width 243 height 312
click at [1020, 212] on icon at bounding box center [1017, 215] width 10 height 12
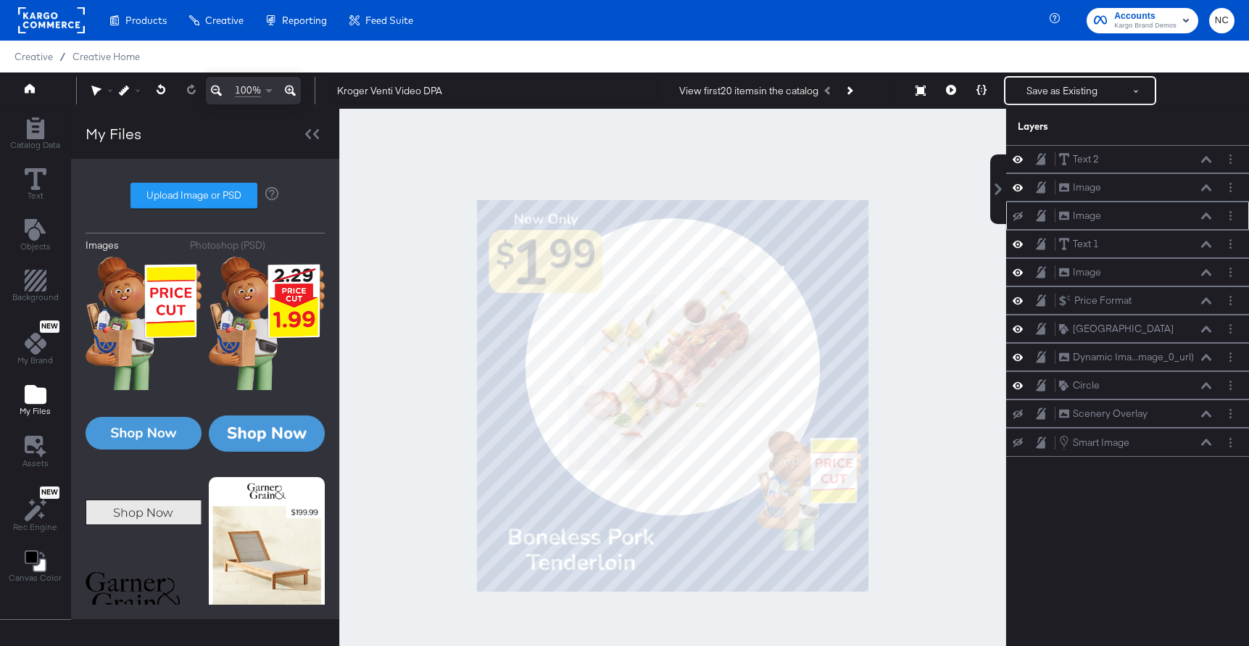
click at [1020, 215] on icon at bounding box center [1017, 215] width 10 height 9
click at [1020, 275] on icon at bounding box center [1017, 272] width 10 height 12
drag, startPoint x: 1059, startPoint y: 178, endPoint x: 1059, endPoint y: 238, distance: 60.2
click at [1060, 240] on div "Image Image" at bounding box center [1127, 241] width 243 height 28
click at [909, 388] on div at bounding box center [672, 396] width 667 height 574
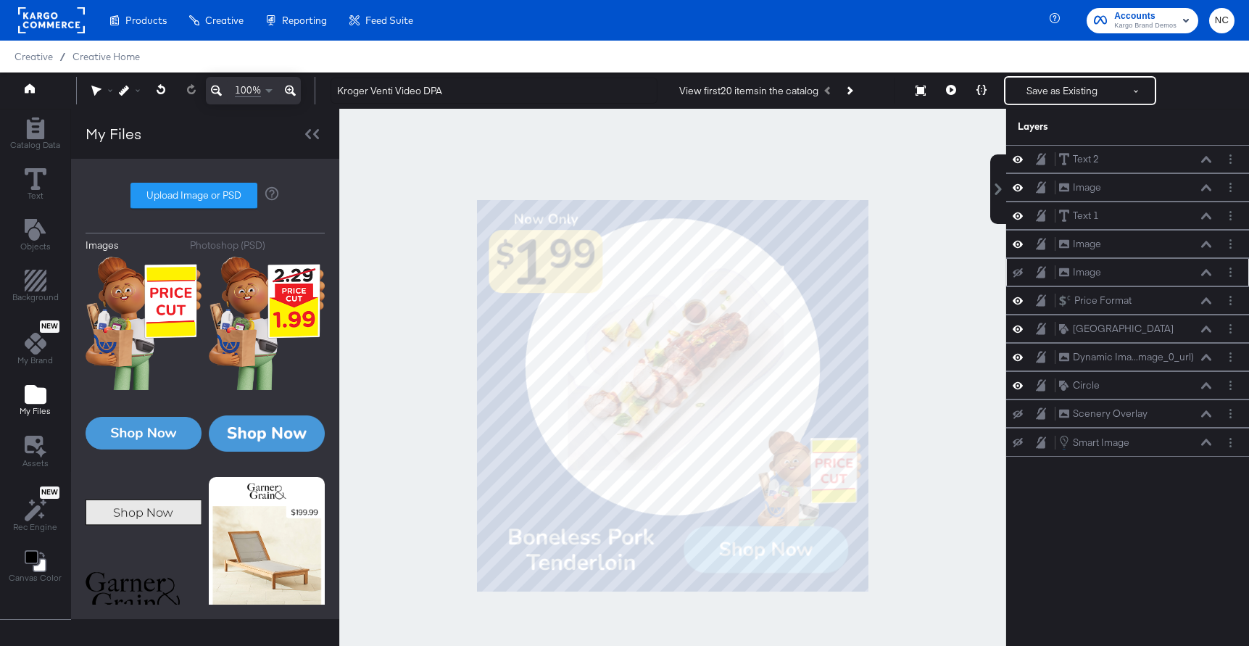
scroll to position [2, 0]
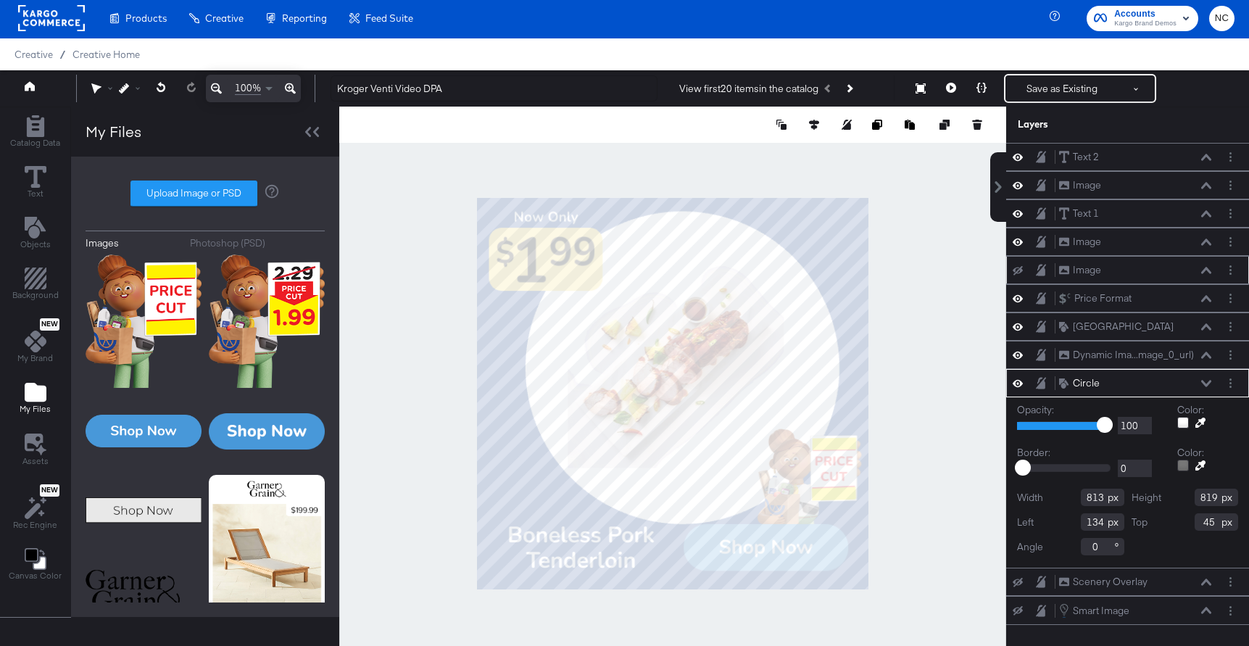
type input "37"
type input "866"
type input "863"
click at [812, 127] on icon at bounding box center [814, 125] width 10 height 10
click at [706, 146] on button at bounding box center [706, 151] width 14 height 14
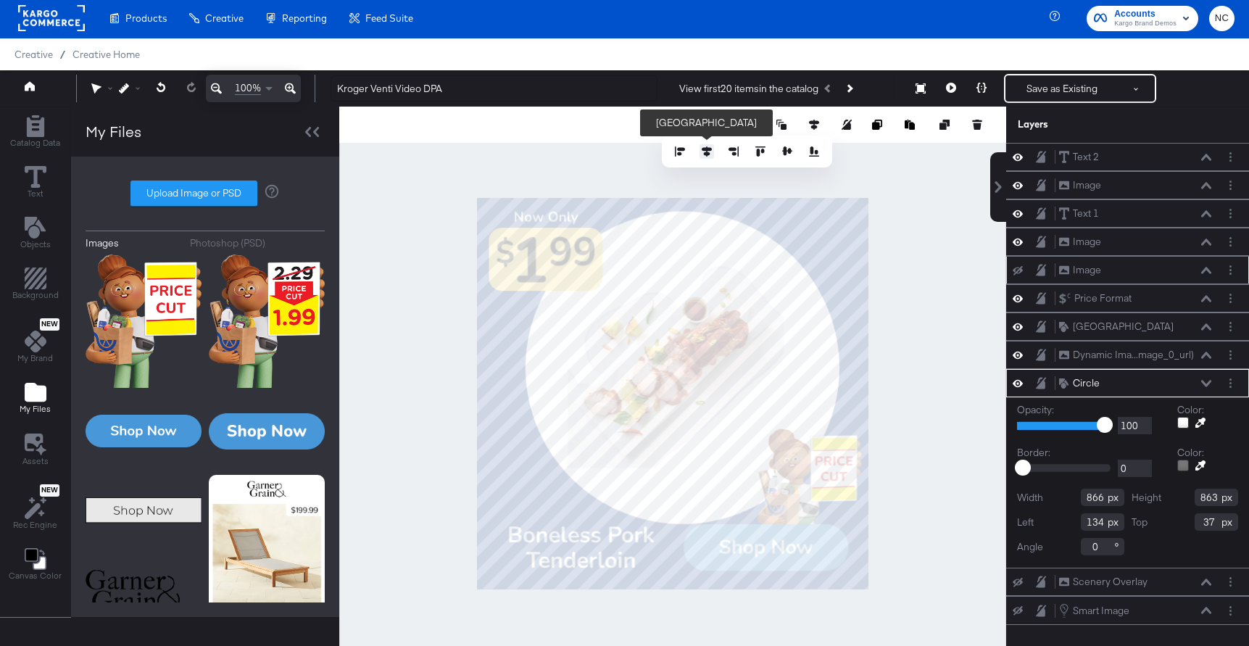
type input "107"
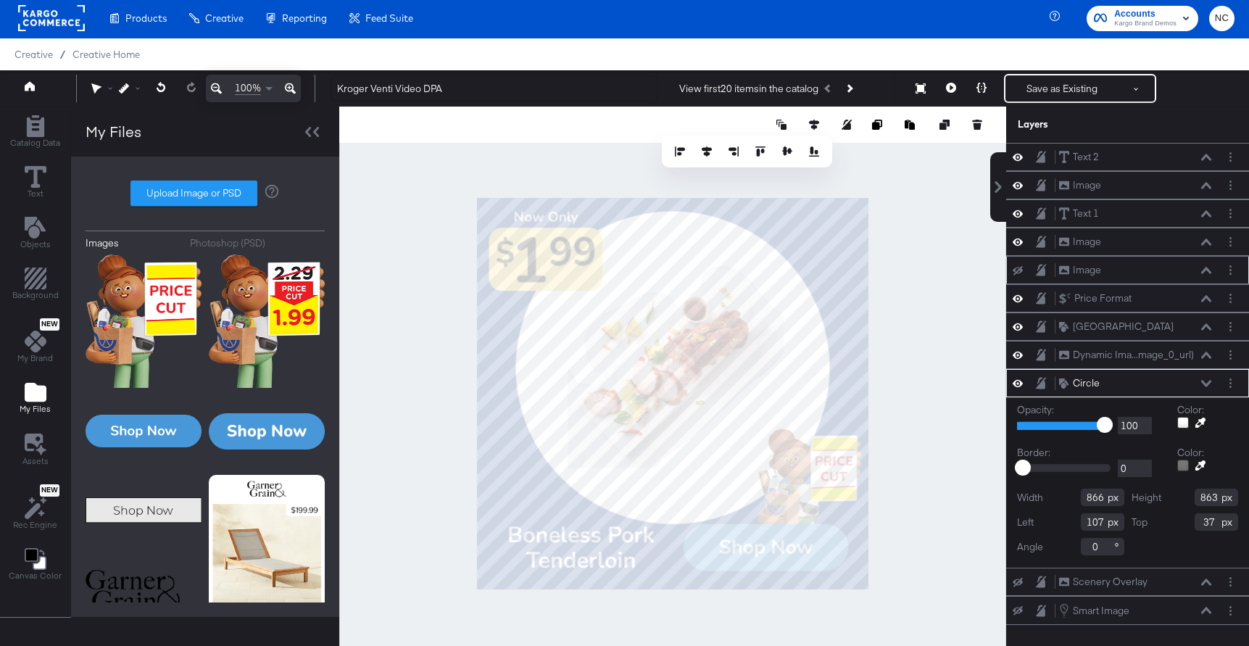
click at [947, 296] on div at bounding box center [672, 394] width 667 height 574
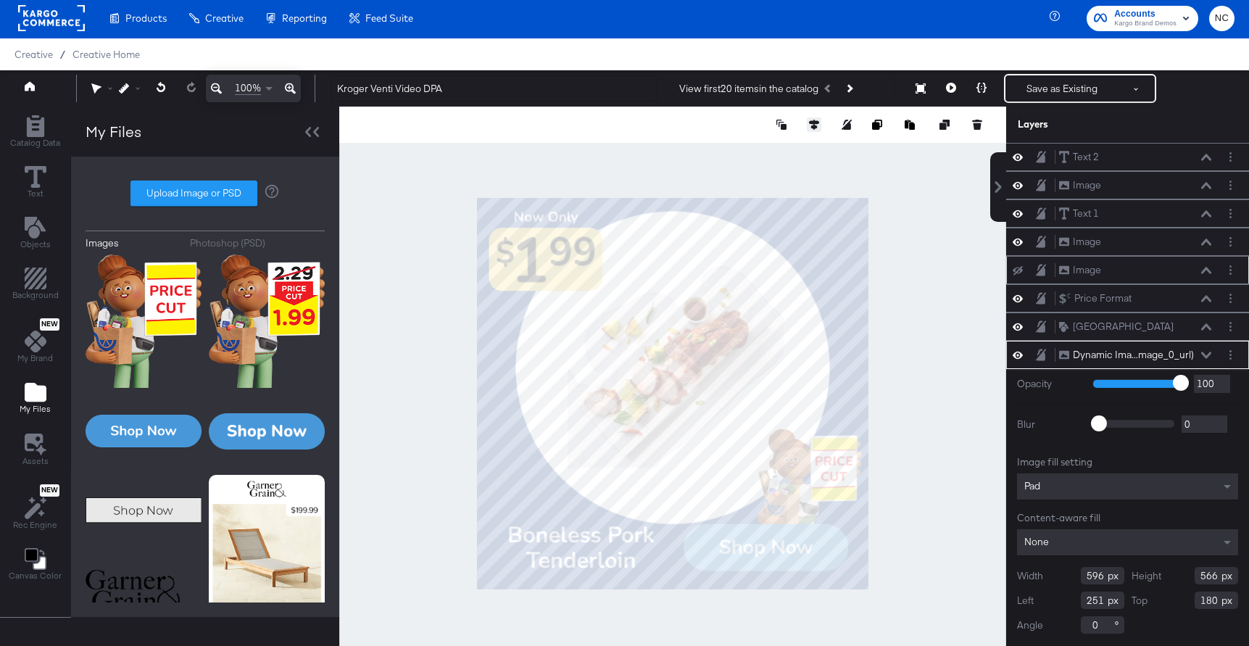
click at [808, 118] on button at bounding box center [814, 124] width 14 height 14
click at [707, 144] on button at bounding box center [706, 151] width 14 height 14
type input "242"
click at [961, 293] on div at bounding box center [672, 394] width 667 height 574
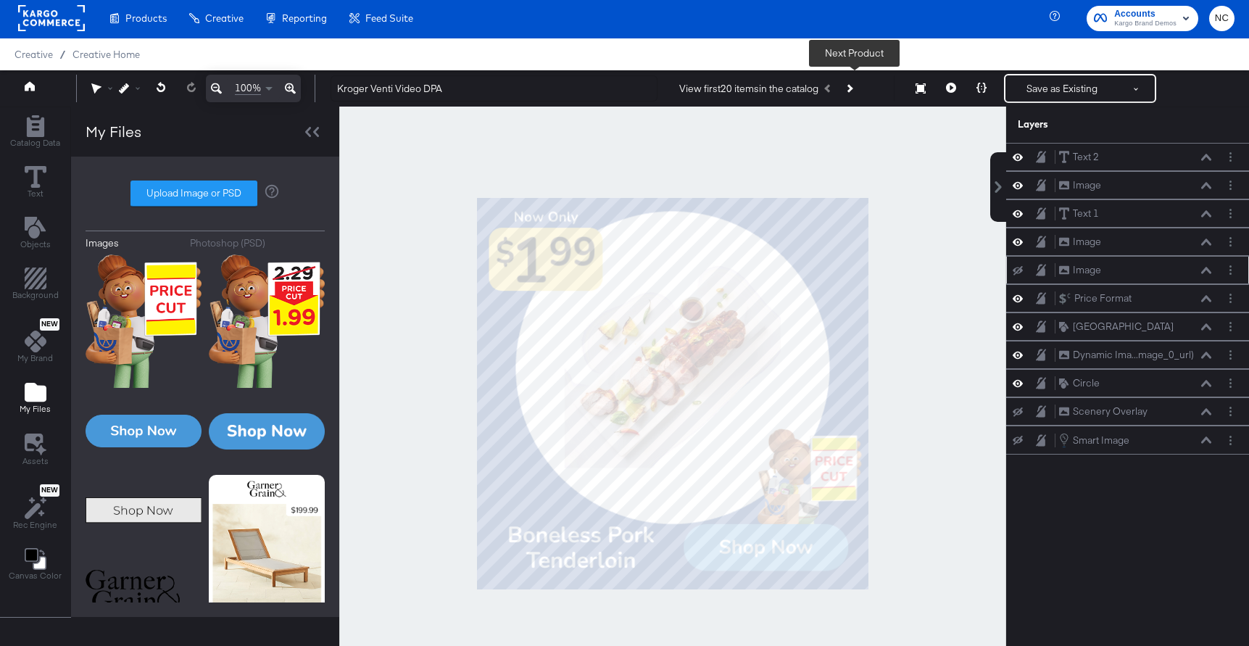
click at [859, 90] on button "Next Product" at bounding box center [848, 88] width 20 height 26
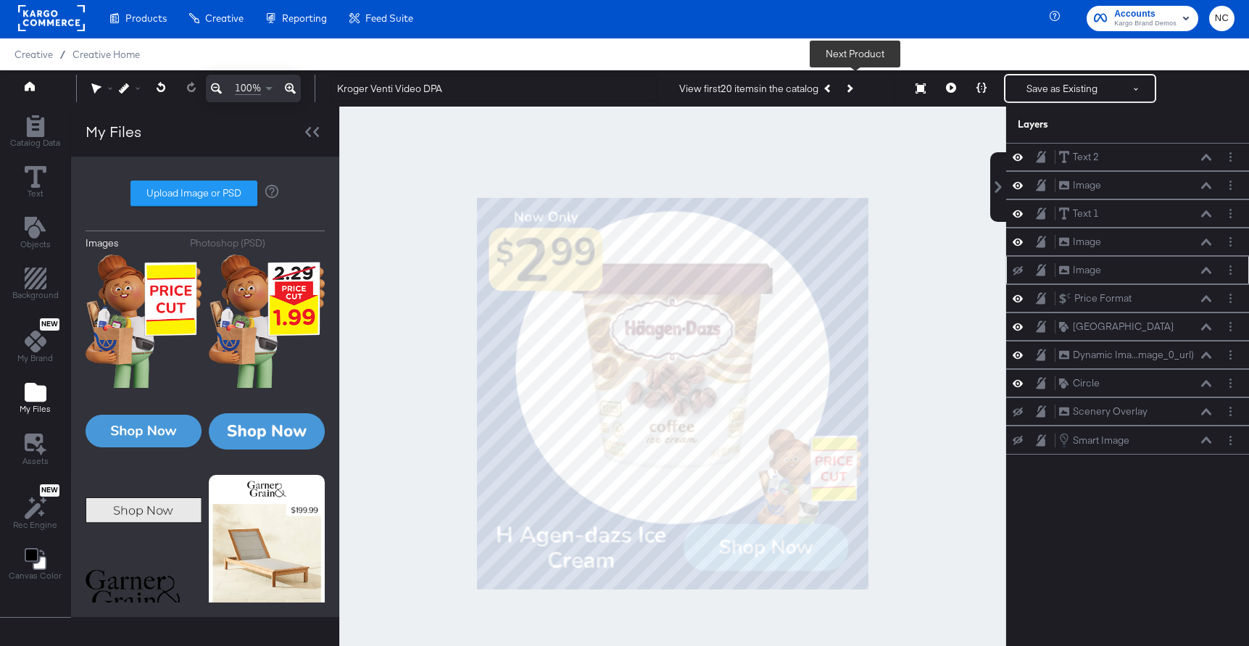
click at [859, 90] on button "Next Product" at bounding box center [848, 88] width 20 height 26
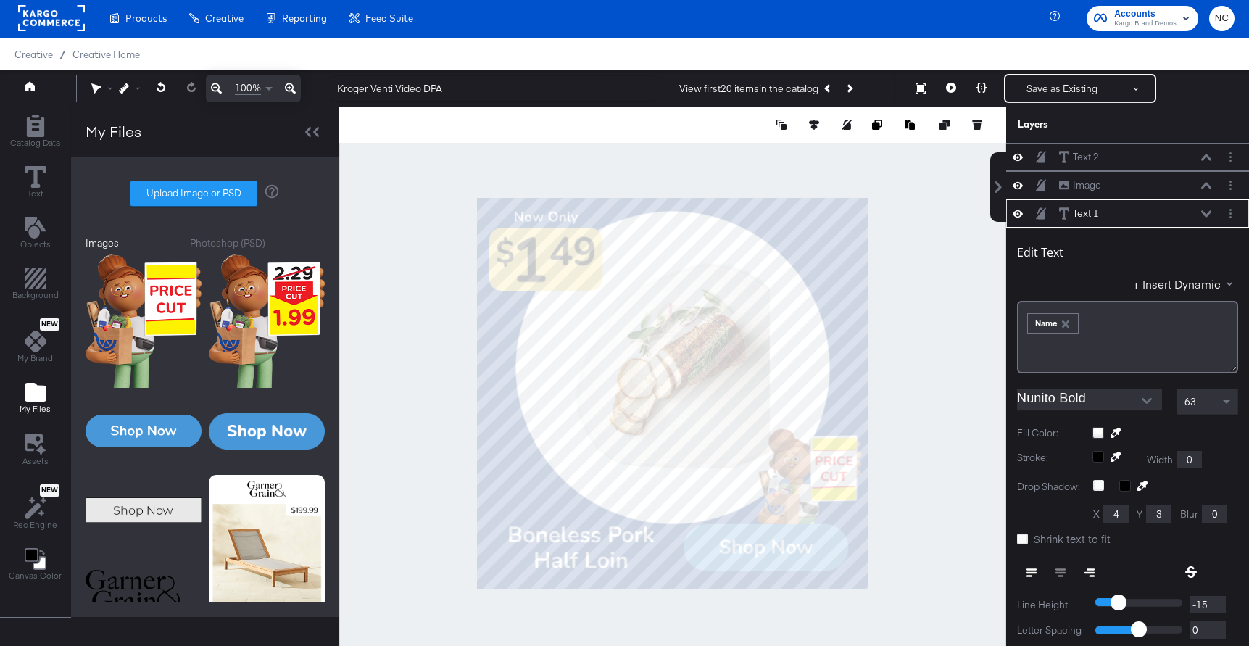
scroll to position [57, 0]
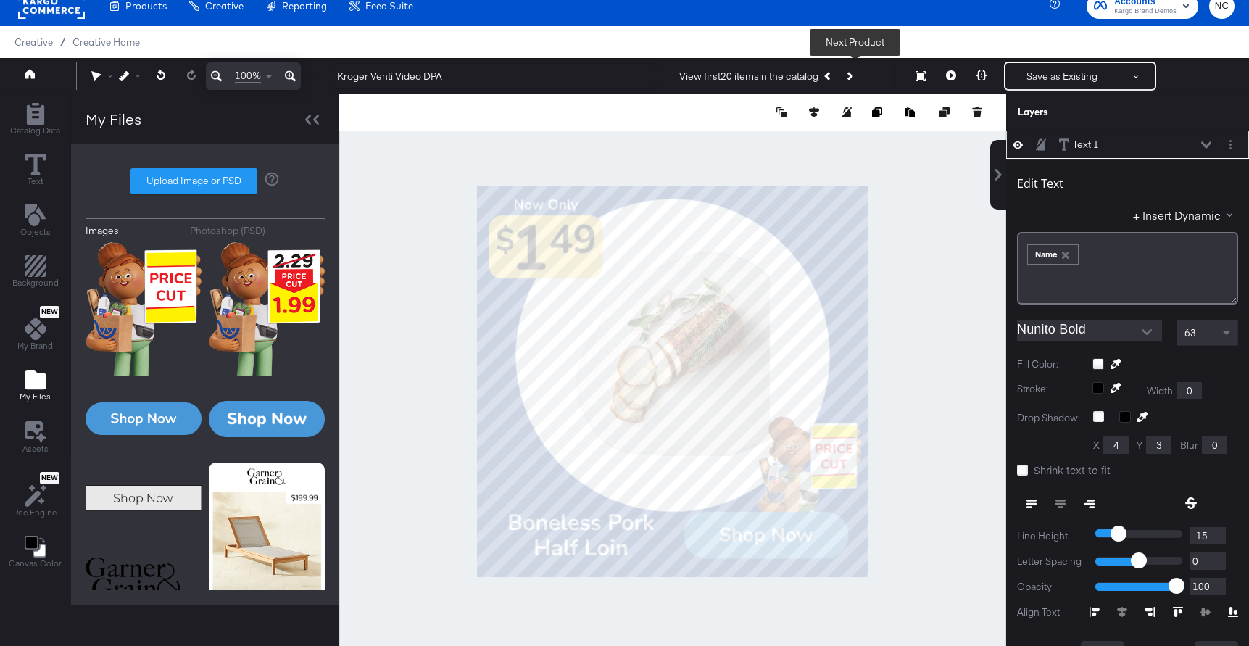
click at [858, 83] on button "Next Product" at bounding box center [848, 76] width 20 height 26
click at [856, 73] on button "Next Product" at bounding box center [848, 76] width 20 height 26
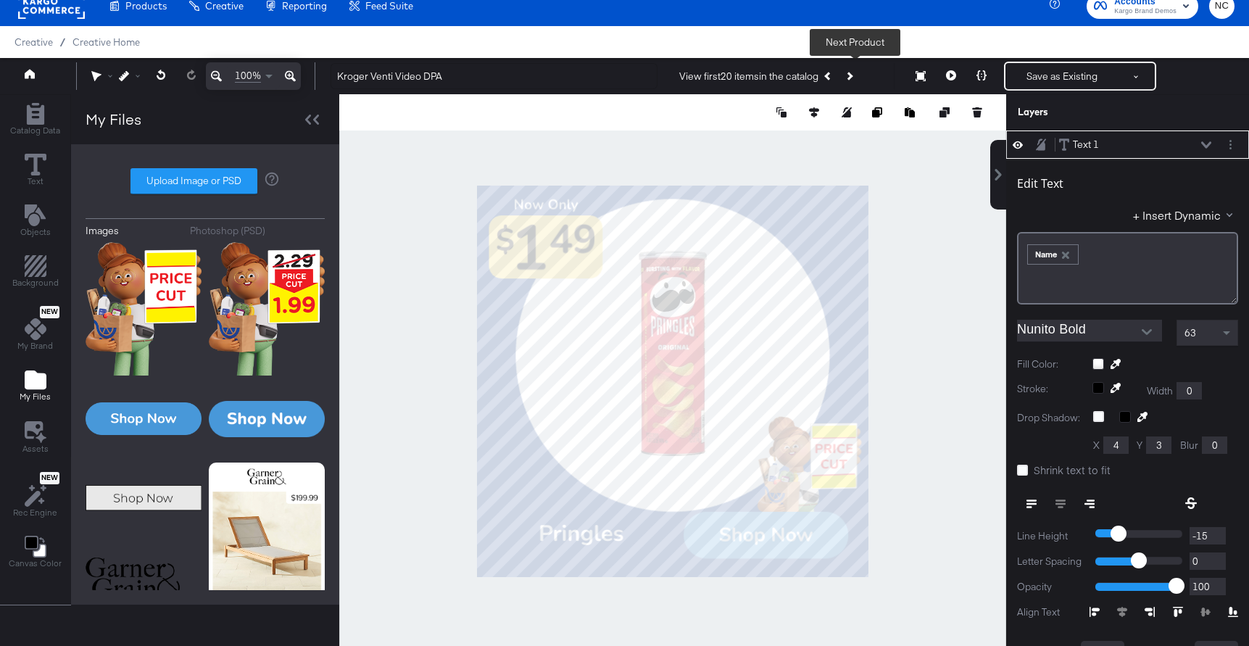
click at [859, 82] on button "Next Product" at bounding box center [848, 76] width 20 height 26
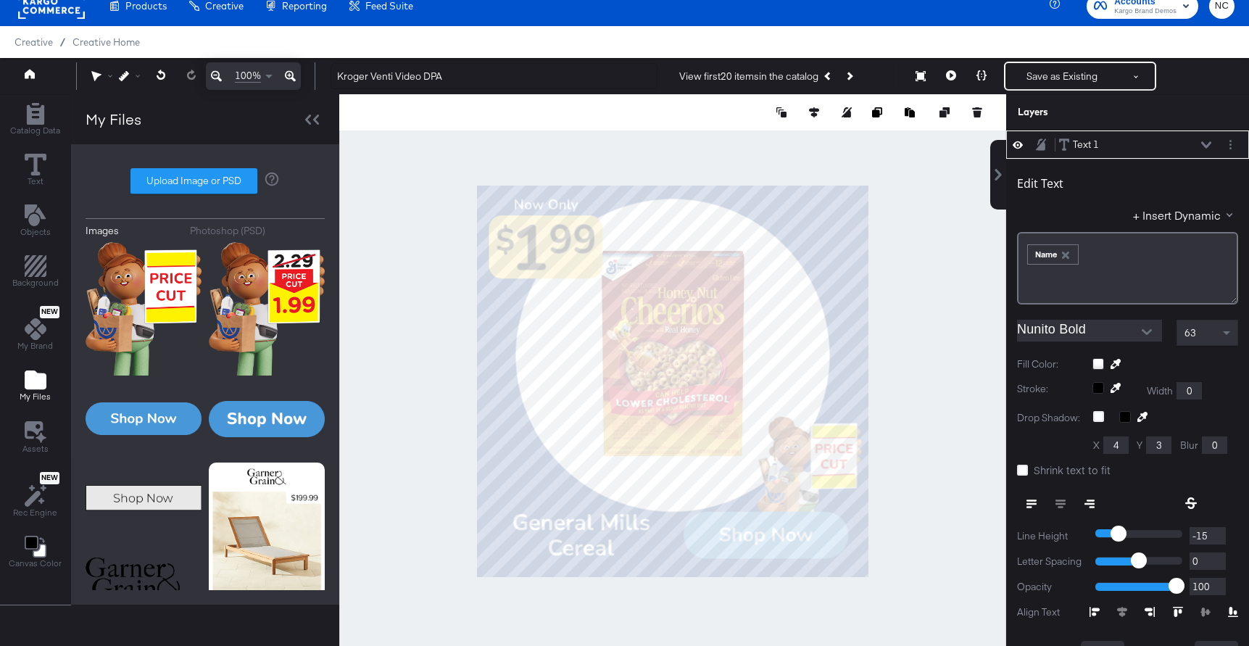
click at [910, 259] on div at bounding box center [672, 381] width 667 height 574
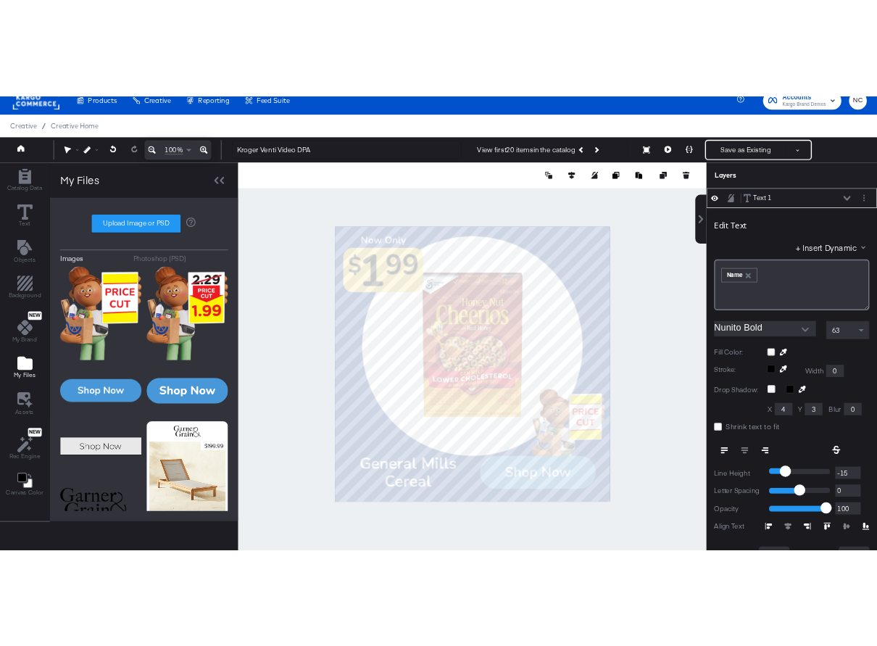
scroll to position [0, 0]
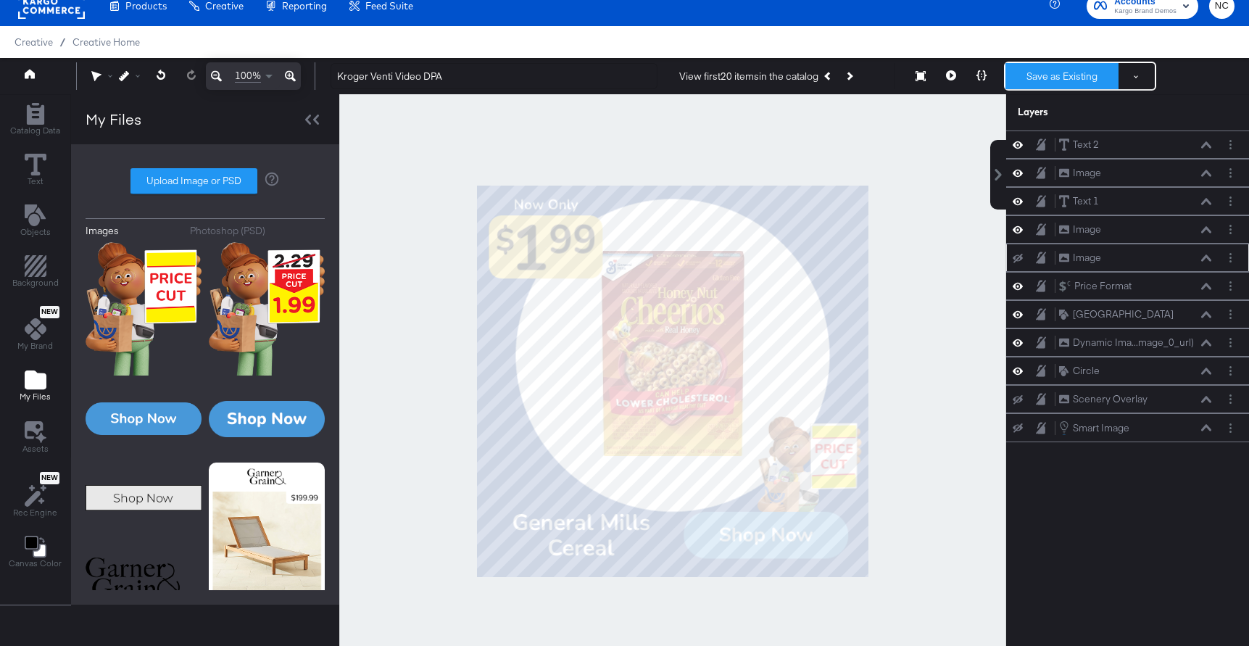
click at [1049, 87] on button "Save as Existing" at bounding box center [1061, 76] width 113 height 26
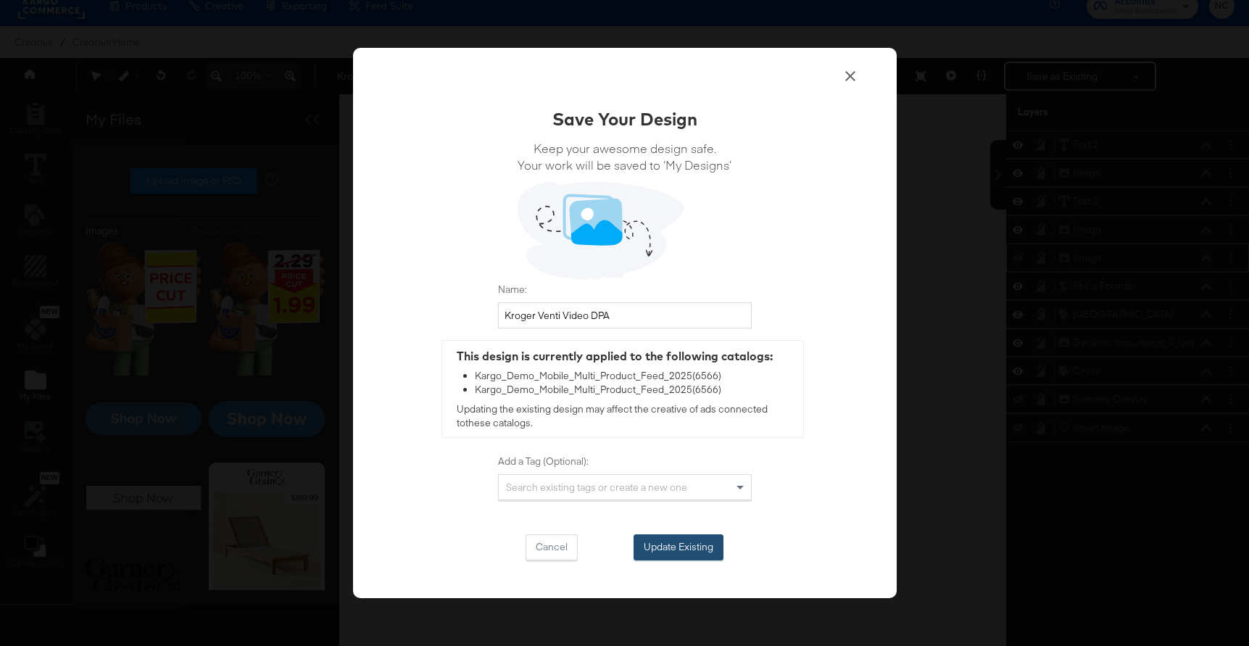
click at [707, 553] on button "Update Existing" at bounding box center [678, 547] width 90 height 26
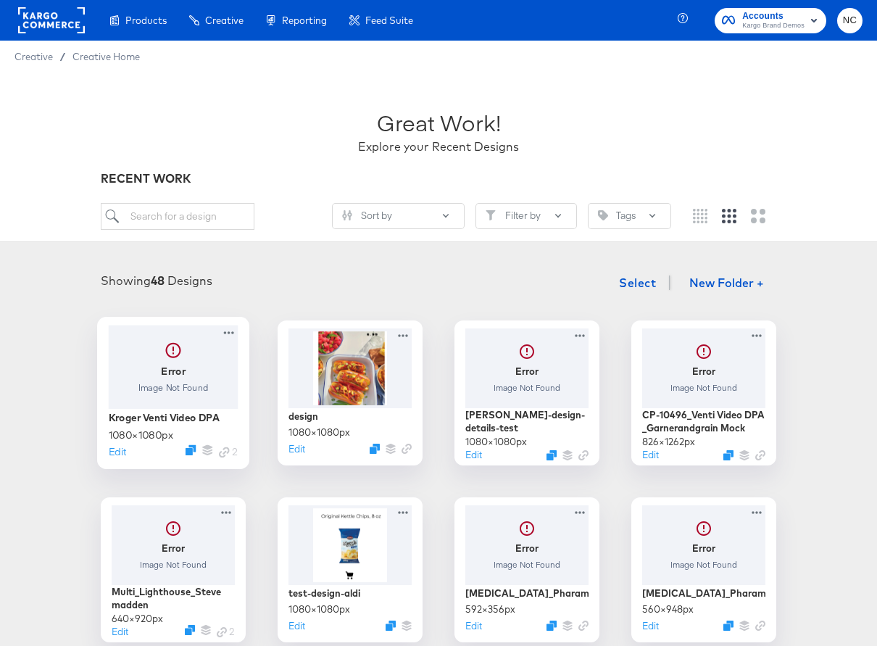
click at [188, 375] on div at bounding box center [174, 366] width 130 height 83
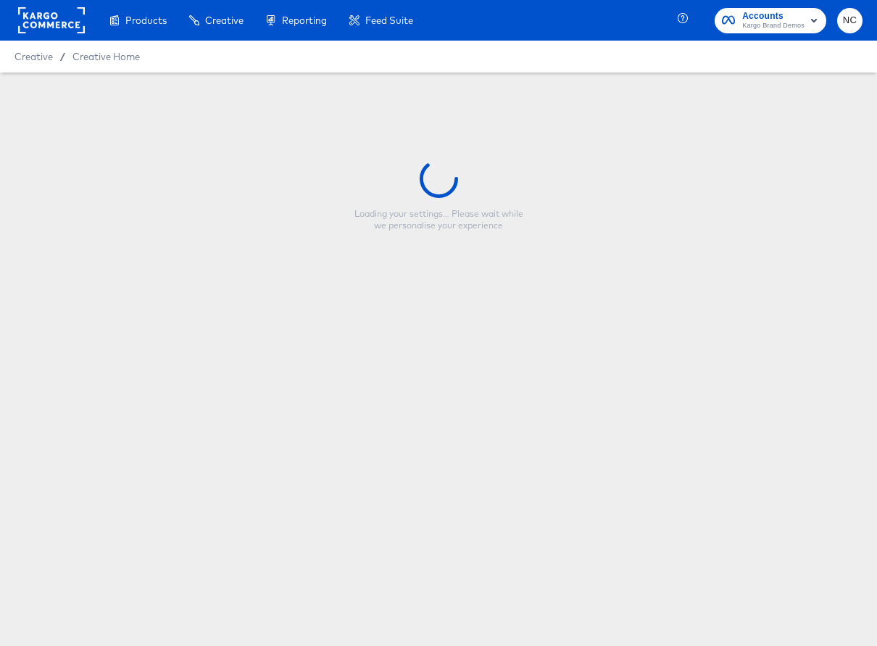
type input "Kroger Venti Video DPA"
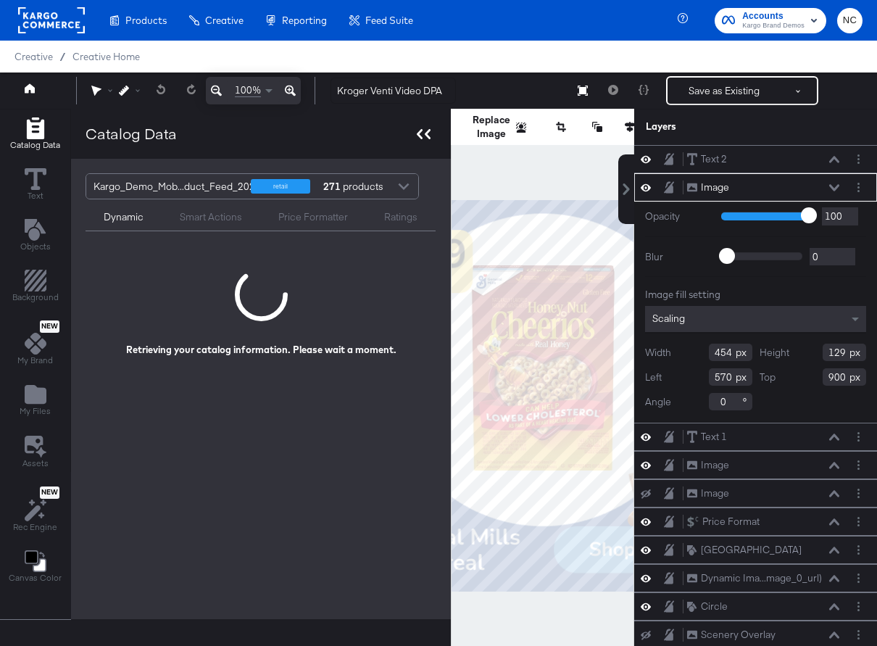
click at [428, 133] on icon at bounding box center [424, 134] width 14 height 10
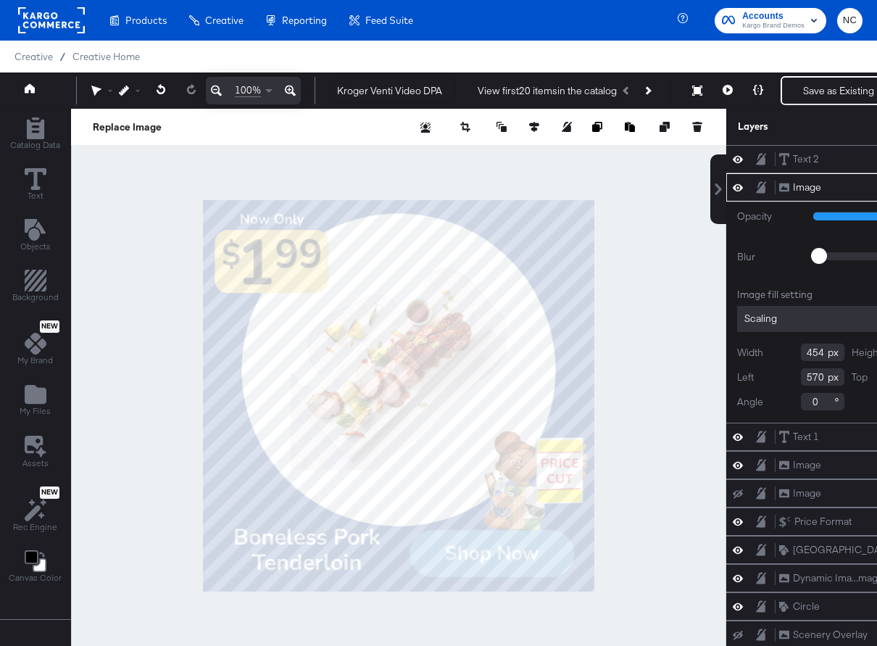
type input "914"
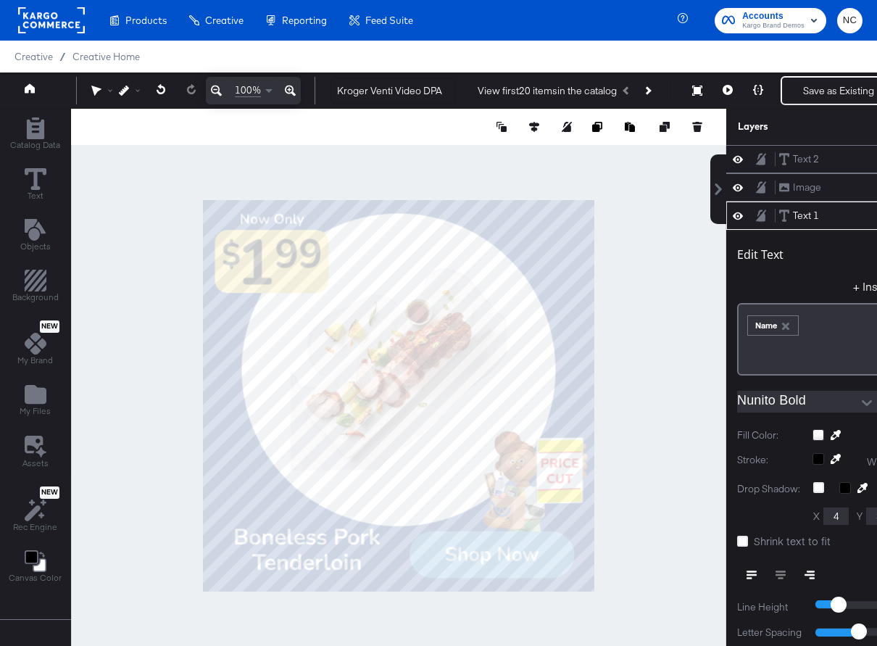
scroll to position [14, 91]
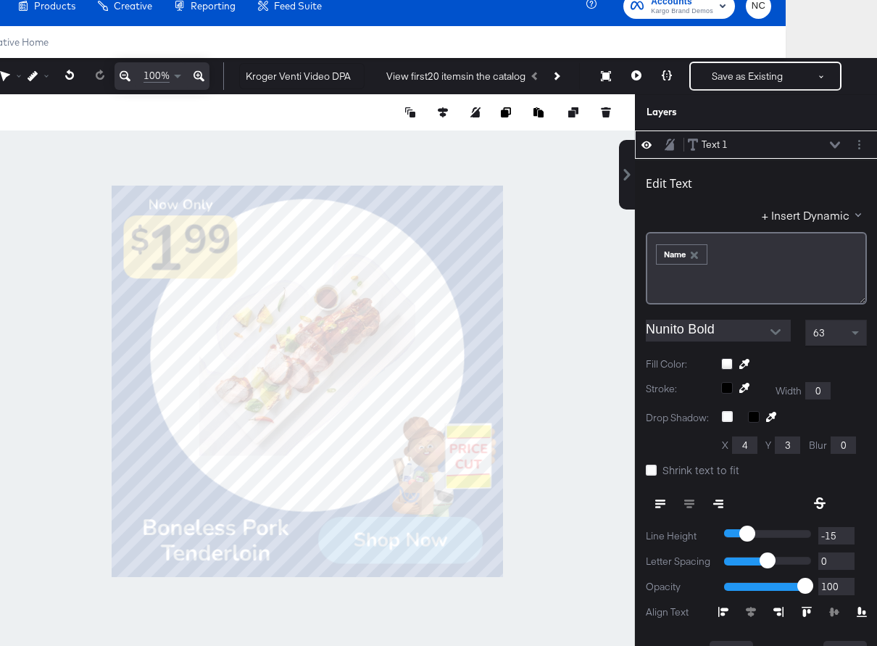
type input "880"
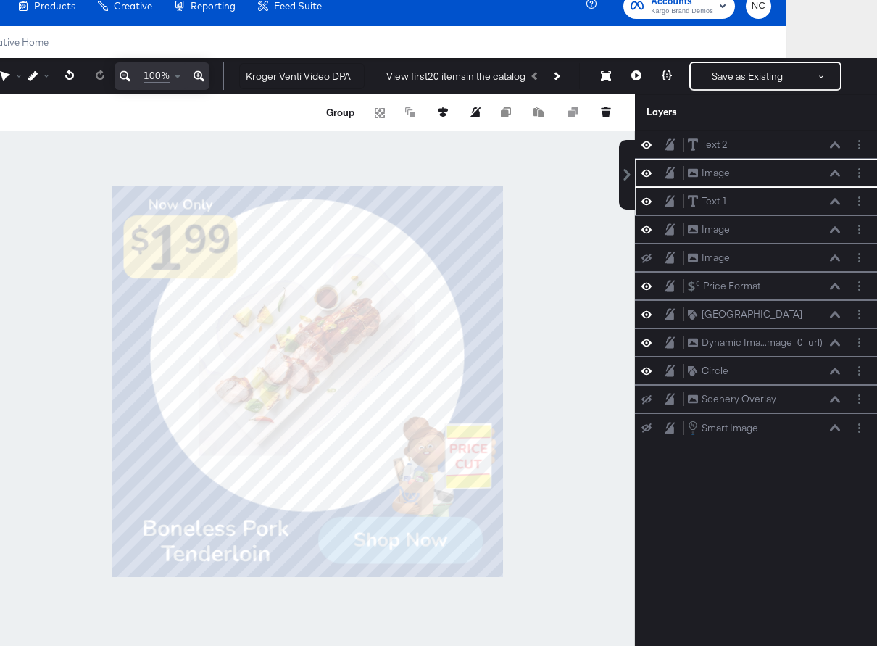
click at [573, 528] on div at bounding box center [307, 381] width 655 height 574
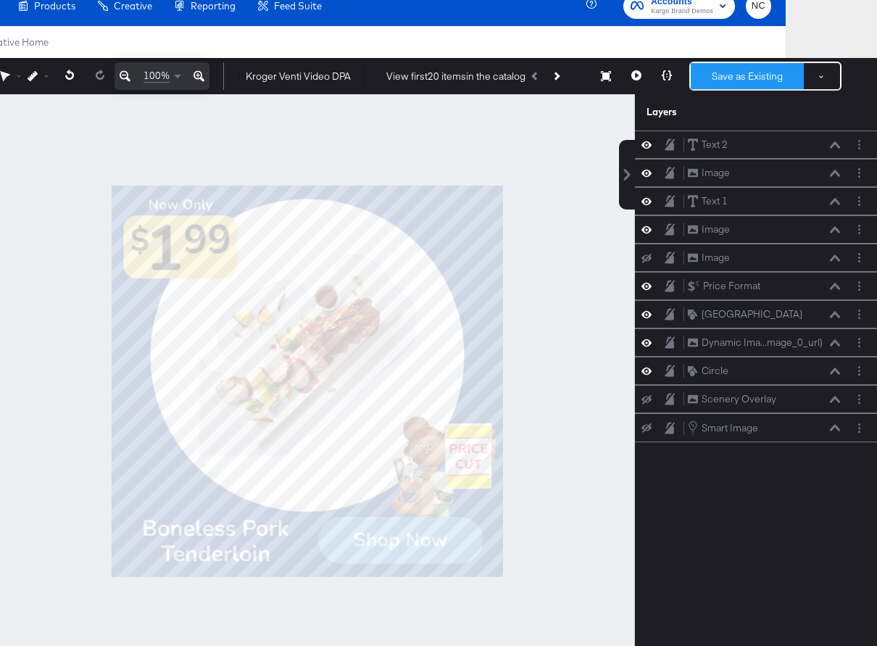
click at [726, 75] on button "Save as Existing" at bounding box center [747, 76] width 113 height 26
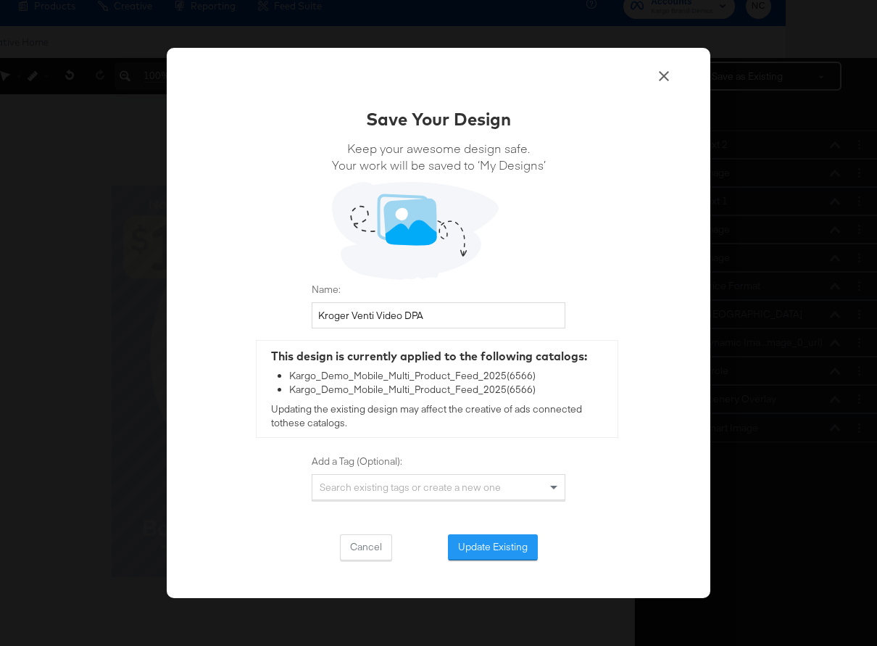
click at [467, 531] on div "Save Your Design Keep your awesome design safe. Your work will be saved to ‘My …" at bounding box center [439, 334] width 254 height 454
click at [469, 539] on button "Update Existing" at bounding box center [493, 547] width 90 height 26
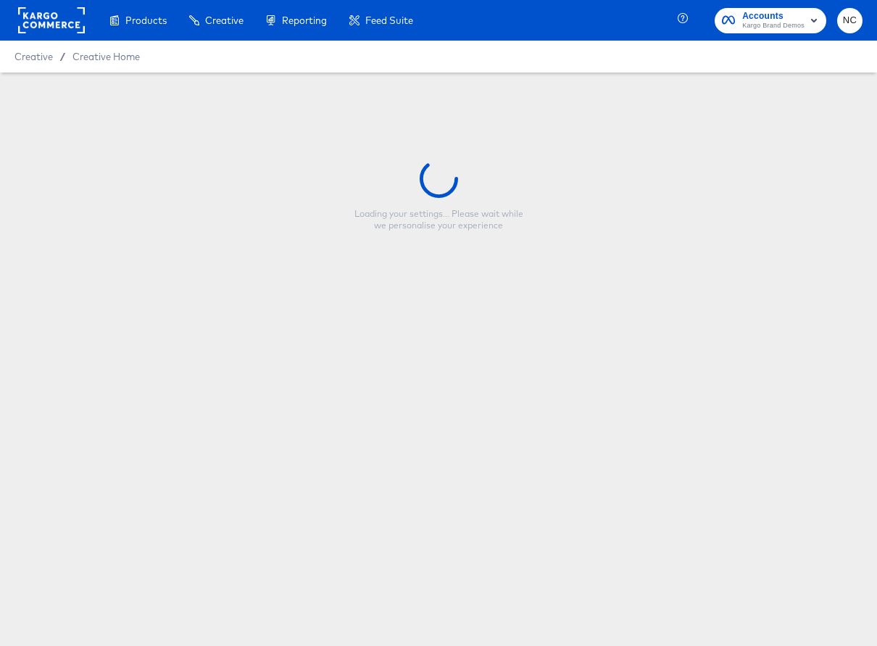
type input "Kroger Venti Video DPA"
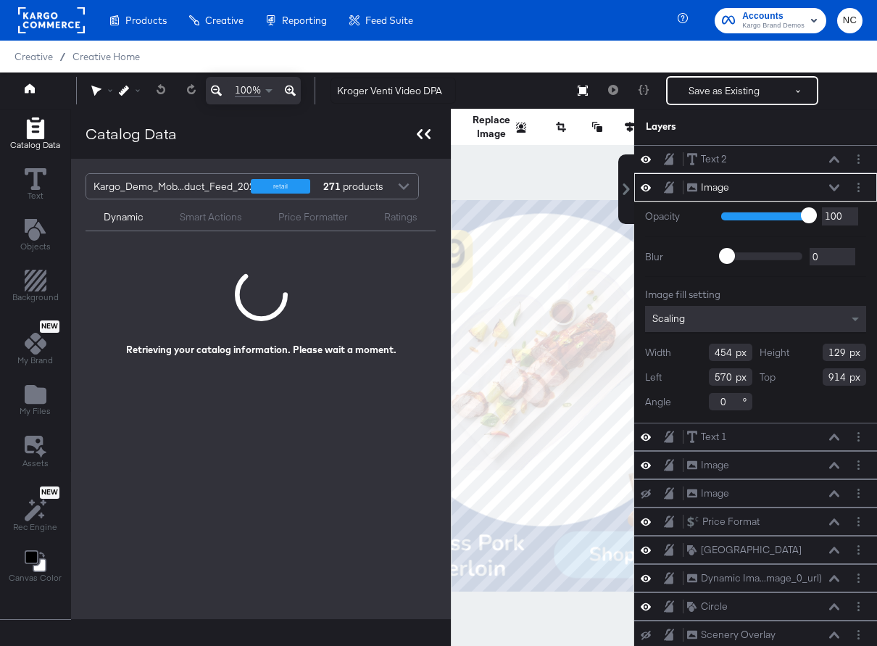
click at [425, 138] on icon at bounding box center [428, 134] width 6 height 10
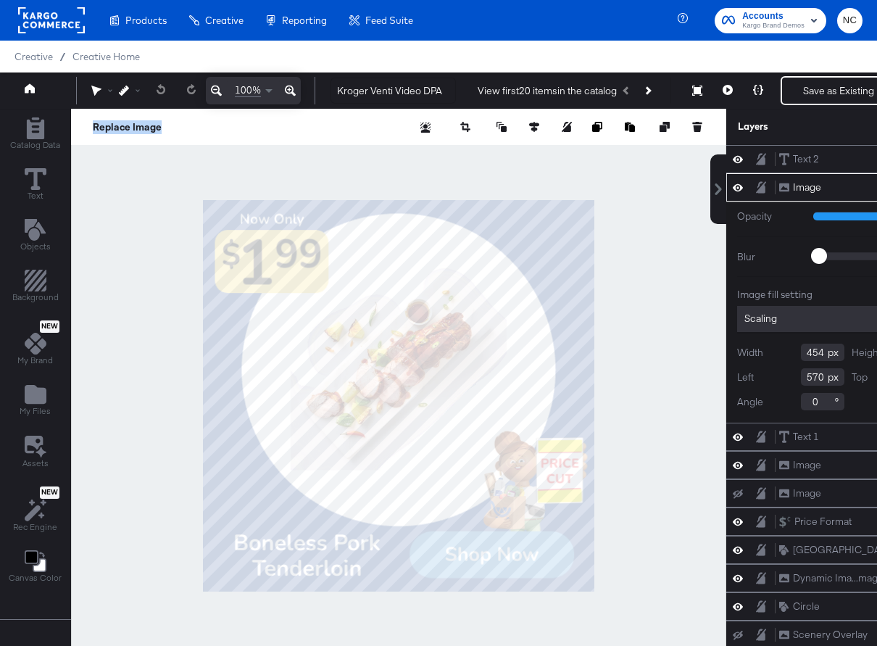
click at [601, 199] on div at bounding box center [398, 396] width 655 height 574
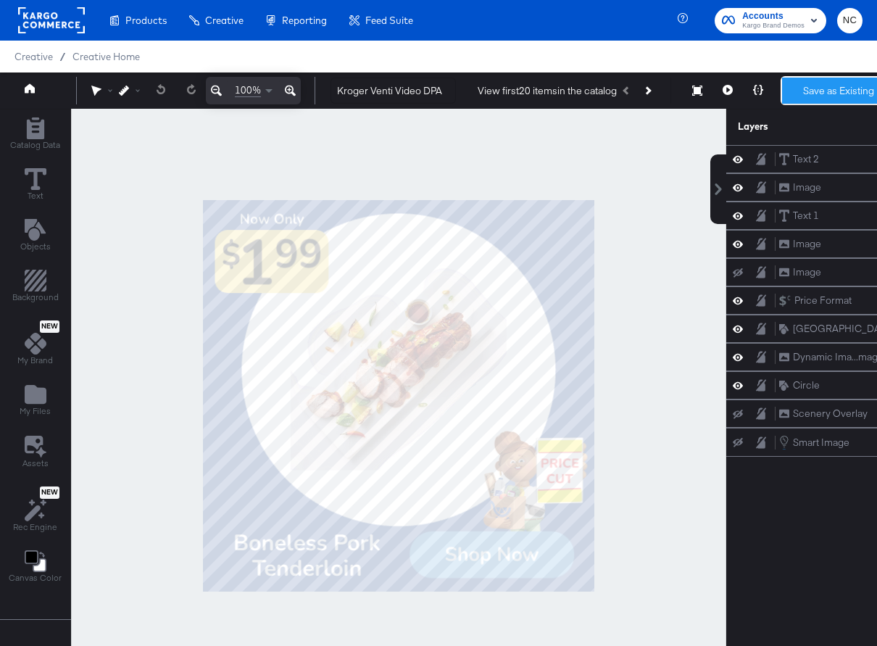
click at [823, 99] on button "Save as Existing" at bounding box center [838, 91] width 113 height 26
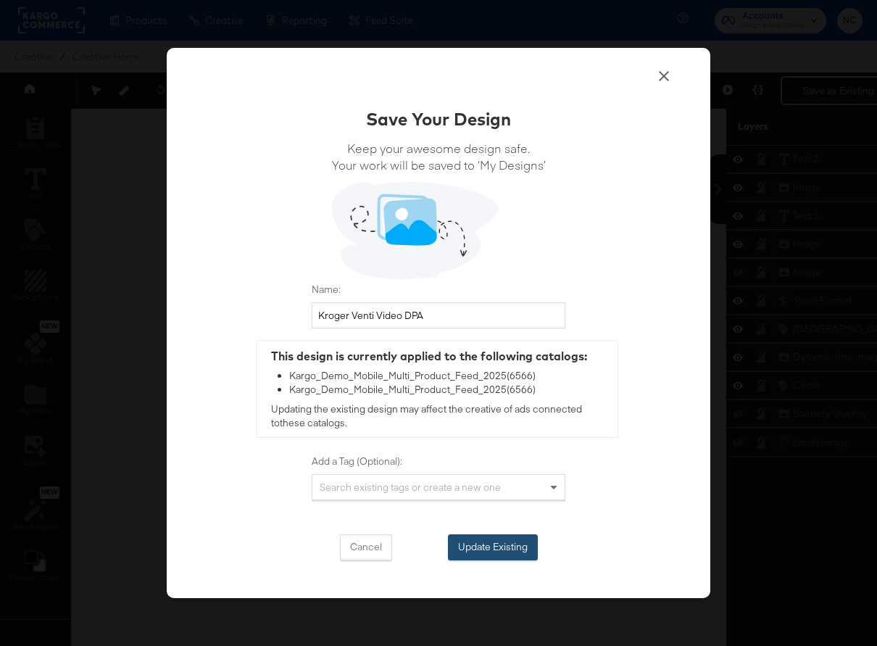
click at [529, 546] on button "Update Existing" at bounding box center [493, 547] width 90 height 26
